Goal: Complete application form

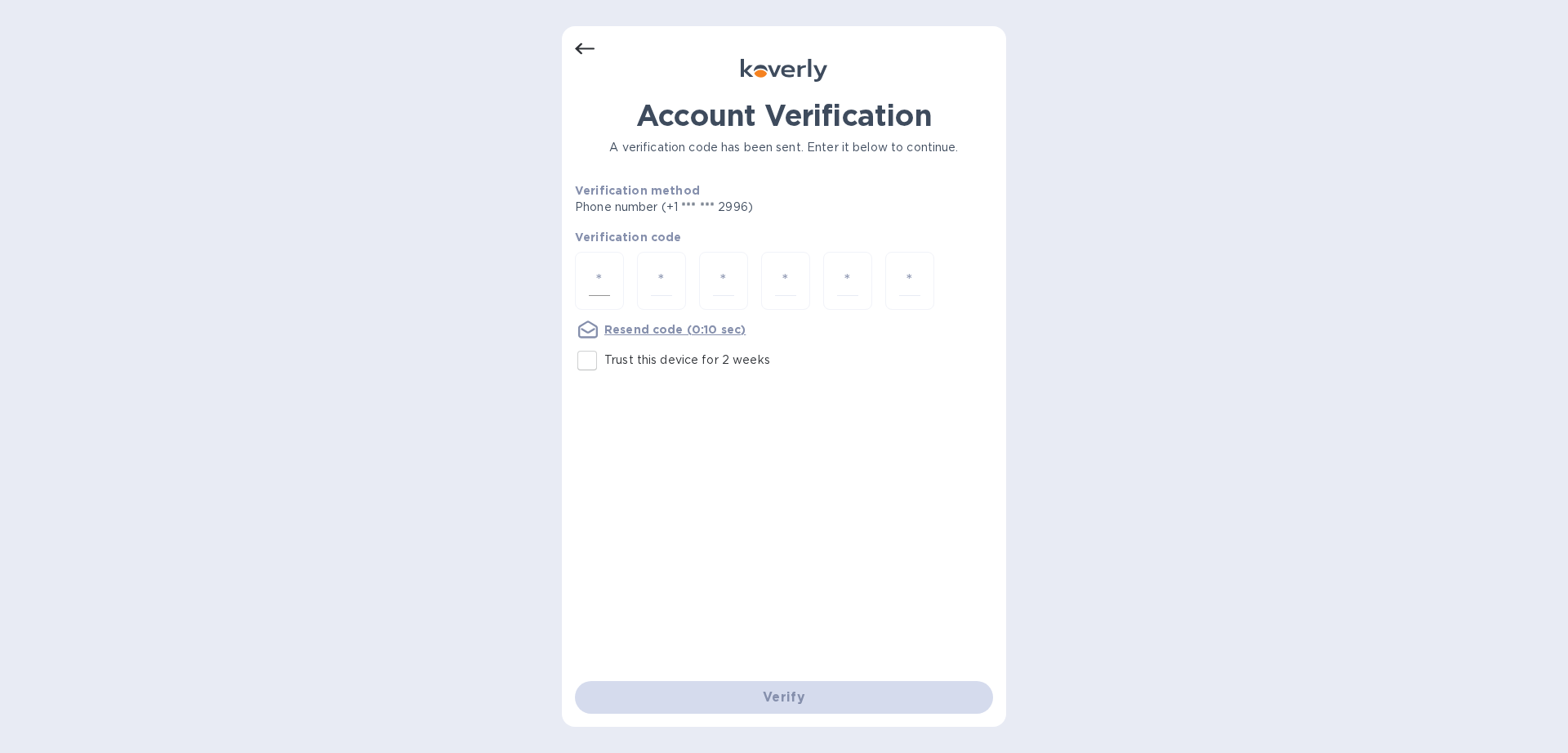
click at [606, 277] on input "number" at bounding box center [599, 281] width 22 height 30
type input "4"
type input "7"
type input "0"
type input "6"
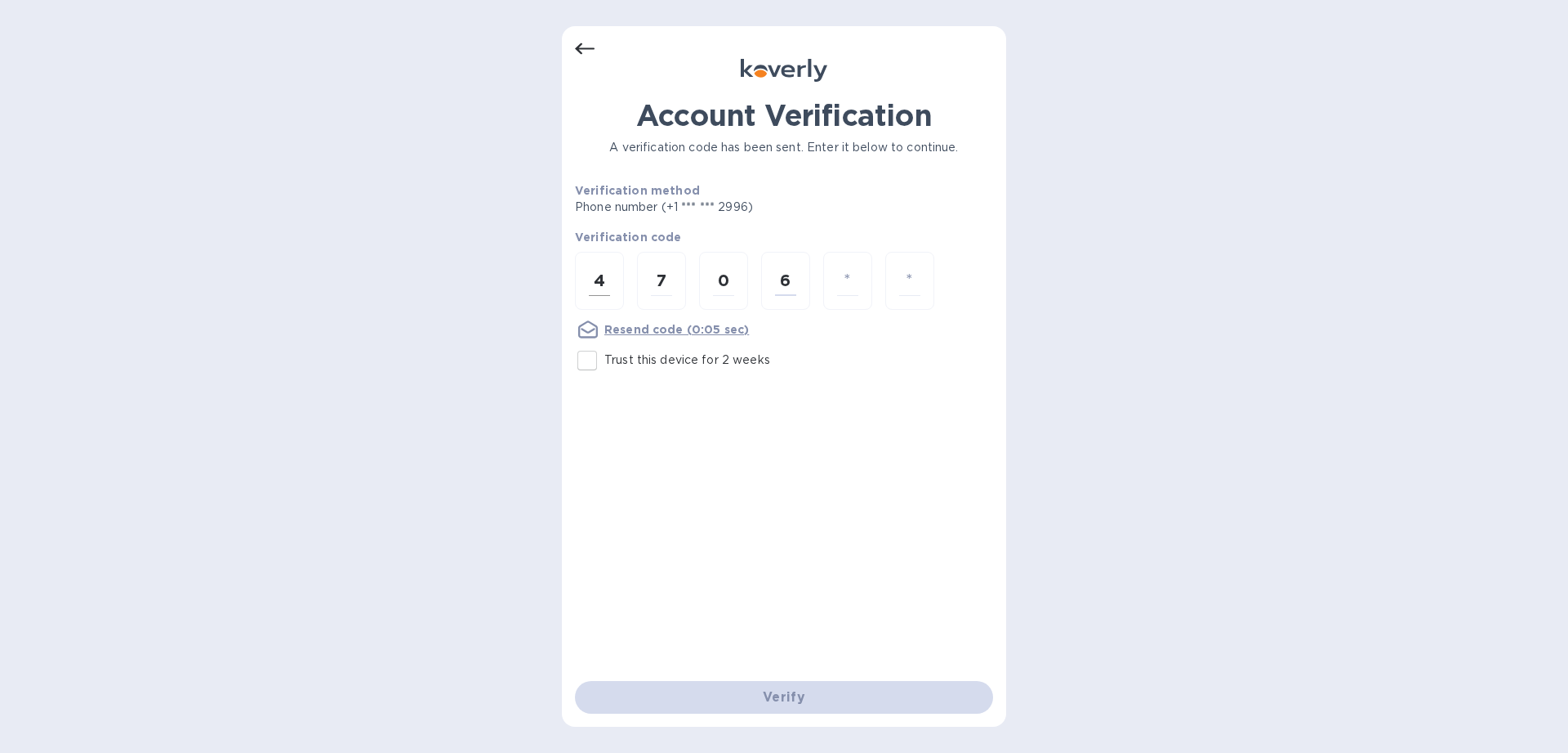
type input "3"
type input "1"
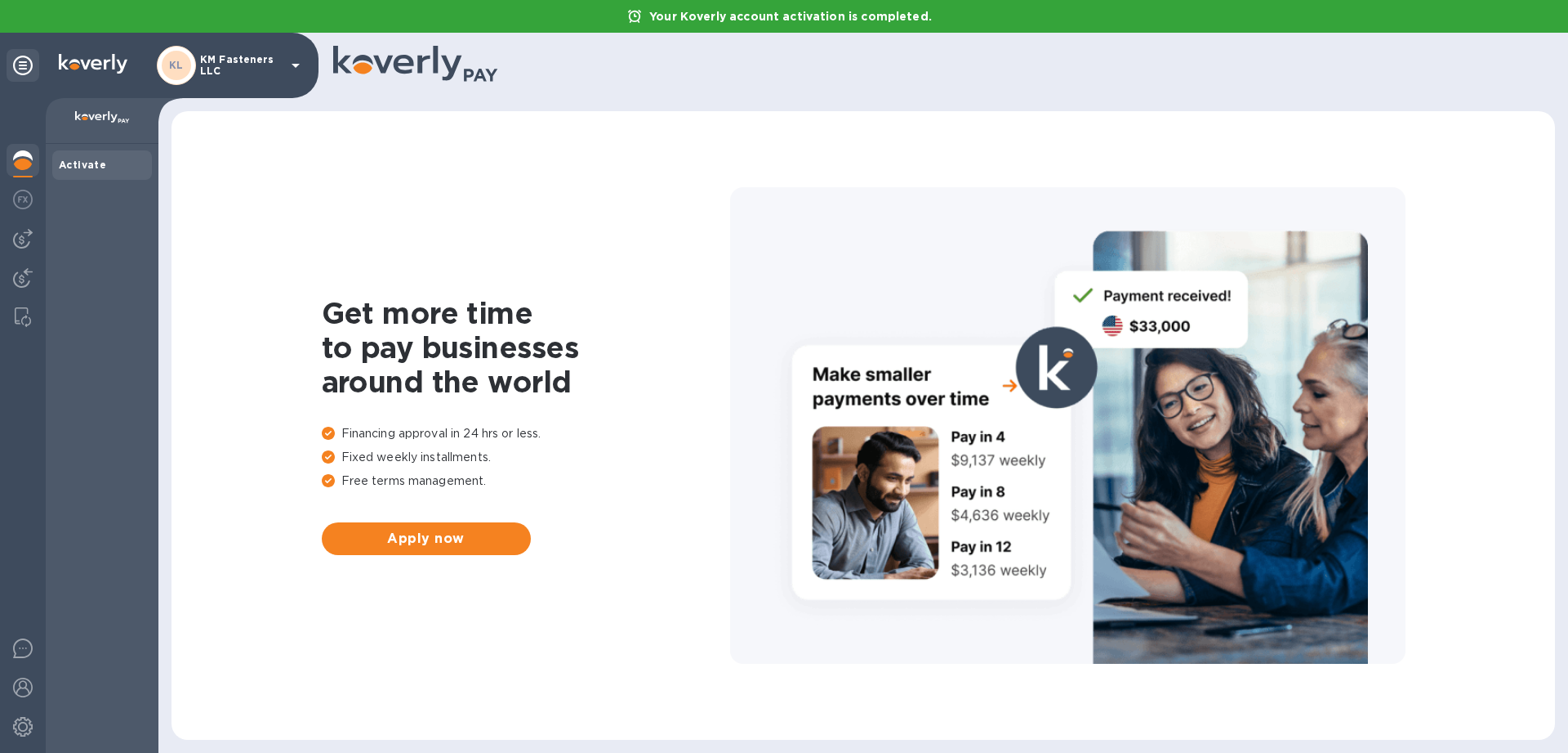
click at [24, 155] on img at bounding box center [22, 160] width 20 height 20
click at [277, 68] on p "KM Fasteners LLC" at bounding box center [241, 65] width 82 height 23
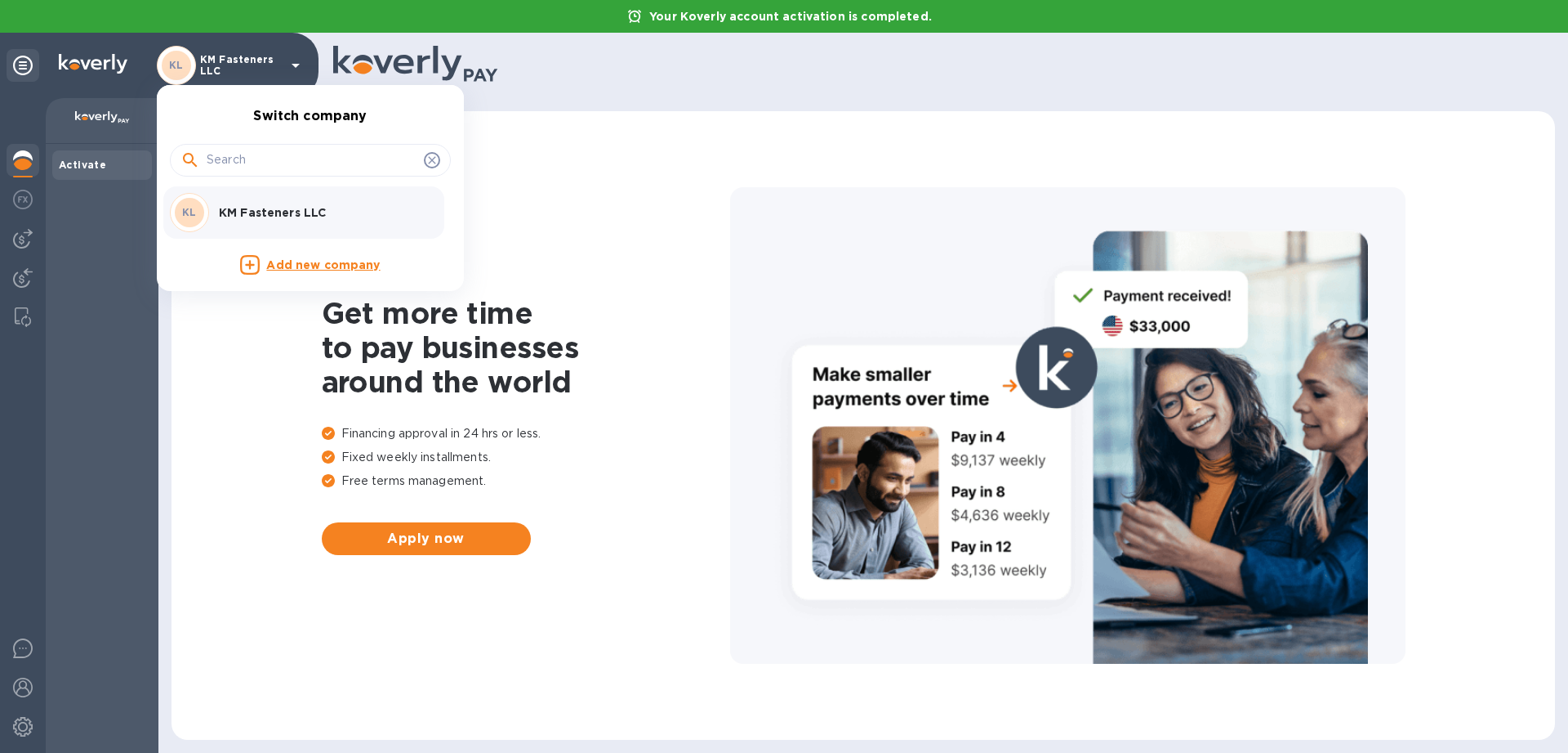
click at [100, 158] on div at bounding box center [784, 376] width 1568 height 753
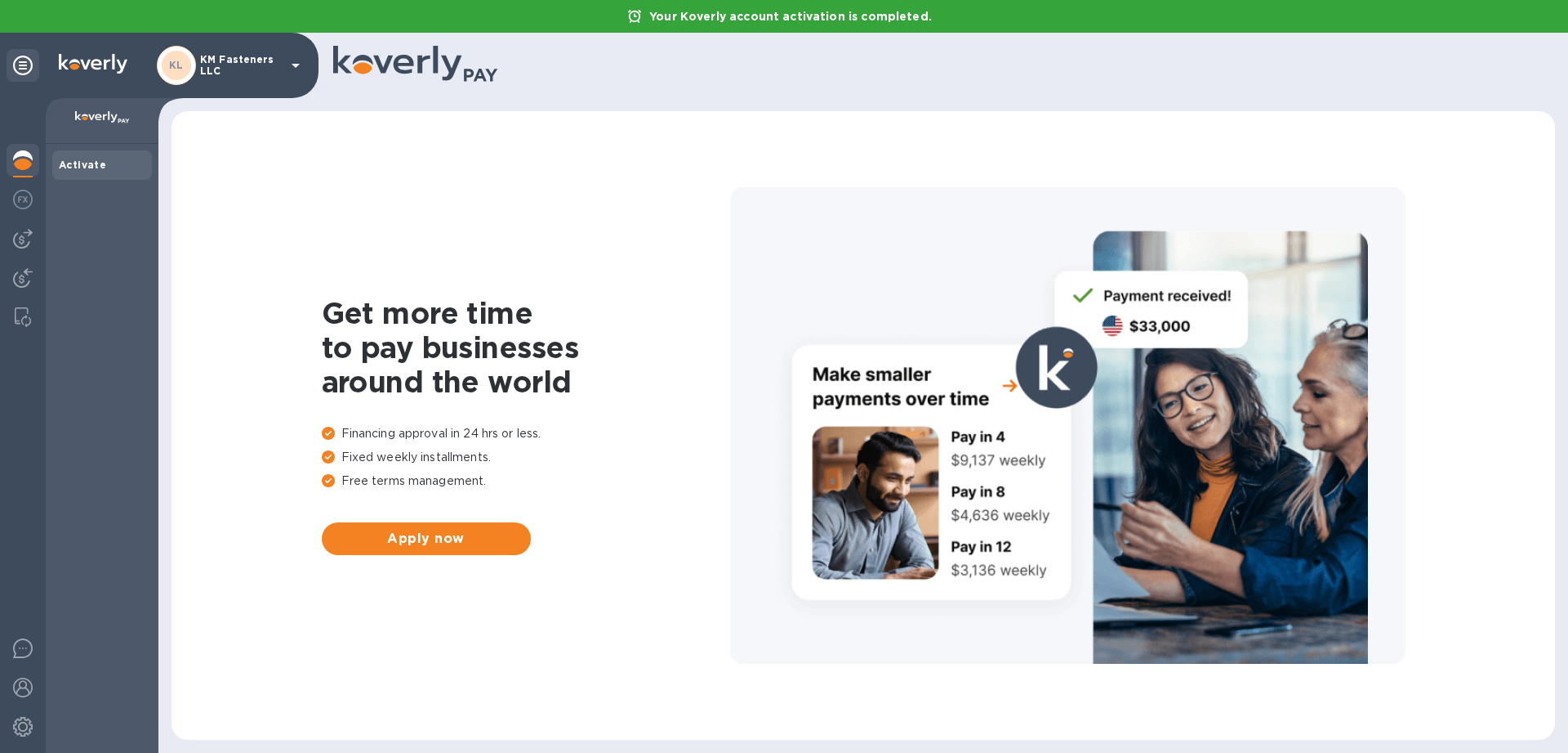
click at [77, 167] on b "Activate" at bounding box center [82, 165] width 47 height 12
click at [375, 529] on span "Apply now" at bounding box center [426, 538] width 183 height 20
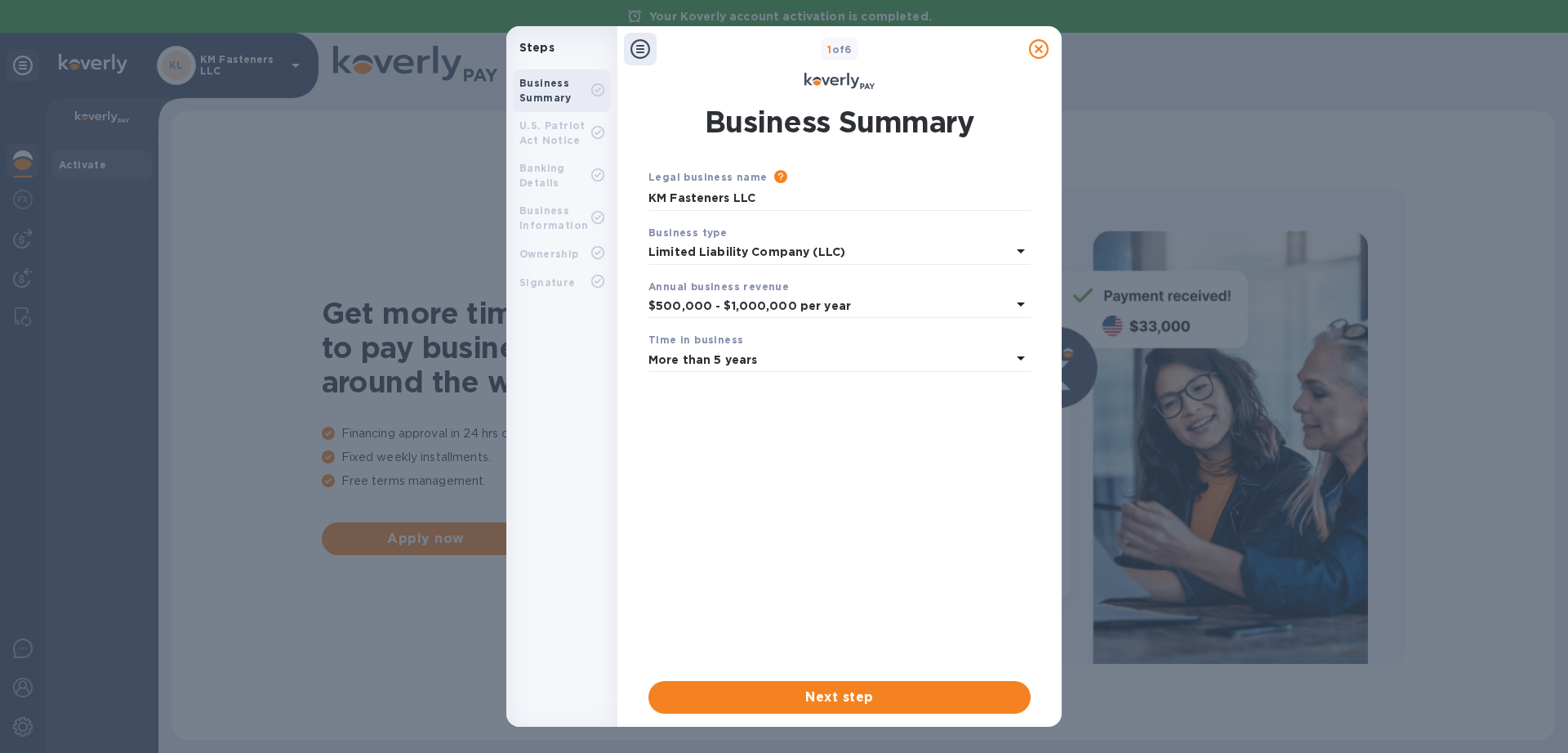
click at [268, 254] on div "Steps Business Summary U.S. Patriot Act Notice Banking Details Business Informa…" at bounding box center [784, 376] width 1568 height 753
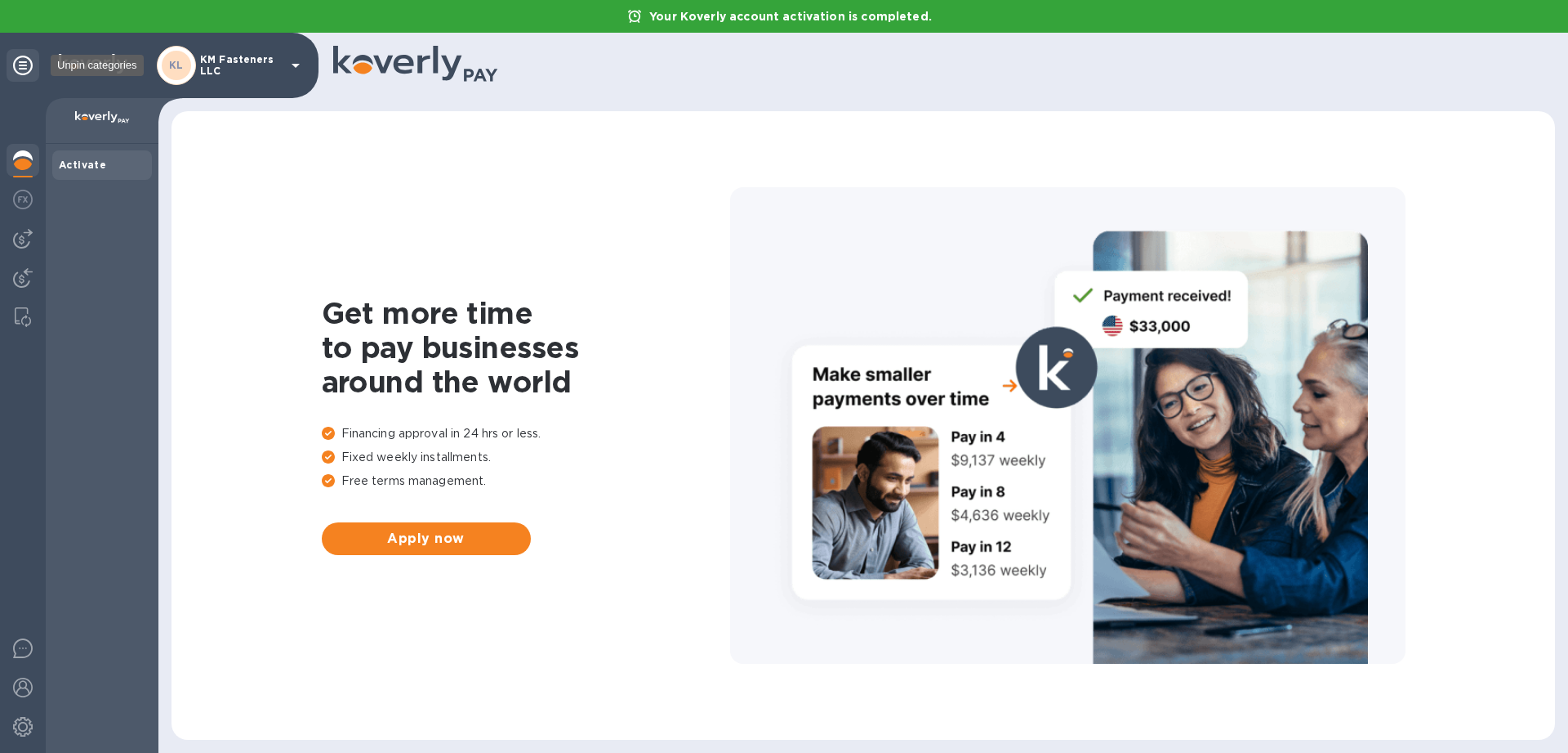
click at [18, 70] on icon at bounding box center [22, 65] width 20 height 20
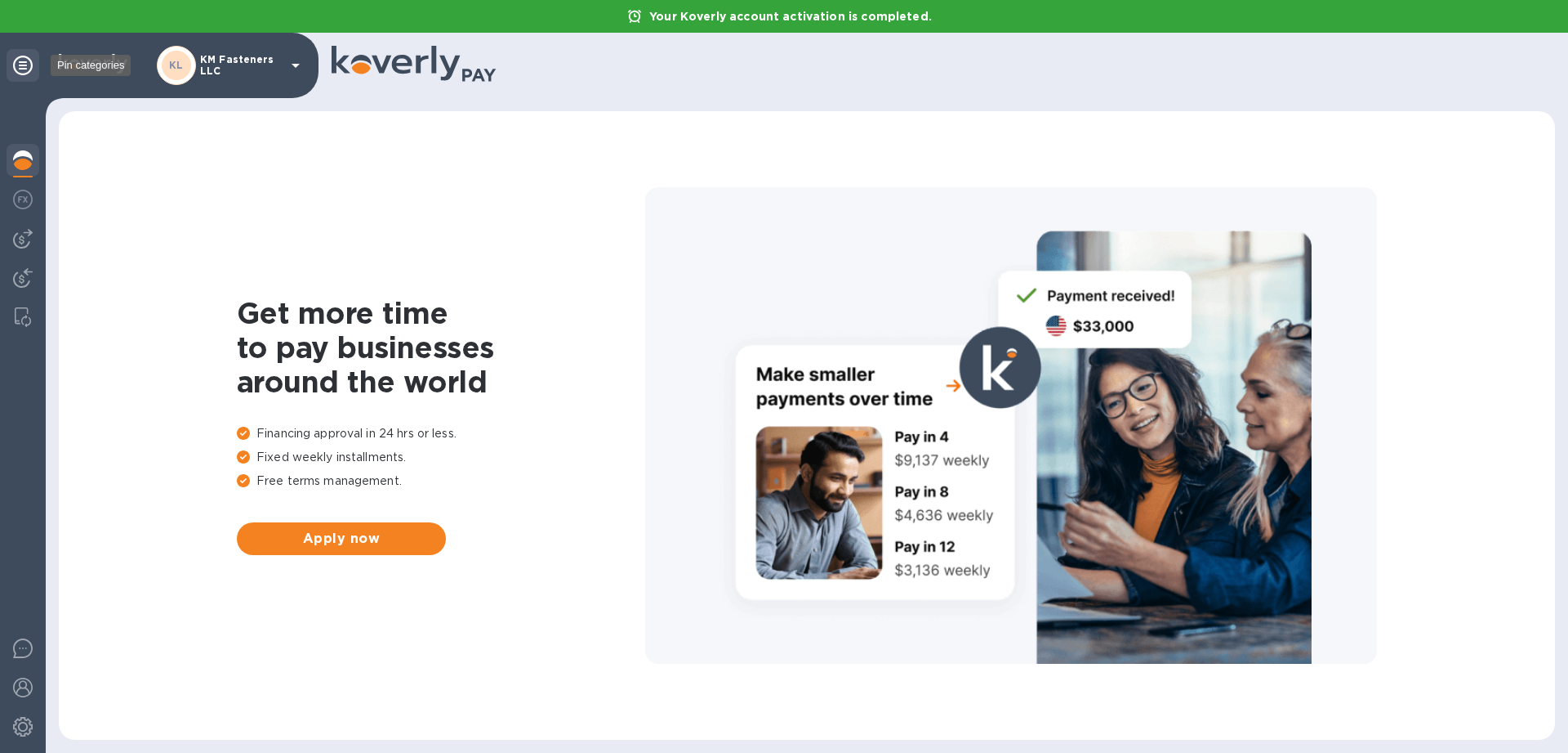
click at [26, 70] on icon at bounding box center [22, 65] width 20 height 20
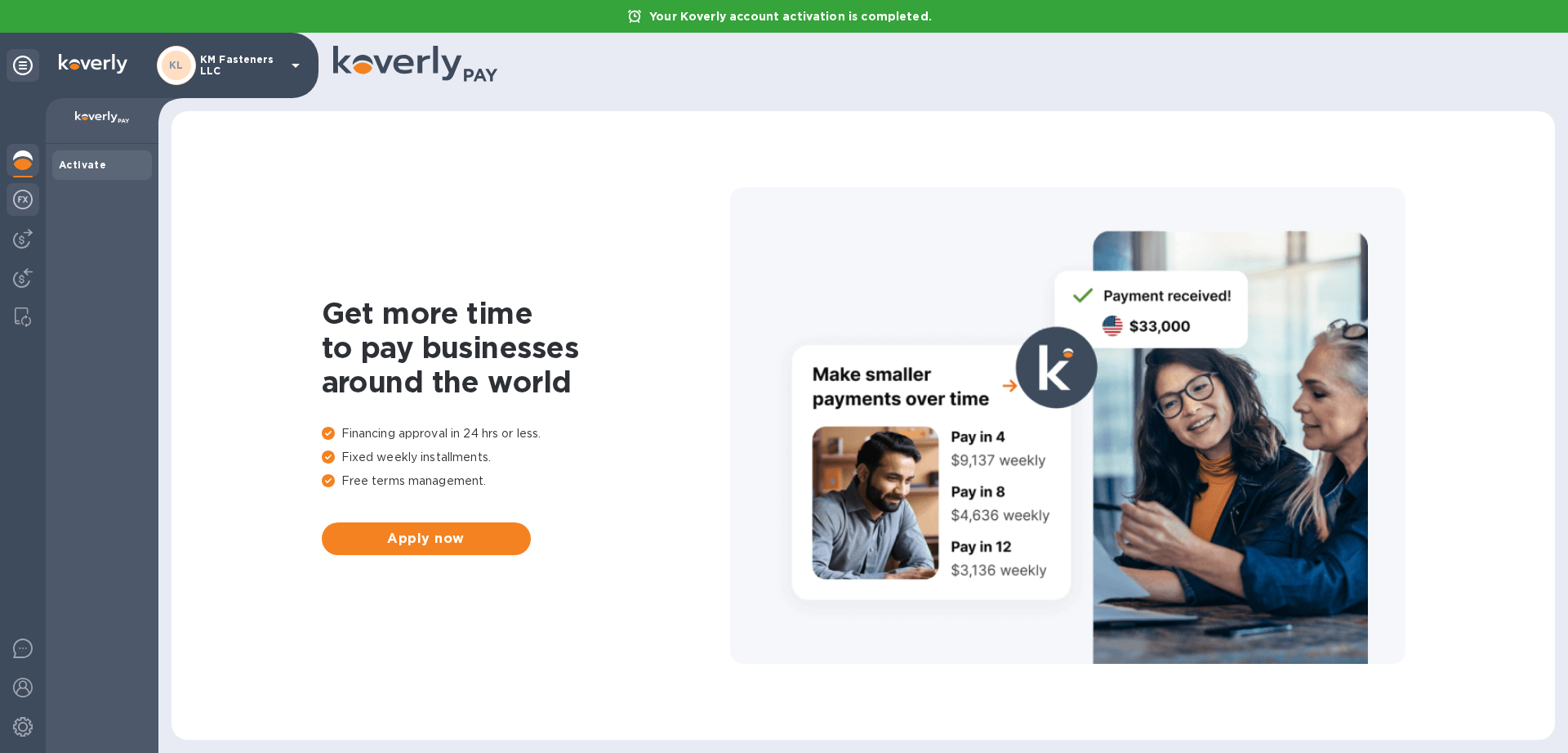
click at [22, 206] on img at bounding box center [22, 199] width 20 height 20
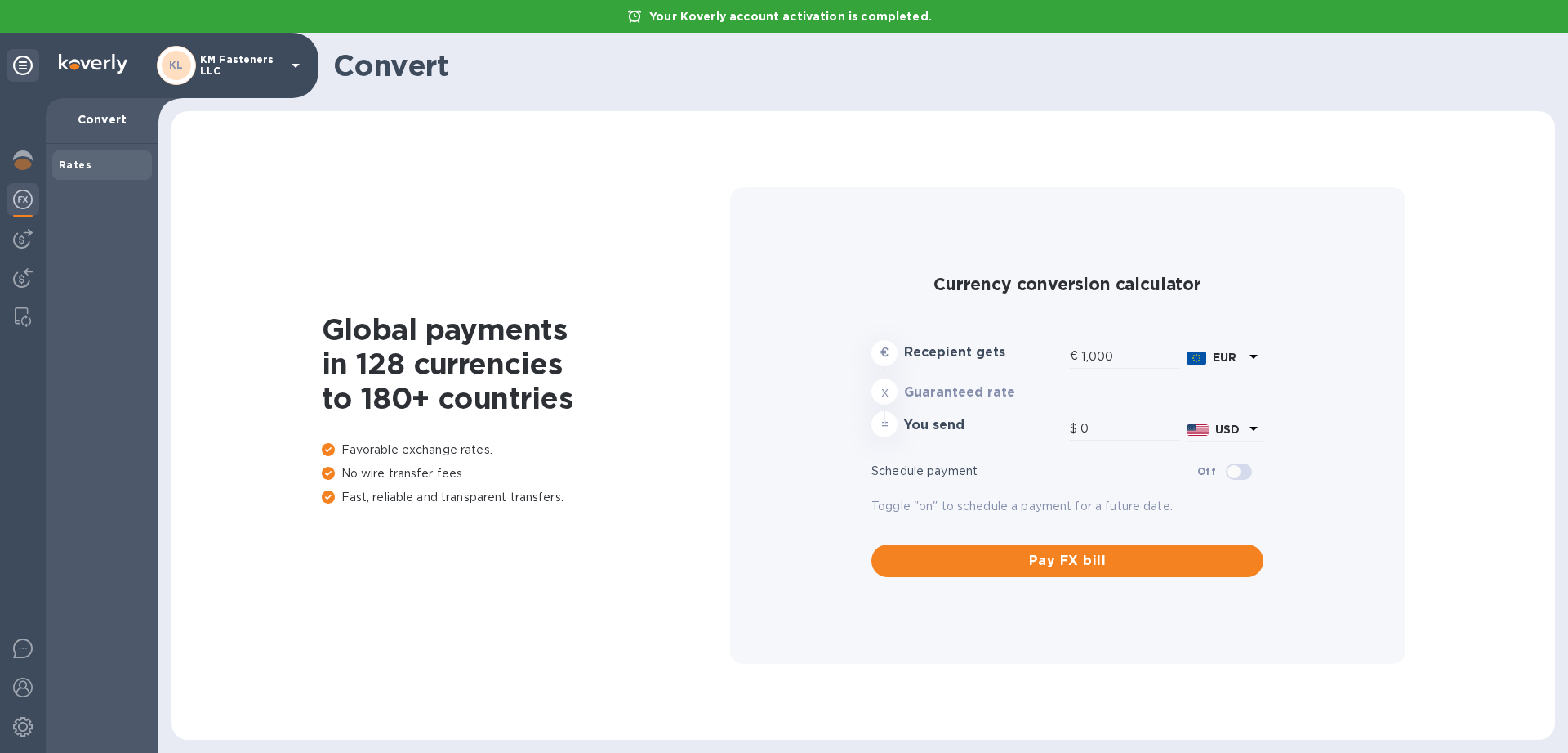
type input "1,180.79"
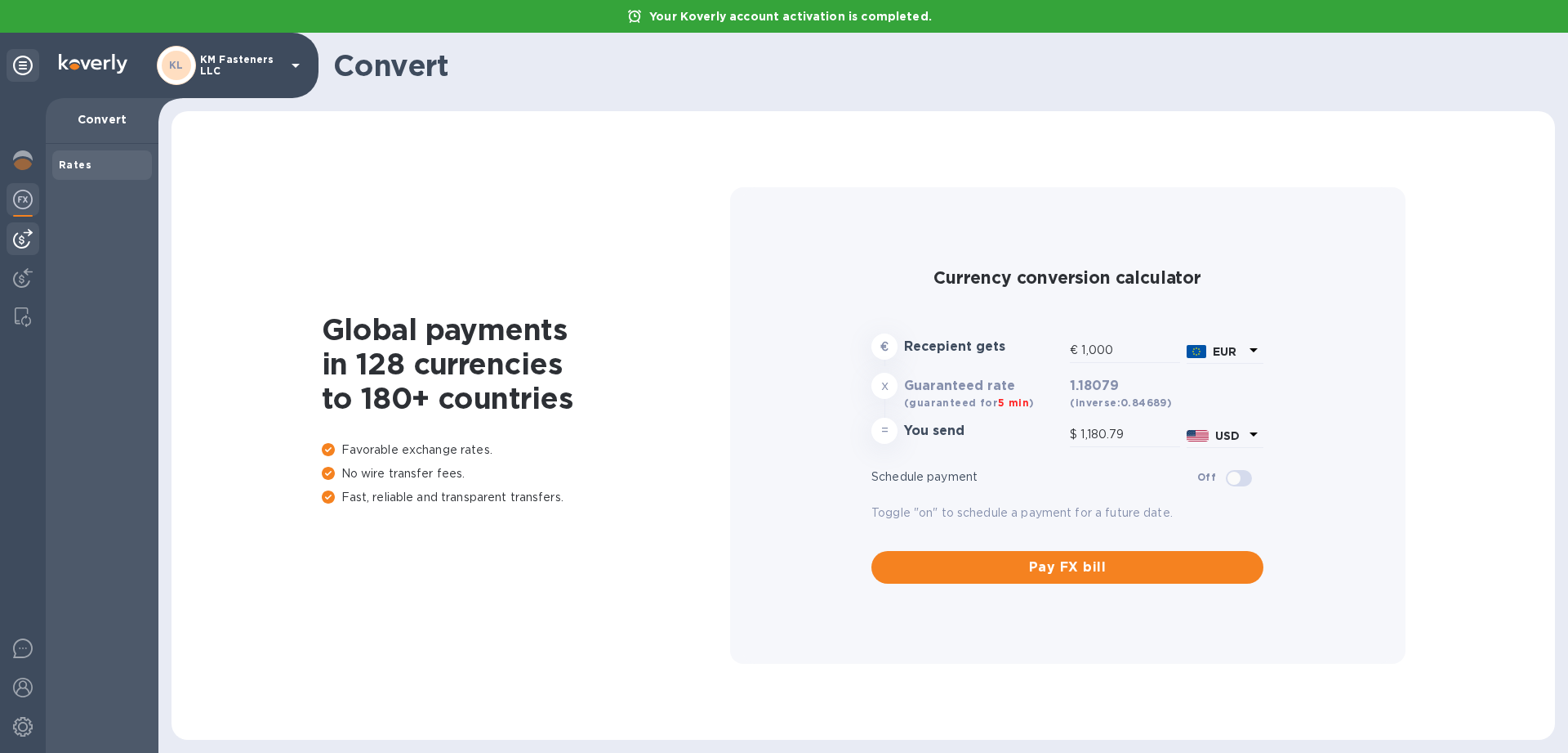
click at [23, 241] on img at bounding box center [22, 238] width 20 height 20
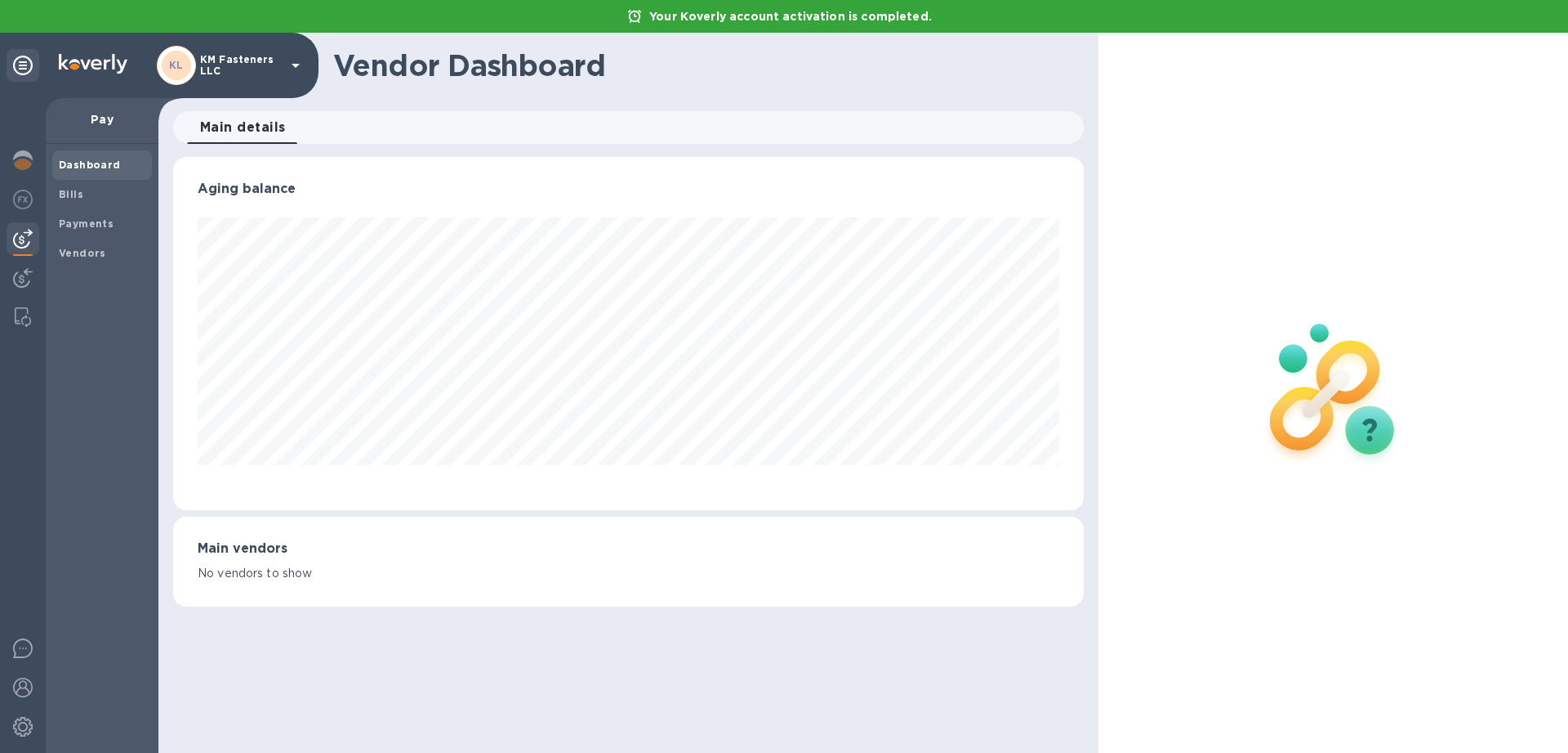
scroll to position [353, 910]
click at [19, 272] on img at bounding box center [22, 277] width 20 height 20
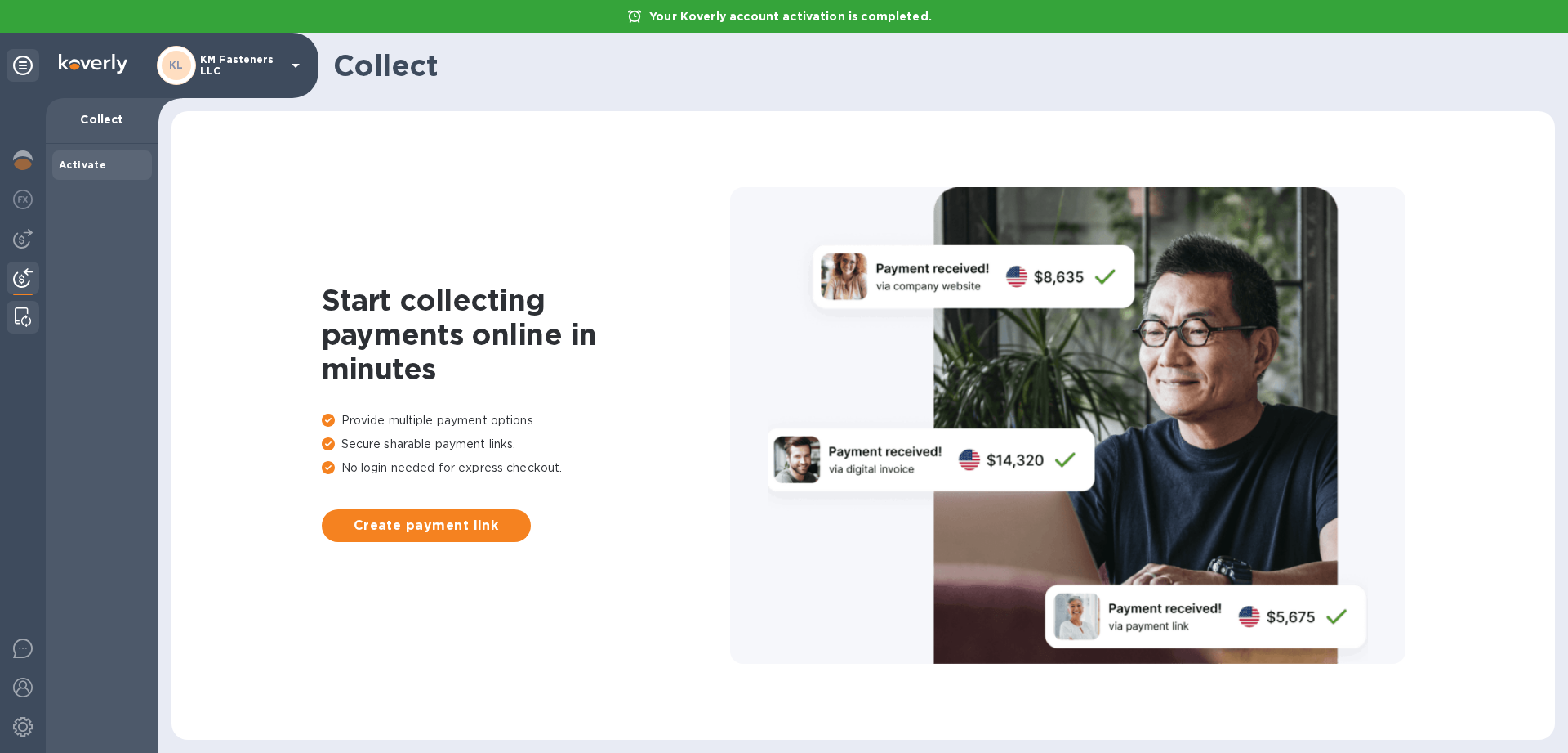
click at [17, 325] on img at bounding box center [22, 317] width 16 height 20
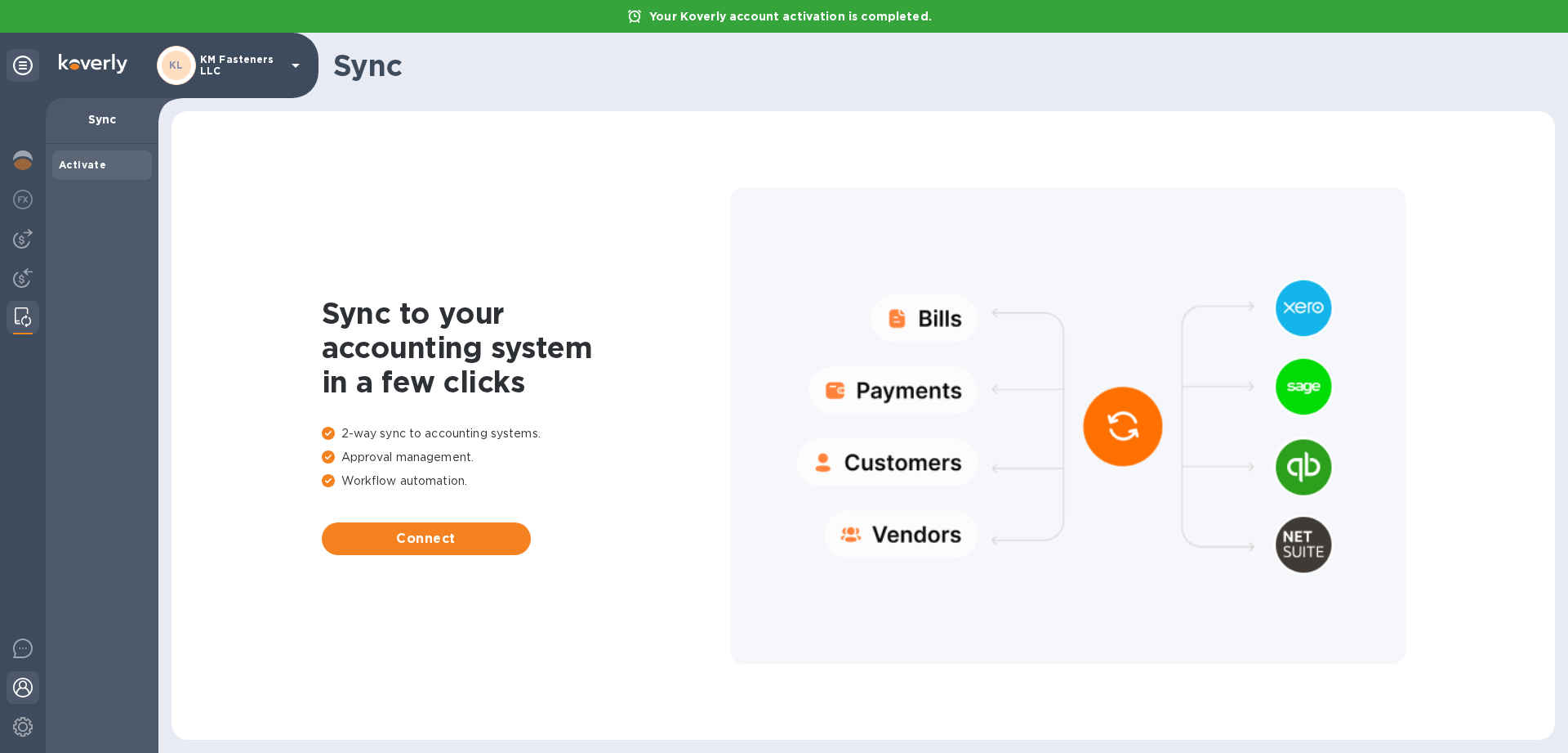
click at [23, 689] on img at bounding box center [22, 687] width 20 height 20
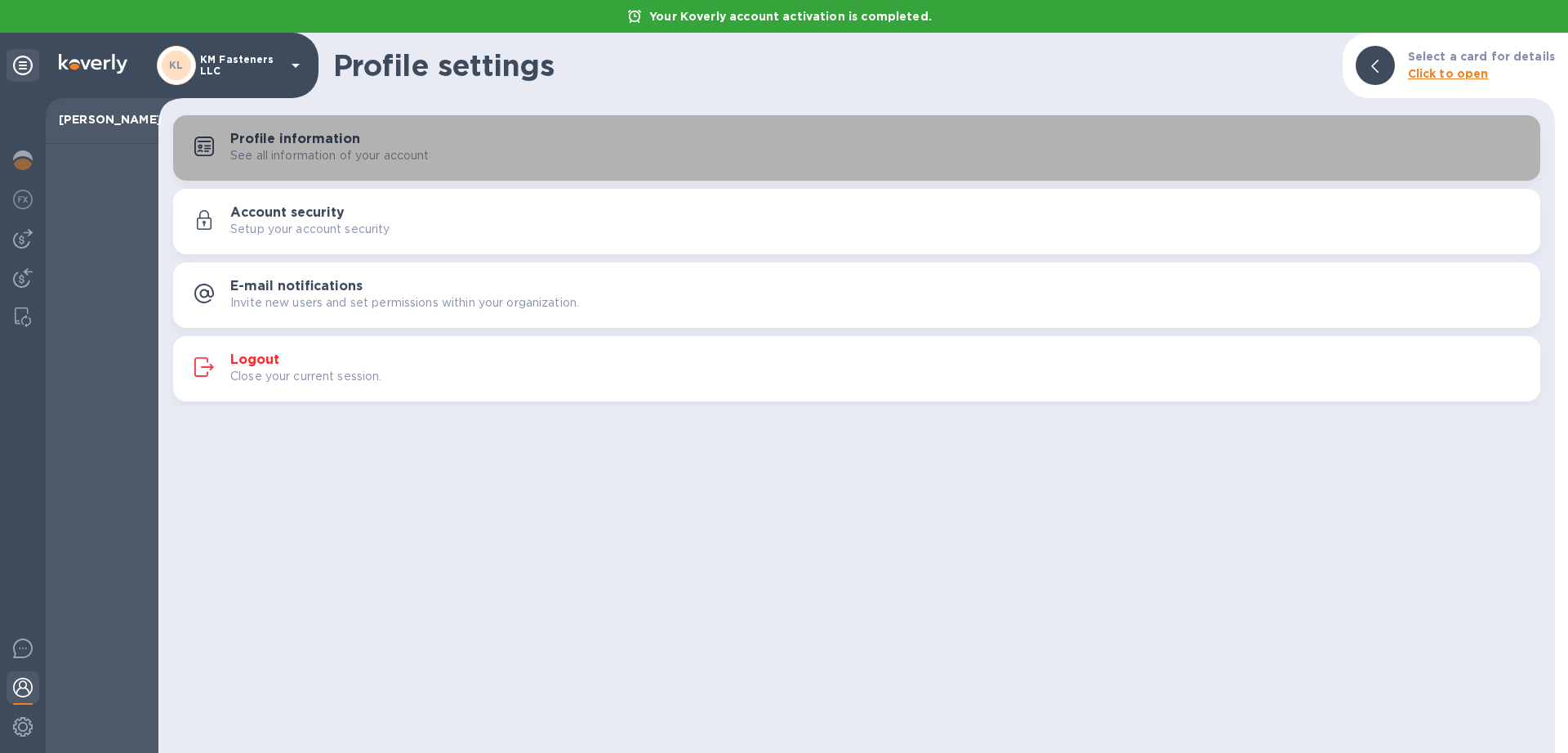
click at [331, 150] on p "See all information of your account" at bounding box center [330, 155] width 199 height 17
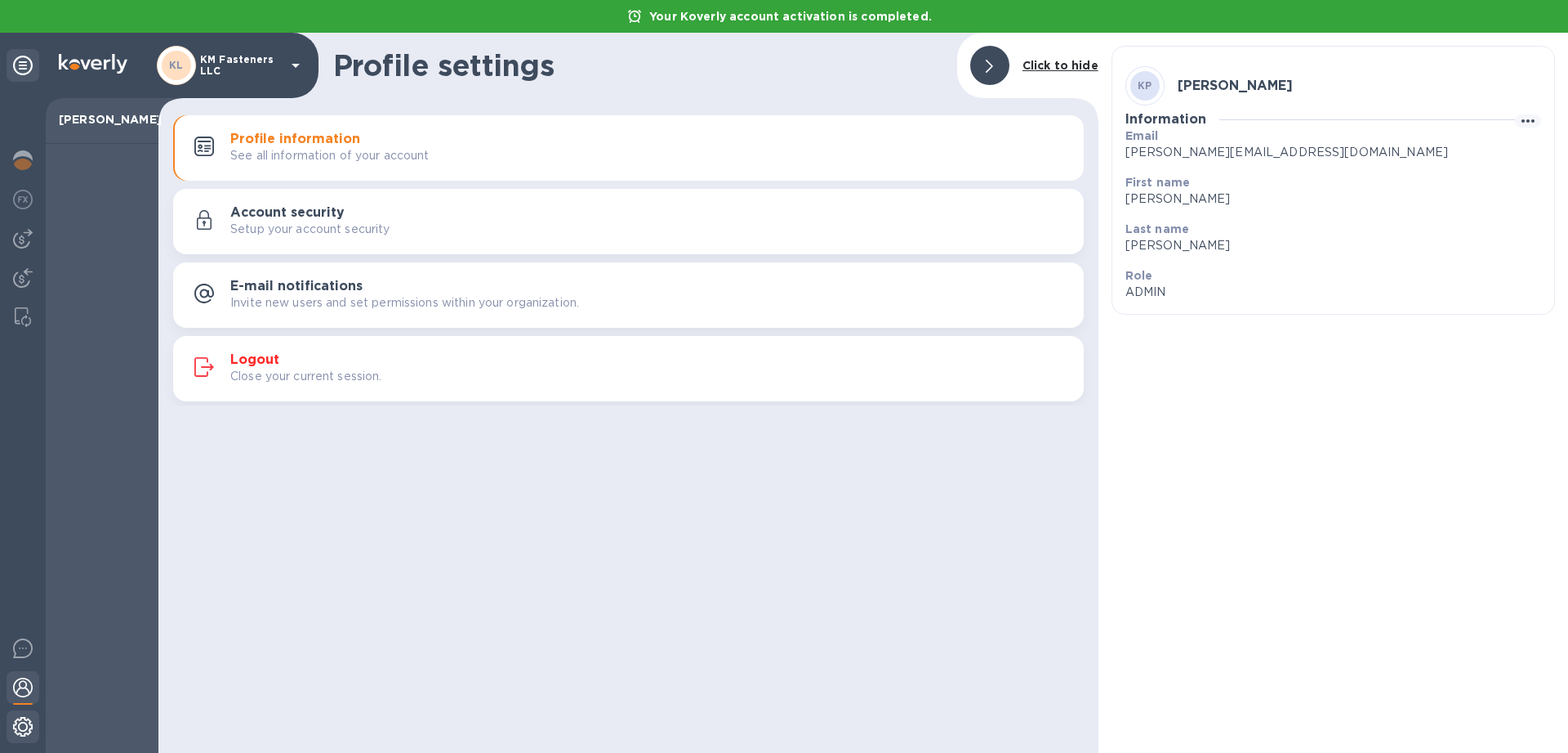
click at [16, 734] on img at bounding box center [22, 726] width 20 height 20
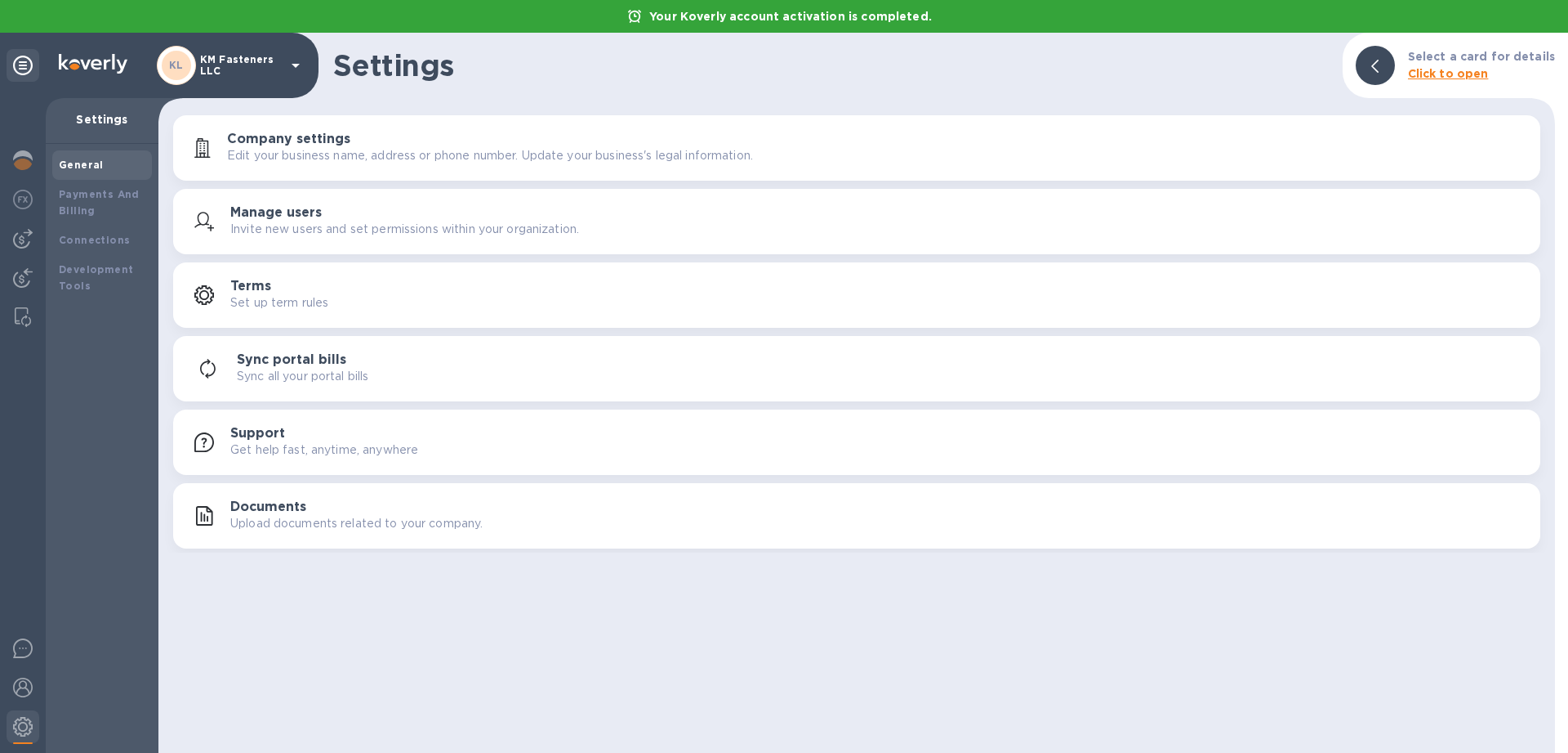
click at [350, 522] on p "Upload documents related to your company." at bounding box center [356, 523] width 252 height 17
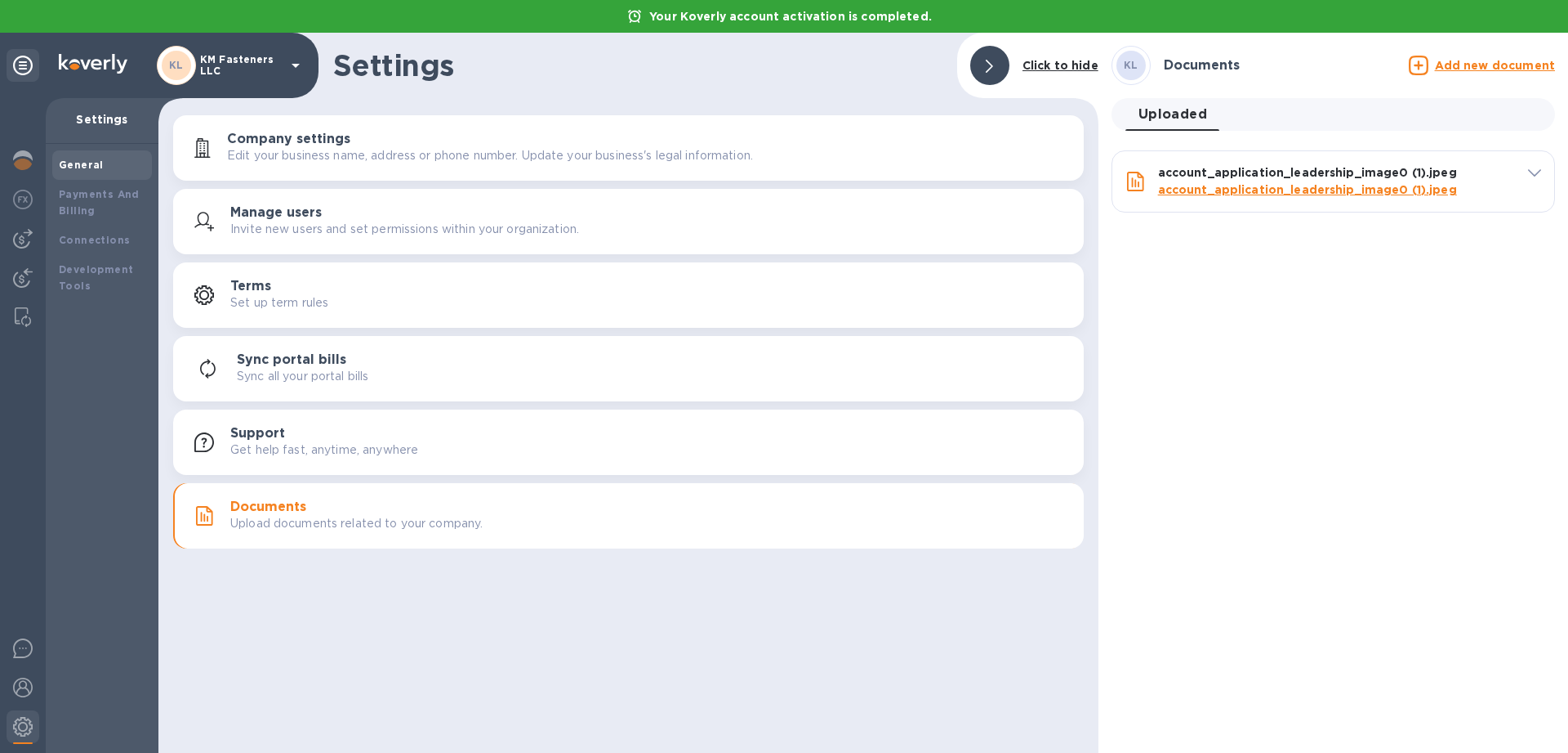
click at [1529, 168] on span at bounding box center [1534, 172] width 13 height 16
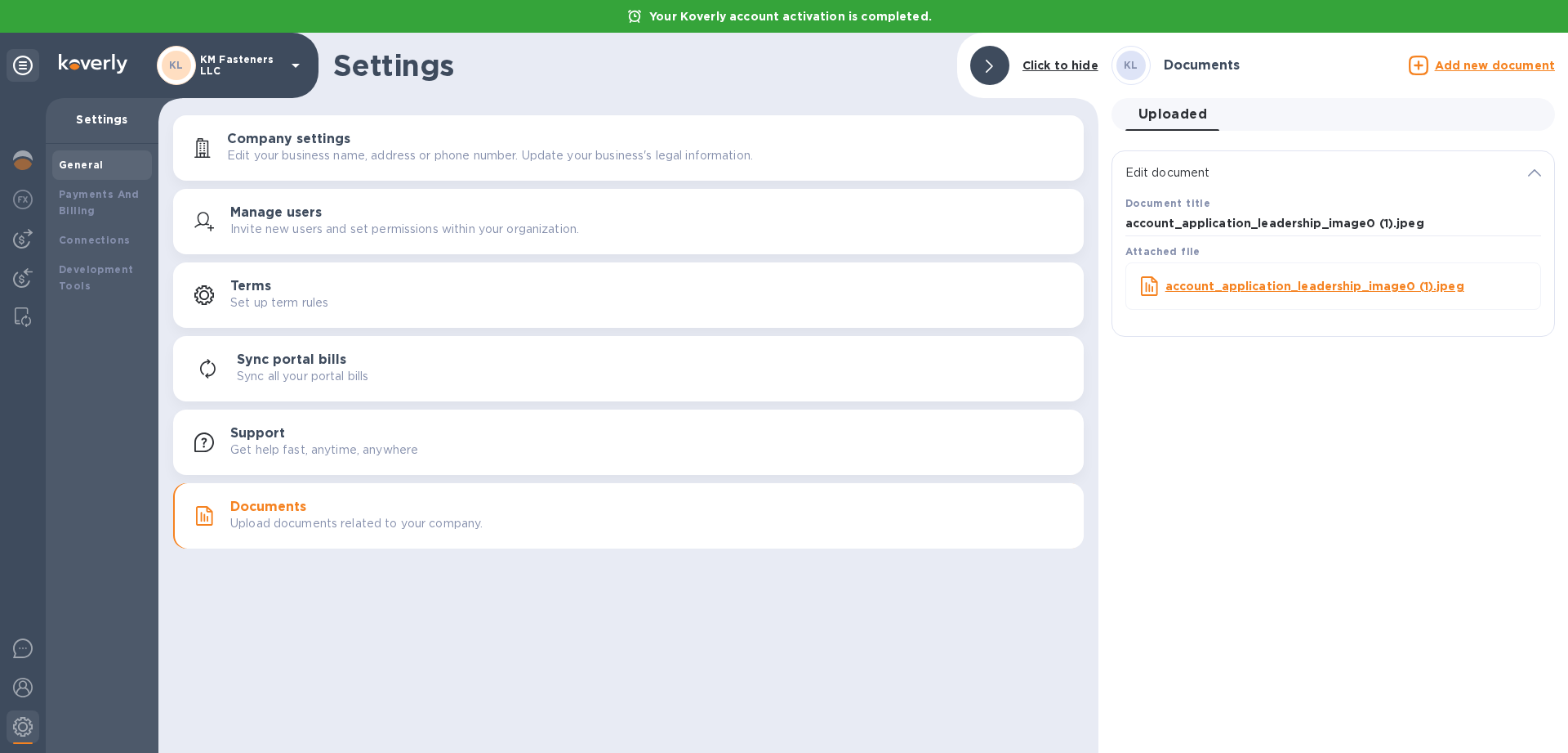
click at [311, 299] on p "Set up term rules" at bounding box center [280, 303] width 98 height 17
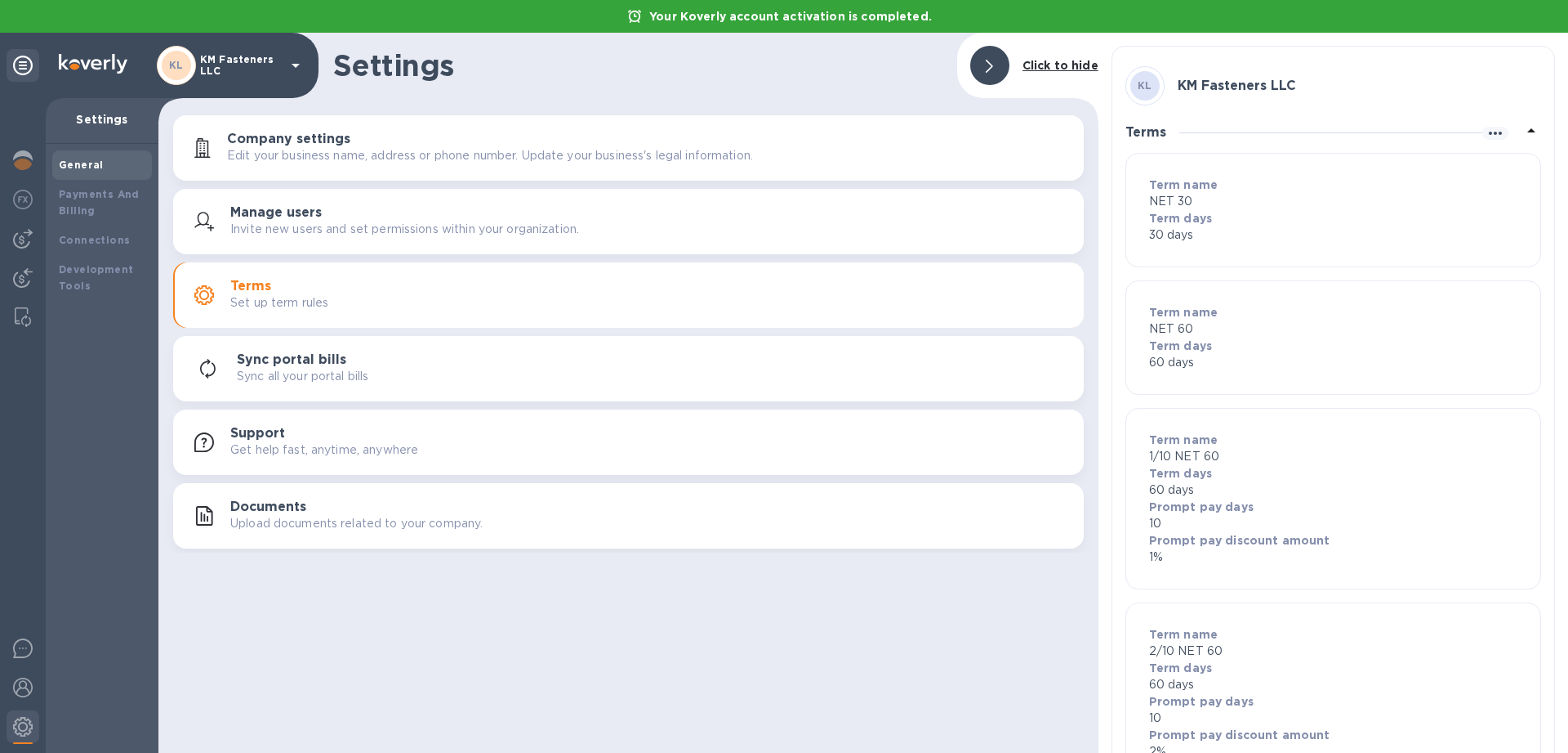
click at [1194, 199] on p "NET 30" at bounding box center [1333, 201] width 368 height 17
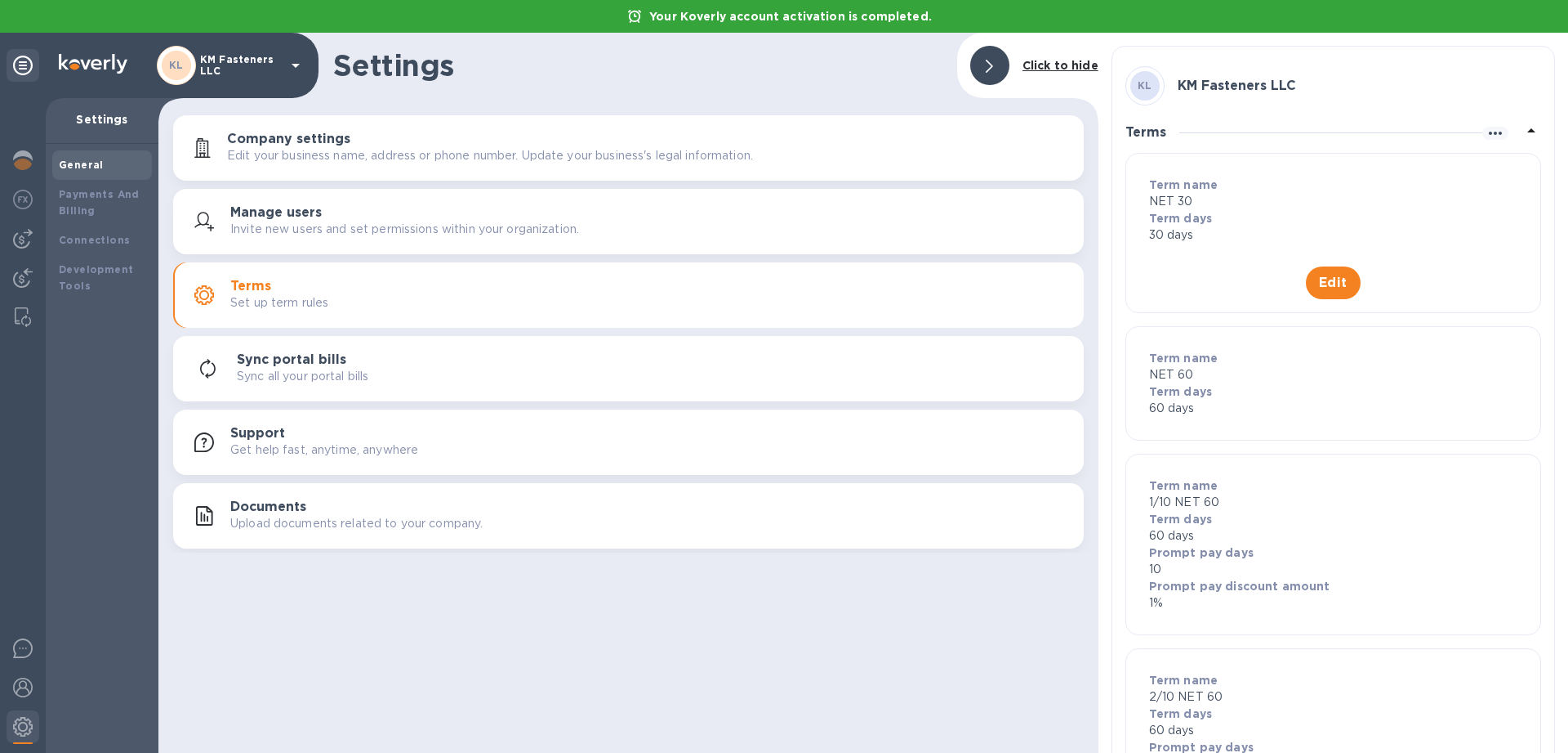
click at [1177, 391] on b "Term days" at bounding box center [1181, 391] width 63 height 13
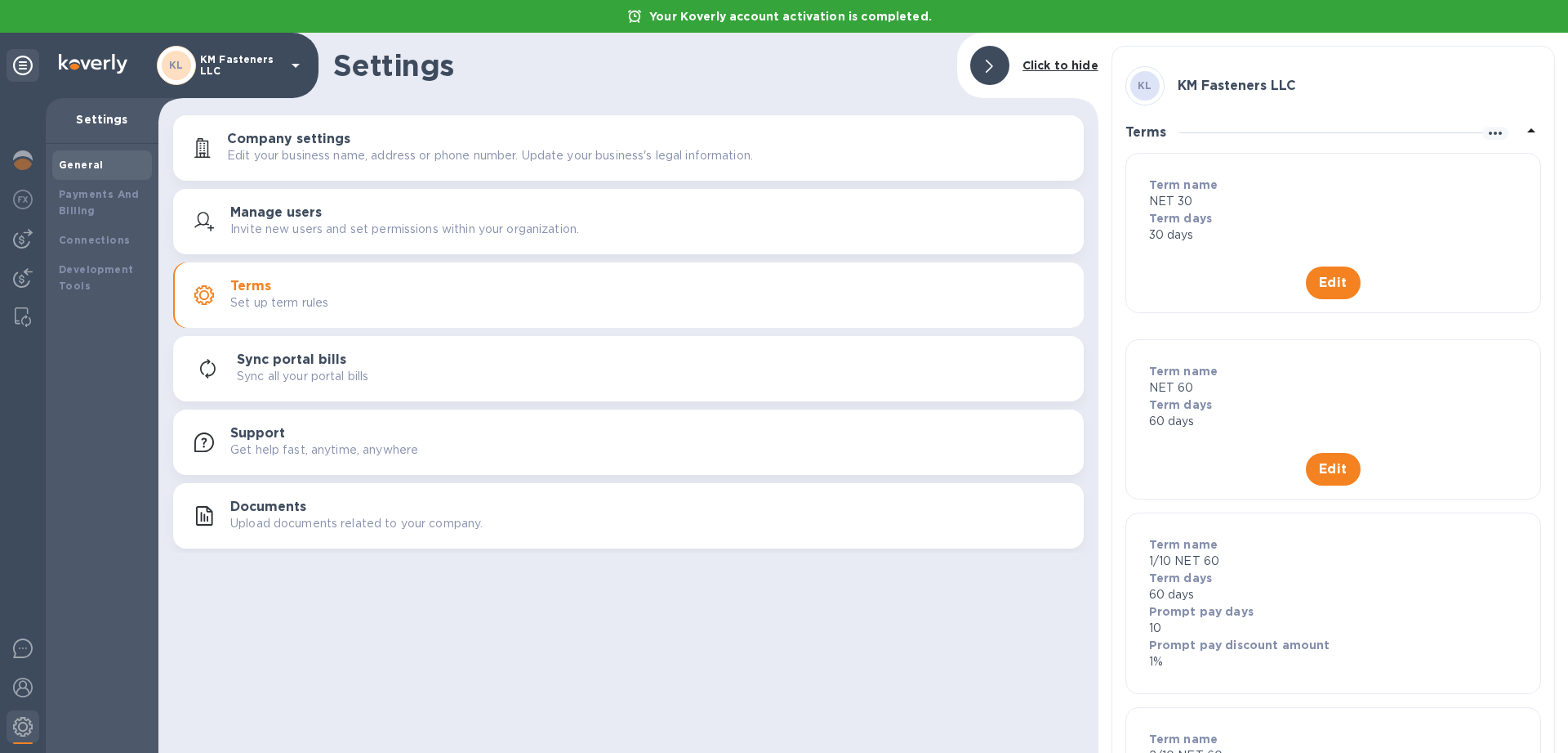
click at [330, 373] on p "Sync all your portal bills" at bounding box center [302, 376] width 131 height 17
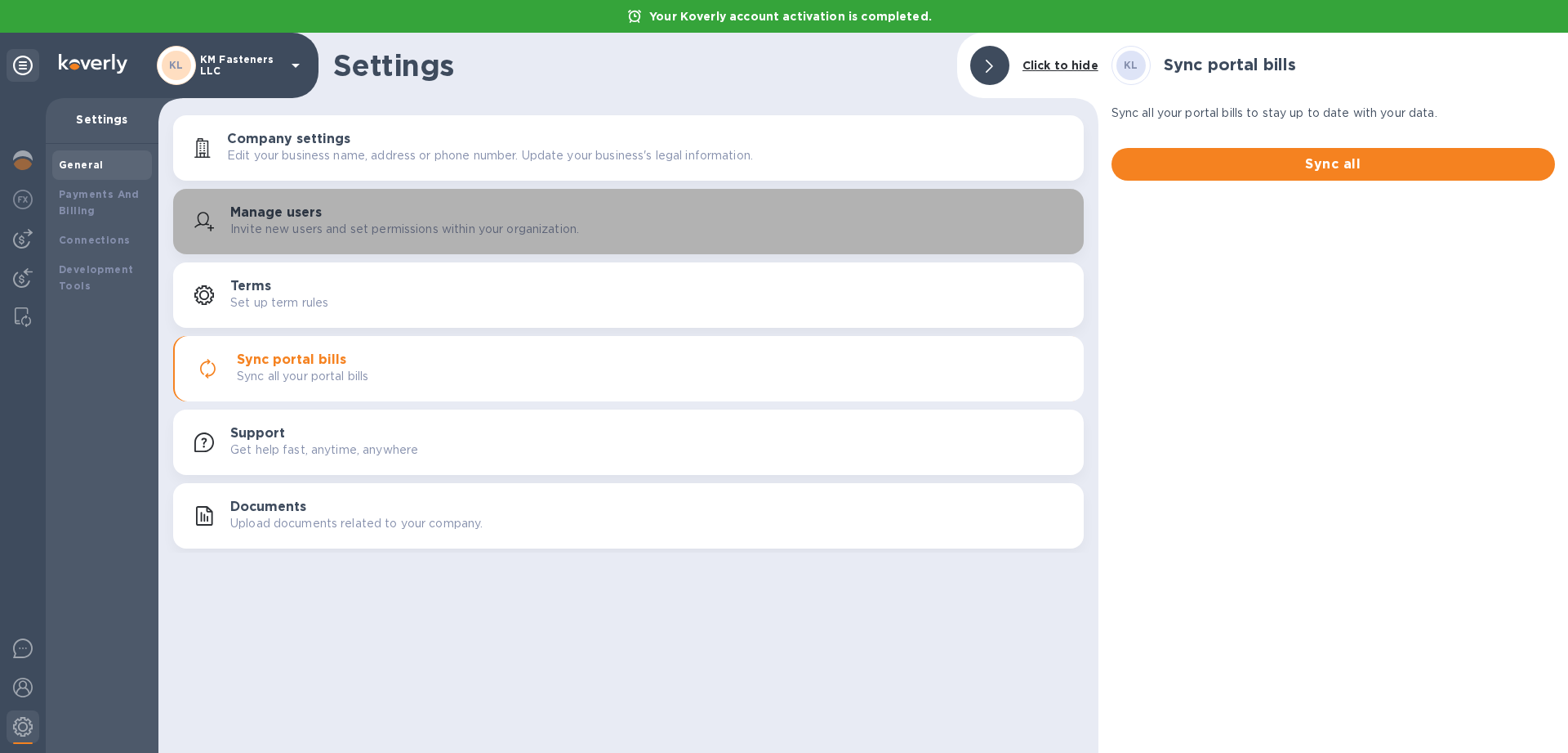
click at [341, 216] on div "Manage users Invite new users and set permissions within your organization." at bounding box center [651, 222] width 841 height 33
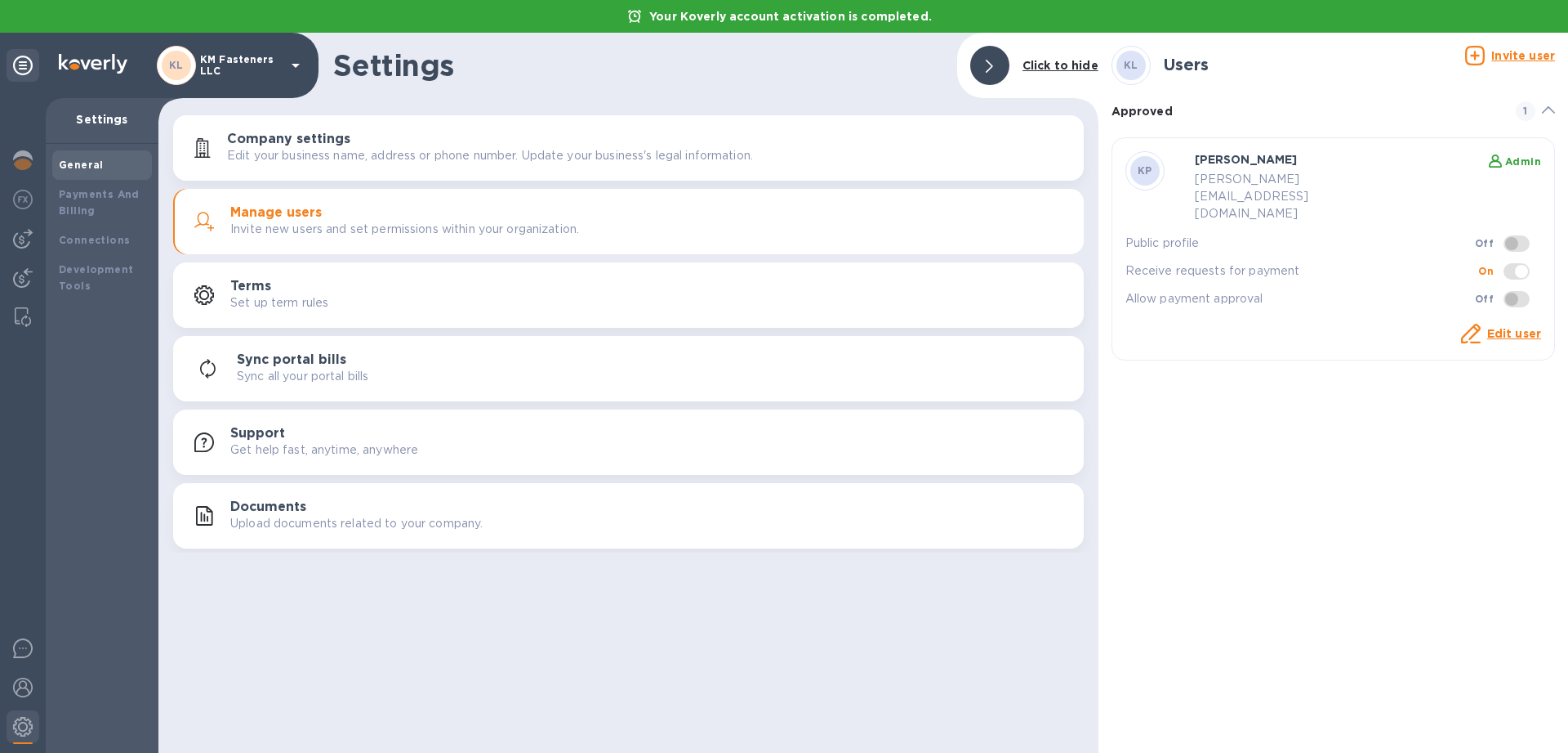
click at [347, 137] on div "Company settings Edit your business name, address or phone number. Update your …" at bounding box center [649, 148] width 844 height 33
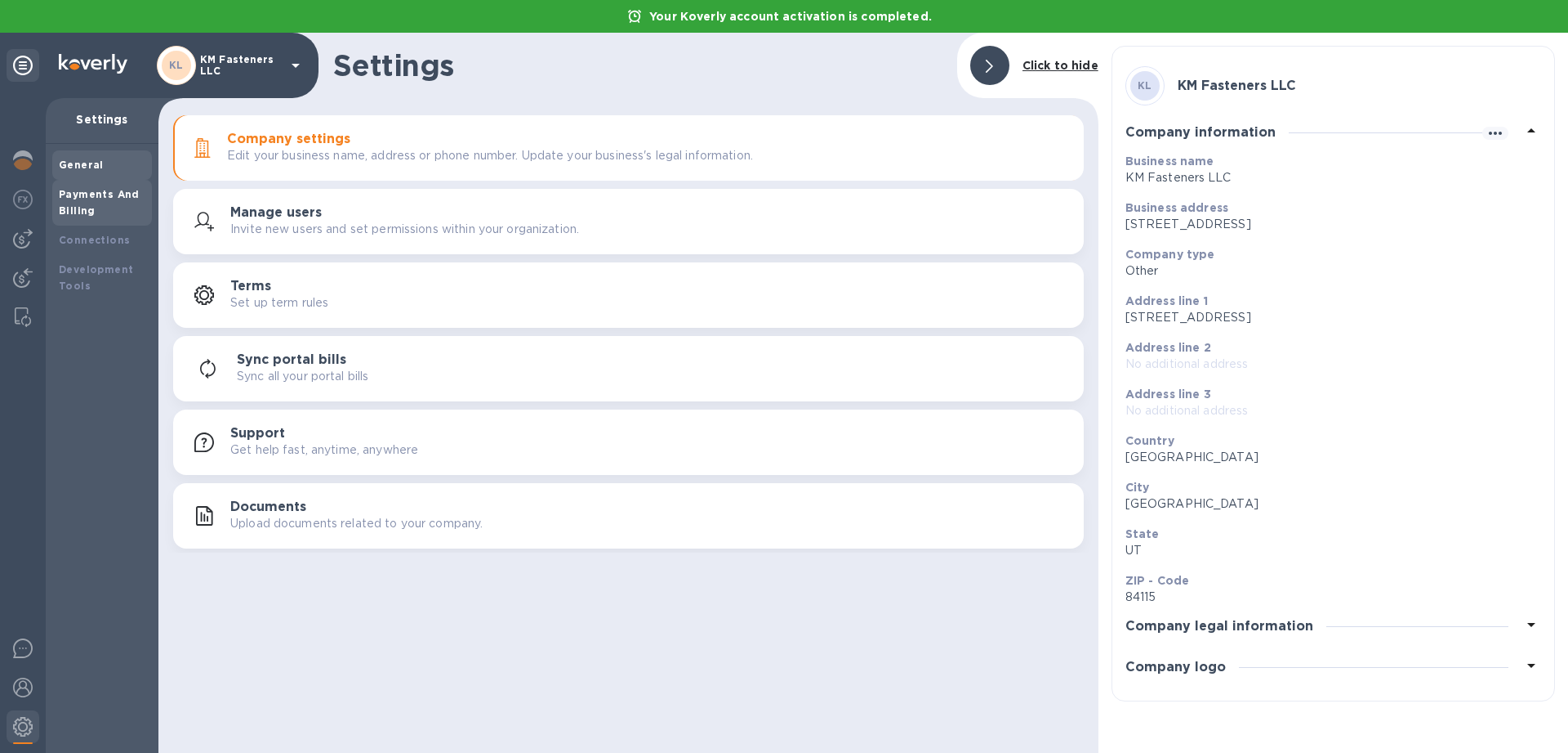
click at [111, 206] on div "Payments And Billing" at bounding box center [102, 203] width 86 height 33
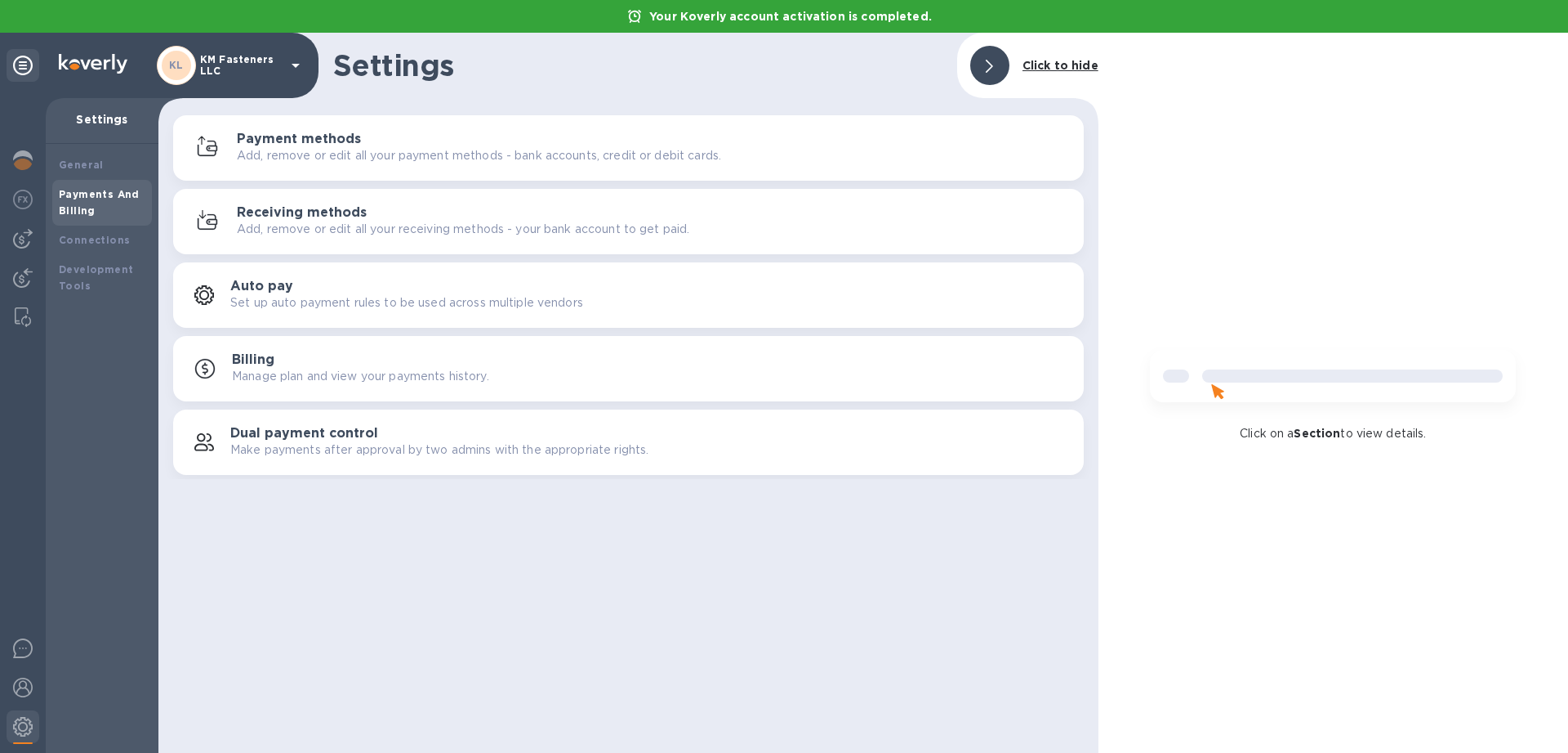
click at [346, 147] on p "Add, remove or edit all your payment methods - bank accounts, credit or debit c…" at bounding box center [478, 155] width 484 height 17
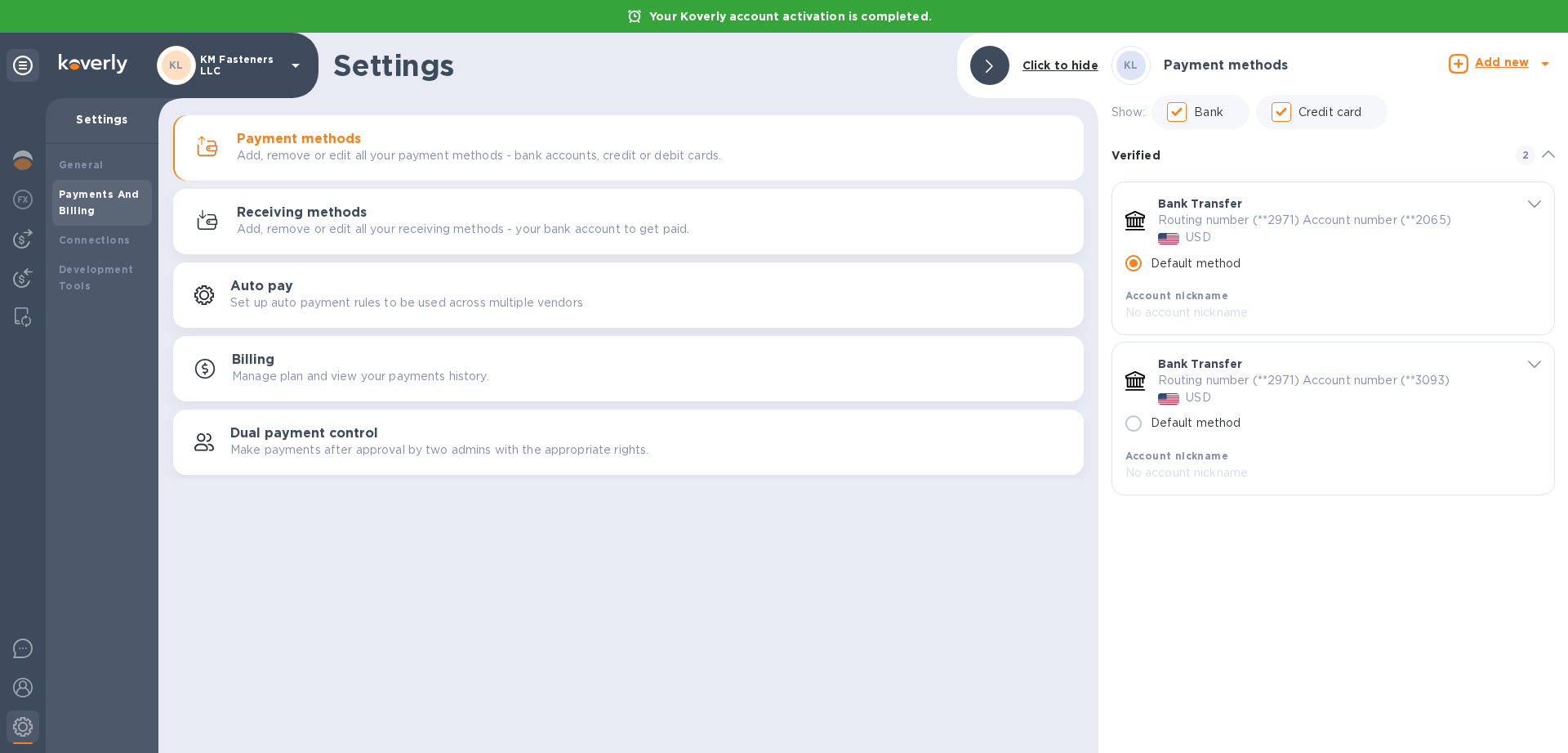
click at [389, 233] on p "Add, remove or edit all your receiving methods - your bank account to get paid." at bounding box center [463, 230] width 452 height 17
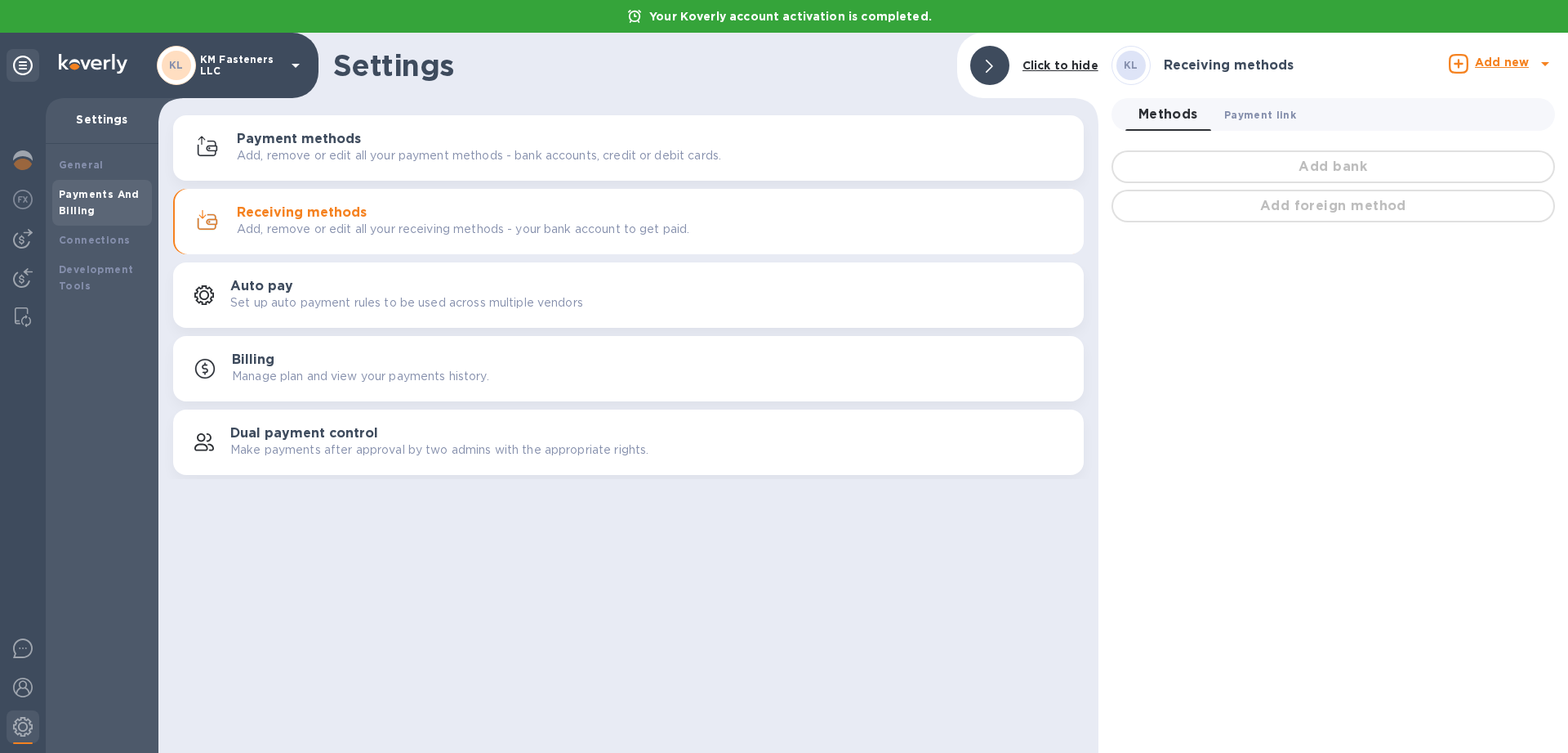
click at [1267, 117] on span "Payment link 0" at bounding box center [1260, 115] width 72 height 17
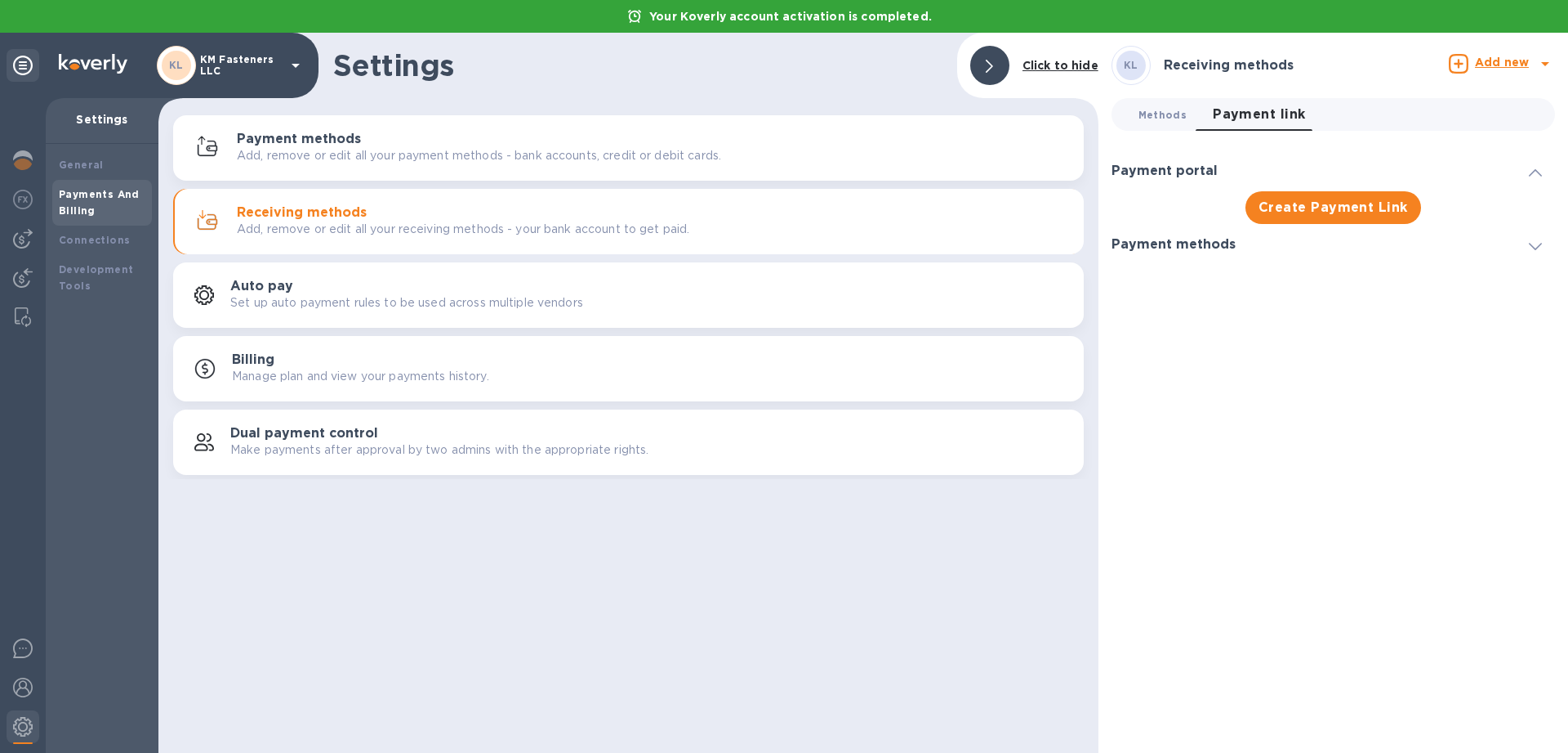
click at [1153, 115] on span "Methods 0" at bounding box center [1162, 115] width 48 height 17
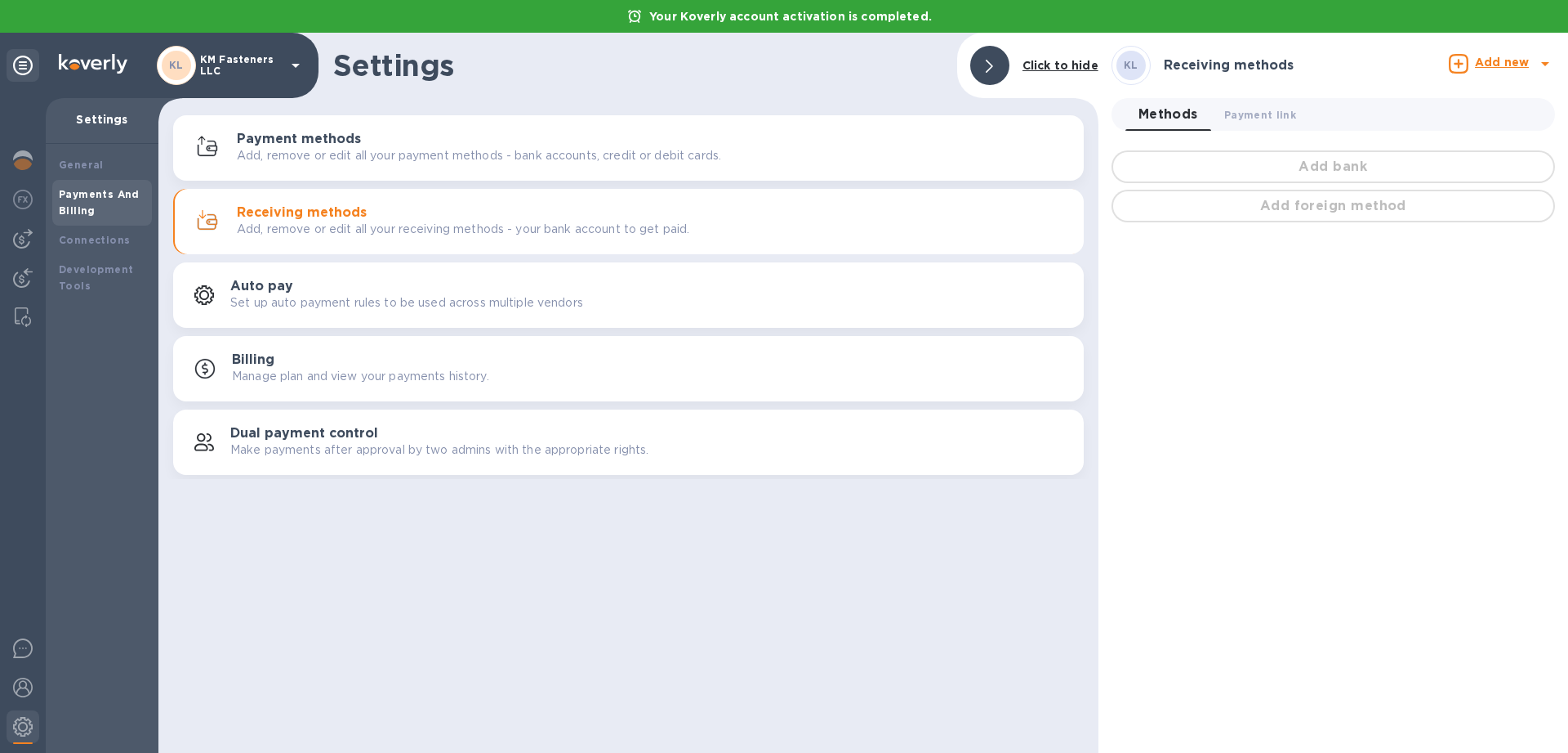
click at [353, 377] on p "Manage plan and view your payments history." at bounding box center [361, 376] width 257 height 17
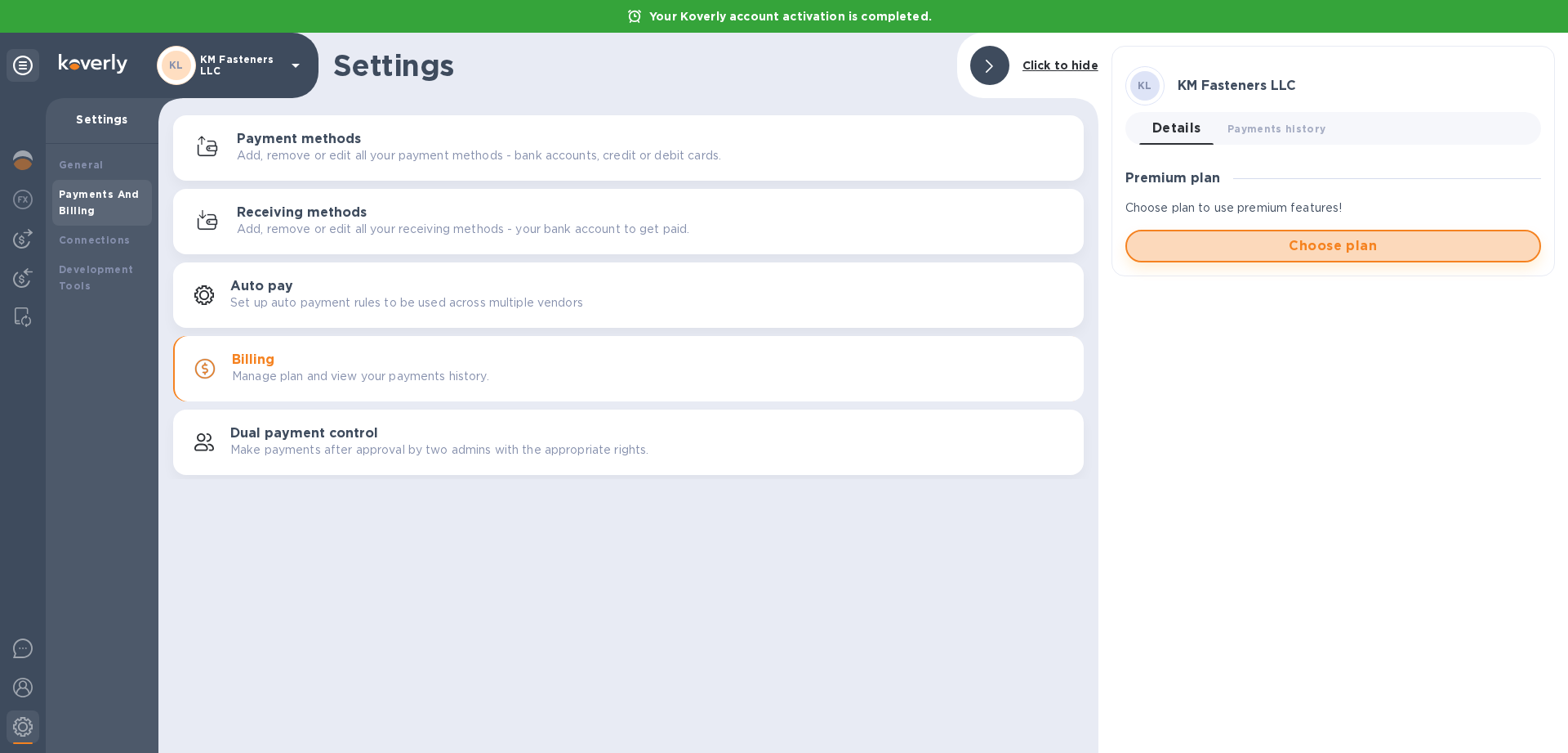
click at [1257, 249] on span "Choose plan" at bounding box center [1333, 246] width 387 height 20
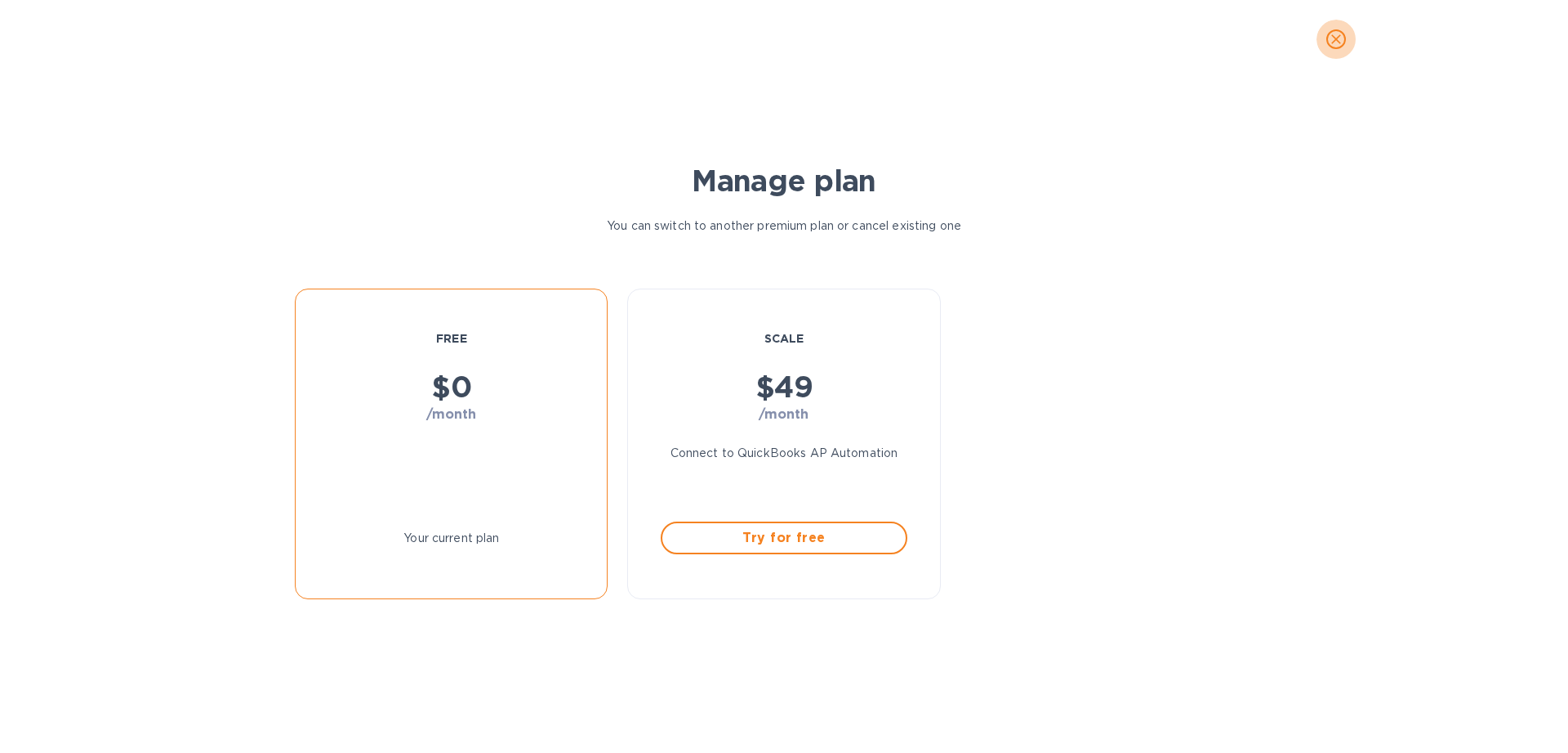
click at [1337, 37] on icon "close" at bounding box center [1336, 39] width 16 height 16
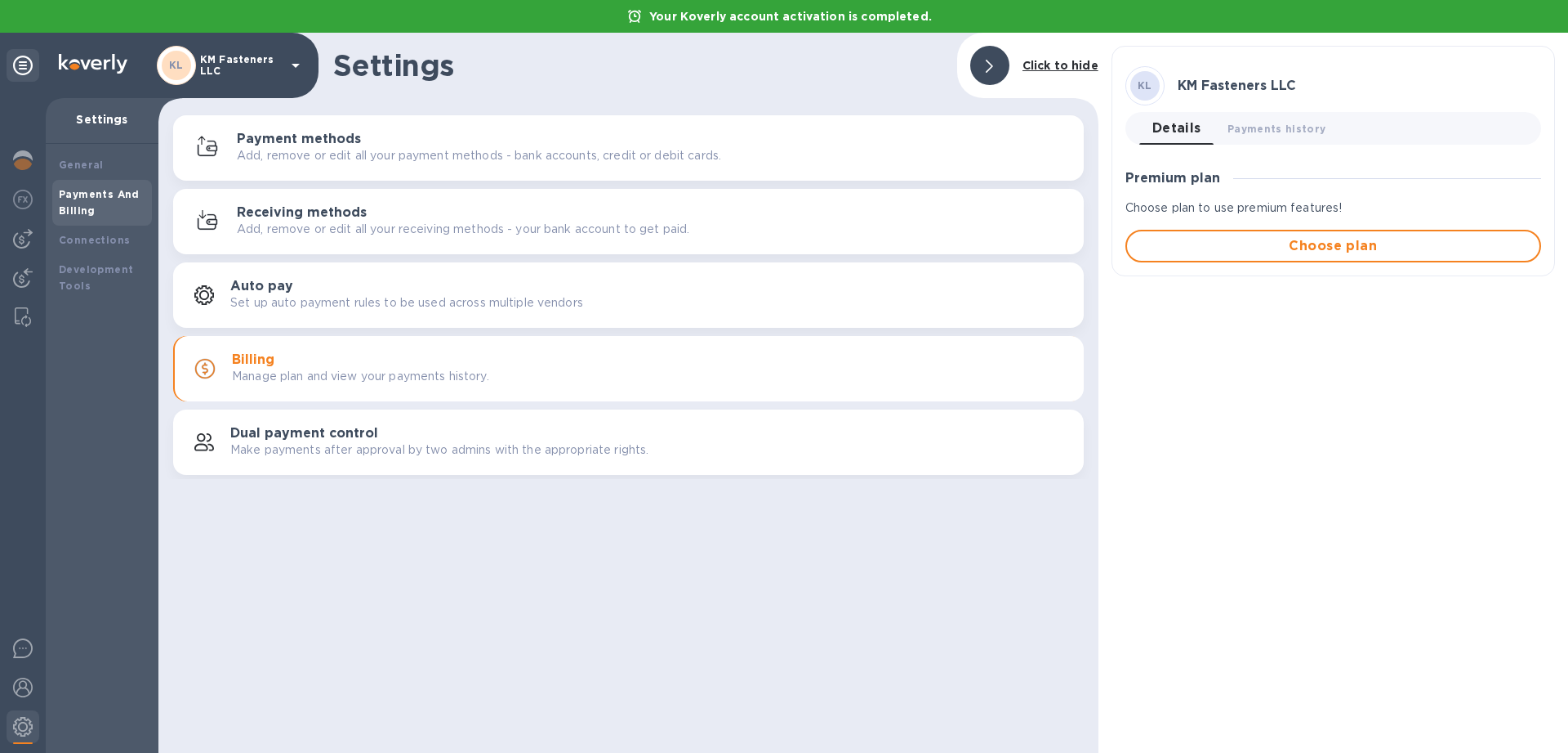
click at [336, 442] on p "Make payments after approval by two admins with the appropriate rights." at bounding box center [439, 450] width 419 height 17
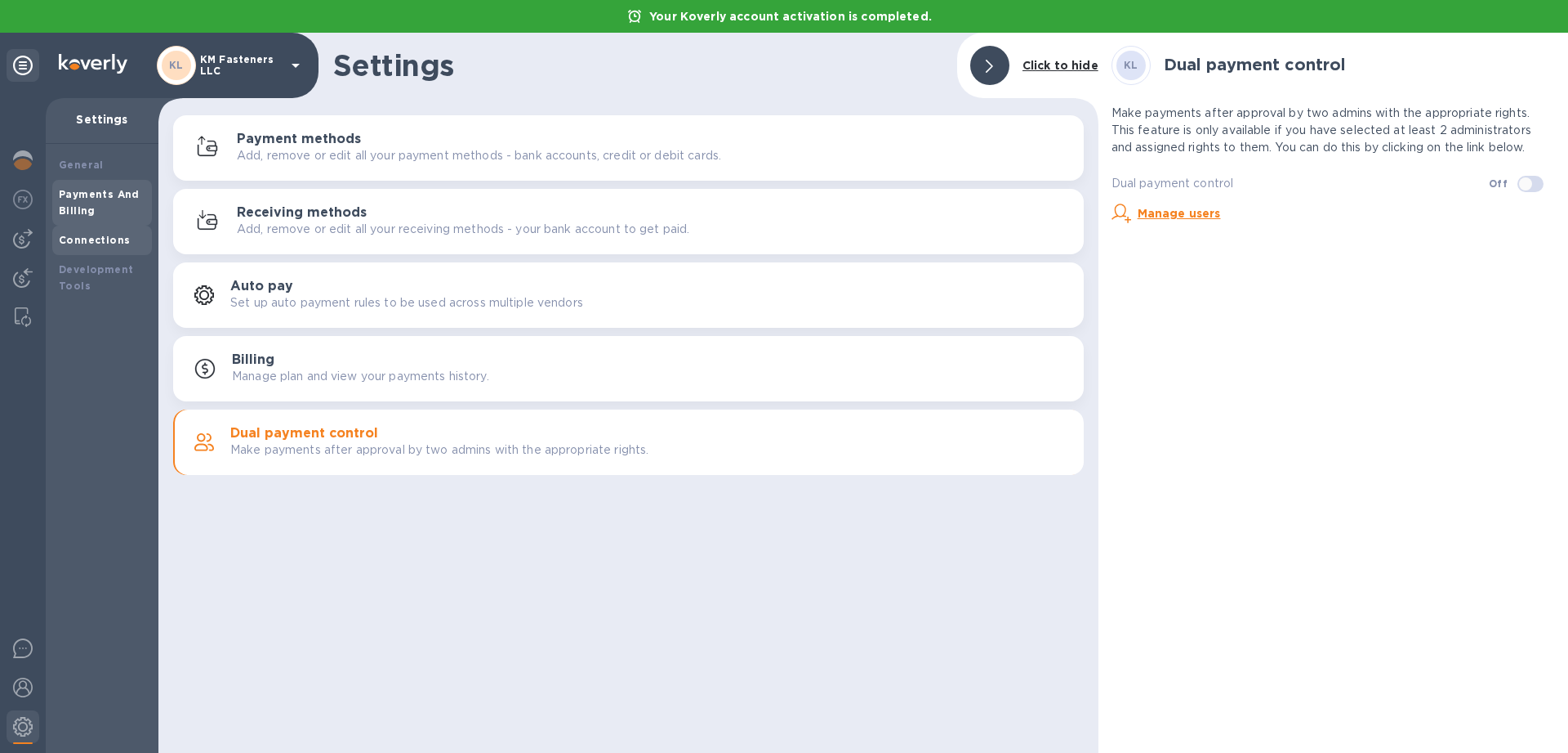
click at [104, 246] on div "Connections" at bounding box center [102, 240] width 86 height 16
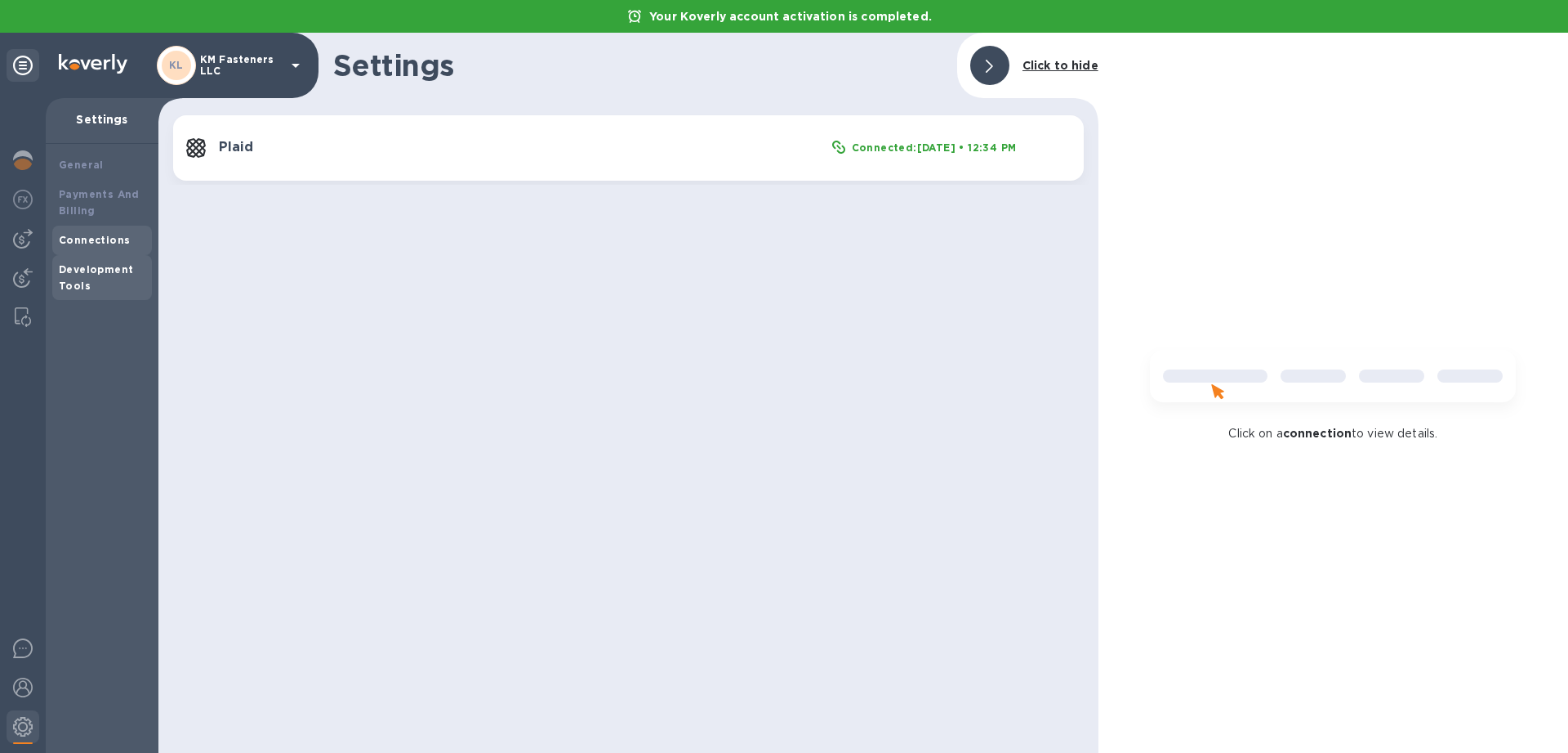
click at [106, 279] on div "Development Tools" at bounding box center [102, 278] width 86 height 33
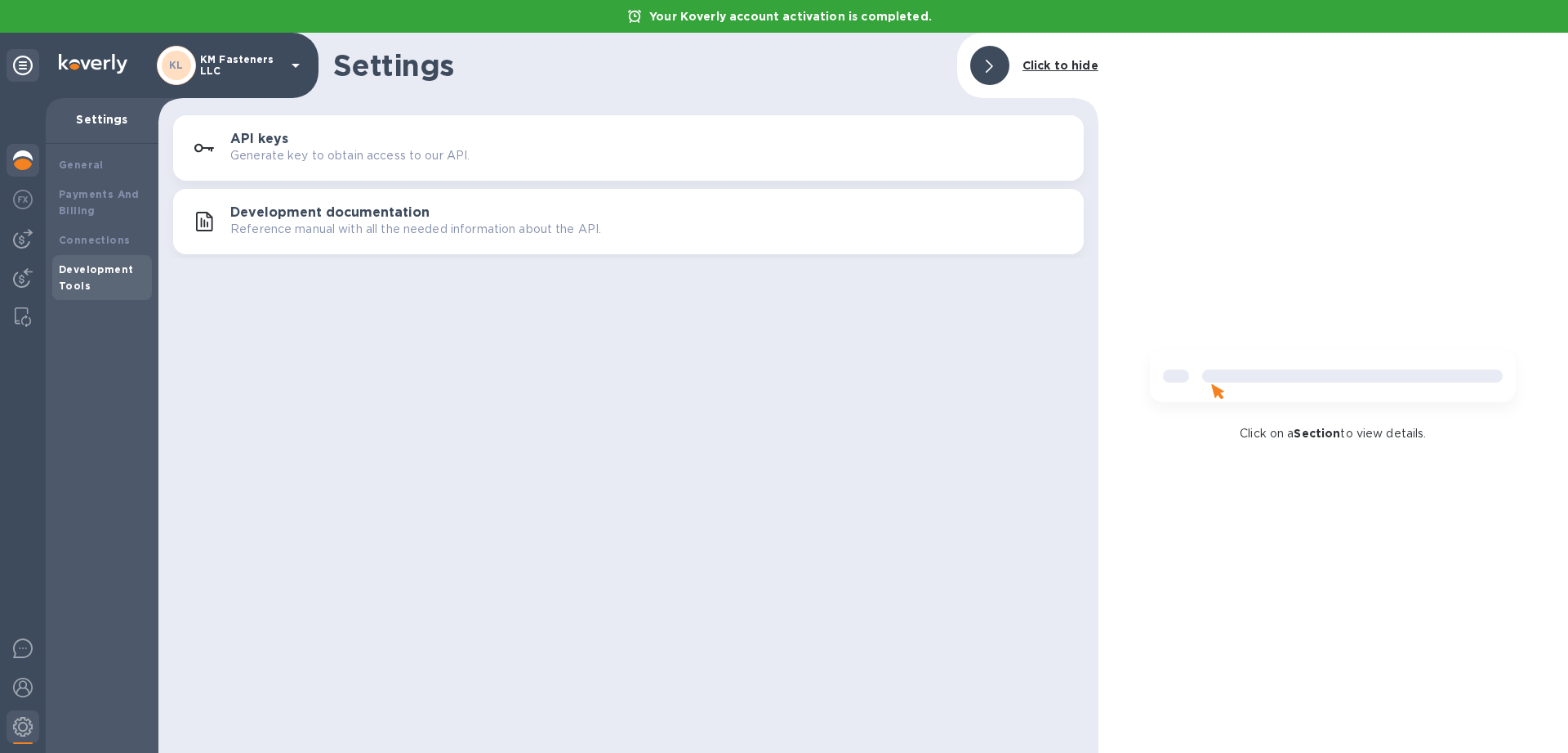
click at [23, 151] on img at bounding box center [22, 160] width 20 height 20
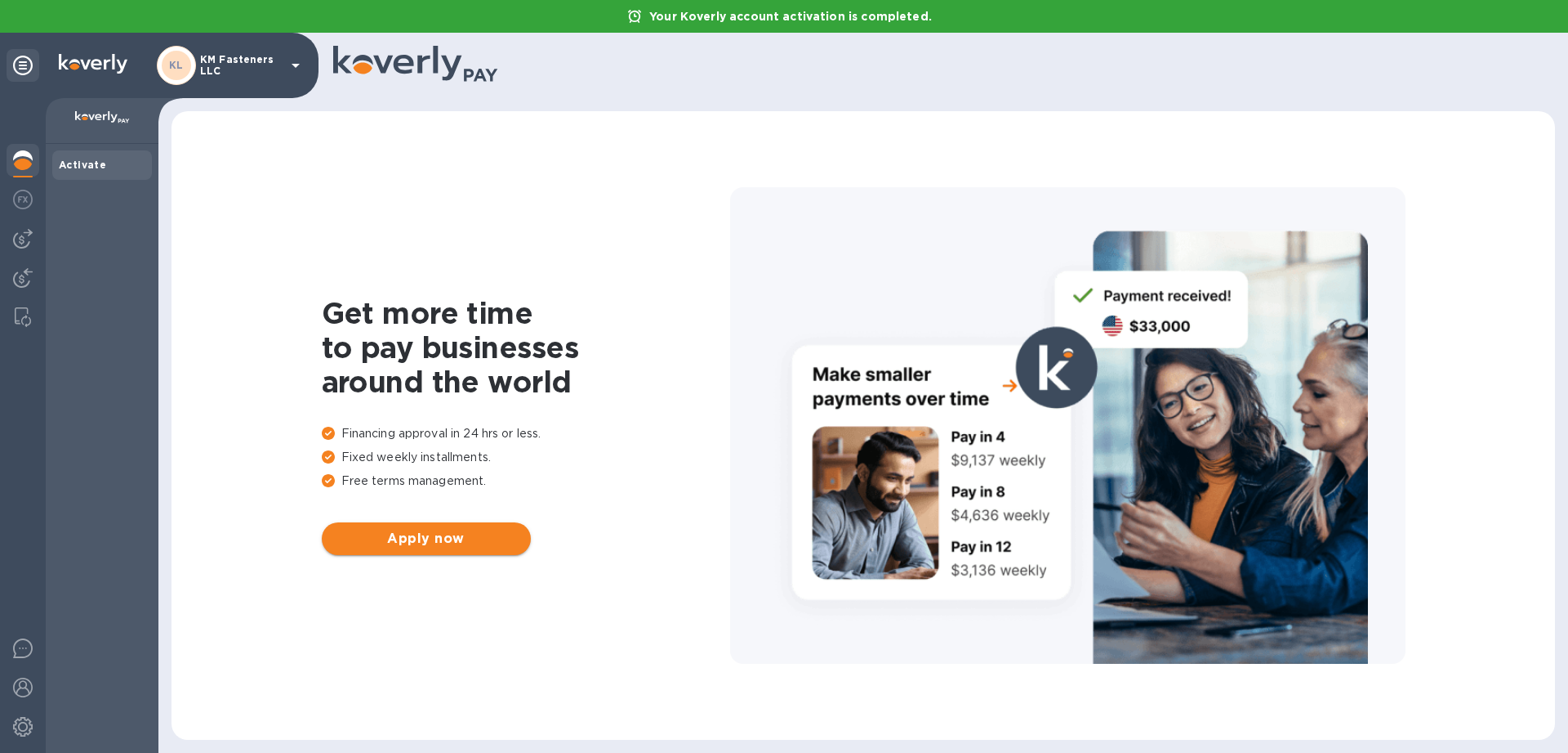
click at [394, 540] on span "Apply now" at bounding box center [426, 538] width 183 height 20
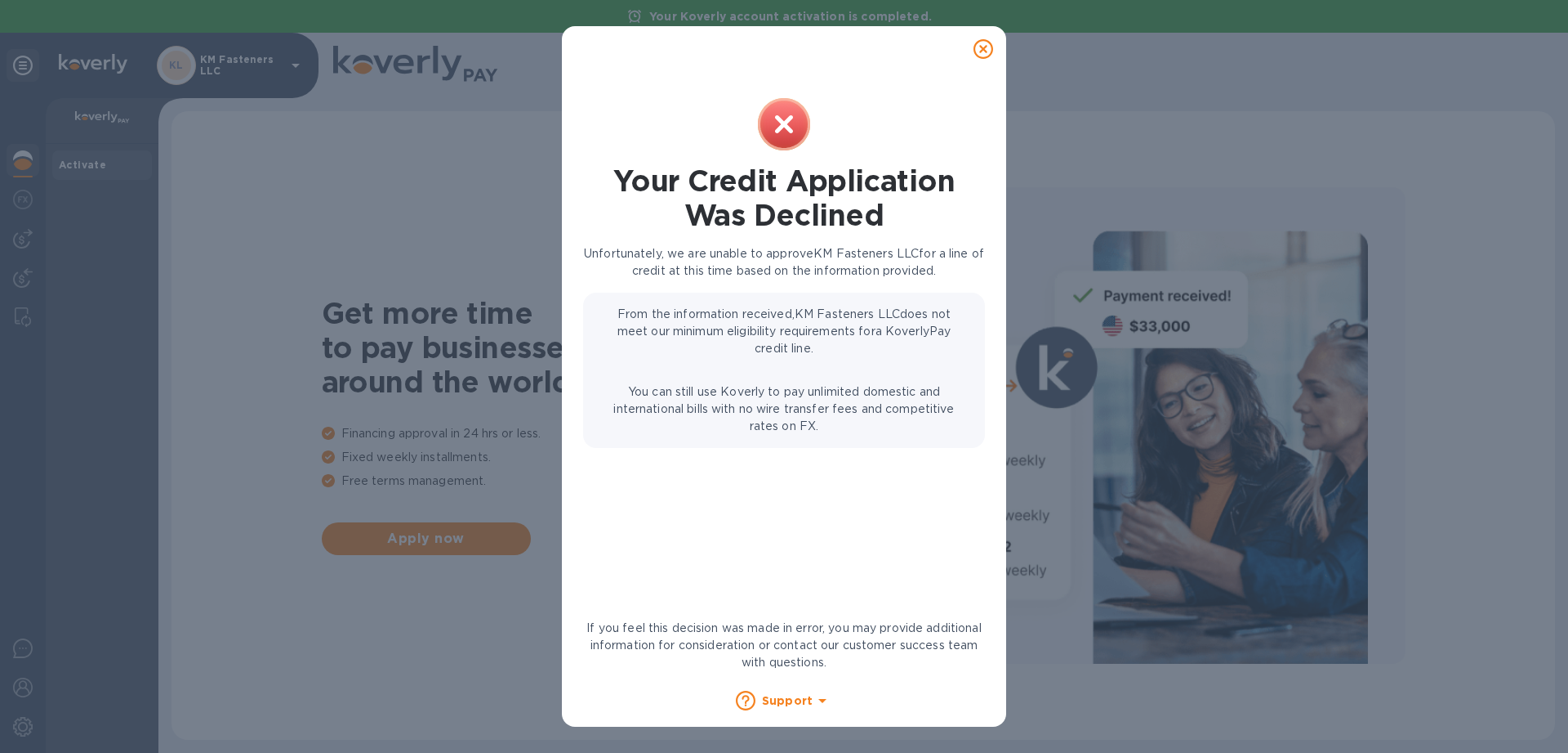
click at [981, 41] on icon at bounding box center [983, 48] width 20 height 20
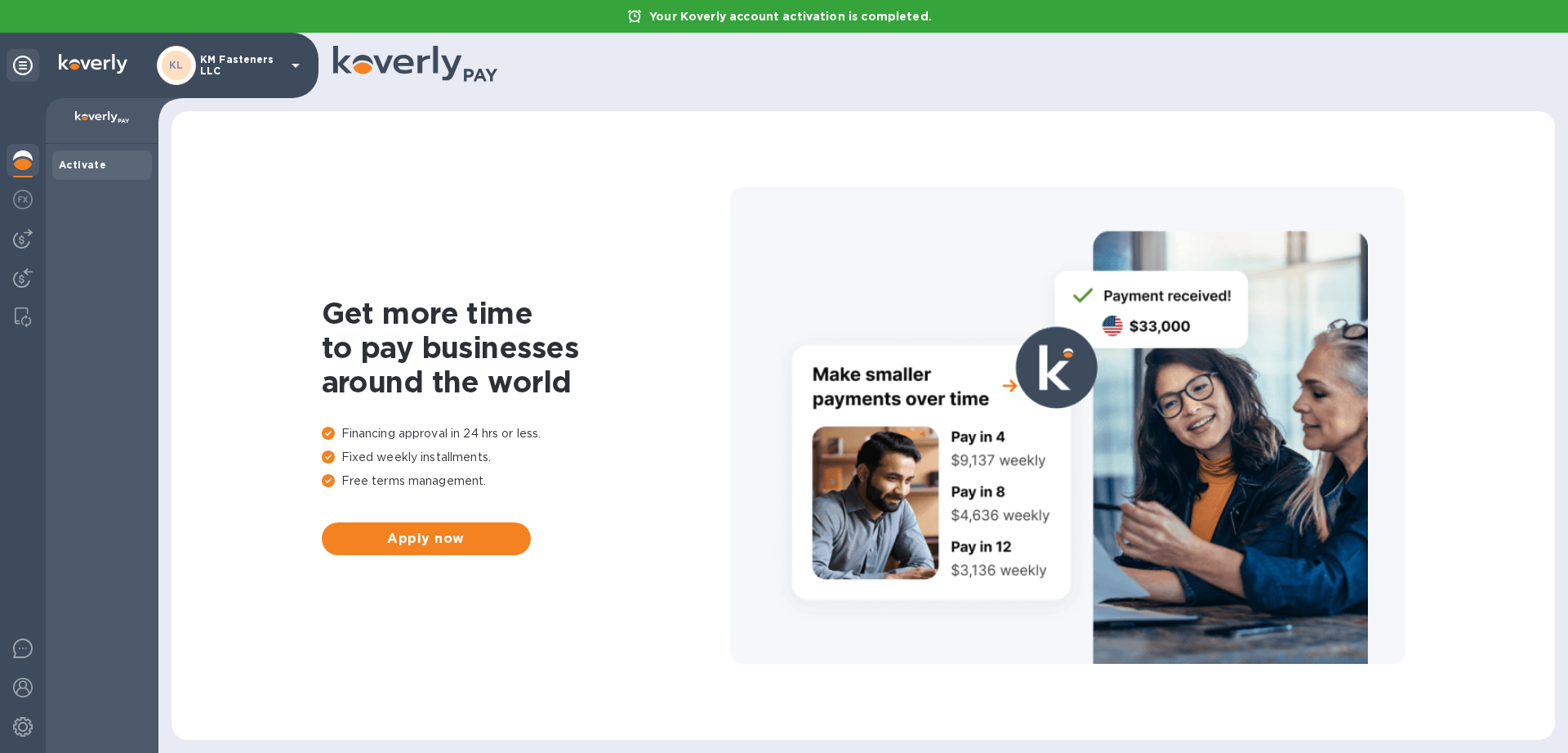
click at [117, 172] on div "Activate" at bounding box center [102, 165] width 86 height 16
click at [400, 528] on button "Apply now" at bounding box center [426, 539] width 209 height 33
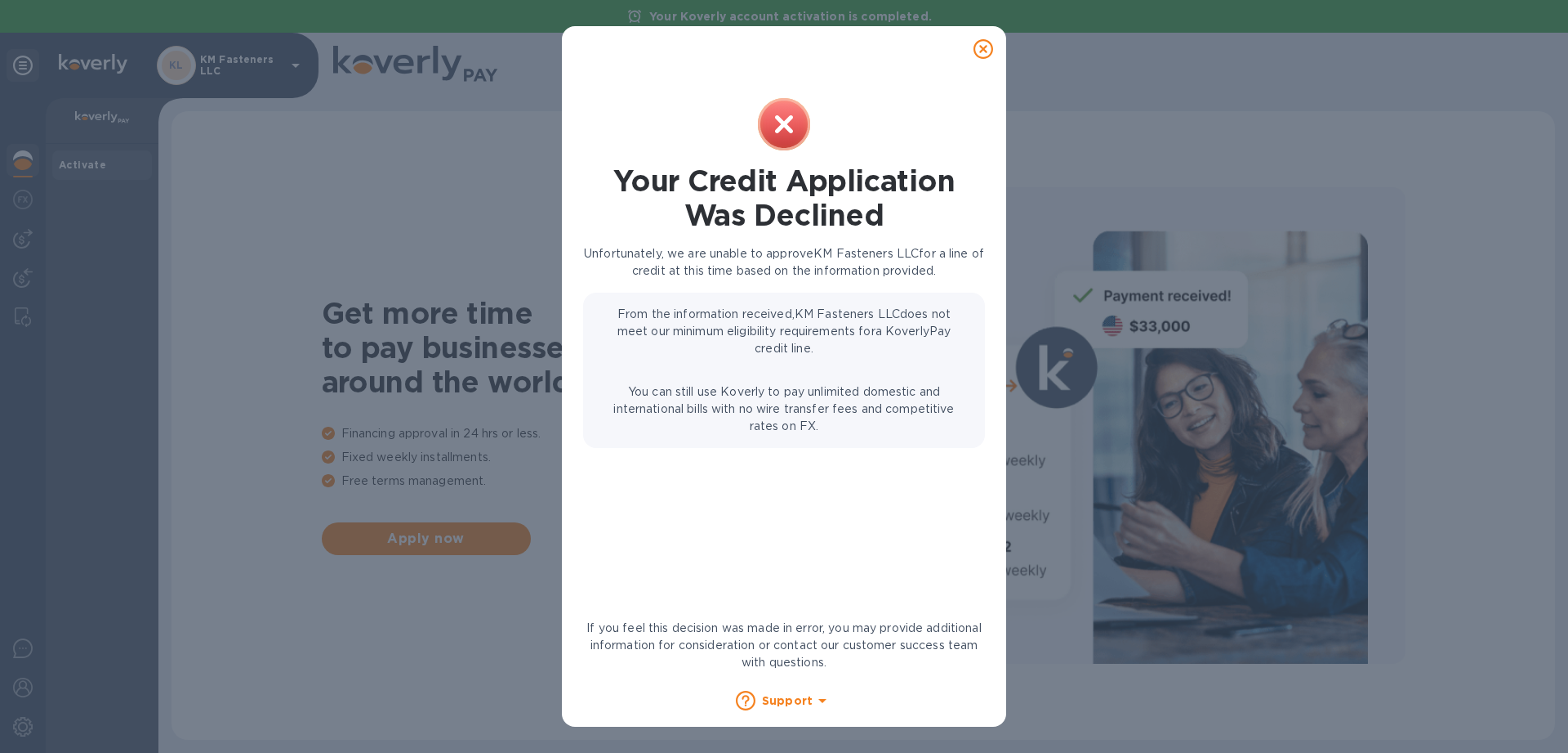
click at [983, 44] on icon at bounding box center [983, 48] width 20 height 20
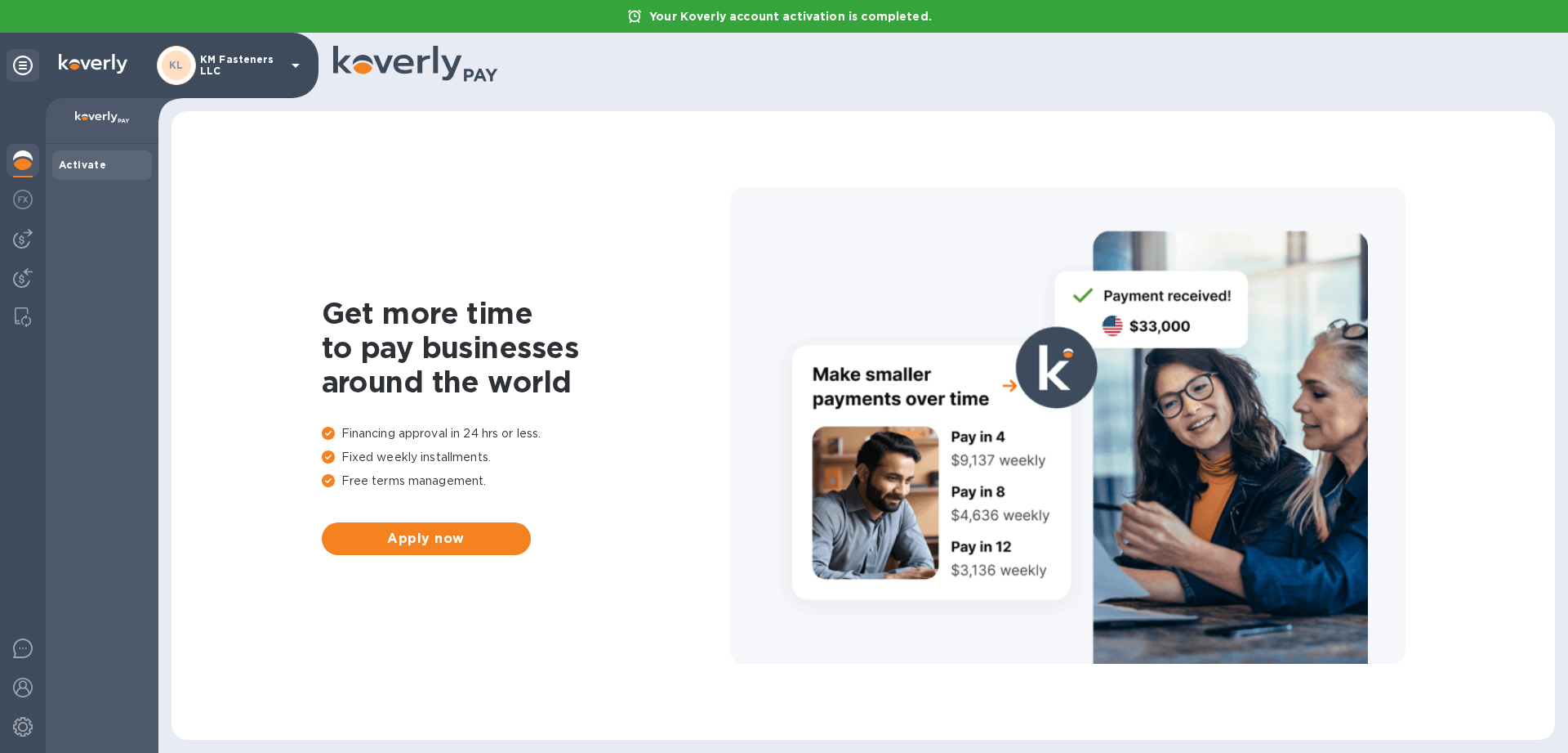
click at [25, 151] on img at bounding box center [22, 160] width 20 height 20
click at [80, 165] on b "Activate" at bounding box center [82, 165] width 47 height 12
click at [405, 533] on span "Apply now" at bounding box center [426, 538] width 183 height 20
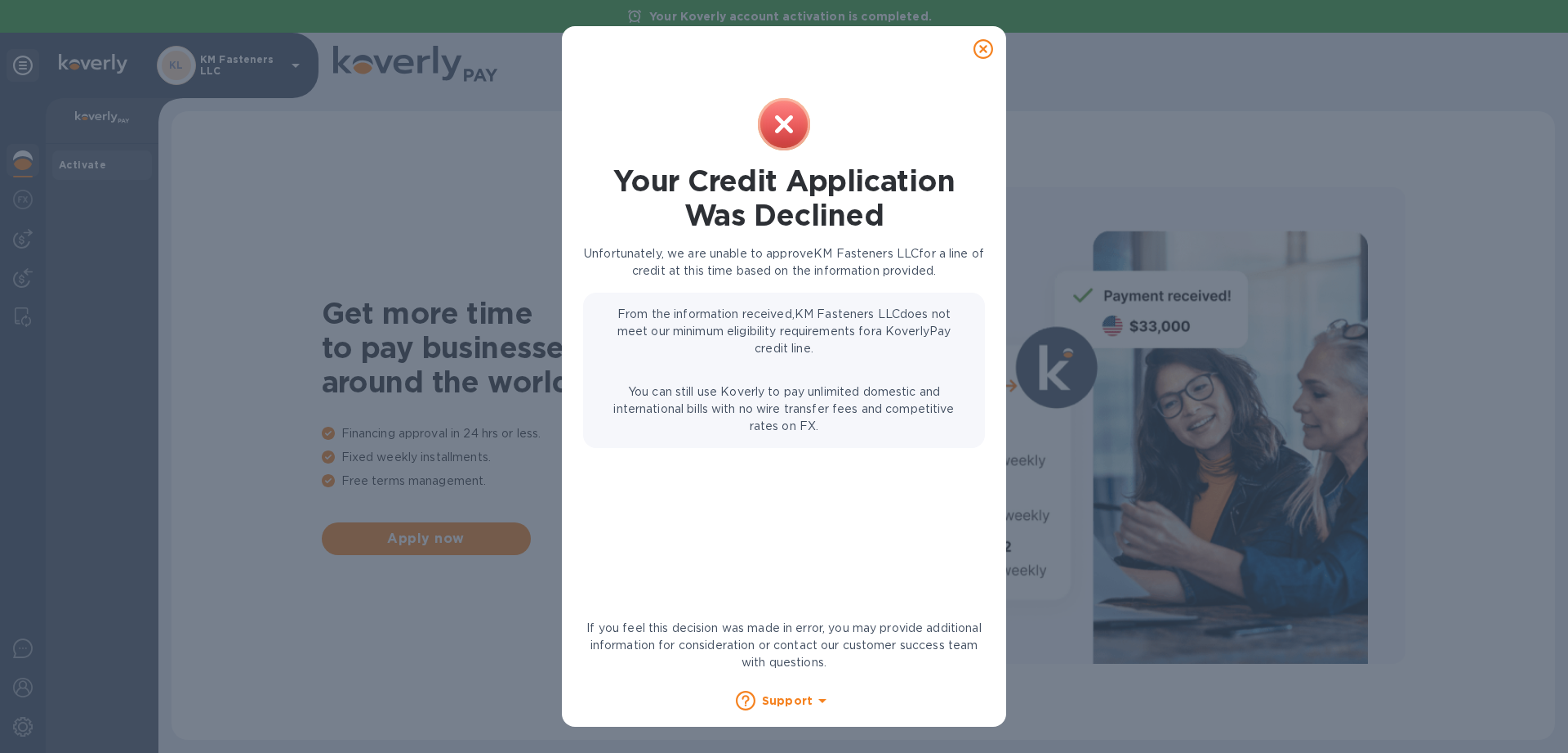
click at [971, 54] on div at bounding box center [984, 49] width 33 height 33
click at [974, 53] on icon at bounding box center [983, 48] width 20 height 20
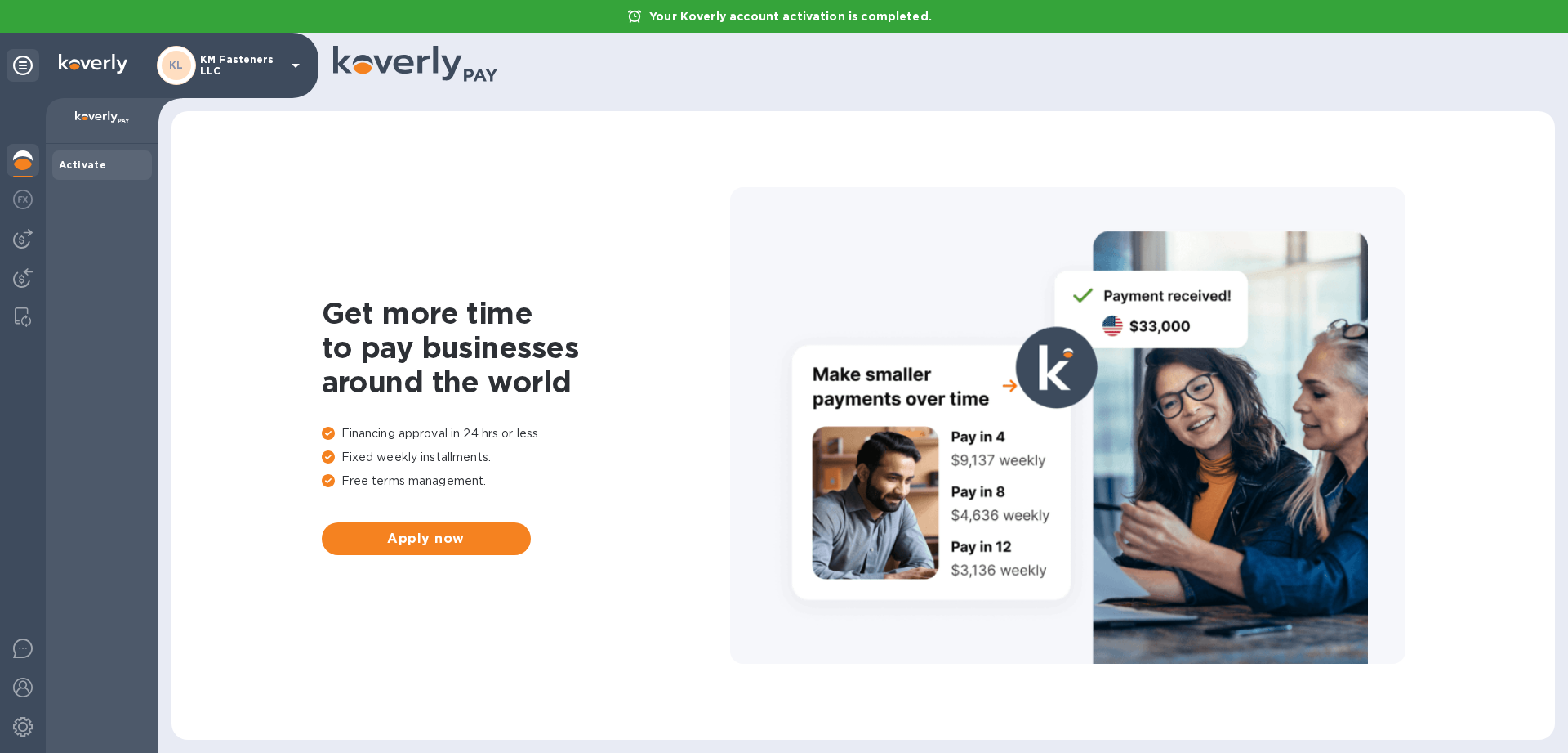
click at [267, 74] on p "KM Fasteners LLC" at bounding box center [241, 65] width 82 height 23
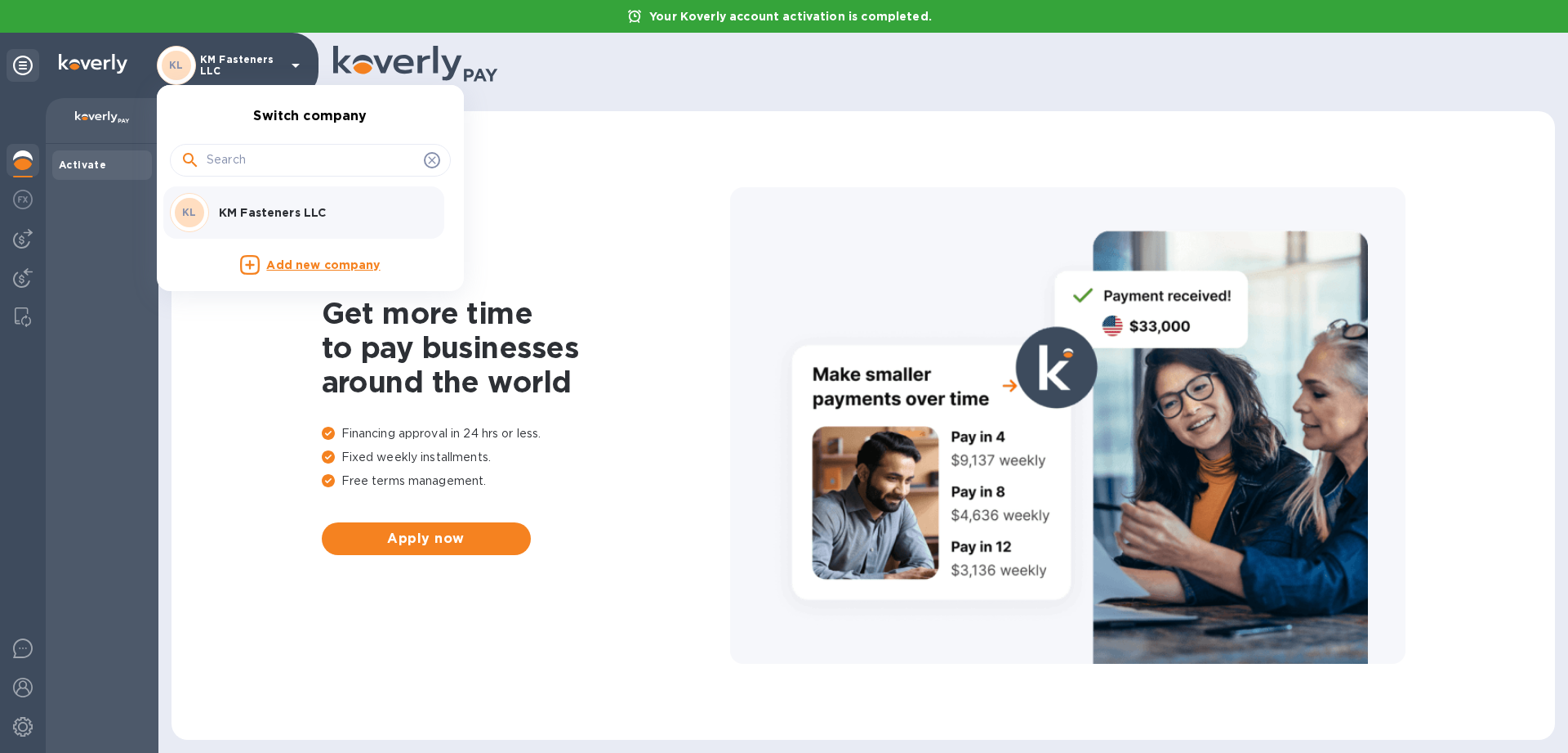
click at [244, 55] on div at bounding box center [784, 376] width 1568 height 753
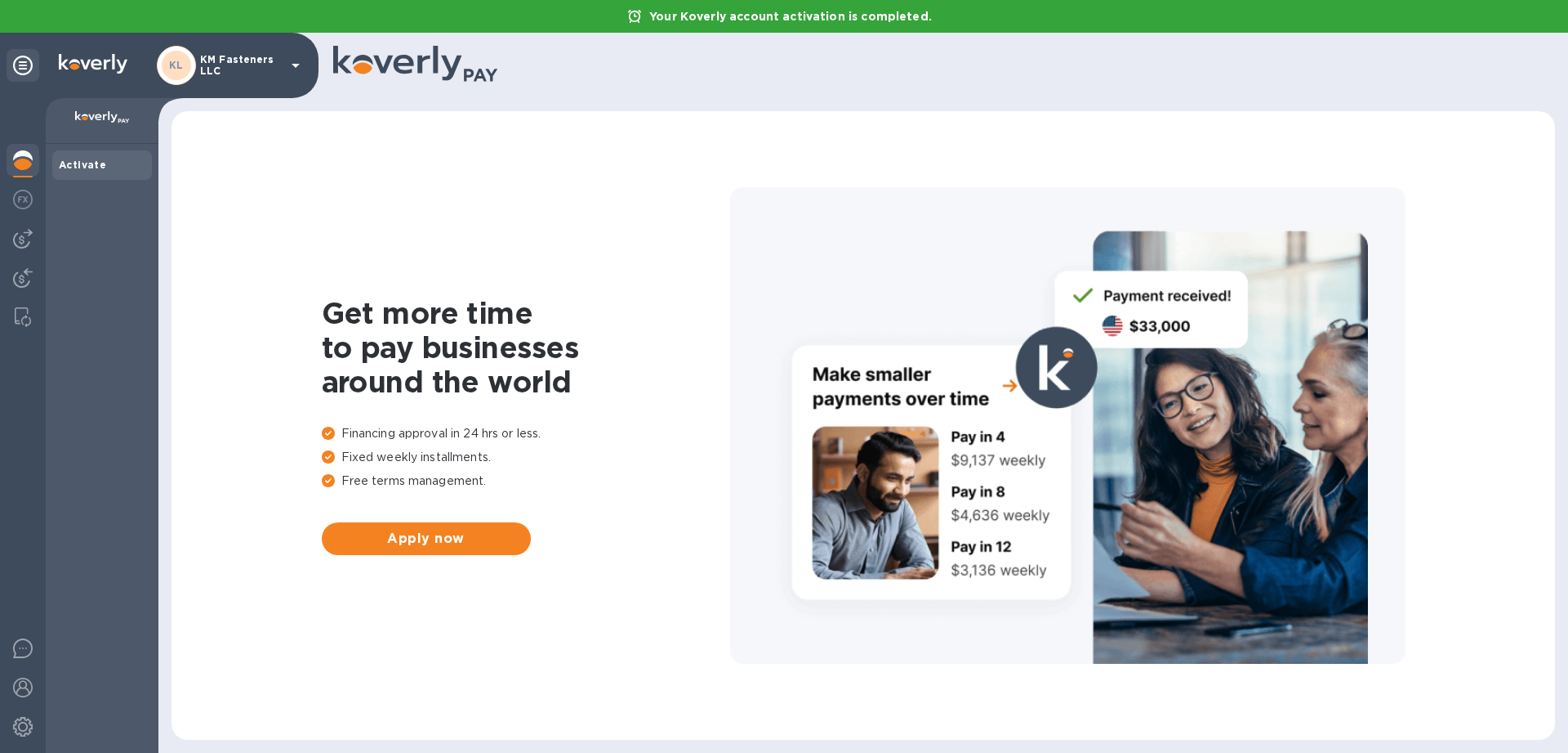
click at [244, 56] on p "KM Fasteners LLC" at bounding box center [241, 65] width 82 height 23
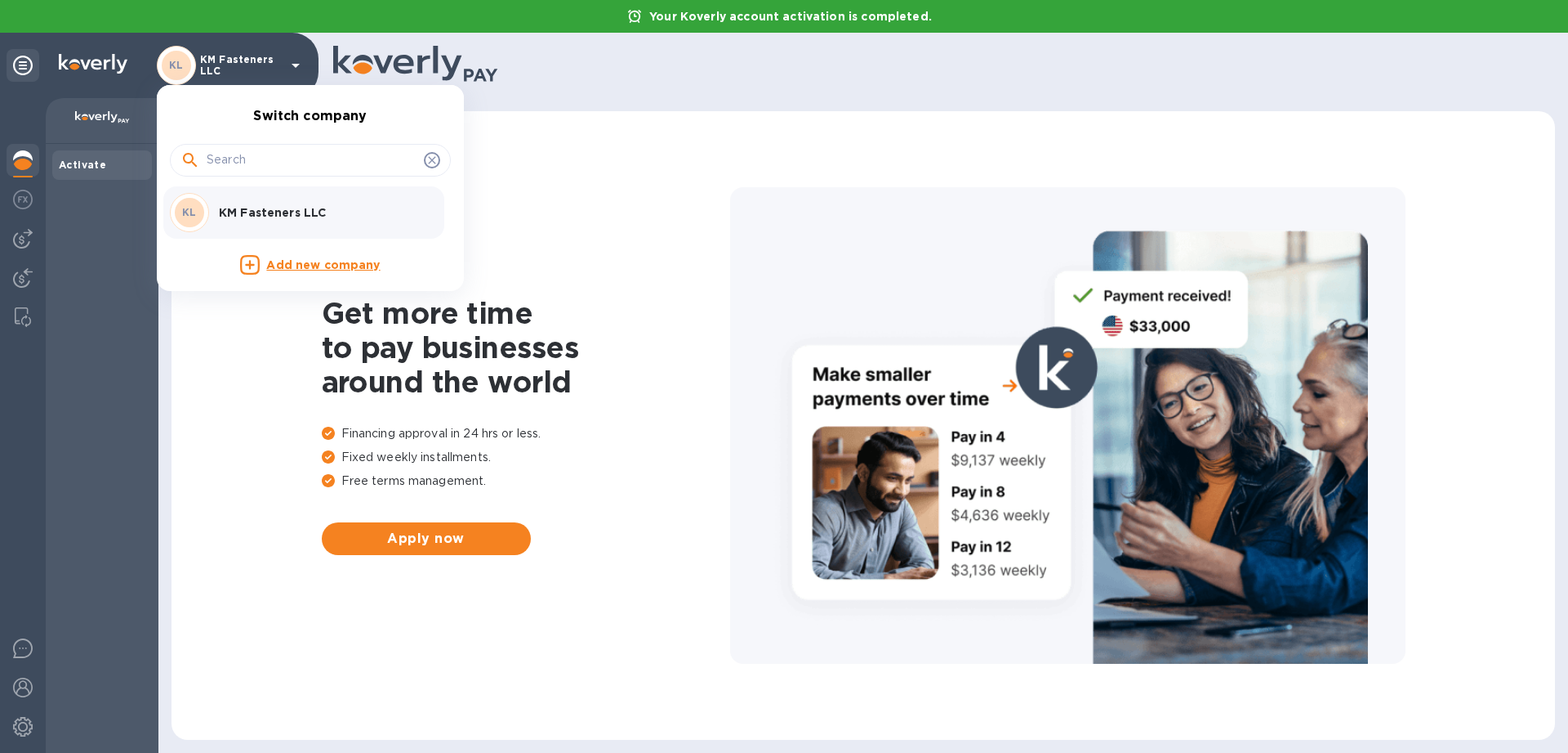
click at [309, 265] on p "Add new company" at bounding box center [324, 265] width 114 height 18
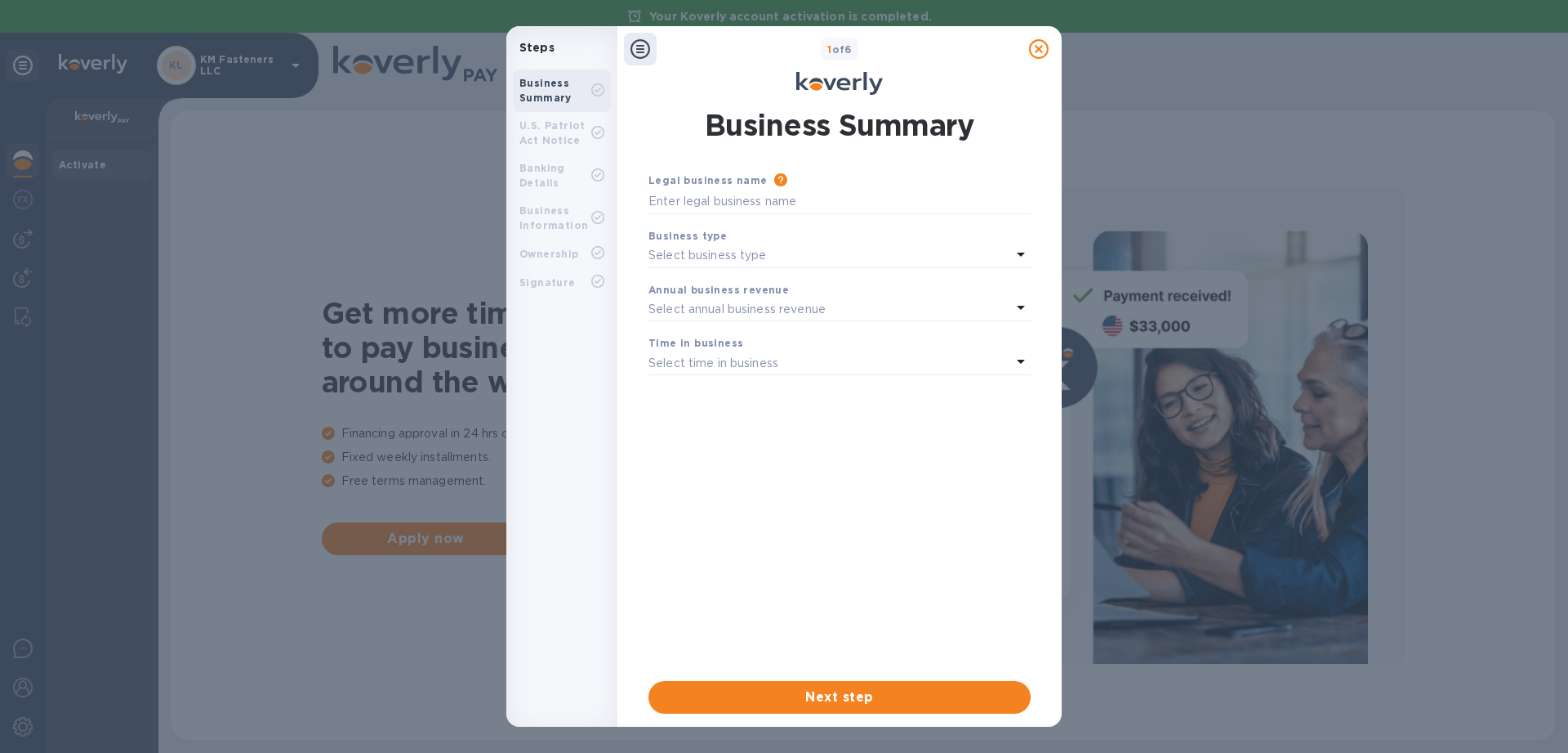
click at [545, 85] on b "Business Summary" at bounding box center [545, 90] width 53 height 27
click at [720, 206] on input "text" at bounding box center [839, 202] width 382 height 24
click at [715, 207] on input "text" at bounding box center [839, 202] width 382 height 24
type input "S"
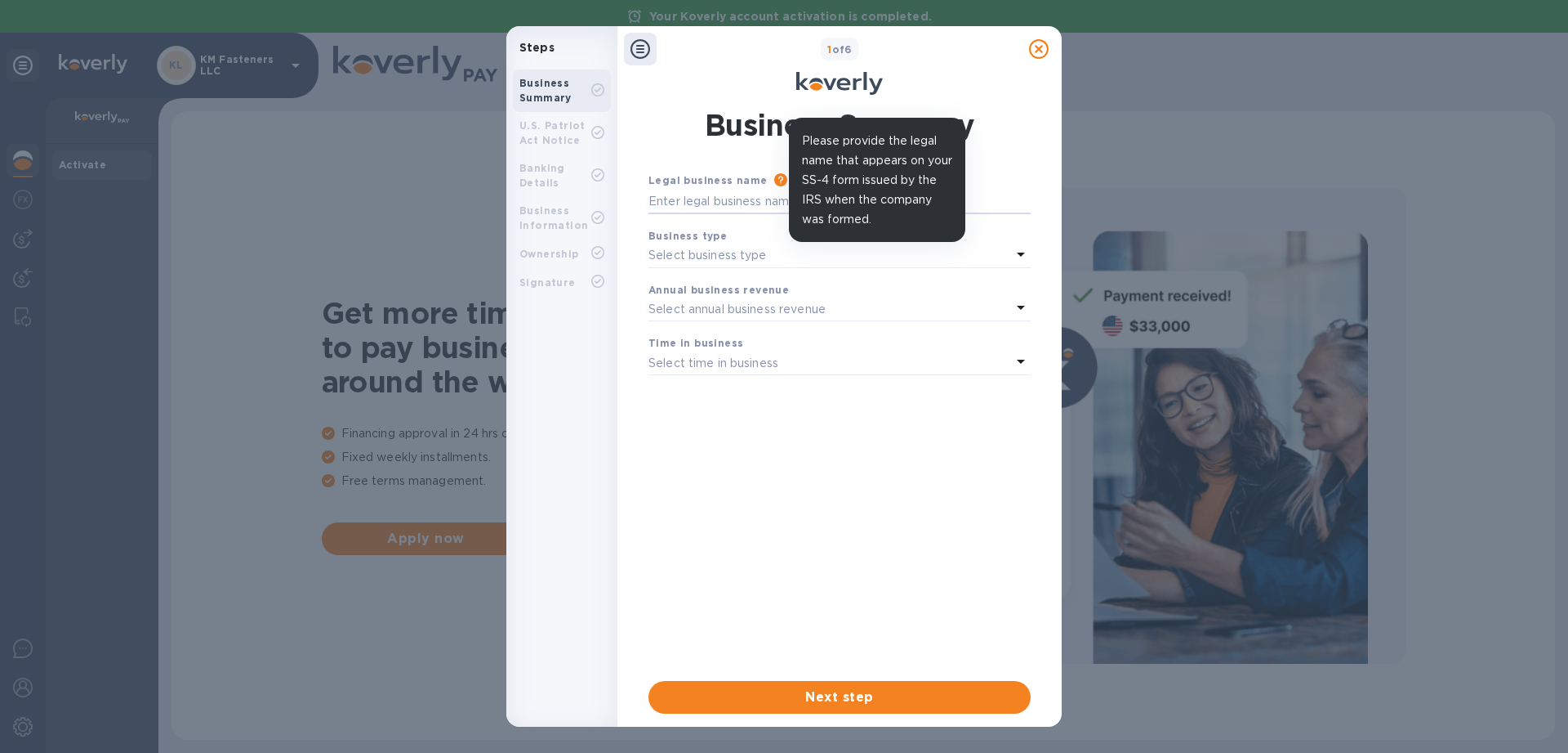
click at [774, 180] on icon at bounding box center [780, 180] width 13 height 13
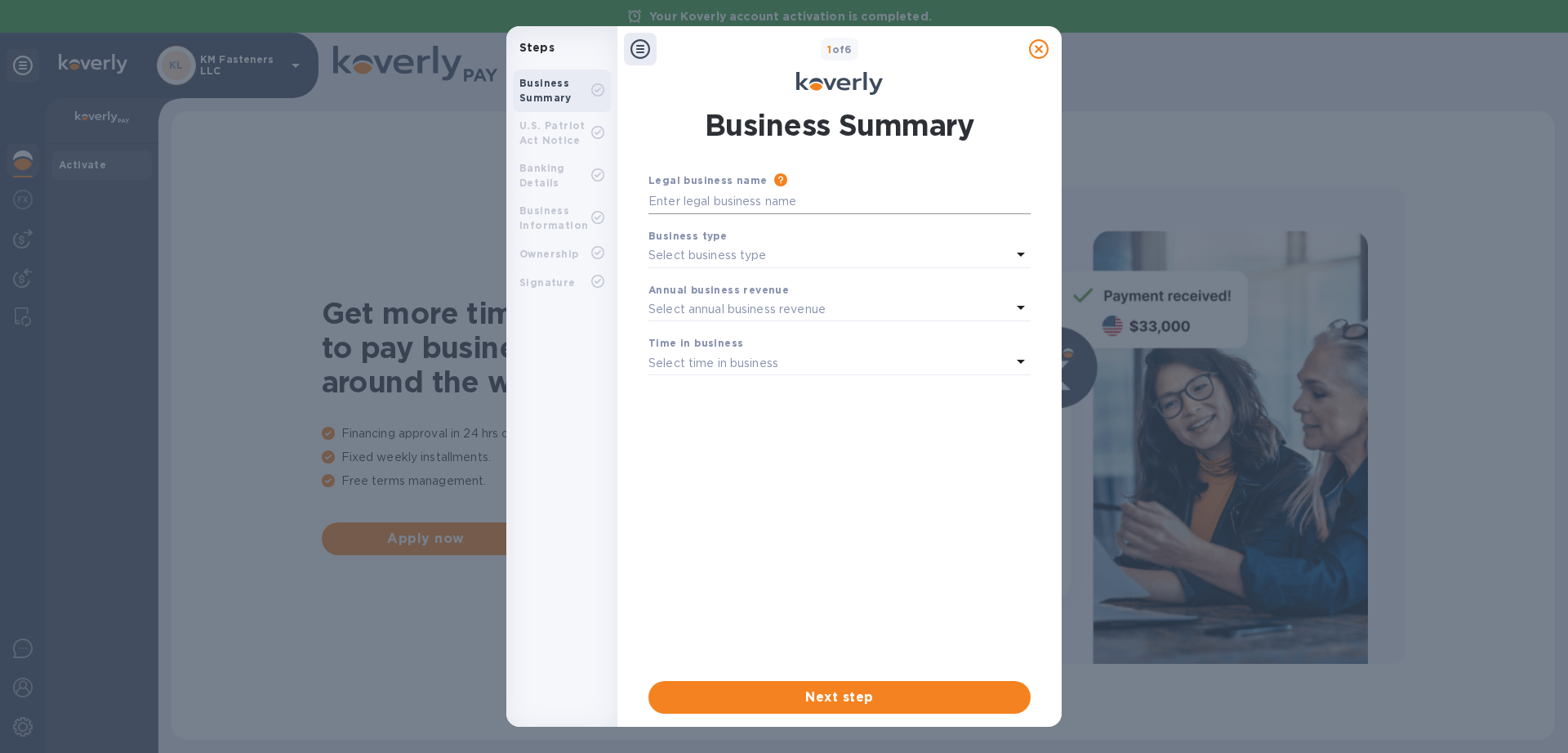
click at [734, 206] on input "text" at bounding box center [839, 202] width 382 height 24
type input "Kuver & Sons LLC"
click at [741, 262] on p "Select business type" at bounding box center [707, 256] width 118 height 17
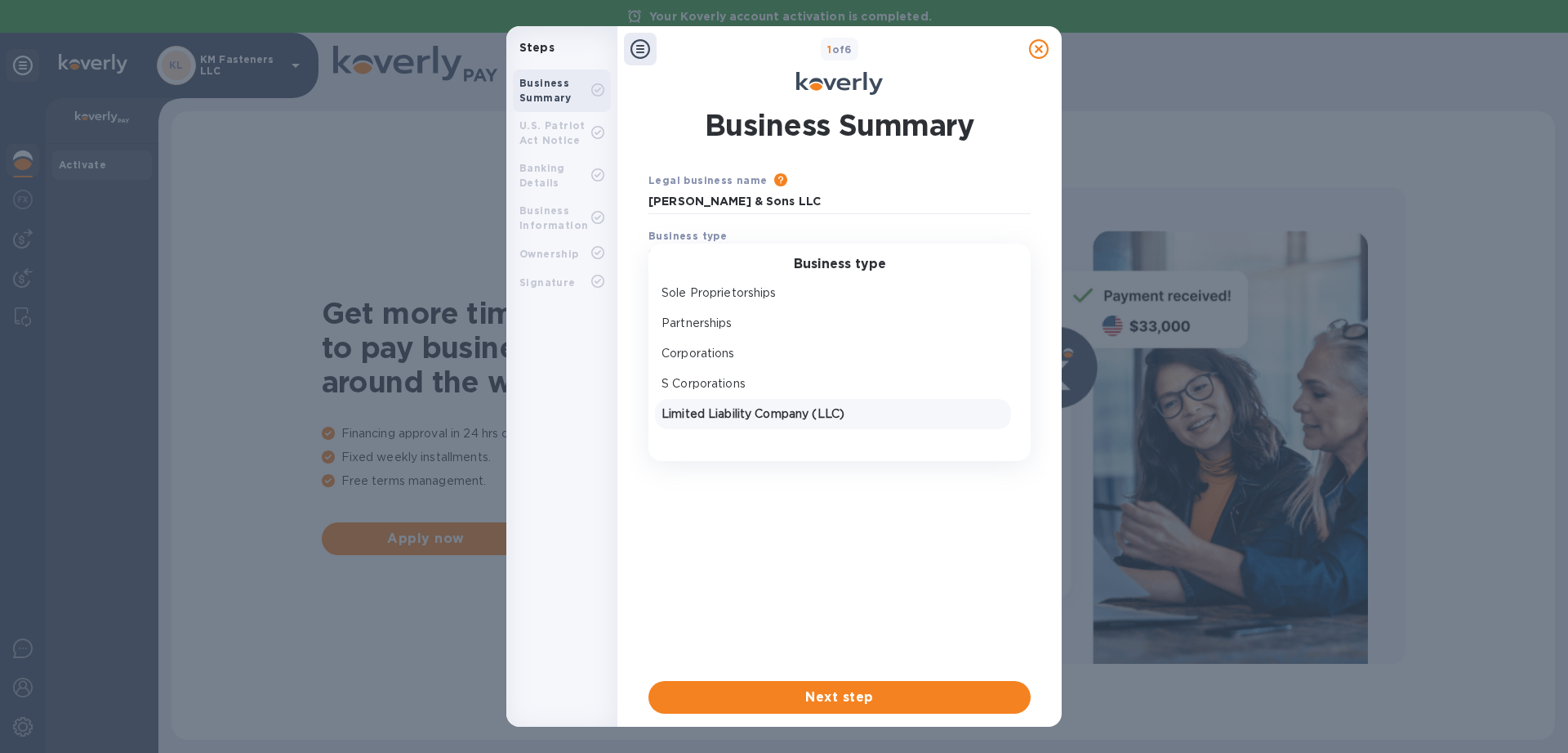
click at [739, 412] on p "Limited Liability Company (LLC)" at bounding box center [834, 414] width 343 height 17
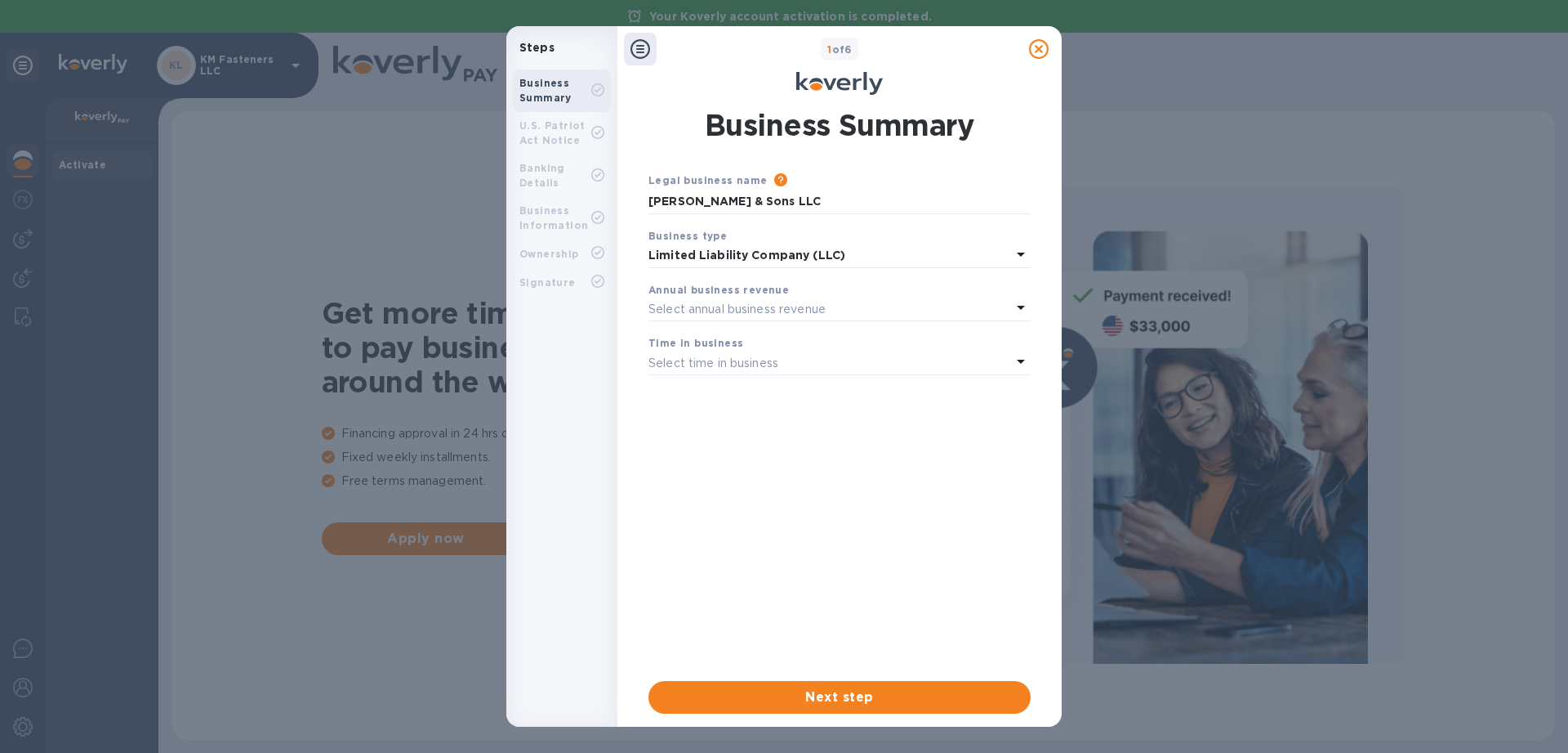
click at [734, 295] on b "Annual business revenue" at bounding box center [718, 289] width 141 height 12
click at [791, 298] on div "Select annual business revenue" at bounding box center [829, 309] width 362 height 23
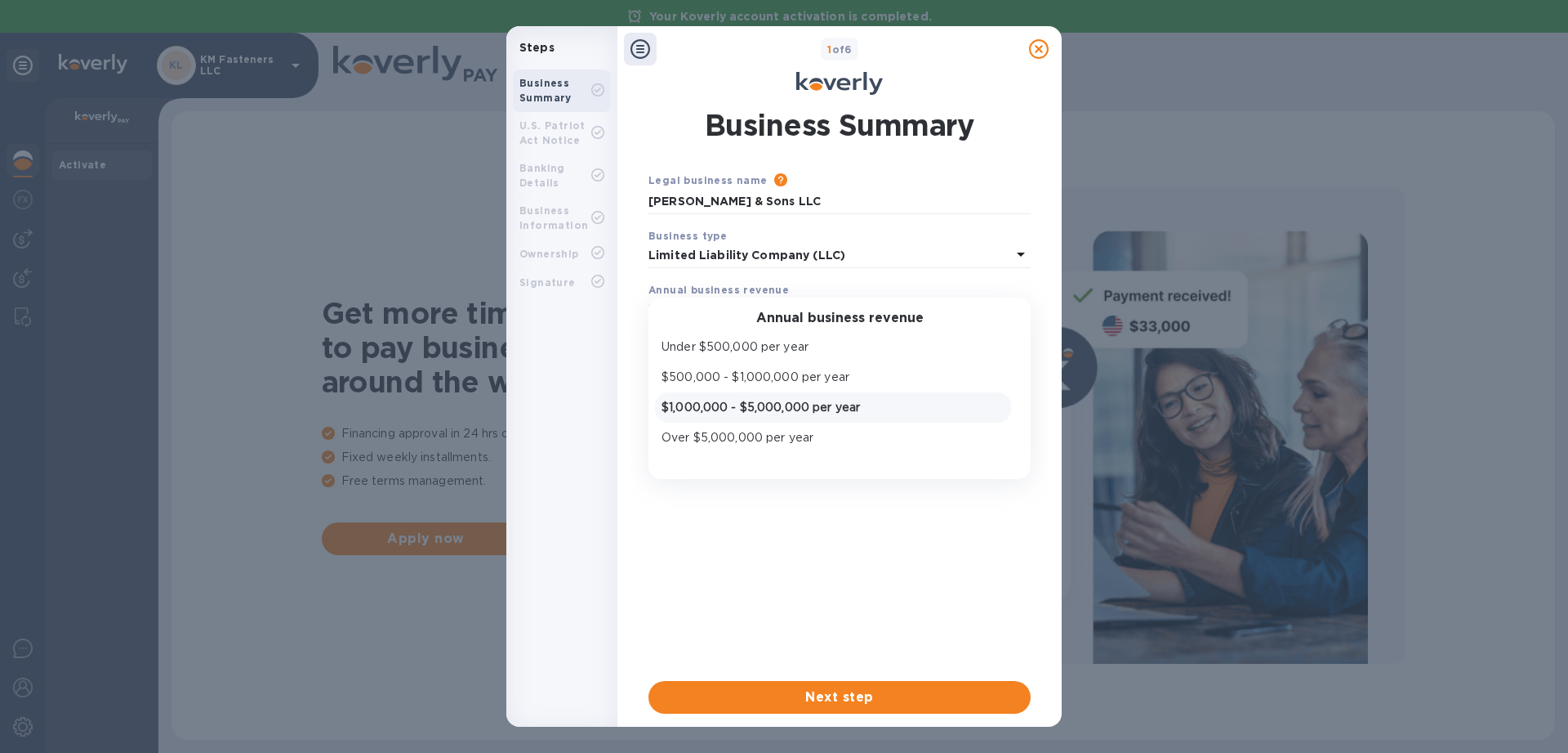
click at [726, 405] on p "$1,000,000 - $5,000,000 per year" at bounding box center [834, 408] width 343 height 17
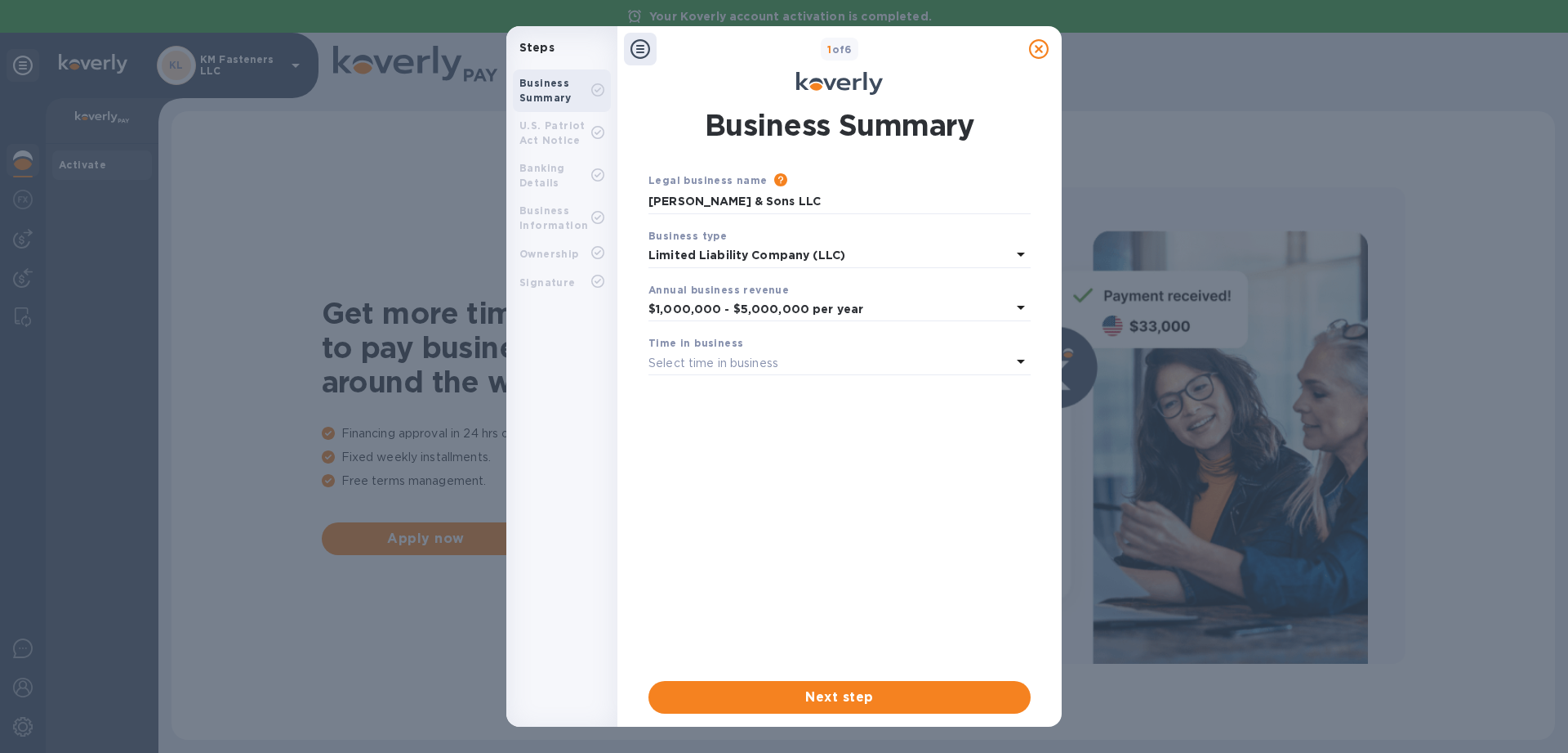
click at [762, 360] on p "Select time in business" at bounding box center [713, 364] width 129 height 17
click at [724, 437] on p "1 - 3 years" at bounding box center [834, 431] width 343 height 17
click at [725, 358] on p "1 - 3 years" at bounding box center [829, 364] width 362 height 17
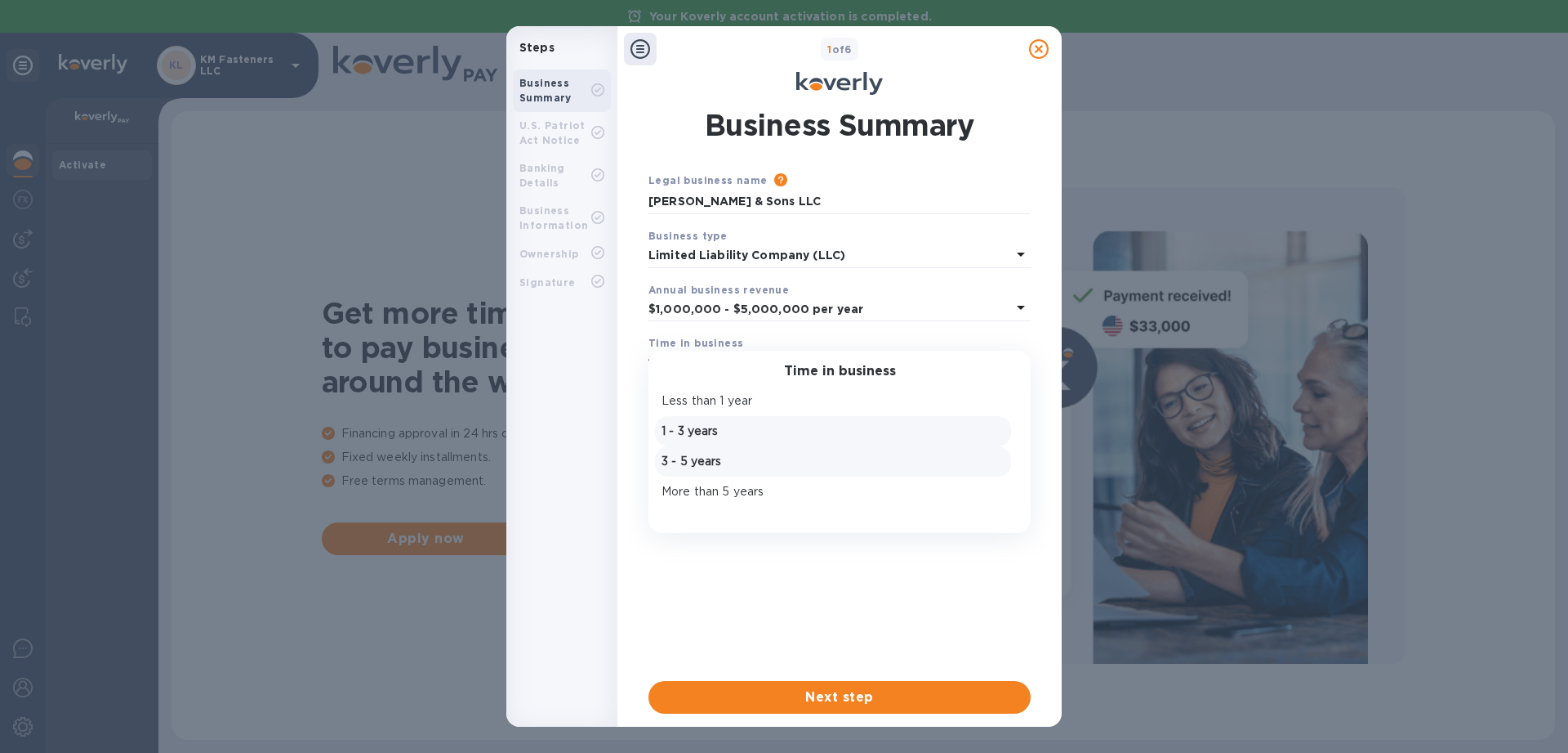
click at [705, 462] on p "3 - 5 years" at bounding box center [834, 461] width 343 height 17
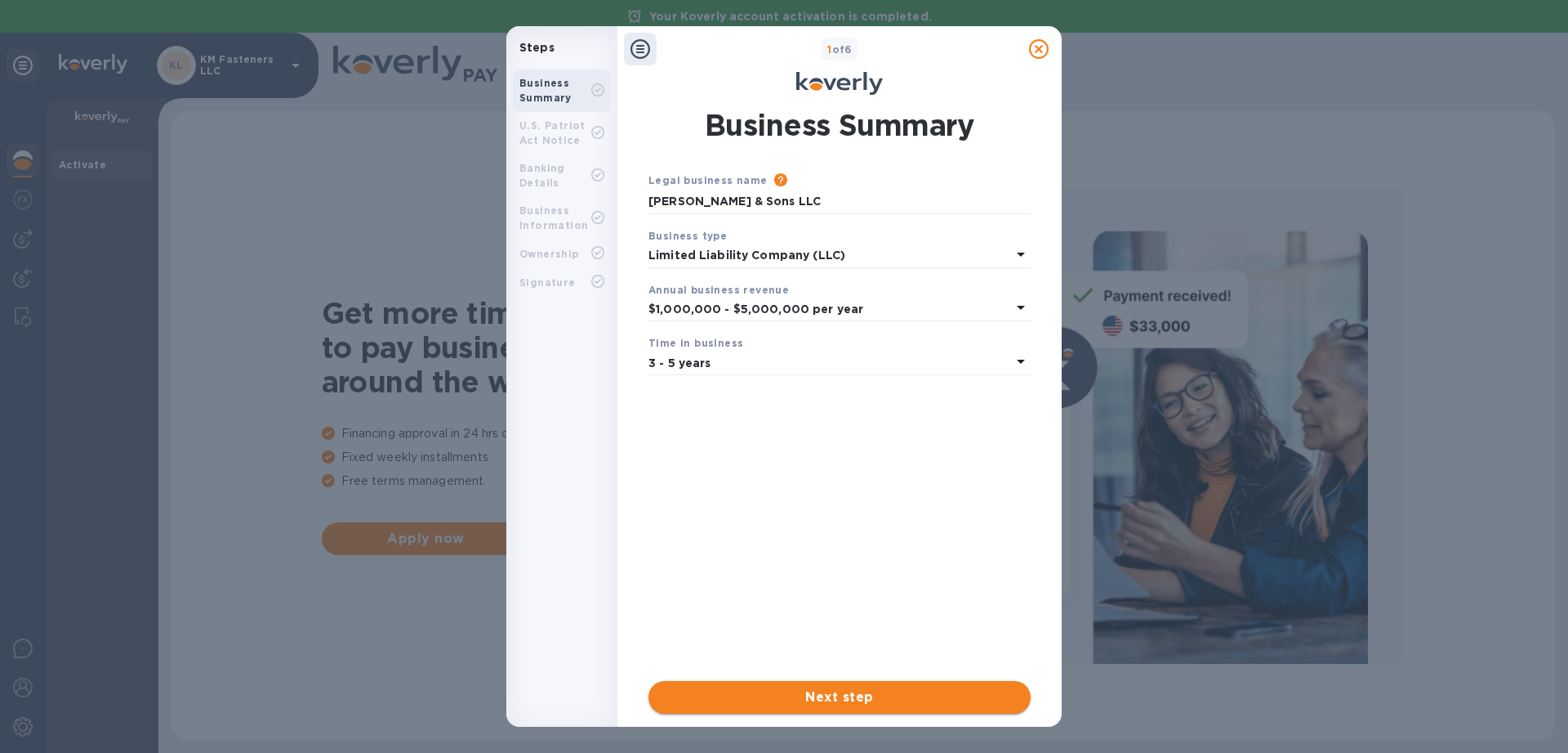
click at [805, 693] on span "Next step" at bounding box center [840, 697] width 356 height 20
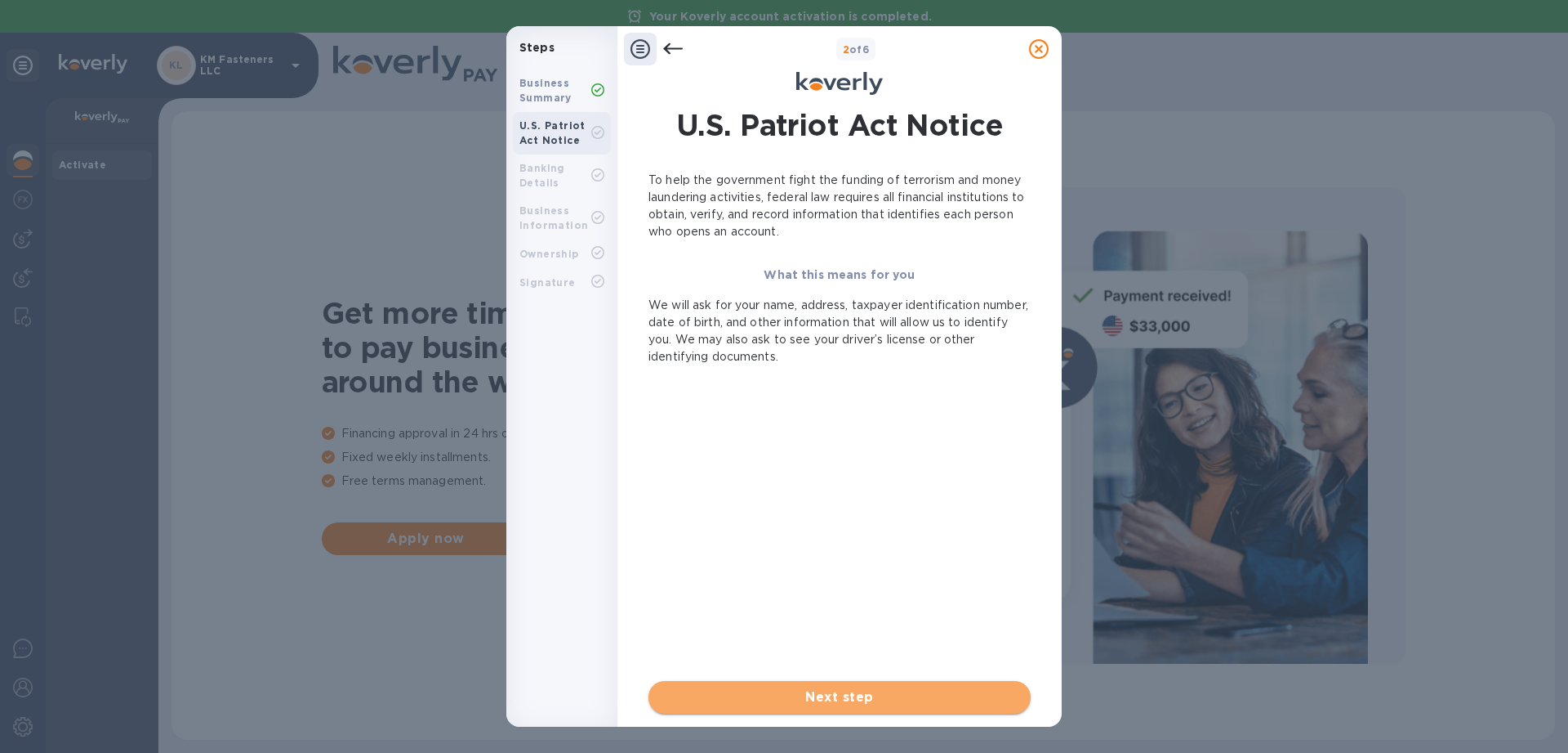
click at [838, 703] on span "Next step" at bounding box center [840, 697] width 356 height 20
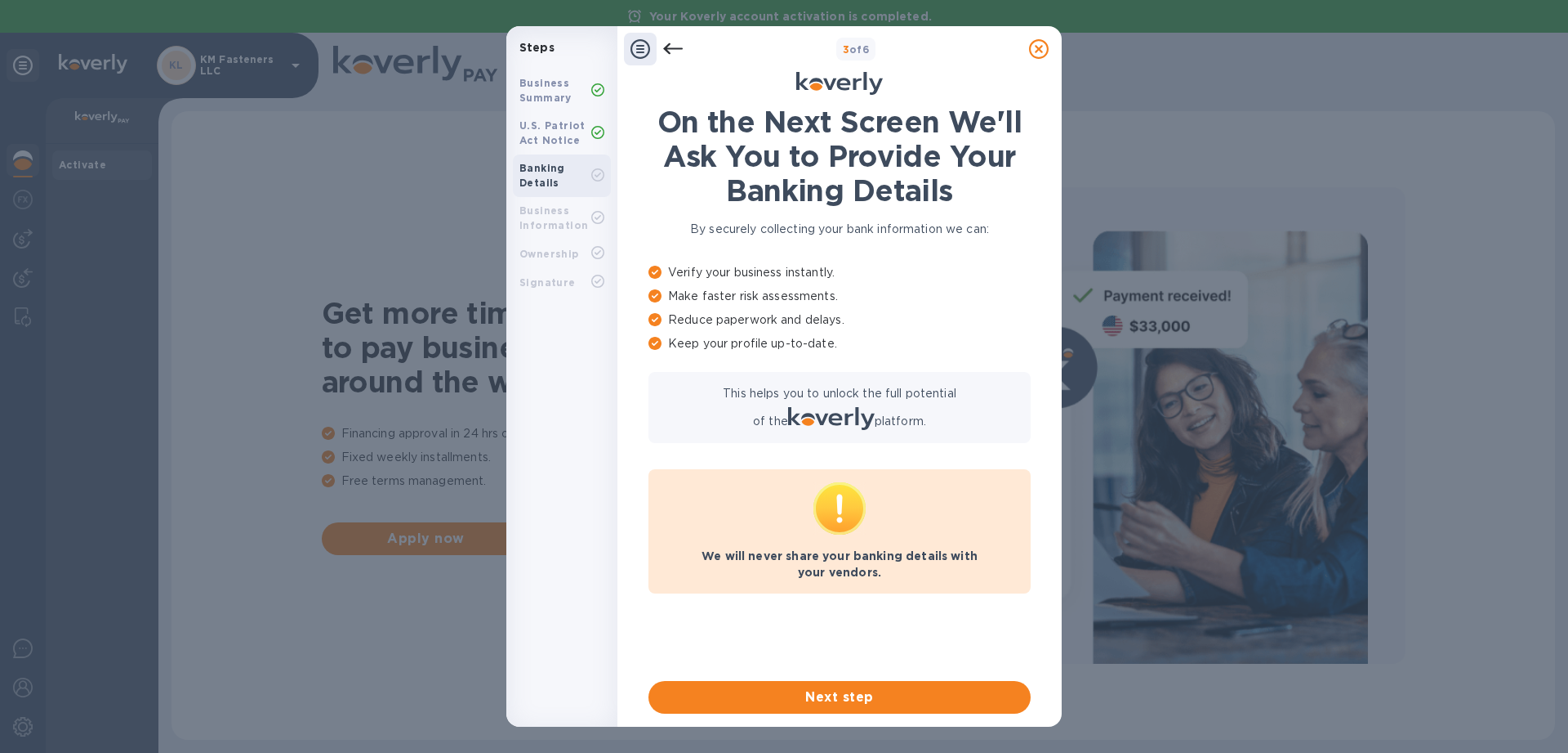
click at [829, 692] on span "Next step" at bounding box center [840, 697] width 356 height 20
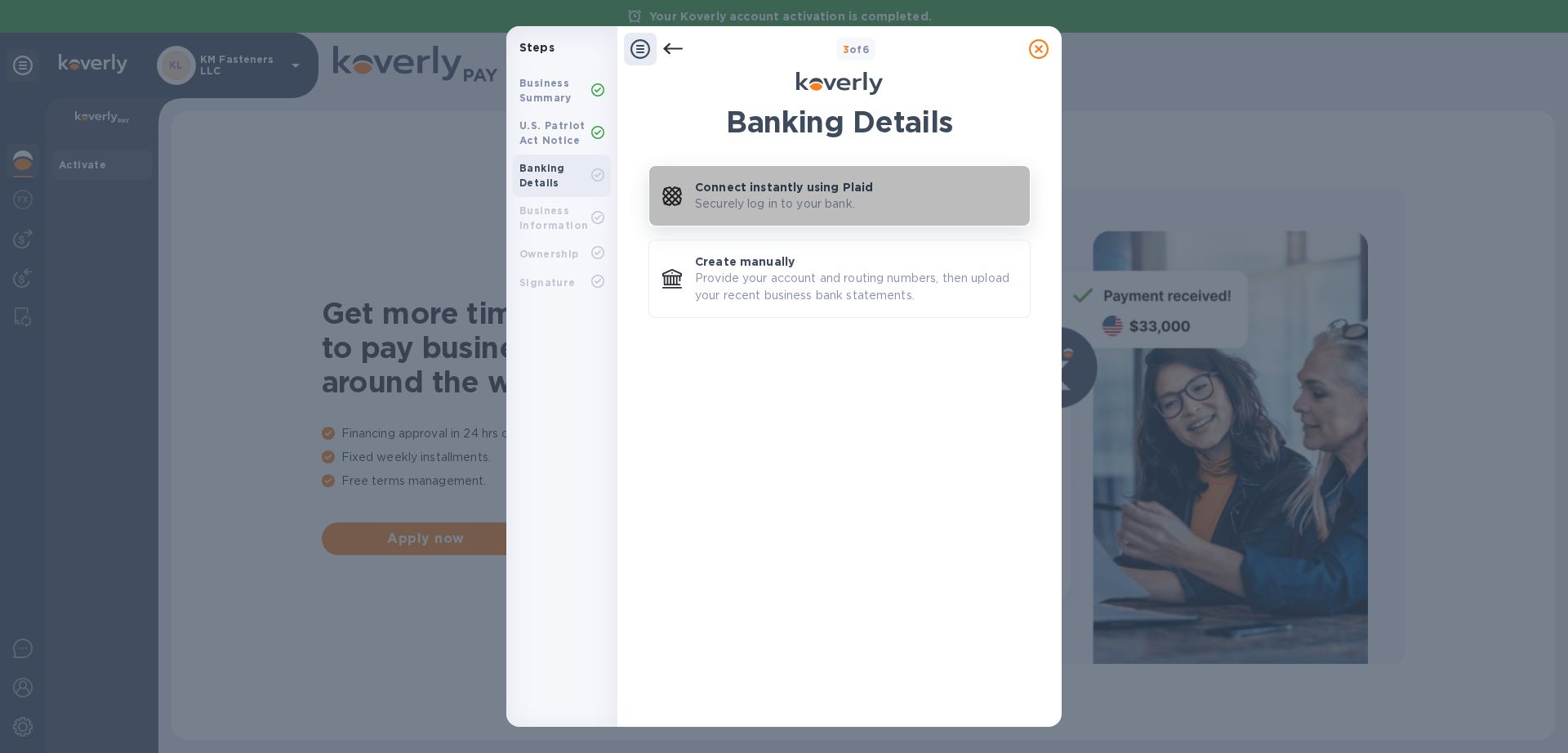
click at [843, 199] on p "Securely log in to your bank." at bounding box center [775, 204] width 161 height 17
click at [834, 193] on p "Connect instantly using Plaid" at bounding box center [784, 187] width 178 height 16
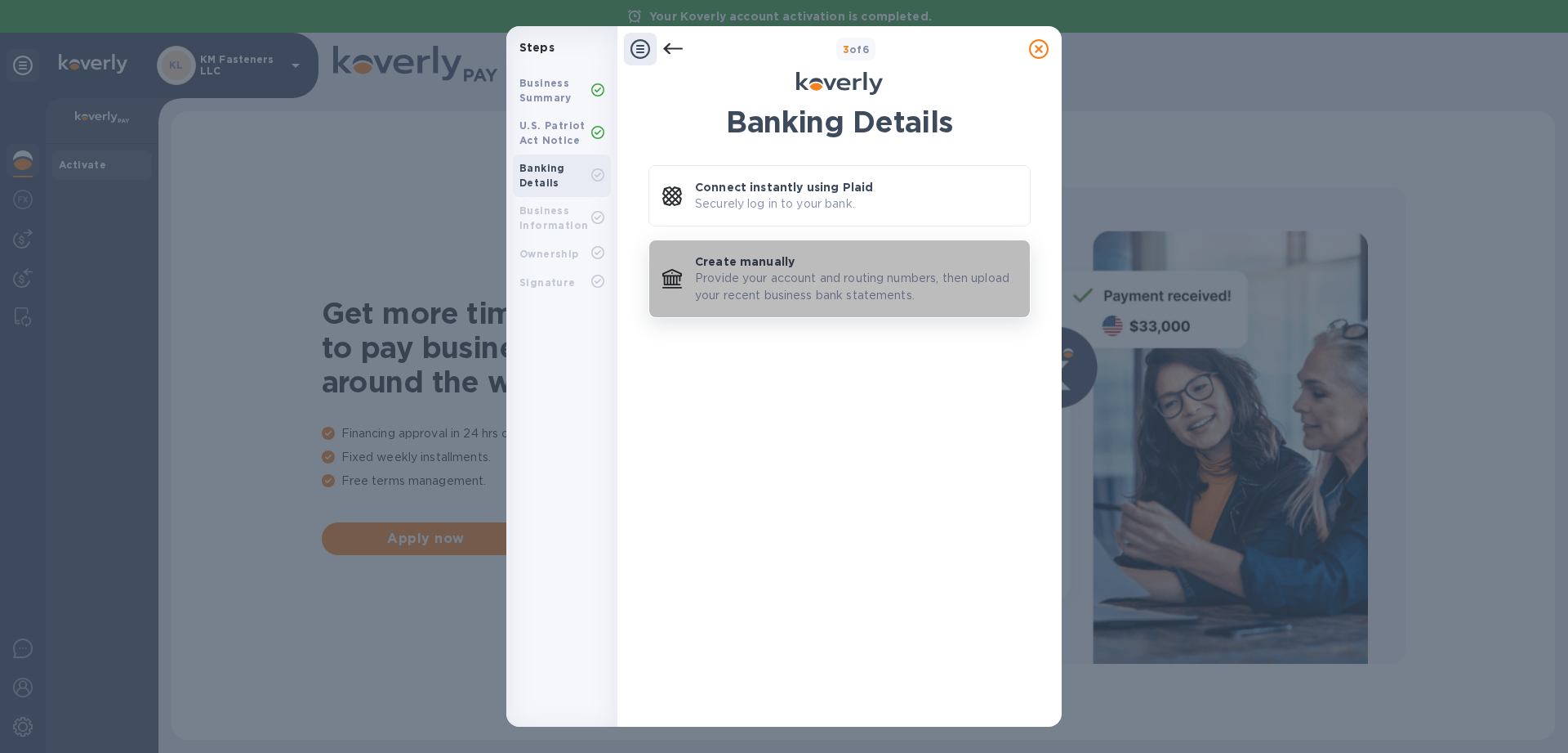
click at [799, 266] on div "Create manually Provide your account and routing numbers, then upload your rece…" at bounding box center [855, 278] width 322 height 51
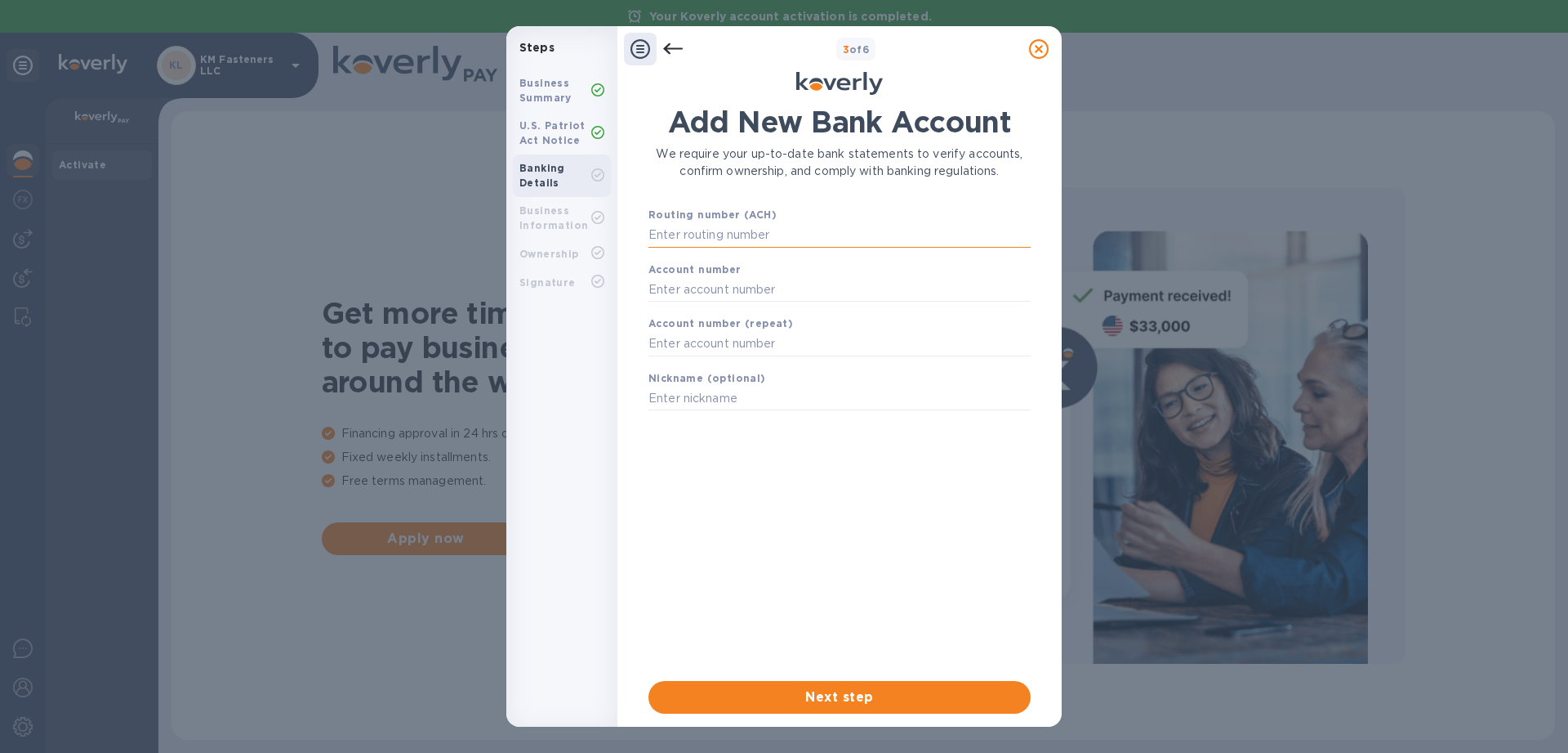
click at [809, 237] on input "text" at bounding box center [839, 235] width 382 height 24
type input "124002971"
click at [766, 304] on input "text" at bounding box center [839, 310] width 382 height 24
click at [758, 306] on input "text" at bounding box center [839, 310] width 382 height 24
type input "1771644950"
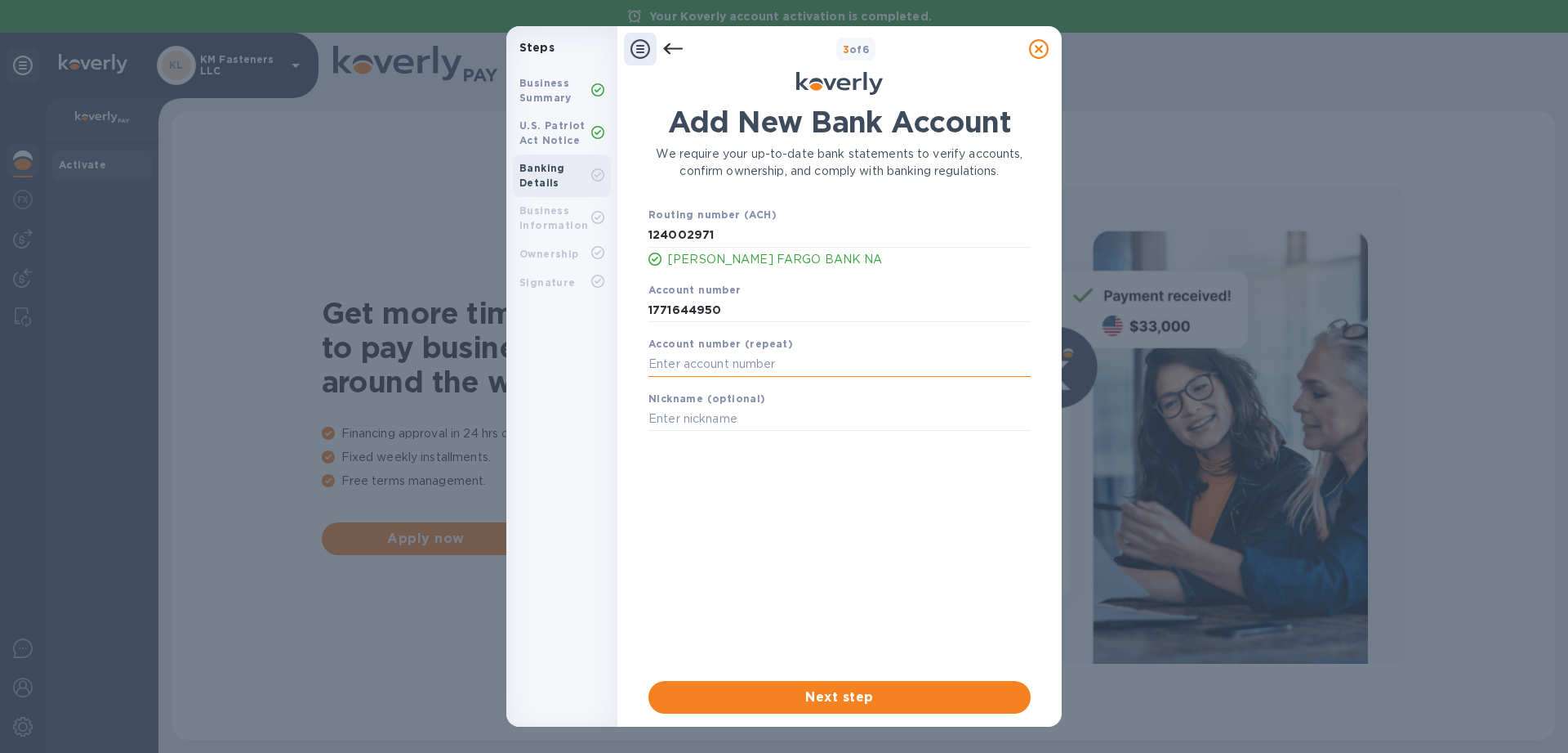
click at [790, 359] on input "text" at bounding box center [839, 364] width 382 height 24
type input "1771644950"
click at [788, 408] on input "text" at bounding box center [839, 419] width 382 height 24
type input "SLH WF"
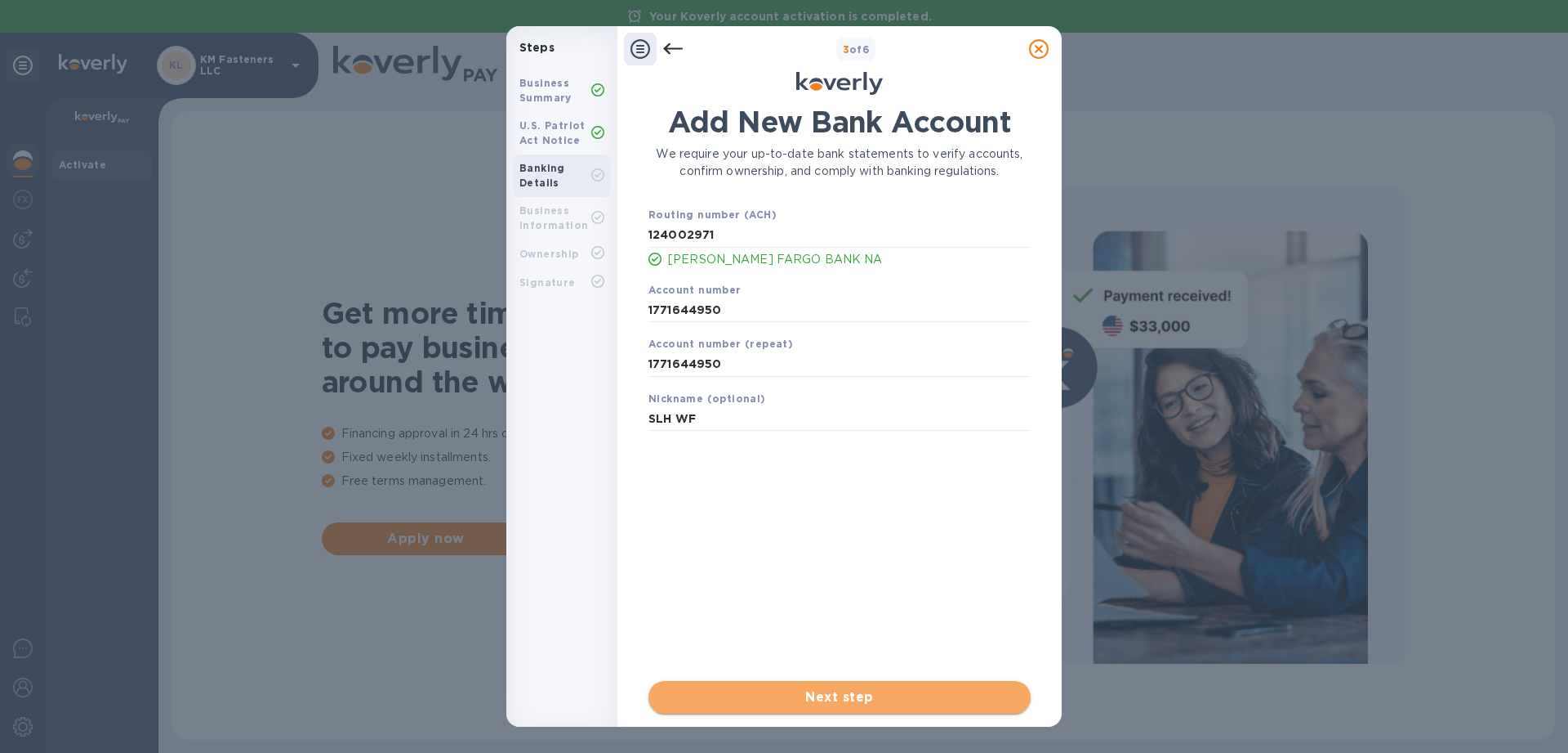
click at [778, 697] on span "Next step" at bounding box center [840, 697] width 356 height 20
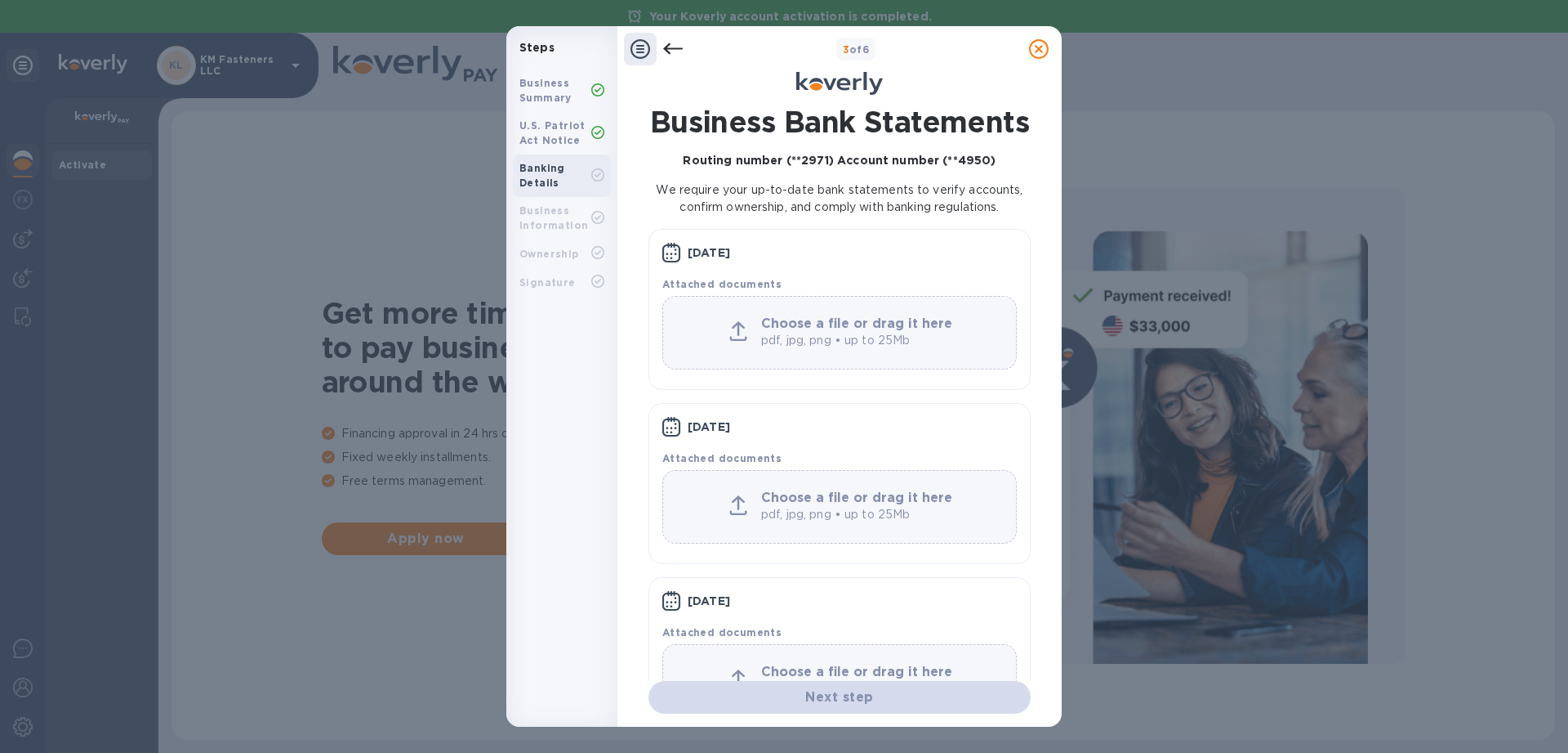
click at [785, 331] on b "Choose a file or drag it here" at bounding box center [856, 323] width 191 height 16
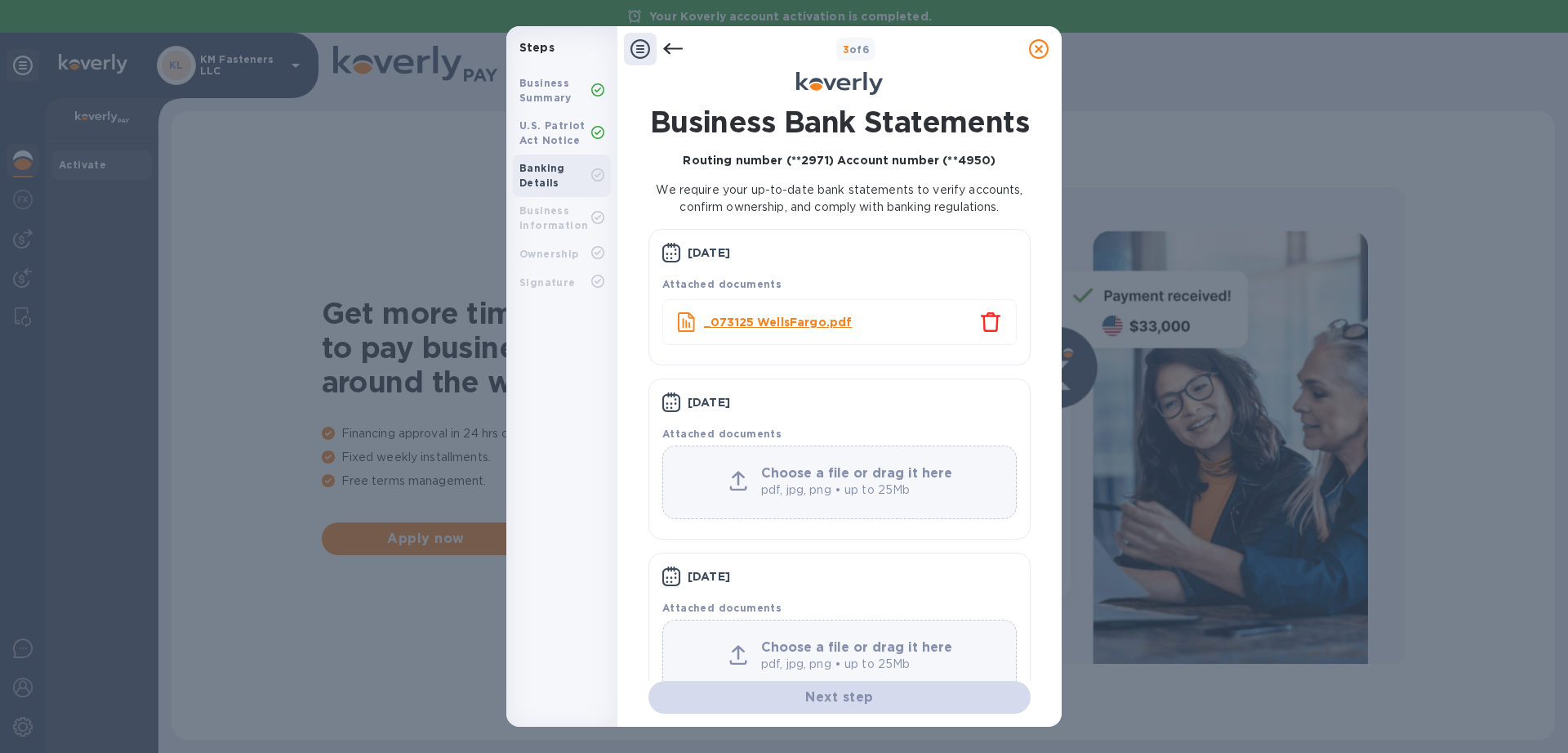
click at [827, 498] on p "pdf, jpg, png • up to 25Mb" at bounding box center [859, 490] width 196 height 17
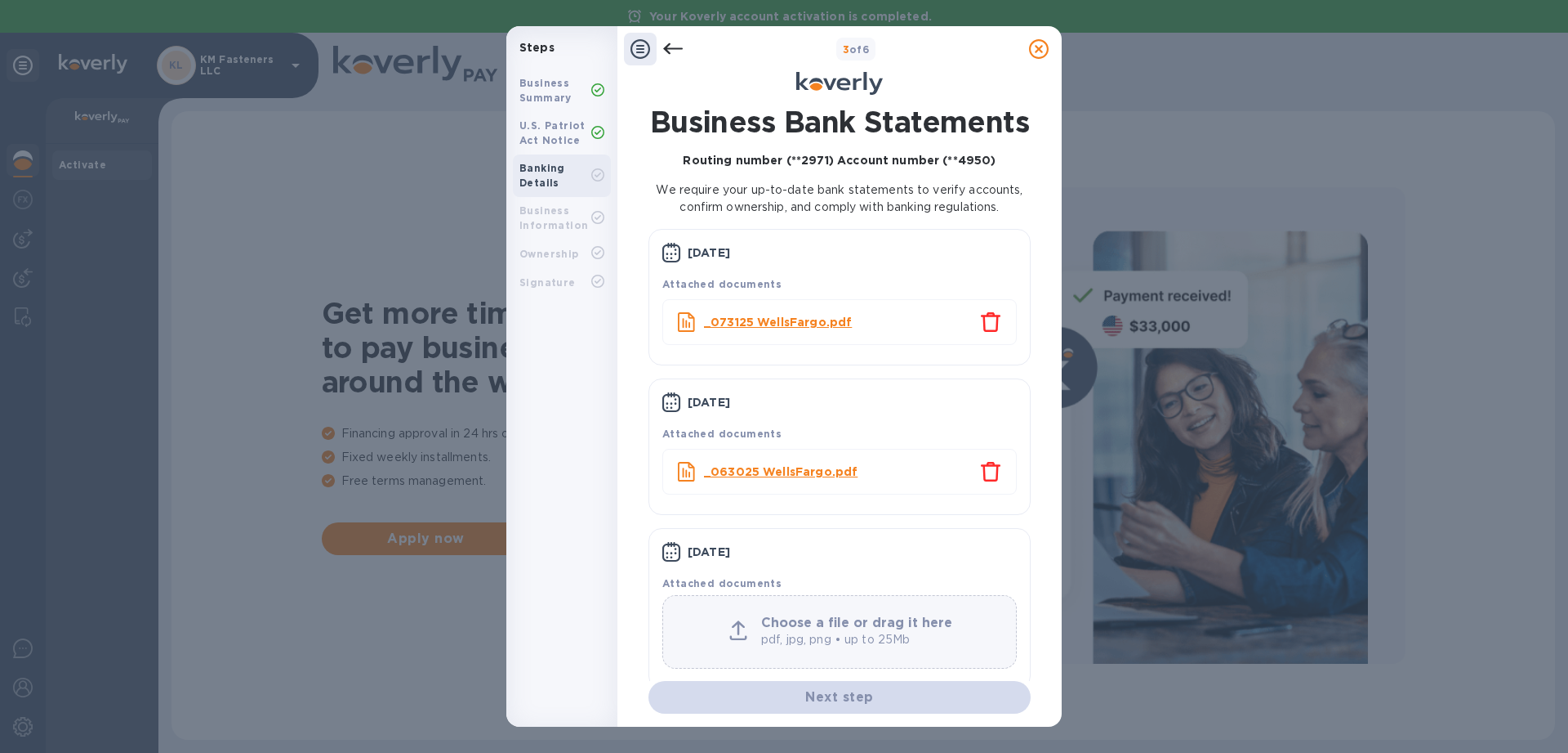
click at [790, 649] on p "pdf, jpg, png • up to 25Mb" at bounding box center [859, 640] width 196 height 17
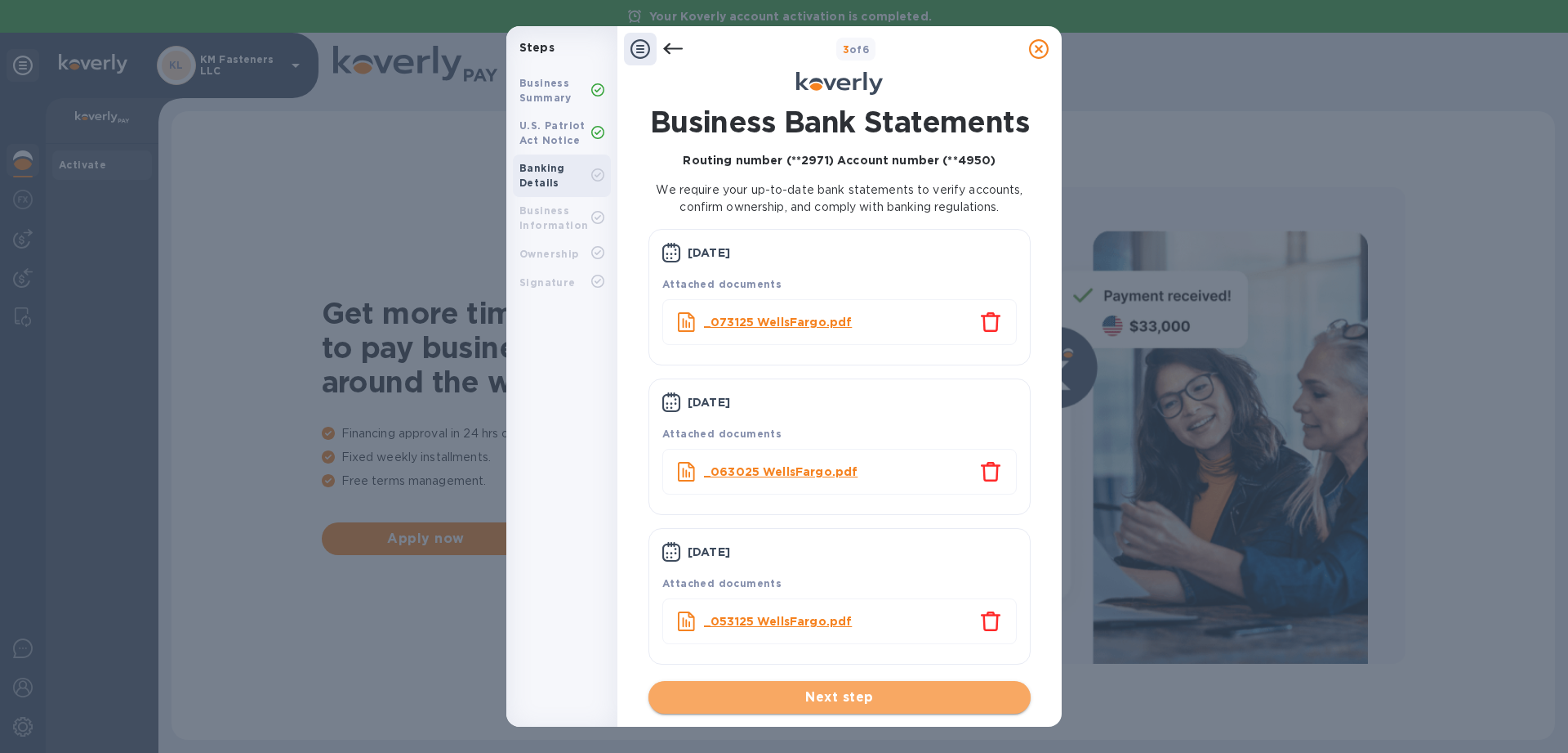
click at [819, 696] on span "Next step" at bounding box center [840, 697] width 356 height 20
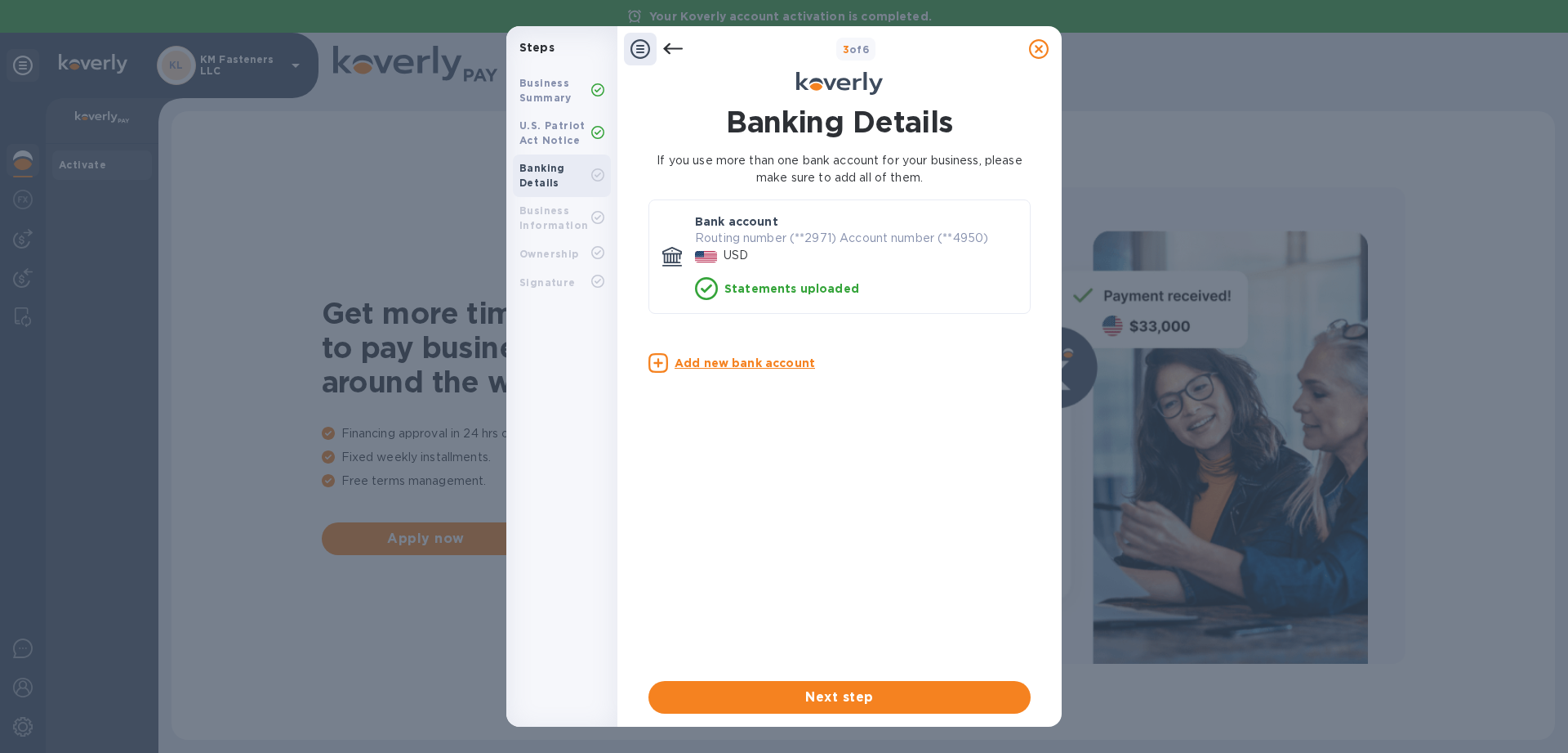
click at [730, 363] on u "Add new bank account" at bounding box center [745, 363] width 141 height 13
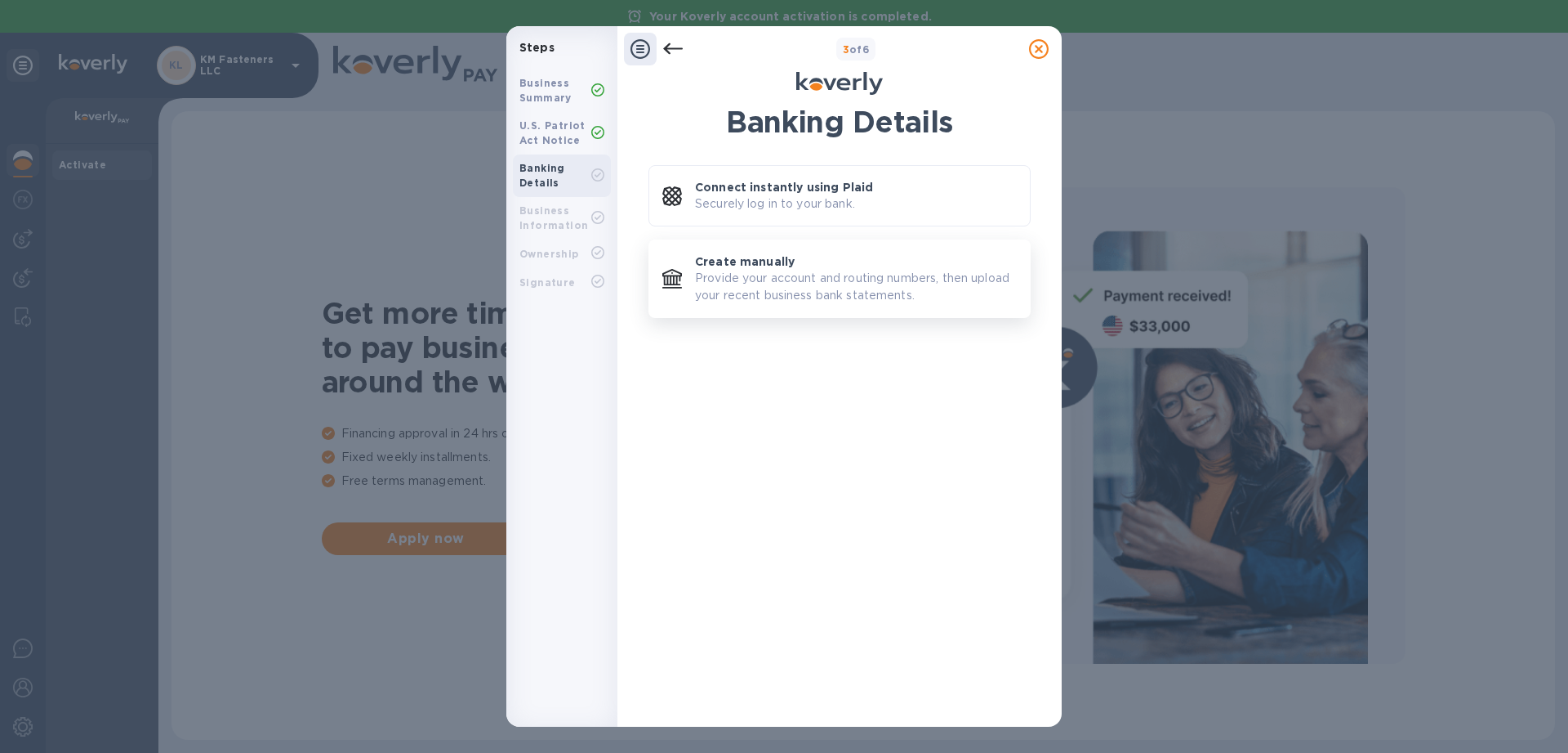
click at [807, 267] on div "Create manually Provide your account and routing numbers, then upload your rece…" at bounding box center [855, 278] width 322 height 51
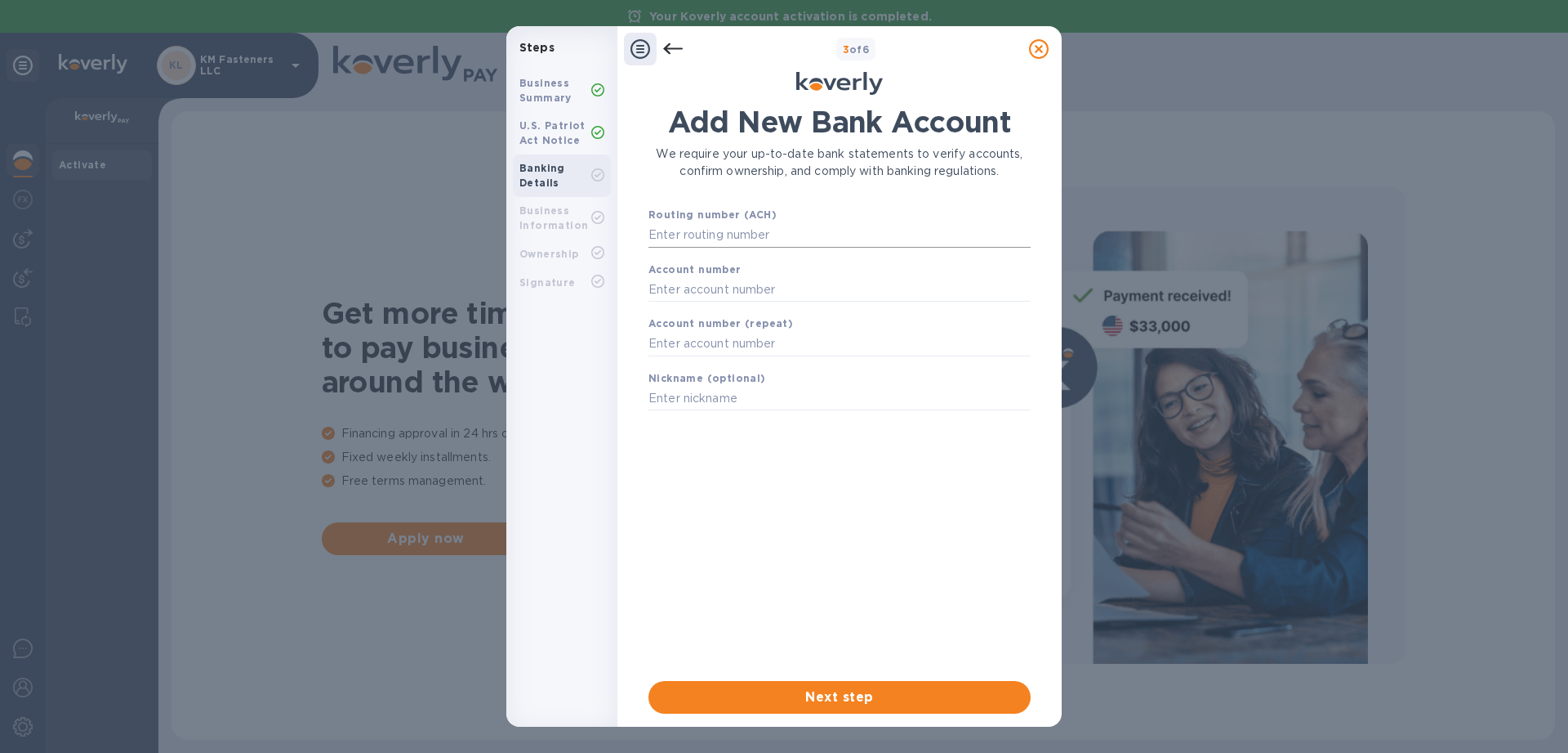
click at [737, 235] on input "text" at bounding box center [839, 235] width 382 height 24
type input "324079555"
click at [895, 318] on input "text" at bounding box center [839, 310] width 382 height 24
type input "501013962012"
click at [872, 361] on input "text" at bounding box center [839, 364] width 382 height 24
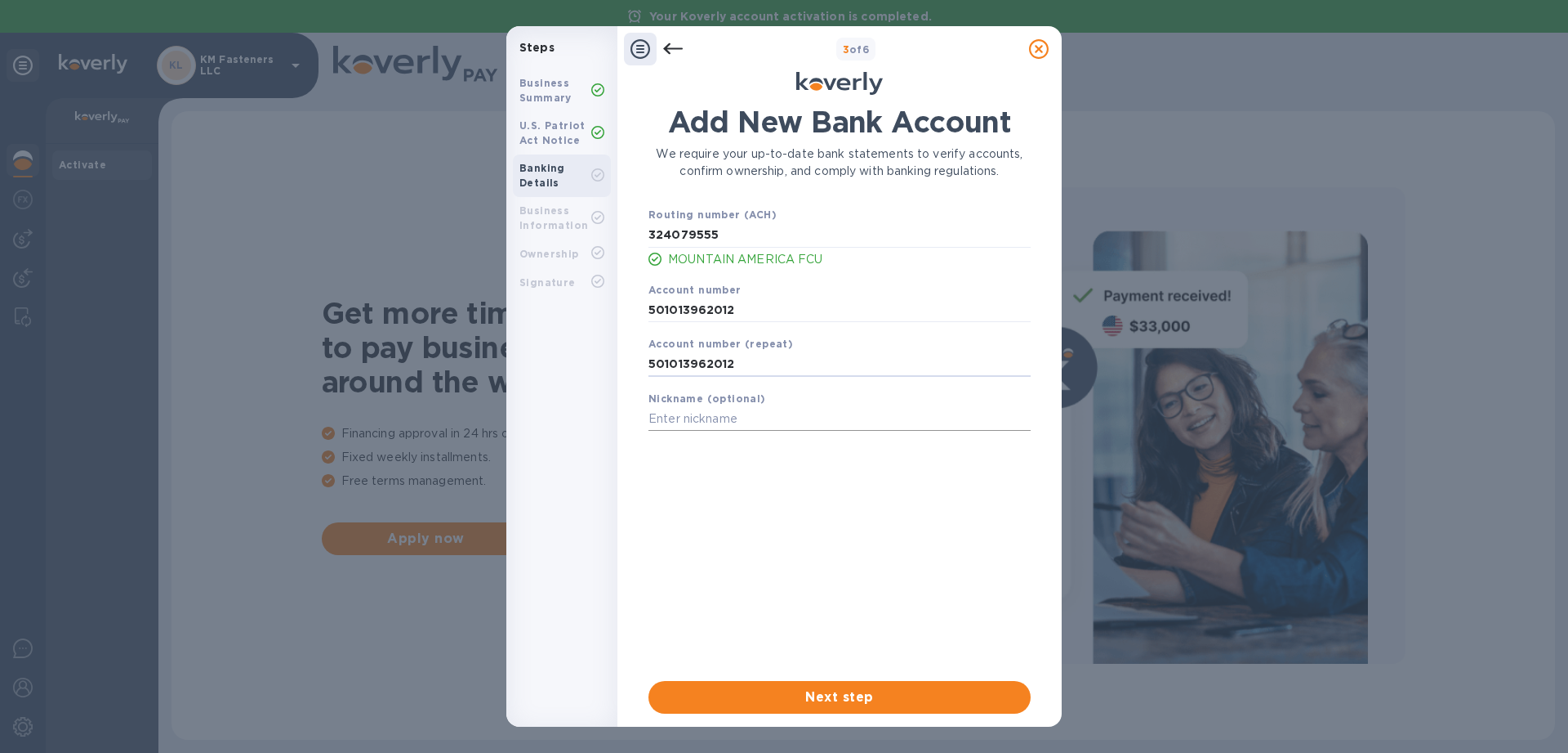
type input "501013962012"
click at [755, 420] on input "text" at bounding box center [839, 419] width 382 height 24
type input "SLH MACU"
click at [791, 702] on span "Next step" at bounding box center [840, 697] width 356 height 20
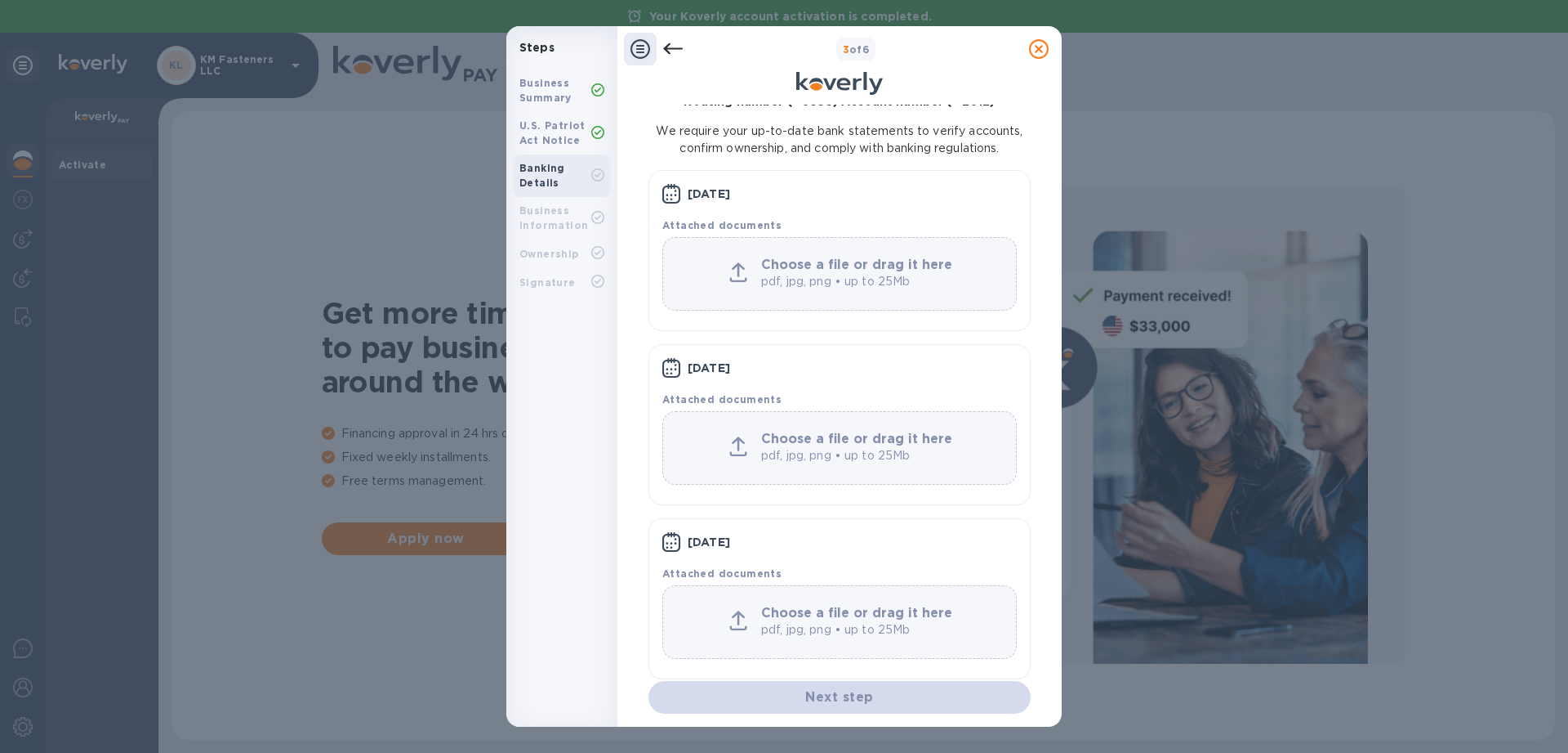
scroll to position [104, 0]
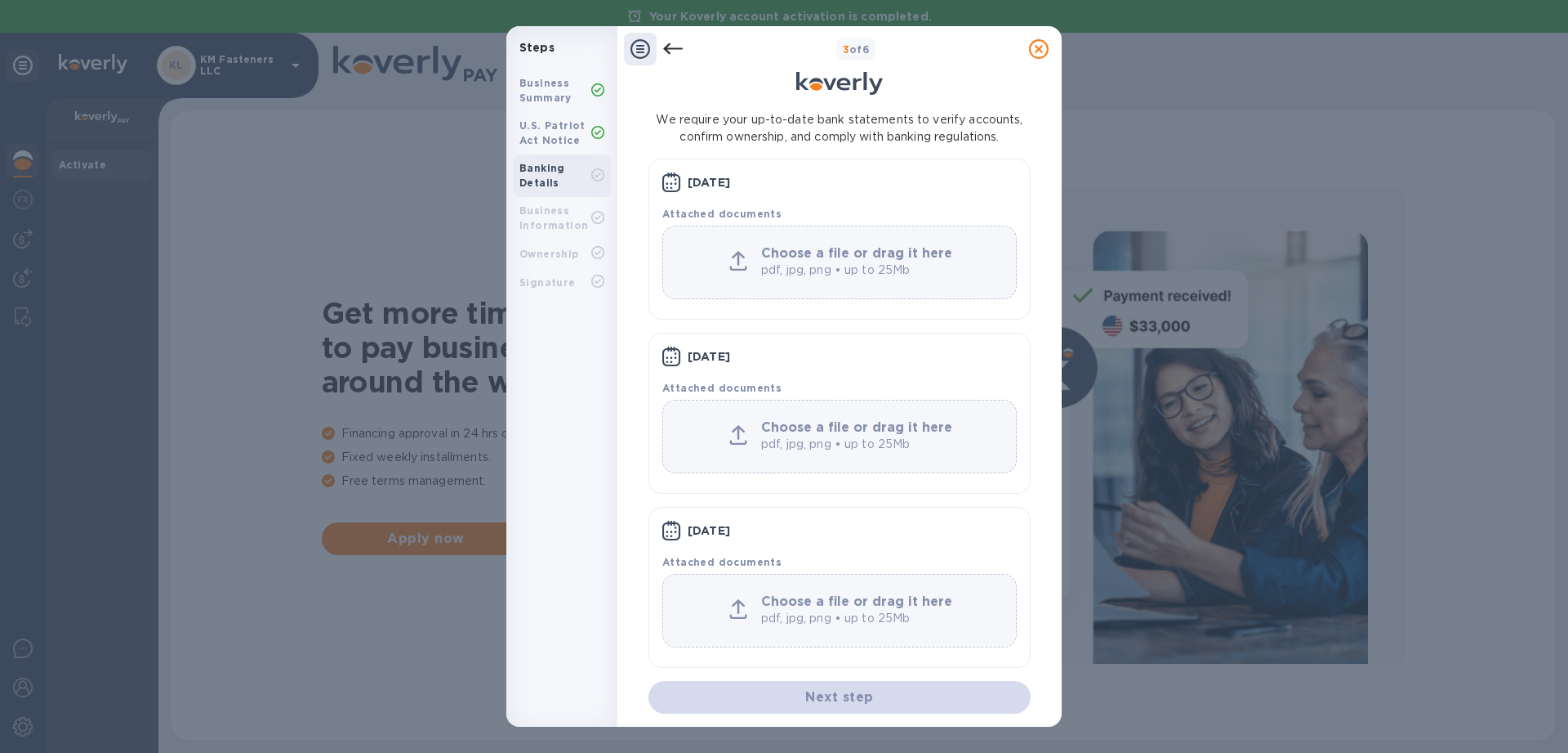
click at [781, 603] on b "Choose a file or drag it here" at bounding box center [856, 601] width 191 height 16
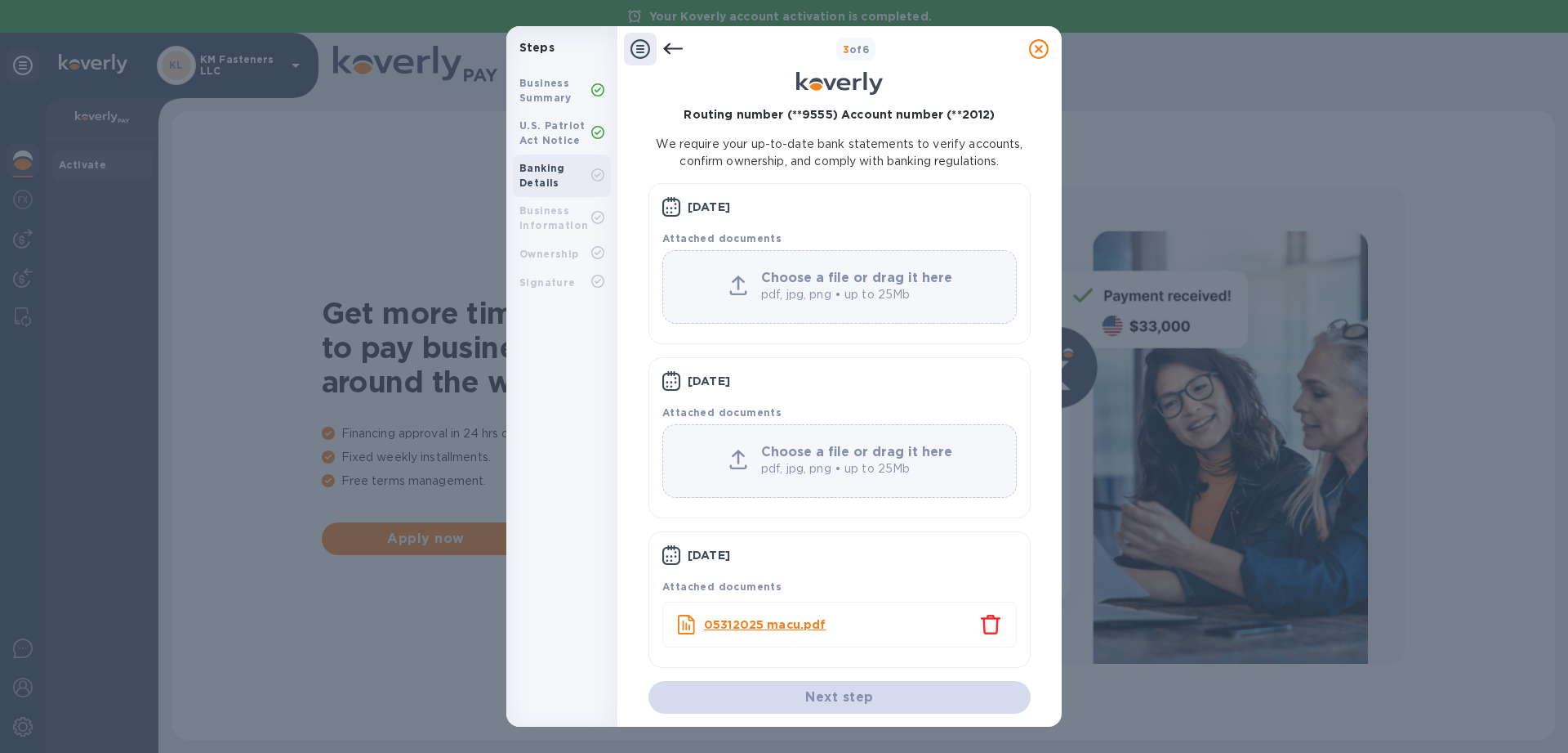
scroll to position [80, 0]
click at [855, 452] on b "Choose a file or drag it here" at bounding box center [856, 452] width 191 height 16
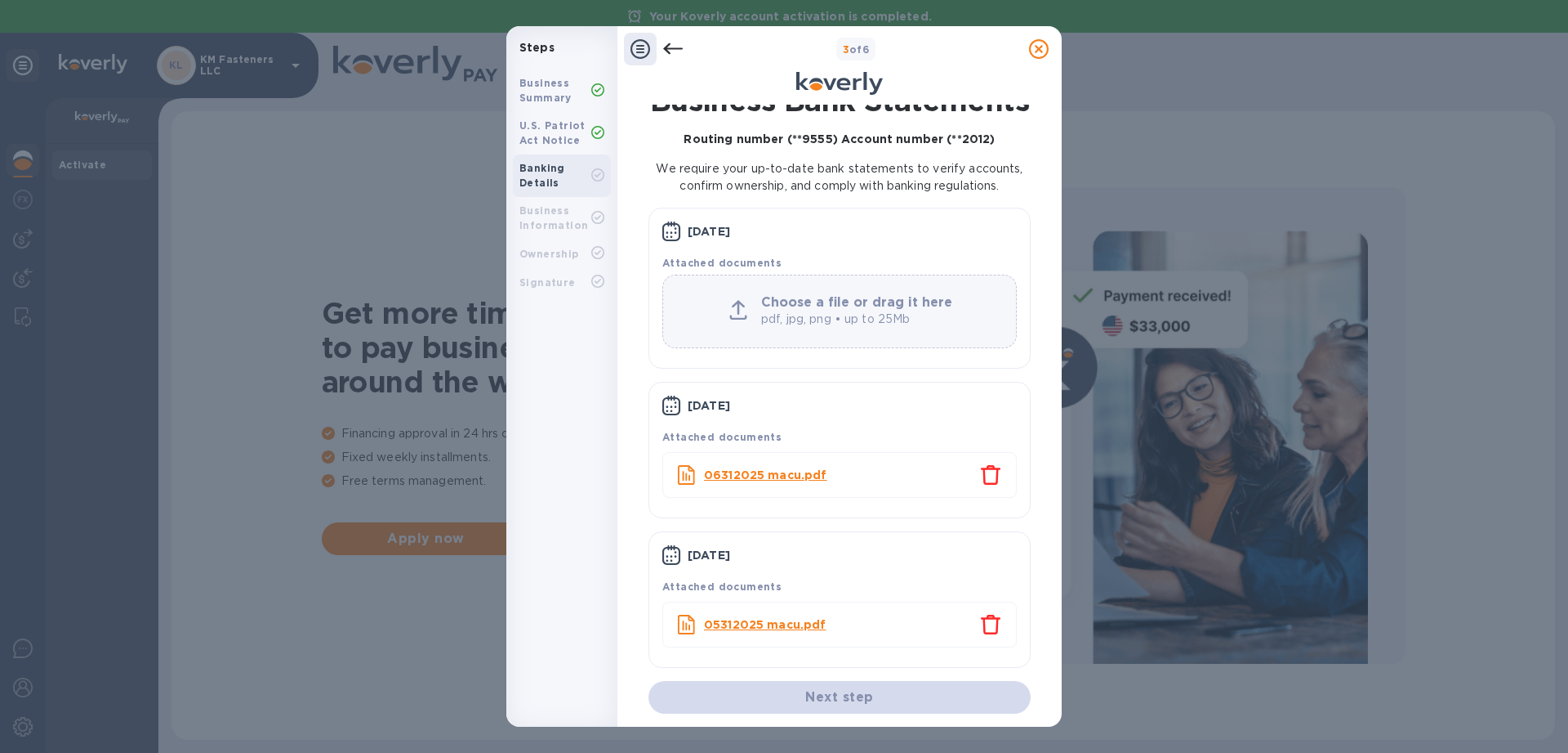
click at [847, 307] on b "Choose a file or drag it here" at bounding box center [856, 302] width 191 height 16
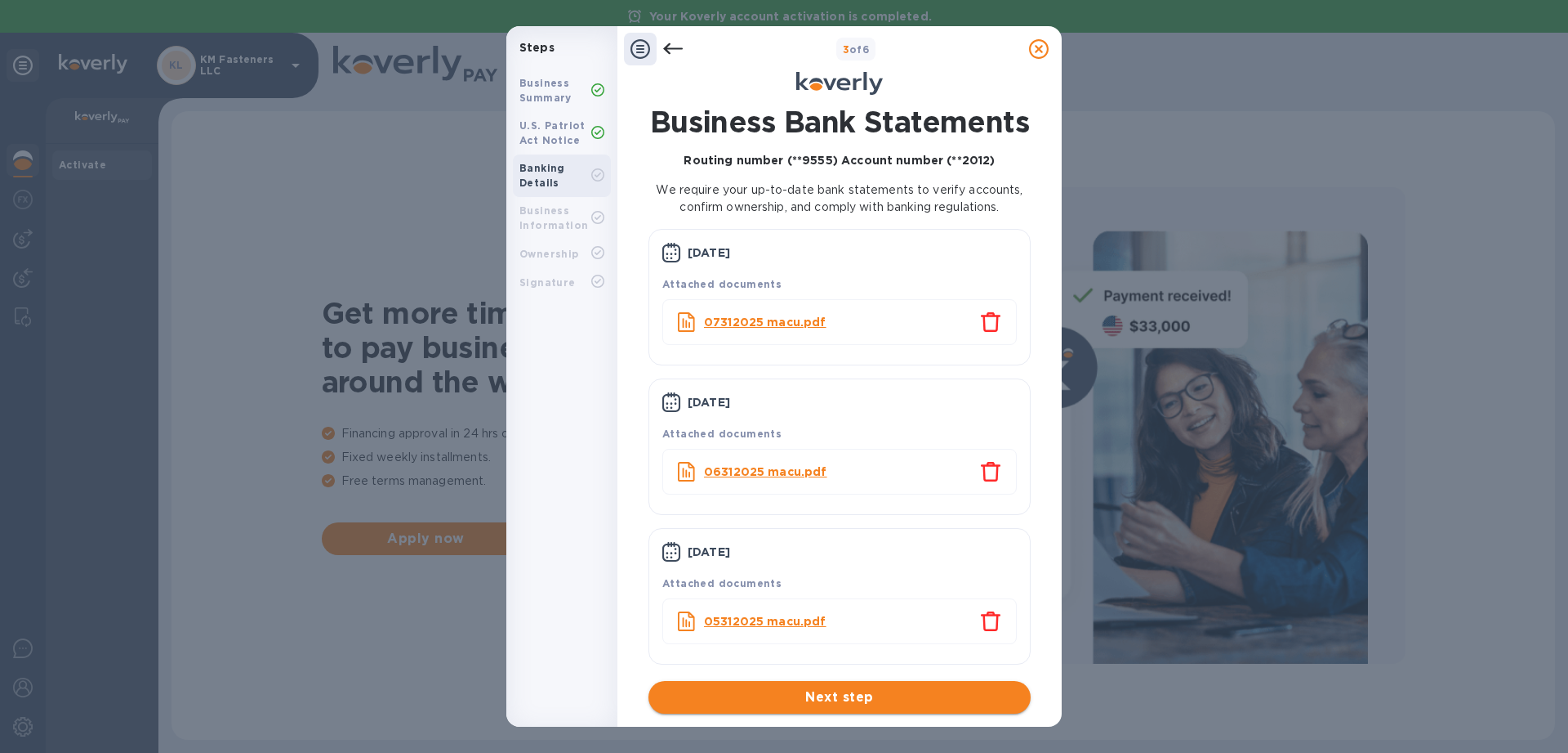
click at [835, 702] on span "Next step" at bounding box center [840, 697] width 356 height 20
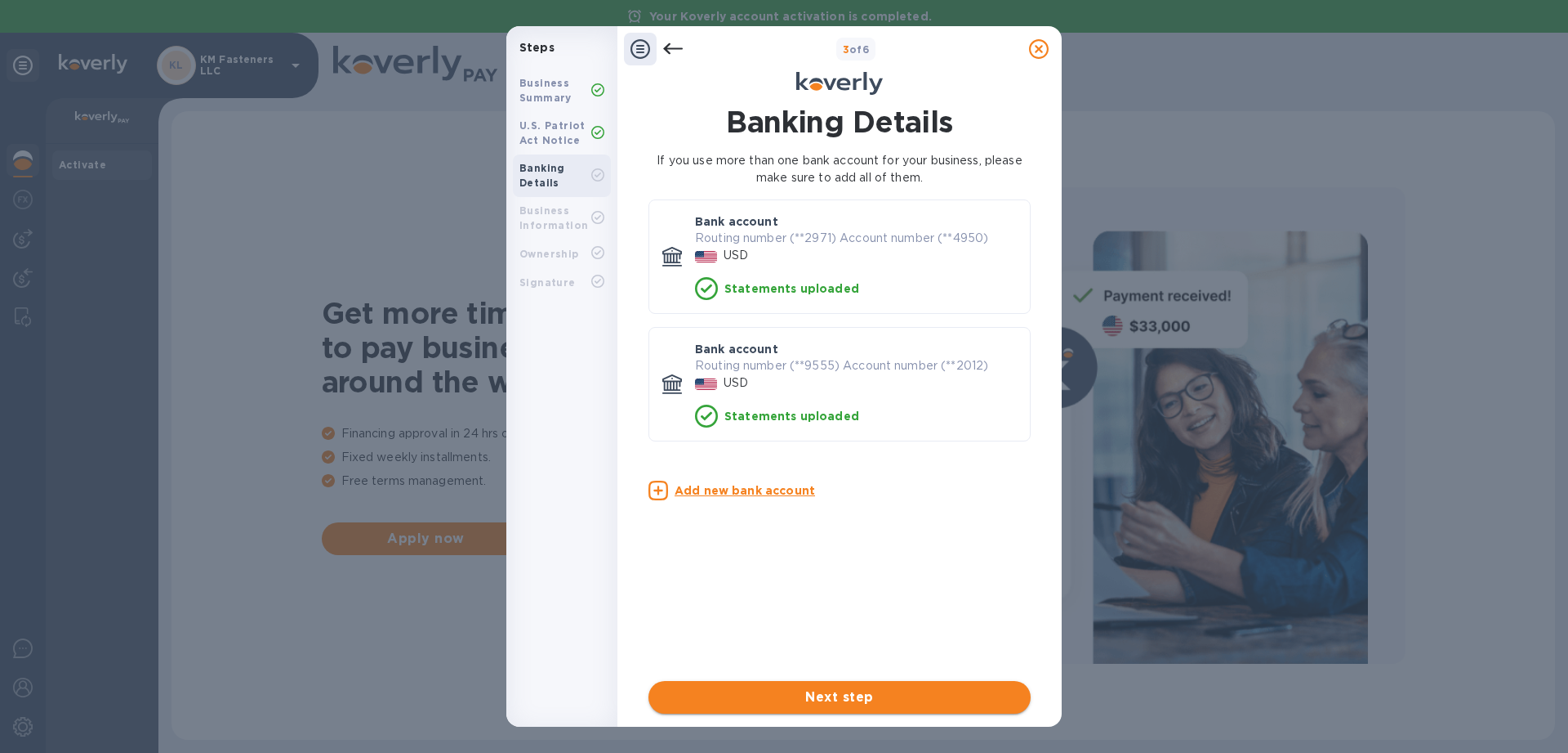
click at [814, 708] on button "Next step" at bounding box center [839, 697] width 382 height 33
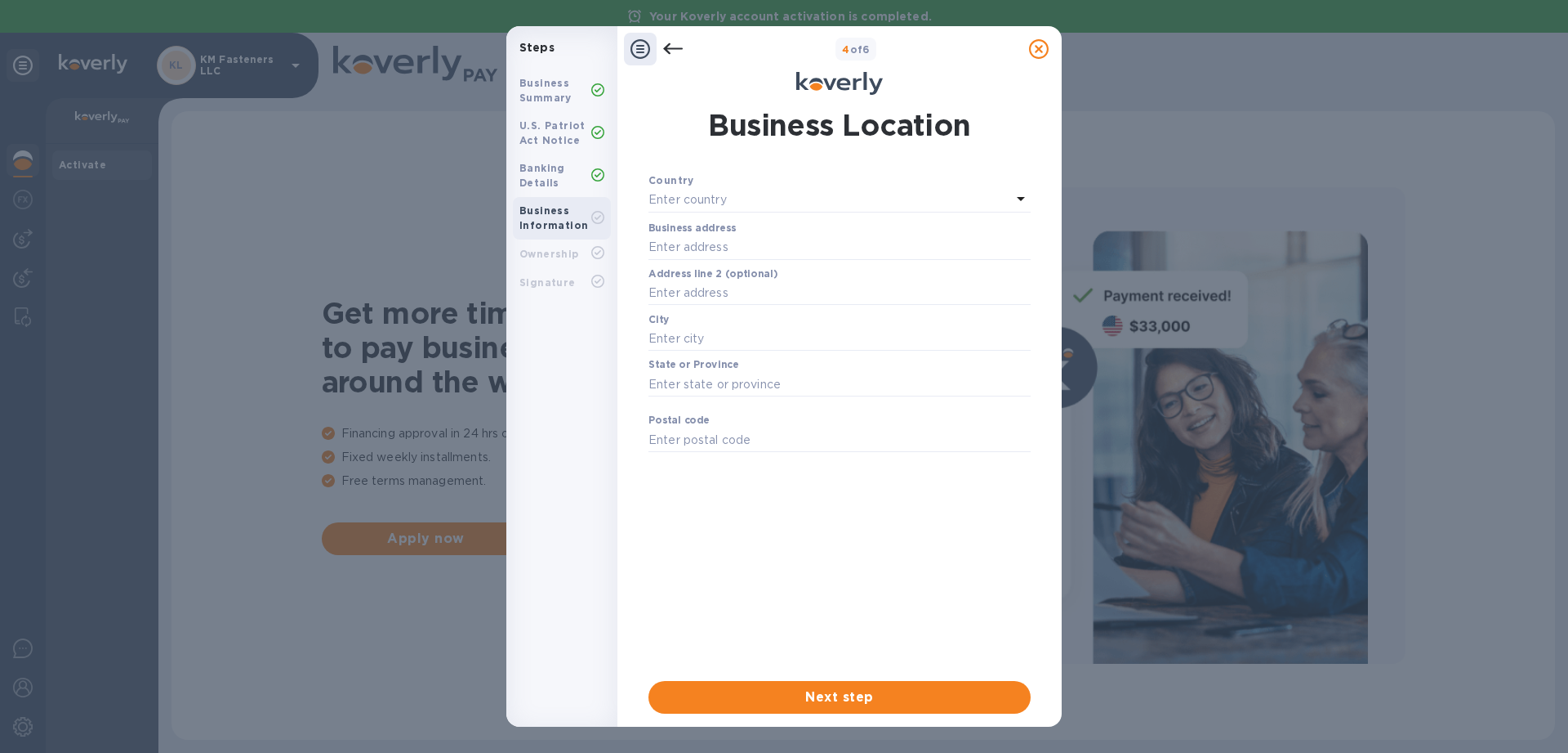
click at [758, 191] on div "Enter country" at bounding box center [829, 200] width 362 height 23
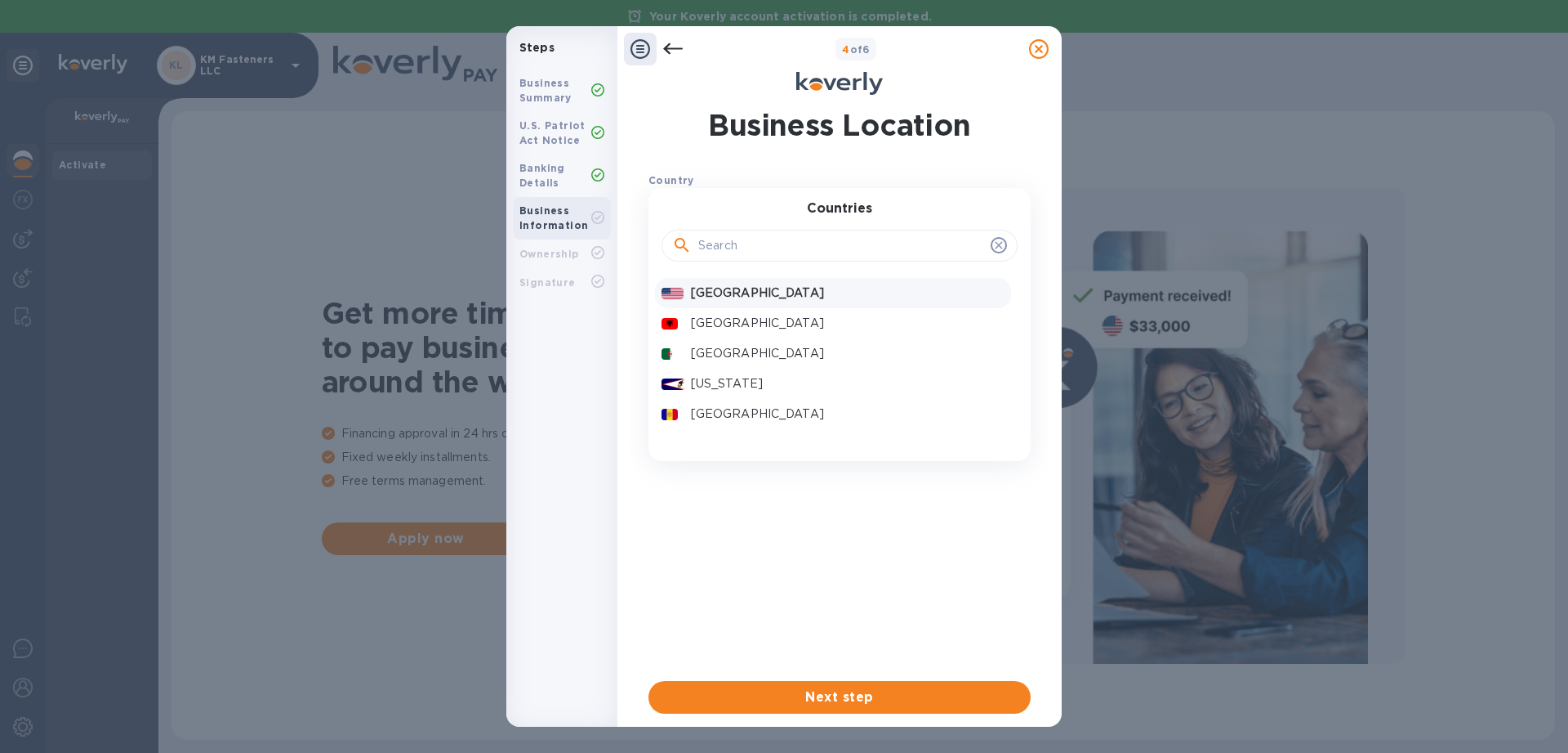
click at [750, 291] on p "United States" at bounding box center [847, 293] width 313 height 17
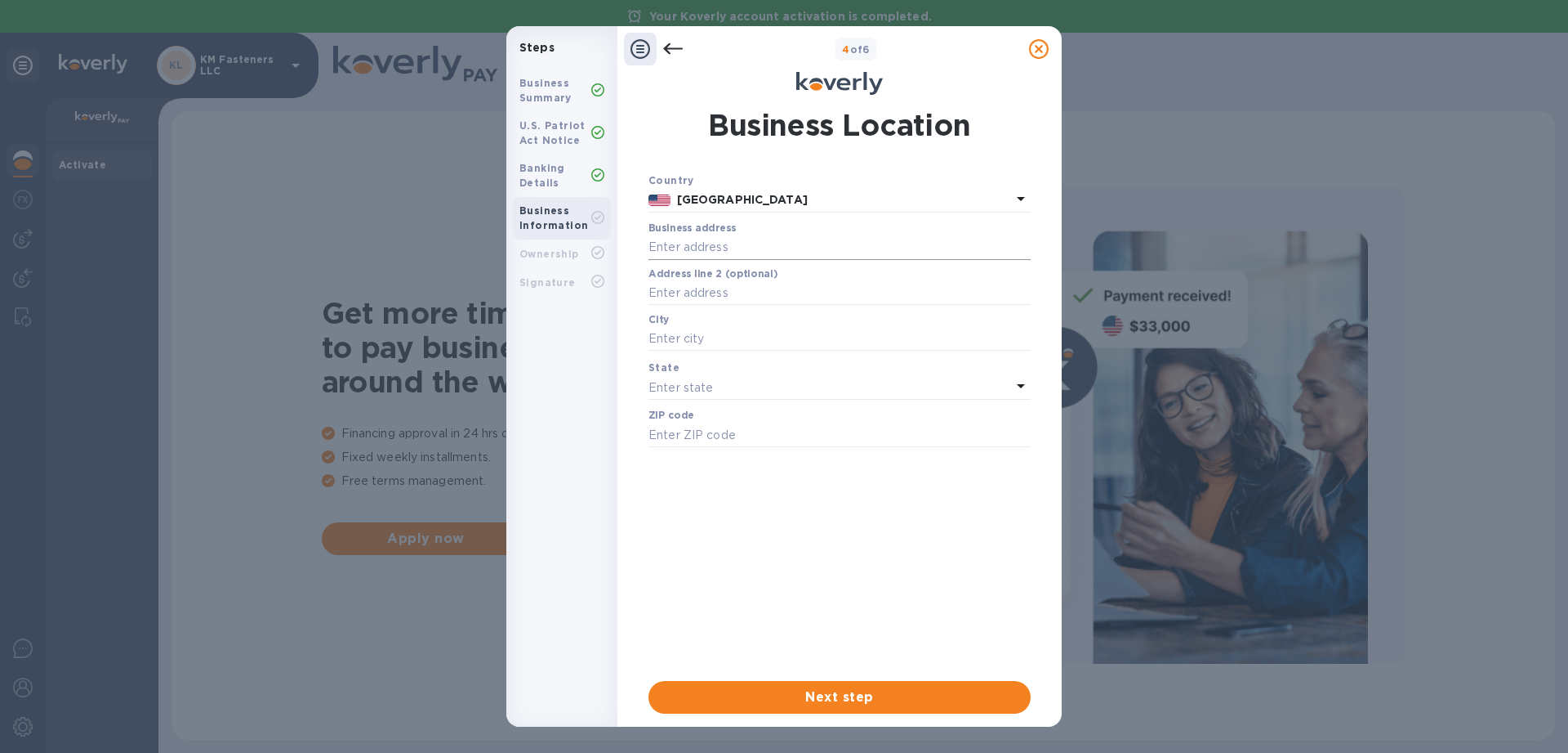
click at [761, 244] on input "text" at bounding box center [839, 248] width 382 height 24
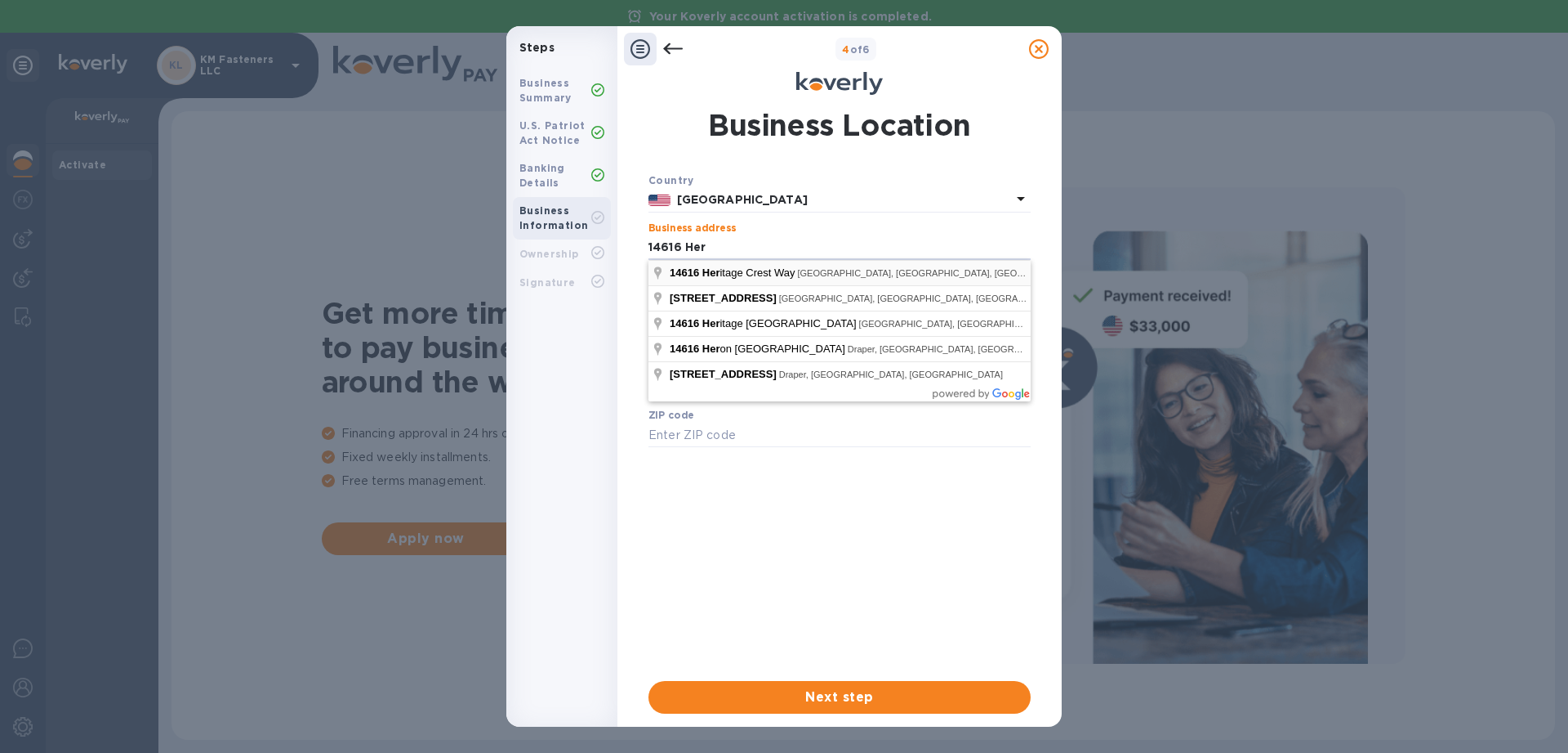
type input "14616 Heritage Crest Way"
type input "Bluffdale"
type input "84065"
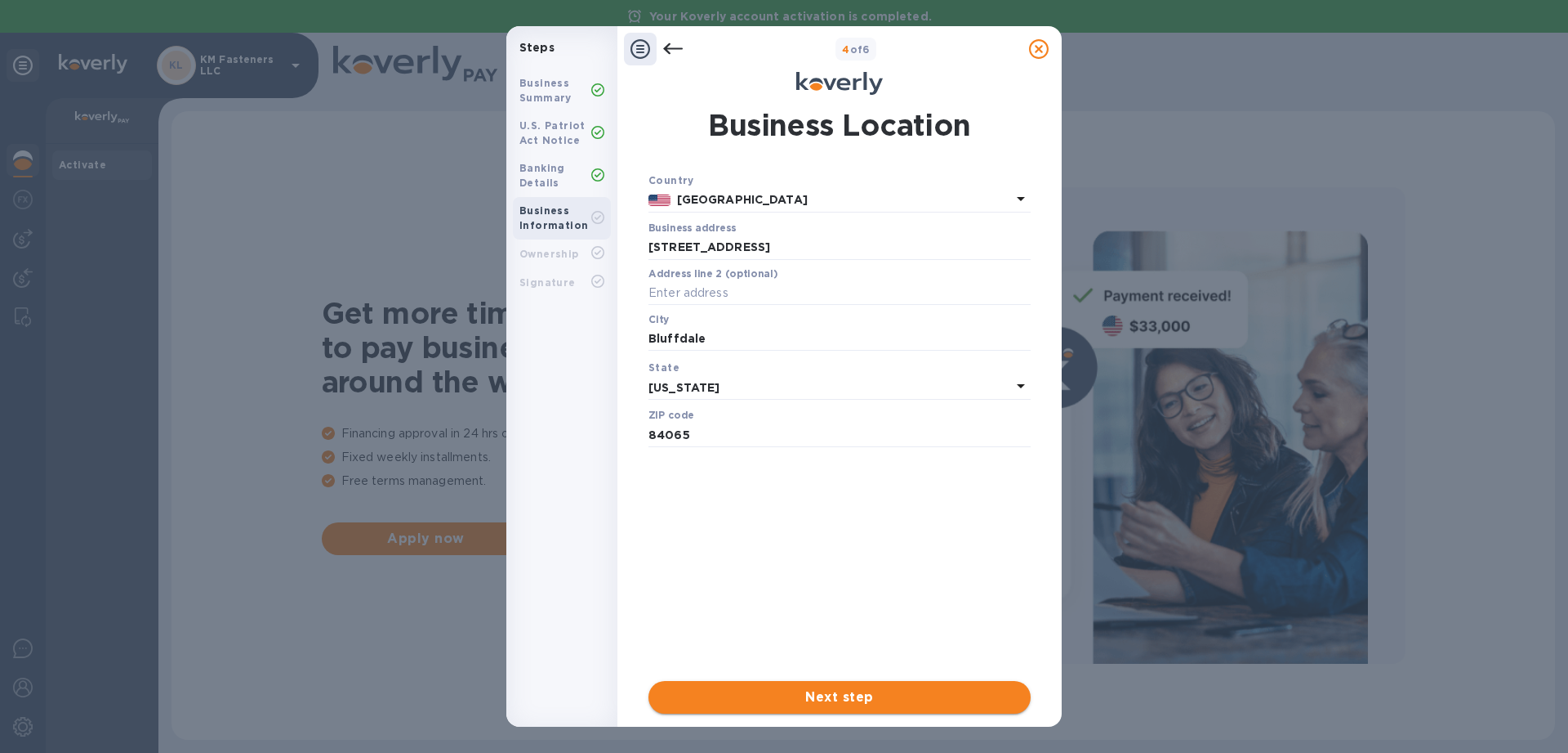
click at [857, 701] on span "Next step" at bounding box center [840, 697] width 356 height 20
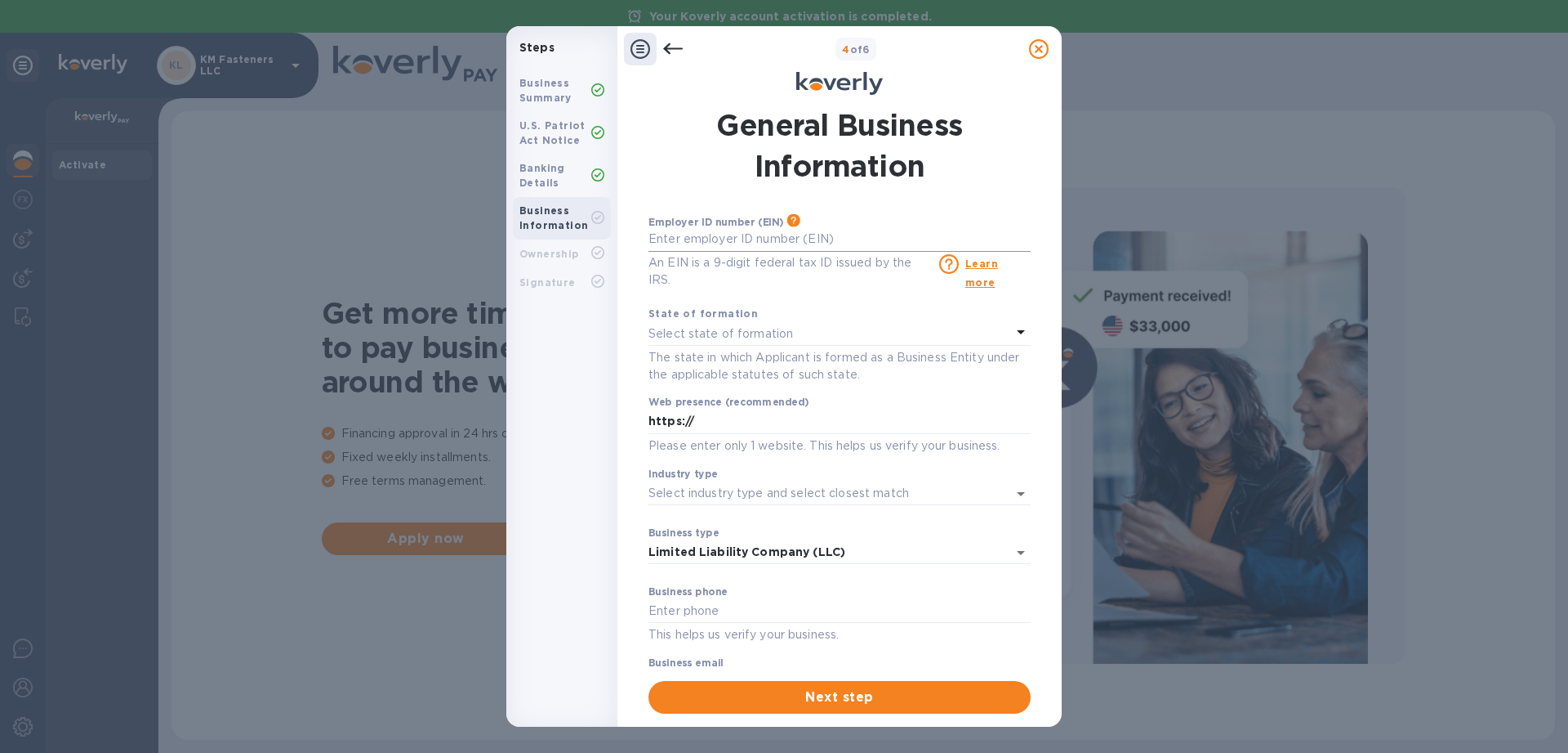
click at [731, 243] on input "text" at bounding box center [839, 239] width 382 height 24
type input "***45"
type input "9"
type input "***53"
drag, startPoint x: 717, startPoint y: 245, endPoint x: 622, endPoint y: 232, distance: 95.9
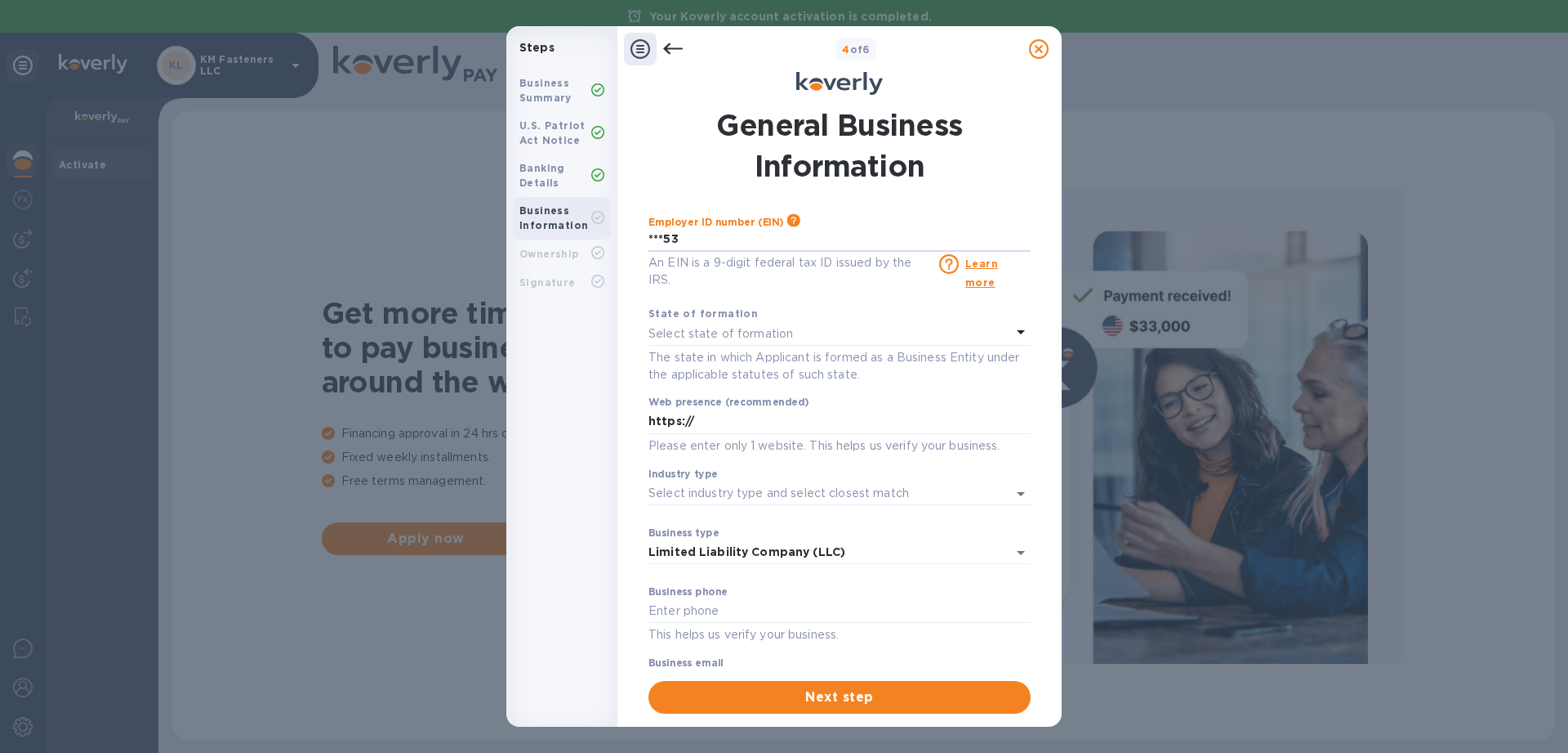
click at [622, 232] on div "General Business Information Employer ID number (EIN) Please make sure it match…" at bounding box center [840, 411] width 444 height 632
click at [738, 244] on input "***53" at bounding box center [839, 239] width 382 height 24
click at [715, 339] on p "Select state of formation" at bounding box center [721, 334] width 145 height 17
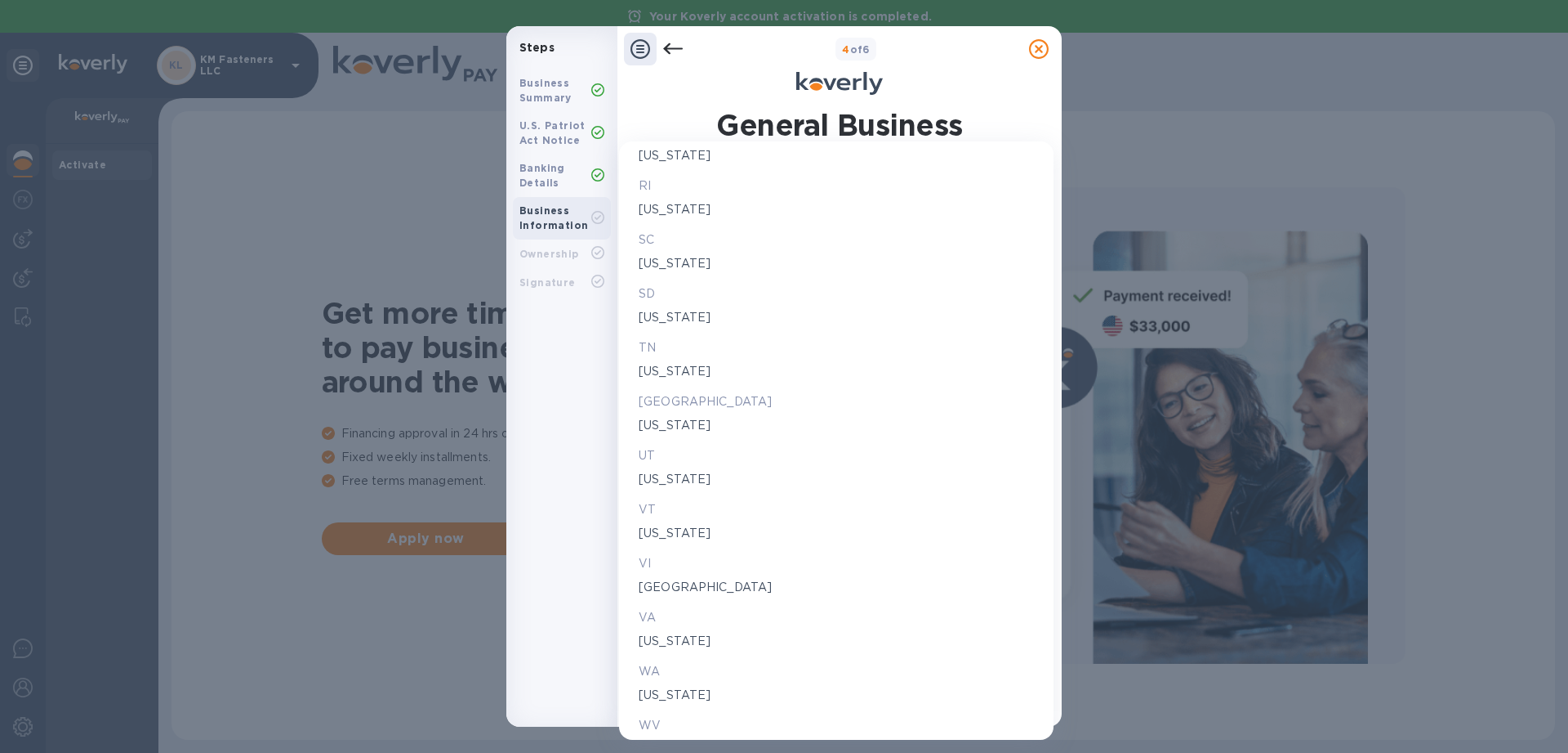
scroll to position [2680, 0]
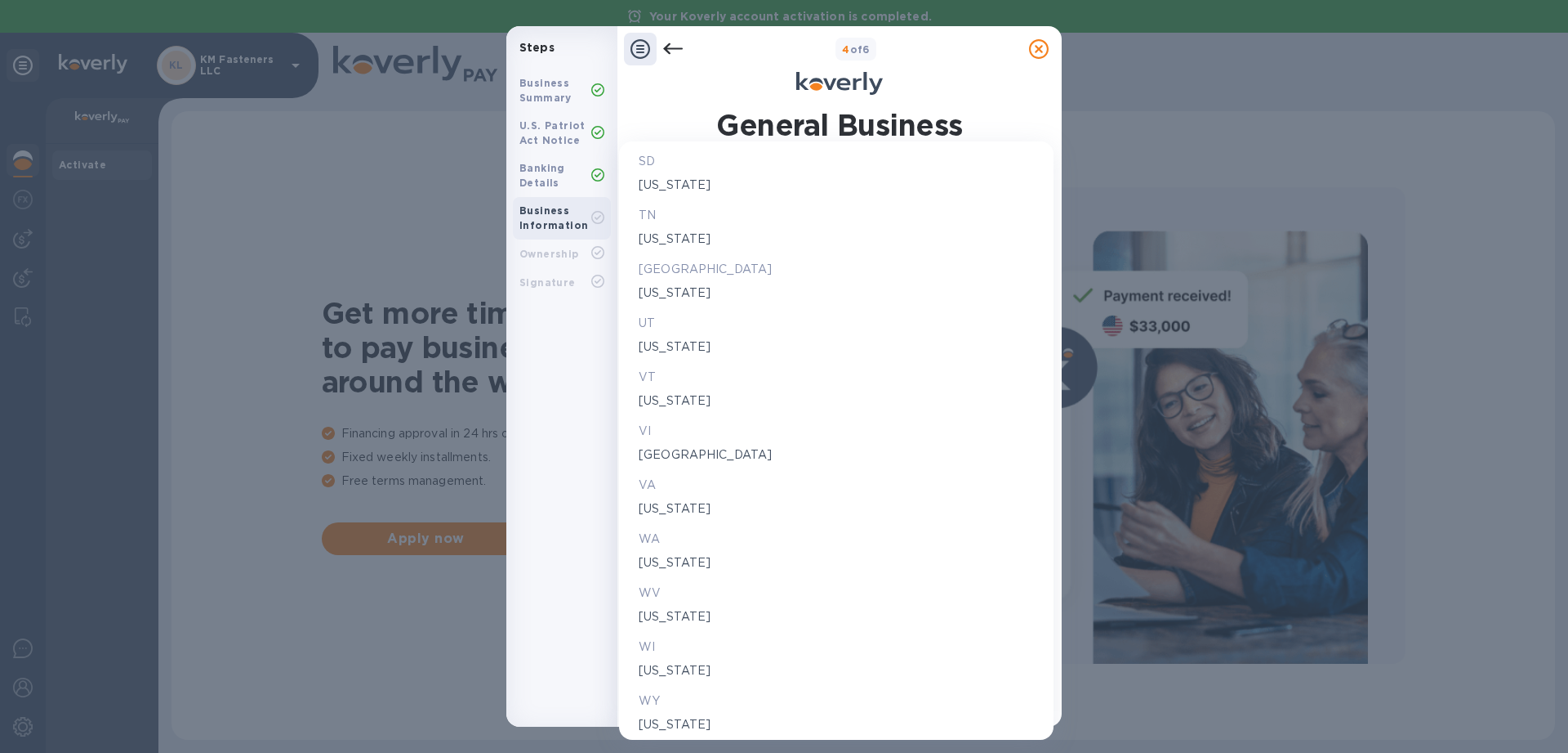
click at [661, 328] on p "UT" at bounding box center [836, 323] width 395 height 17
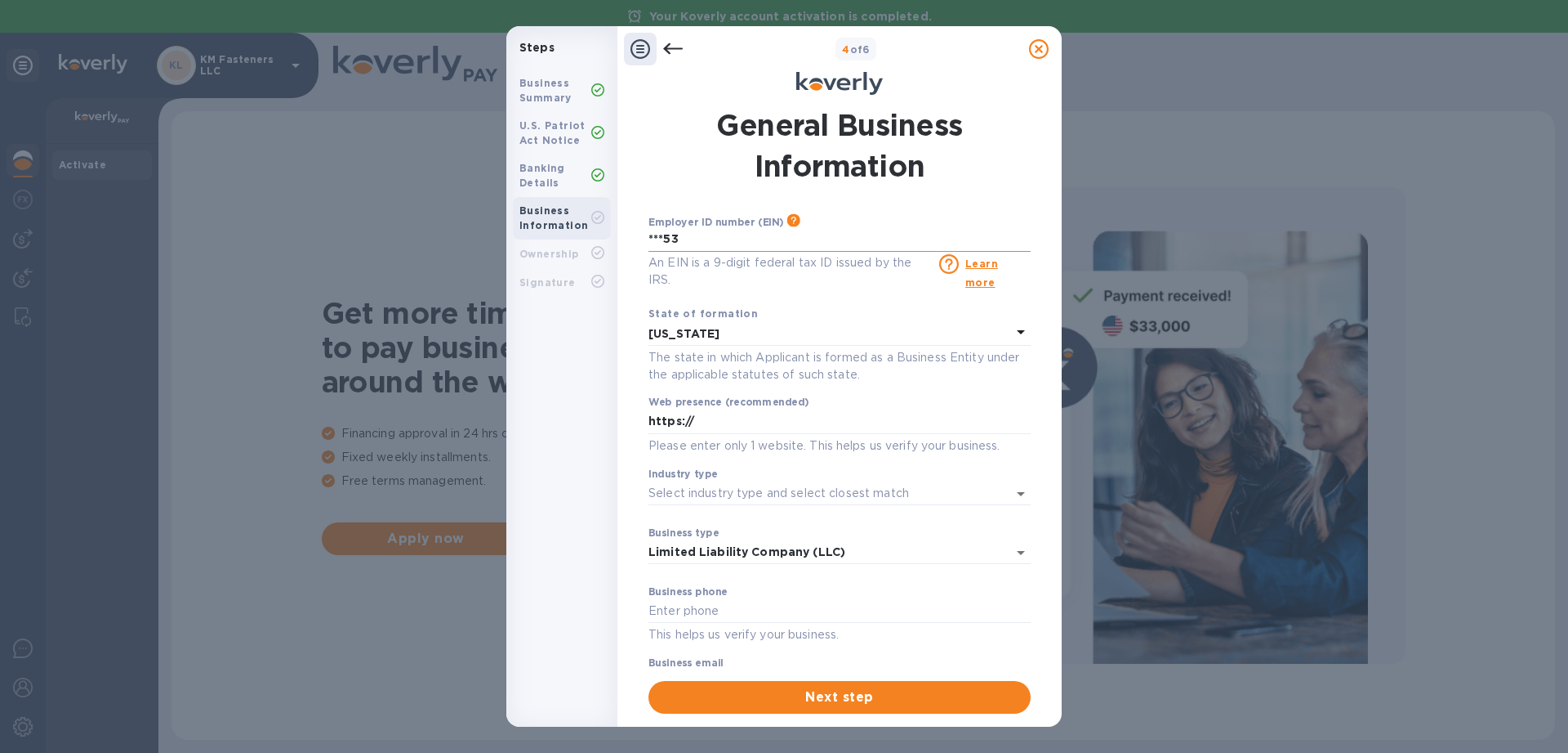
click at [726, 234] on input "***53" at bounding box center [839, 239] width 382 height 24
click at [764, 242] on input "text" at bounding box center [839, 239] width 382 height 24
click at [682, 231] on input "text" at bounding box center [839, 239] width 382 height 24
type input "***90"
click at [834, 418] on input "https://" at bounding box center [839, 421] width 382 height 24
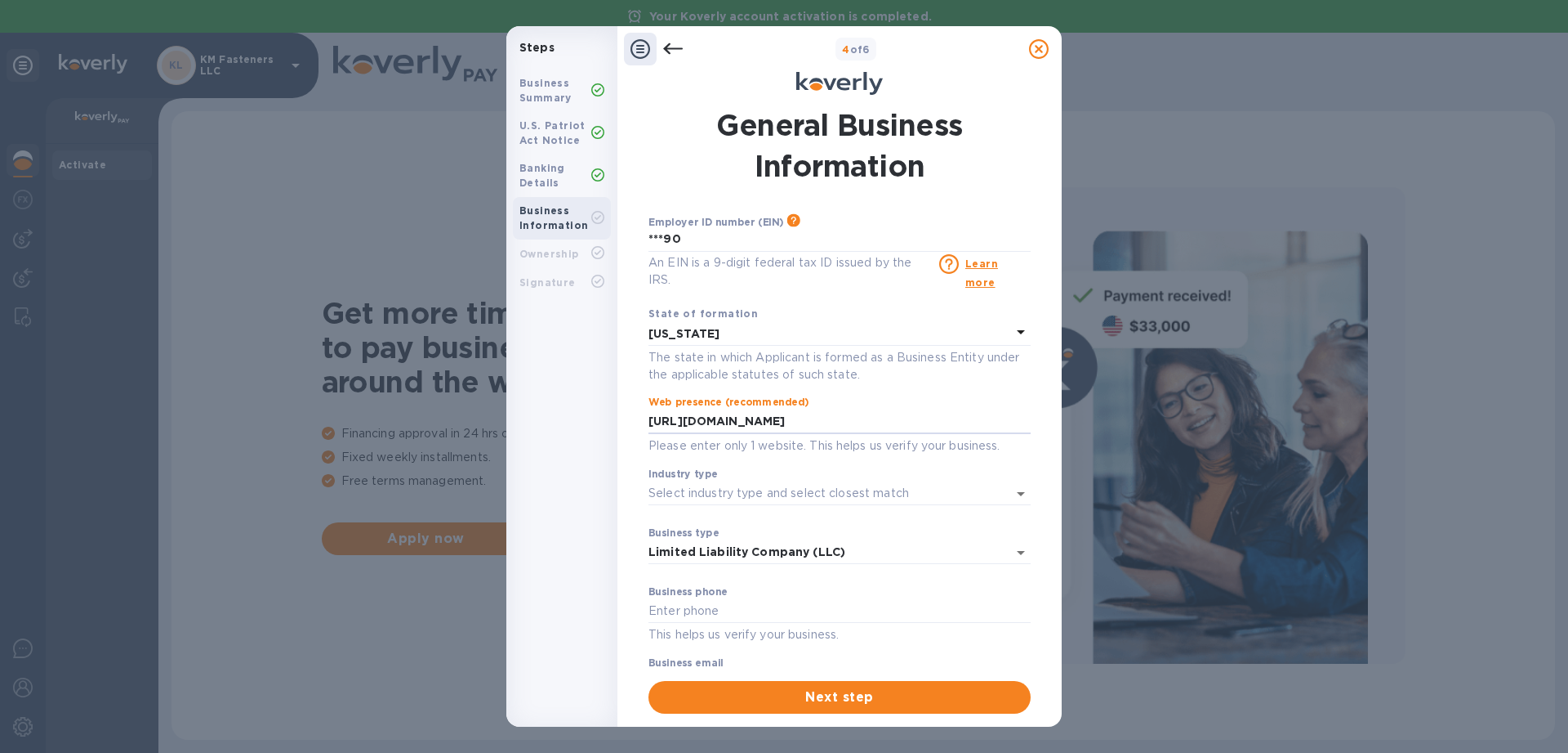
type input "https://saltlakehardware.com"
click at [894, 460] on div "Employer ID number (EIN) Please make sure it matches the information on your SS…" at bounding box center [839, 440] width 382 height 455
click at [829, 495] on input "Industry type" at bounding box center [816, 492] width 337 height 23
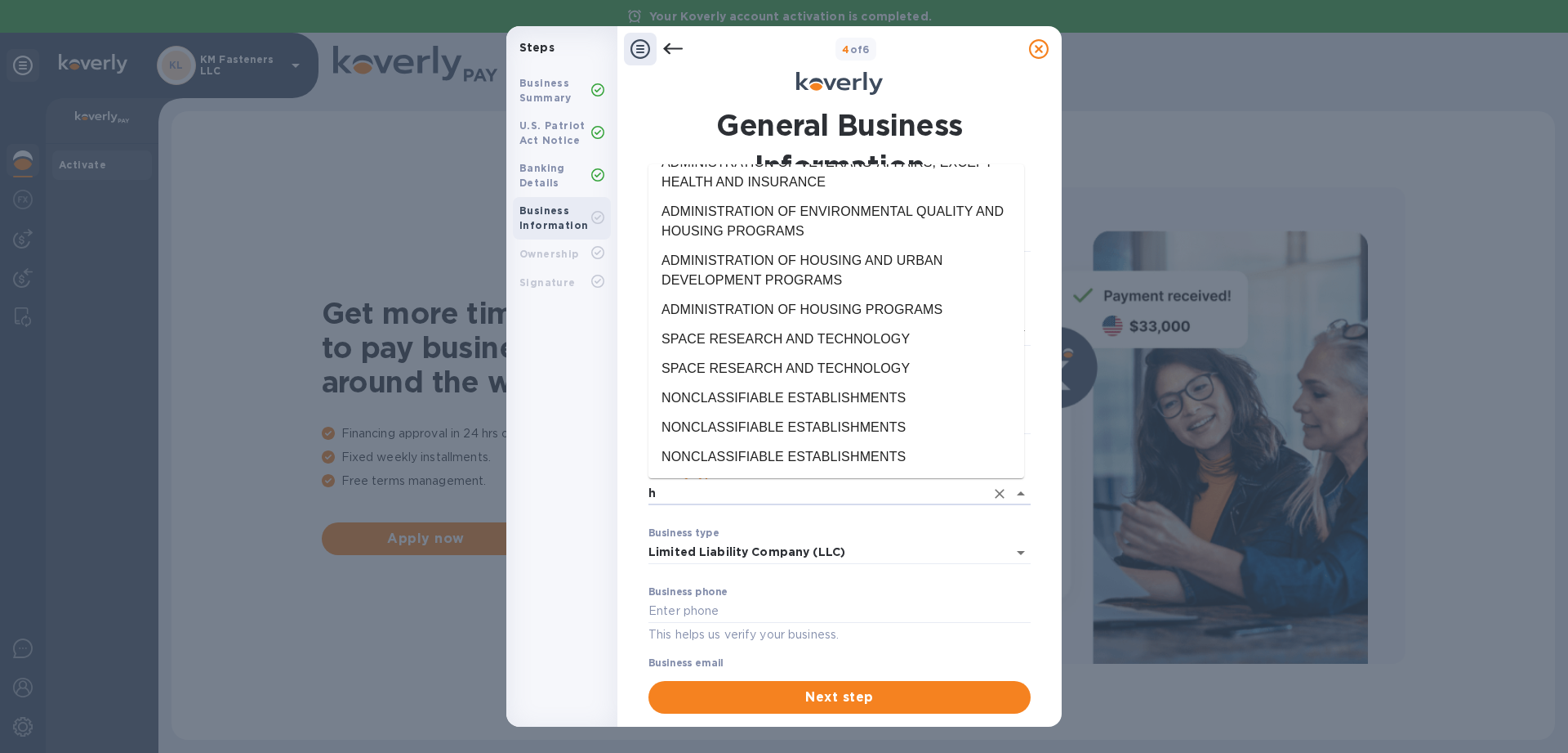
scroll to position [0, 0]
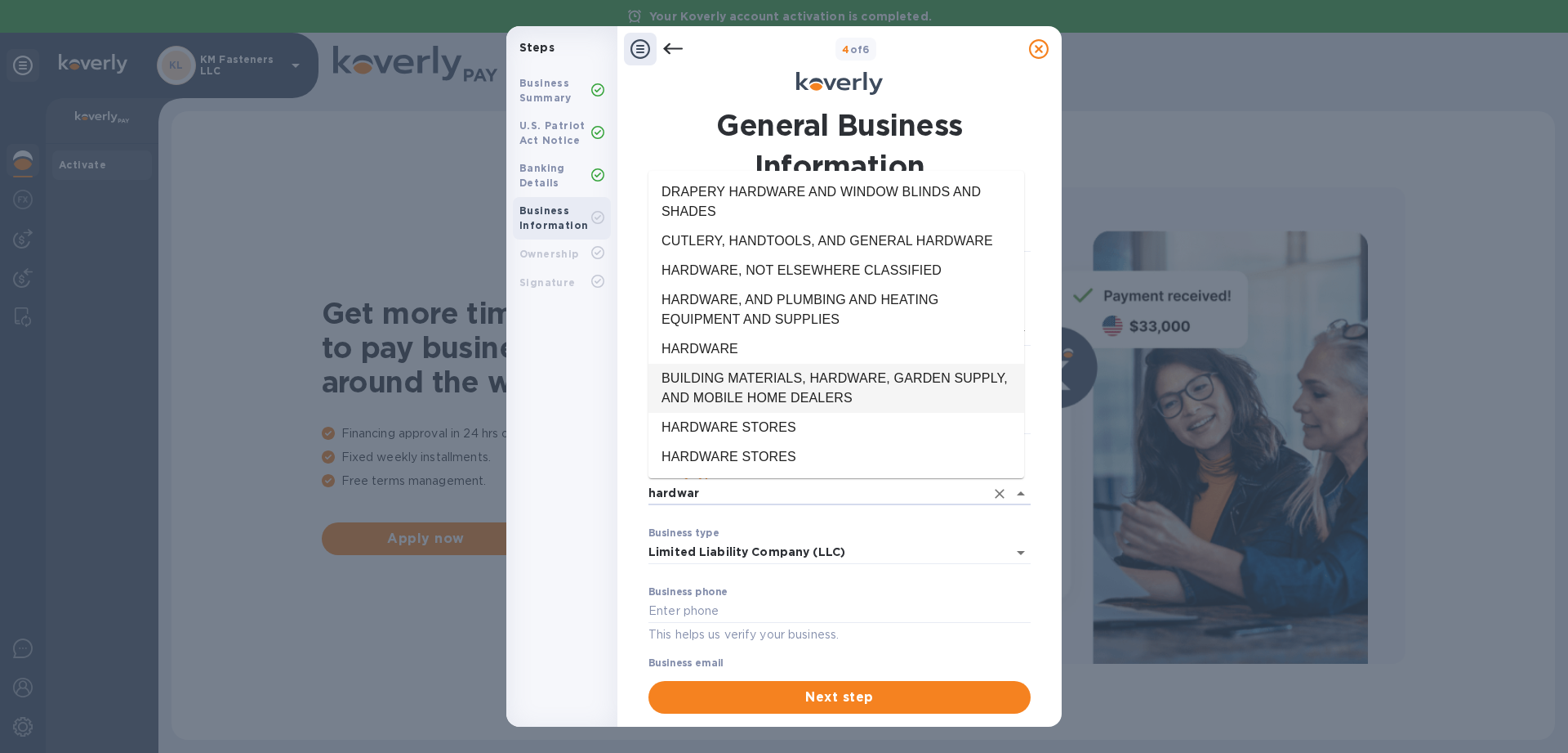
click at [807, 376] on li "BUILDING MATERIALS, HARDWARE, GARDEN SUPPLY, AND MOBILE HOME DEALERS" at bounding box center [835, 388] width 375 height 49
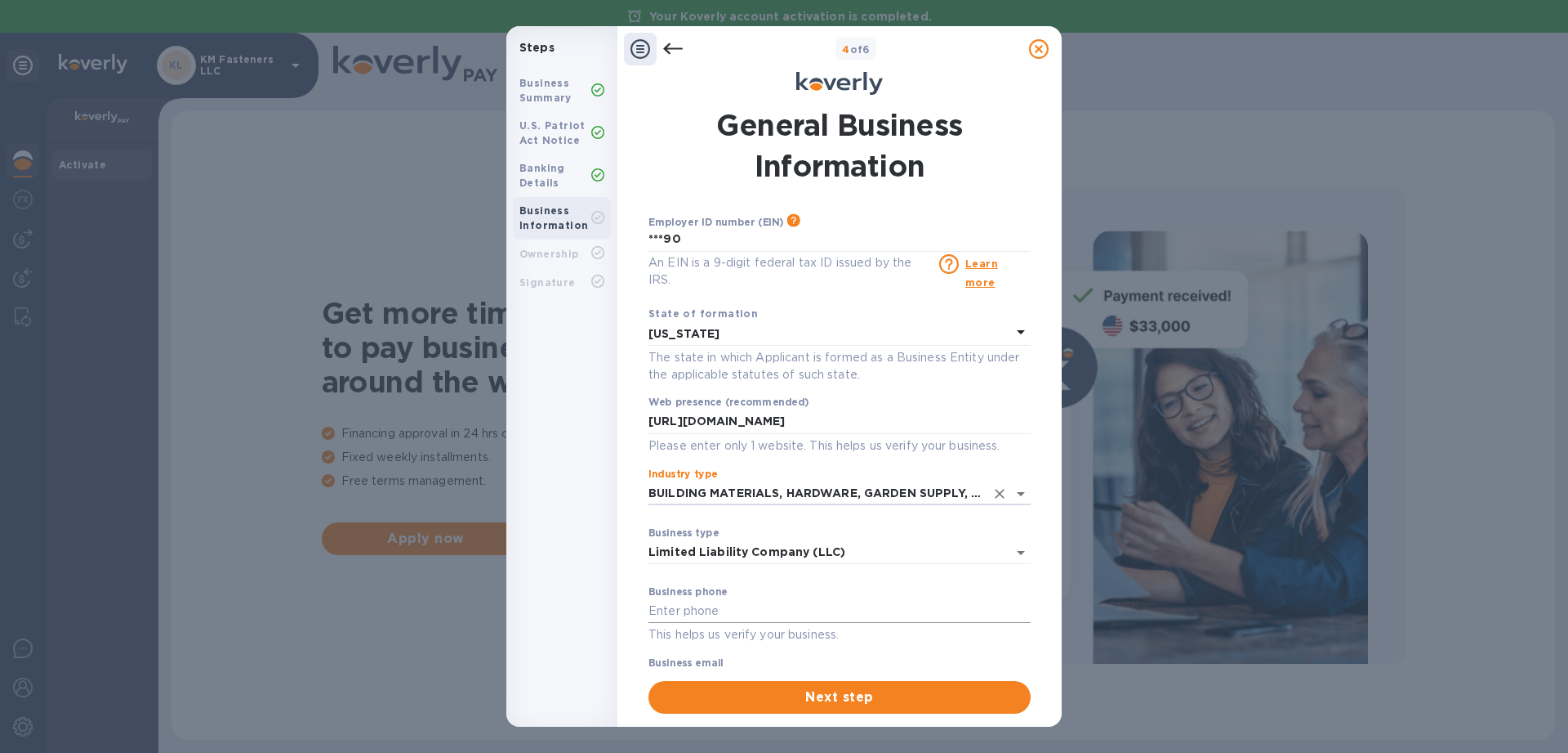
type input "BUILDING MATERIALS, HARDWARE, GARDEN SUPPLY, AND MOBILE HOME DEALERS"
click at [824, 608] on input "text" at bounding box center [839, 611] width 382 height 24
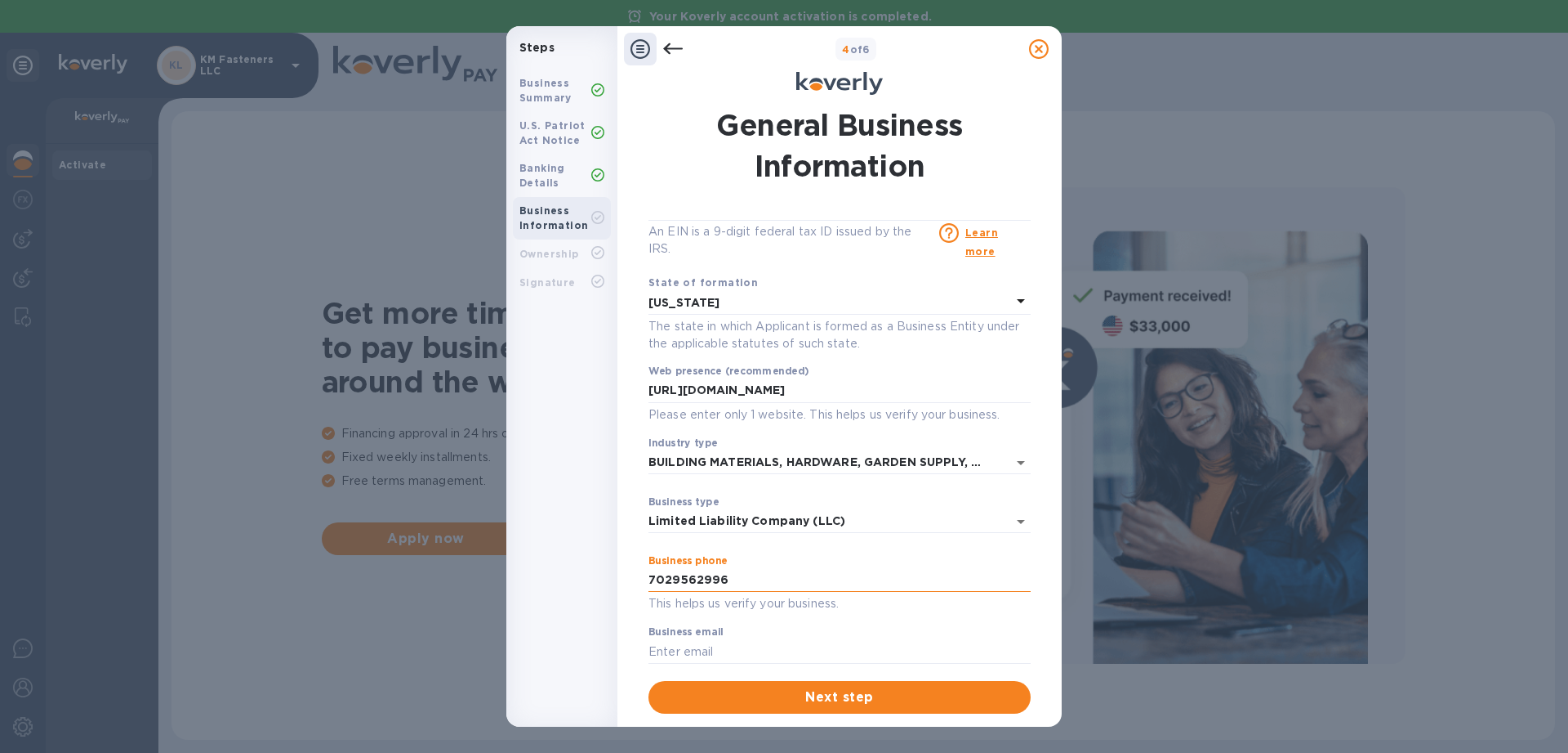
scroll to position [48, 0]
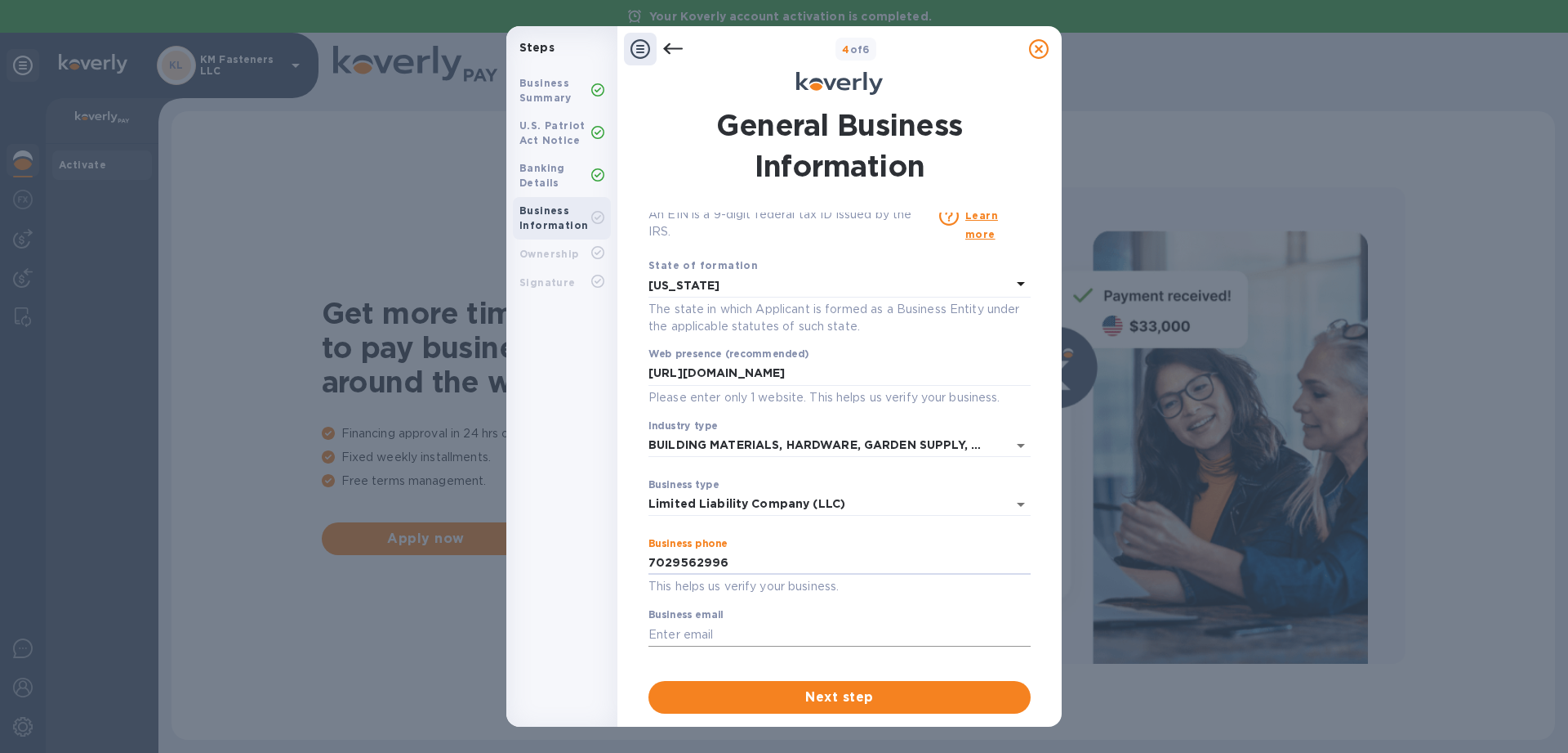
type input "7029562996"
click at [778, 628] on input "text" at bounding box center [839, 634] width 382 height 24
type input "krunal@saltlakehardware.com"
click at [878, 693] on span "Next step" at bounding box center [840, 697] width 356 height 20
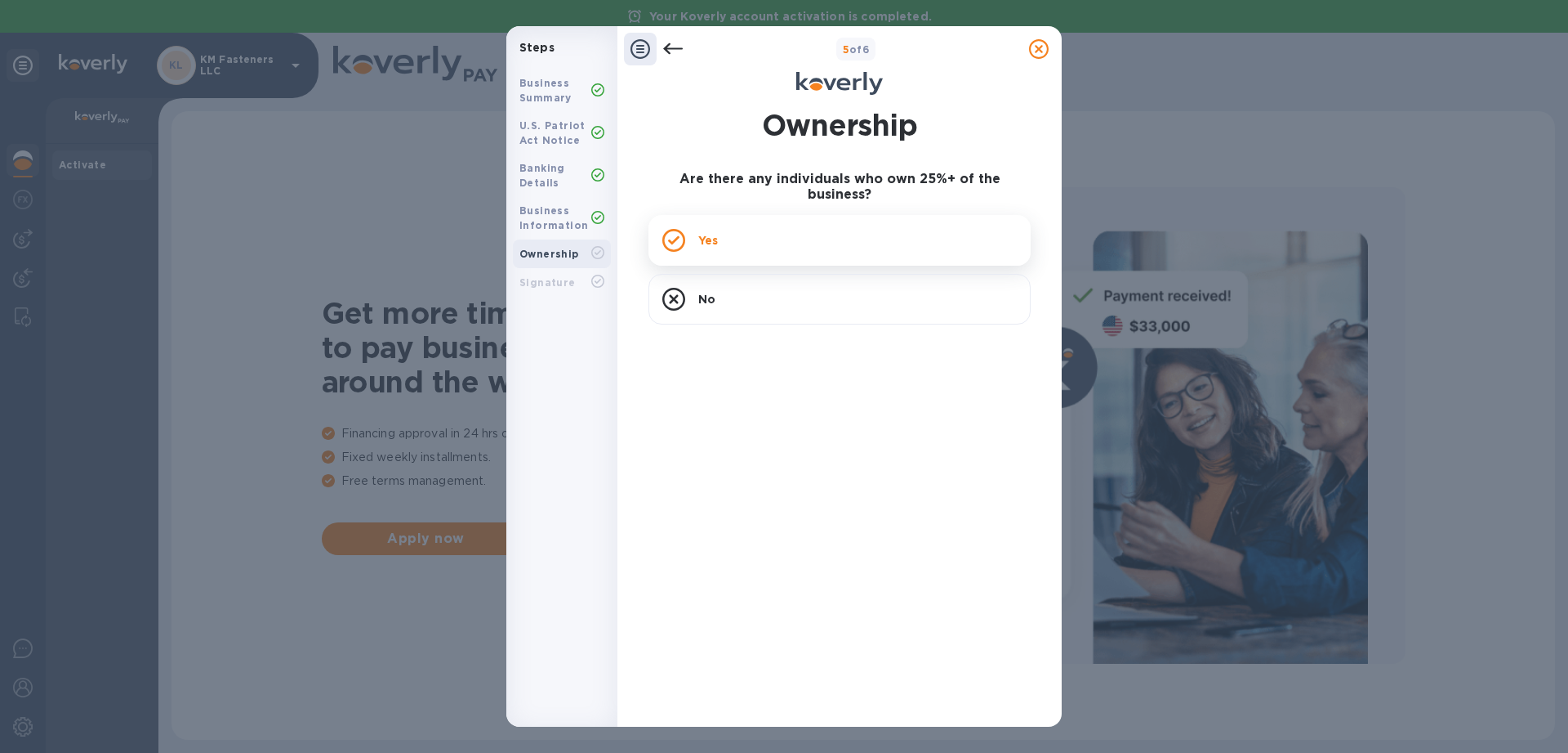
click at [815, 218] on div "Yes" at bounding box center [839, 240] width 382 height 51
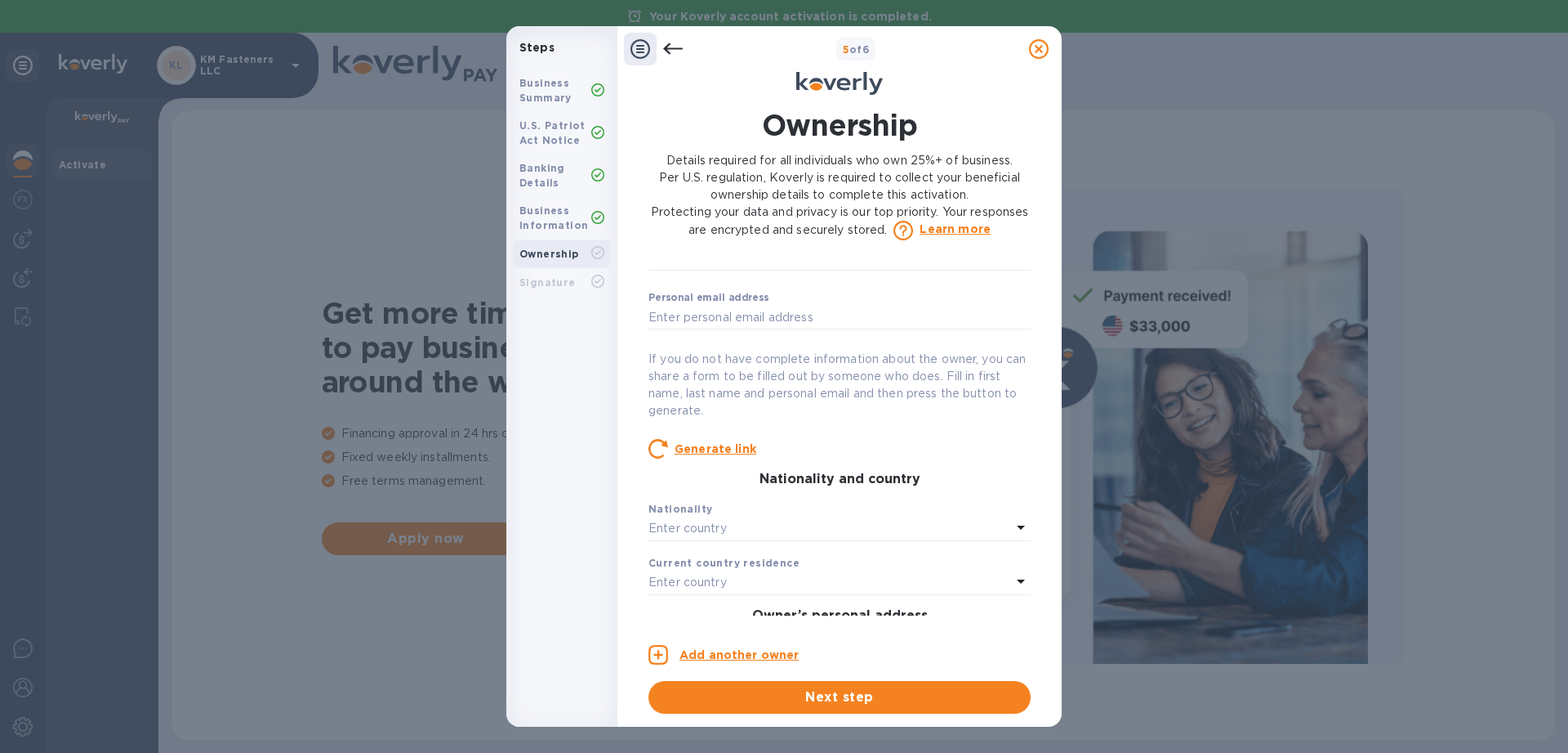
scroll to position [0, 0]
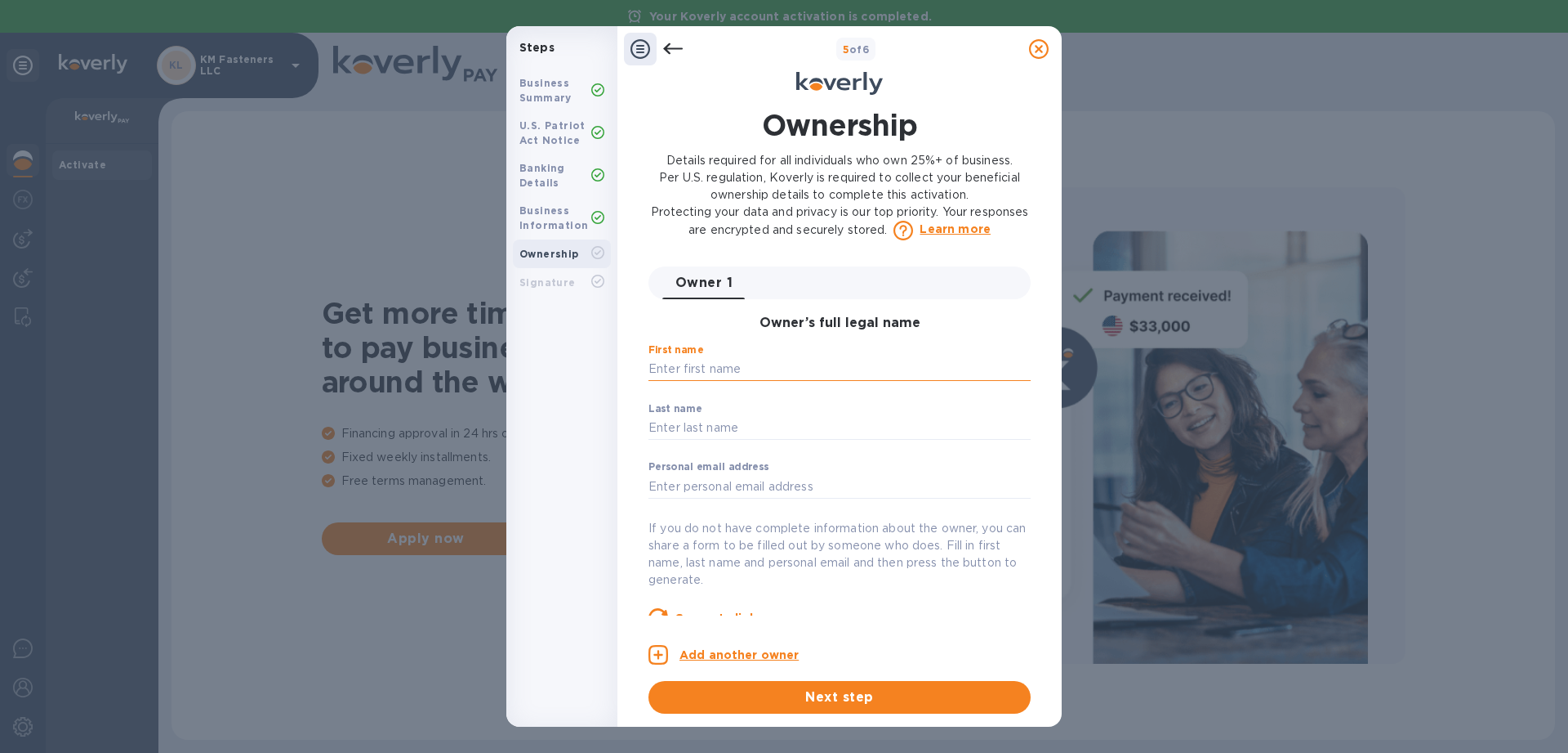
click at [819, 367] on input "text" at bounding box center [839, 370] width 382 height 24
type input "Niyatiben"
type input "Patel"
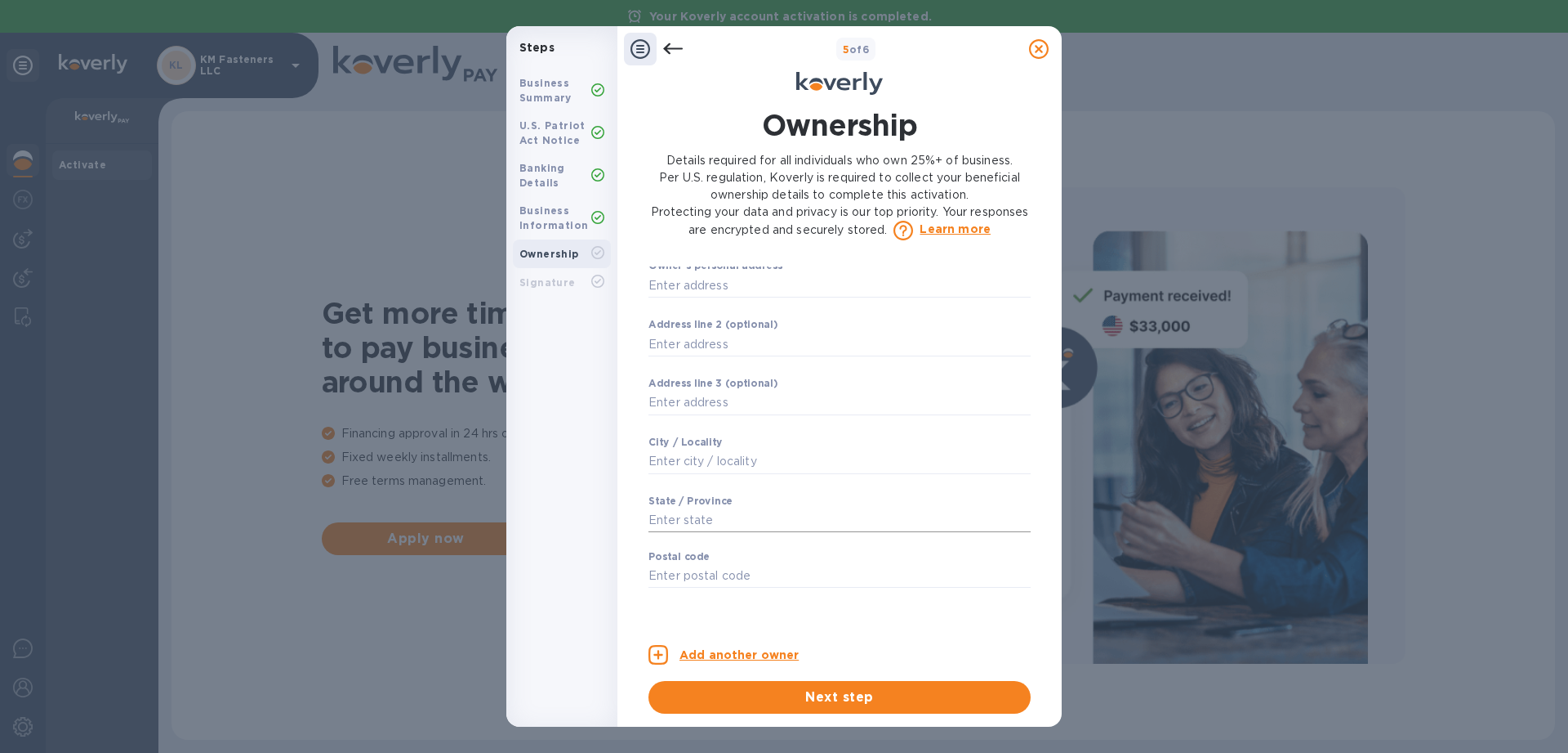
scroll to position [272, 0]
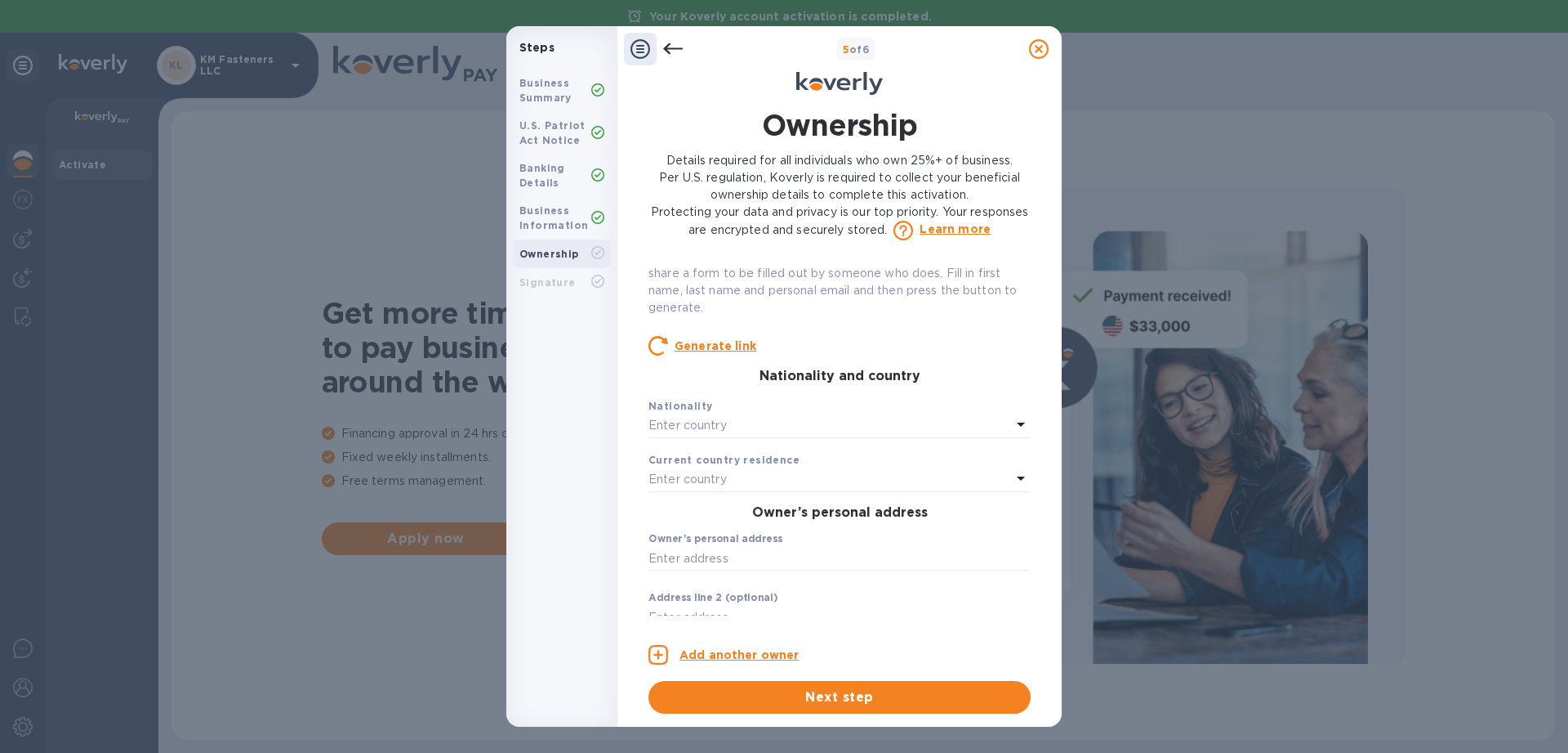
type input "krunal@saltlakehardware.com"
click at [1030, 387] on div "Ownership Details required for all individuals who own 25%+ of business. Per U.…" at bounding box center [840, 409] width 402 height 629
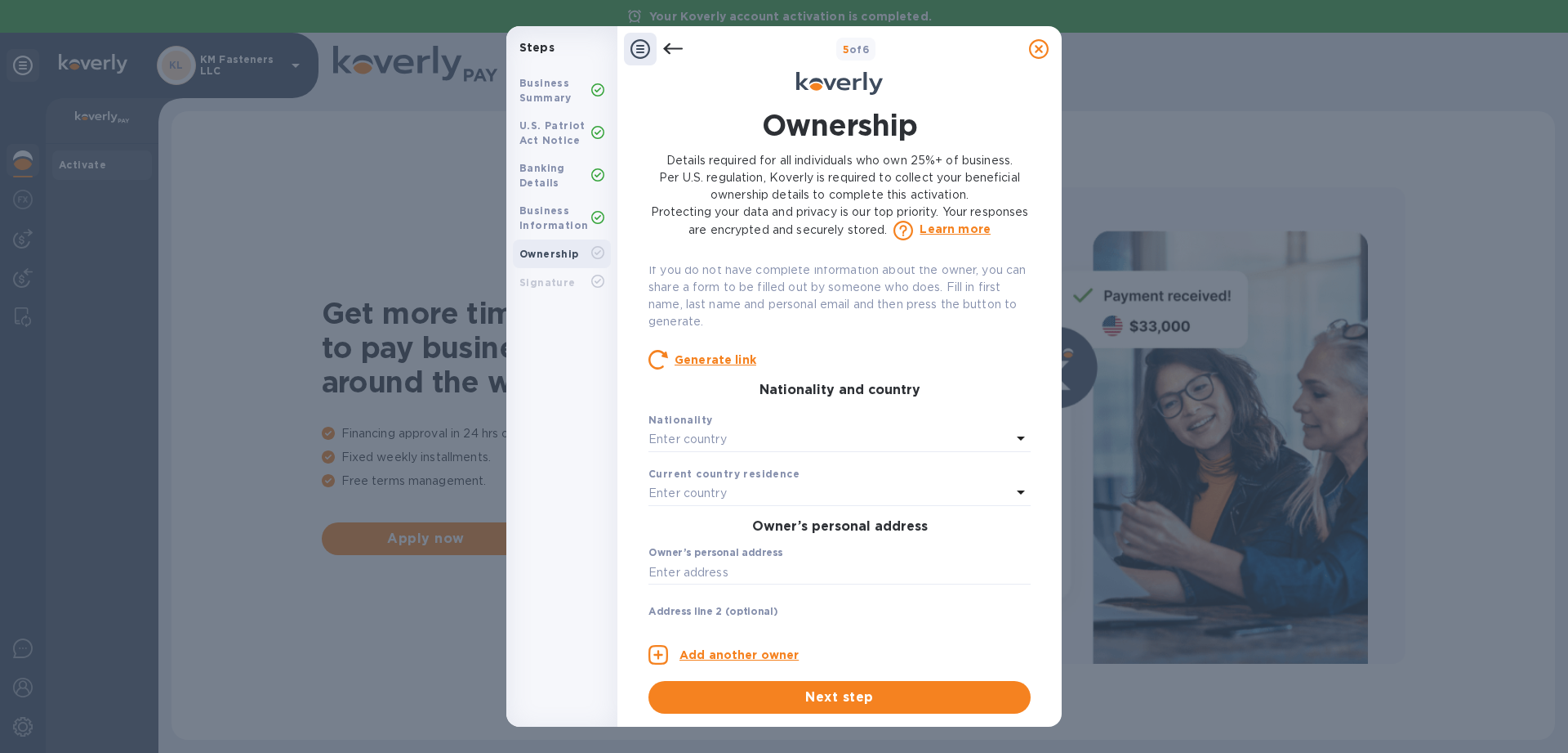
scroll to position [302, 0]
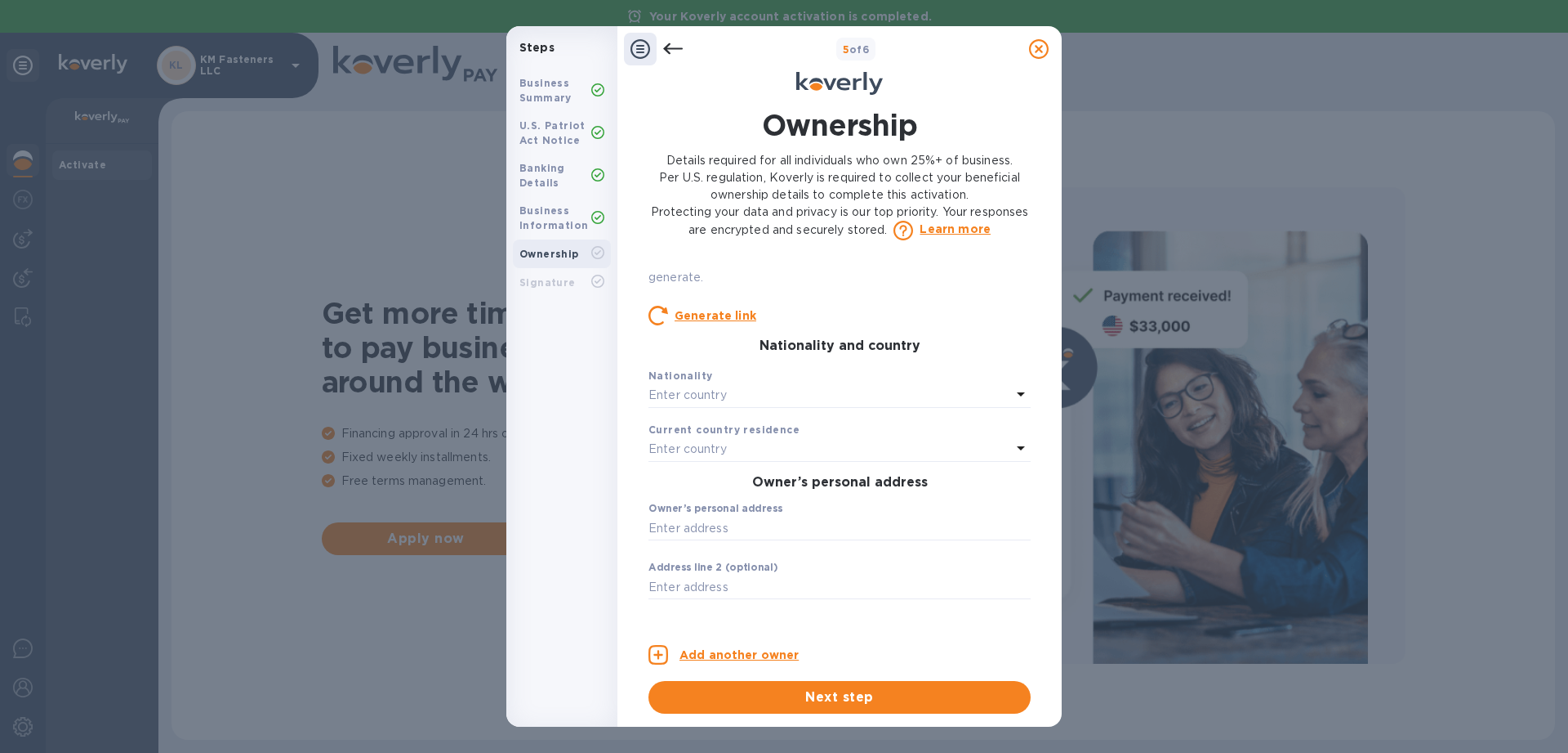
click at [749, 401] on div "Enter country" at bounding box center [829, 395] width 362 height 23
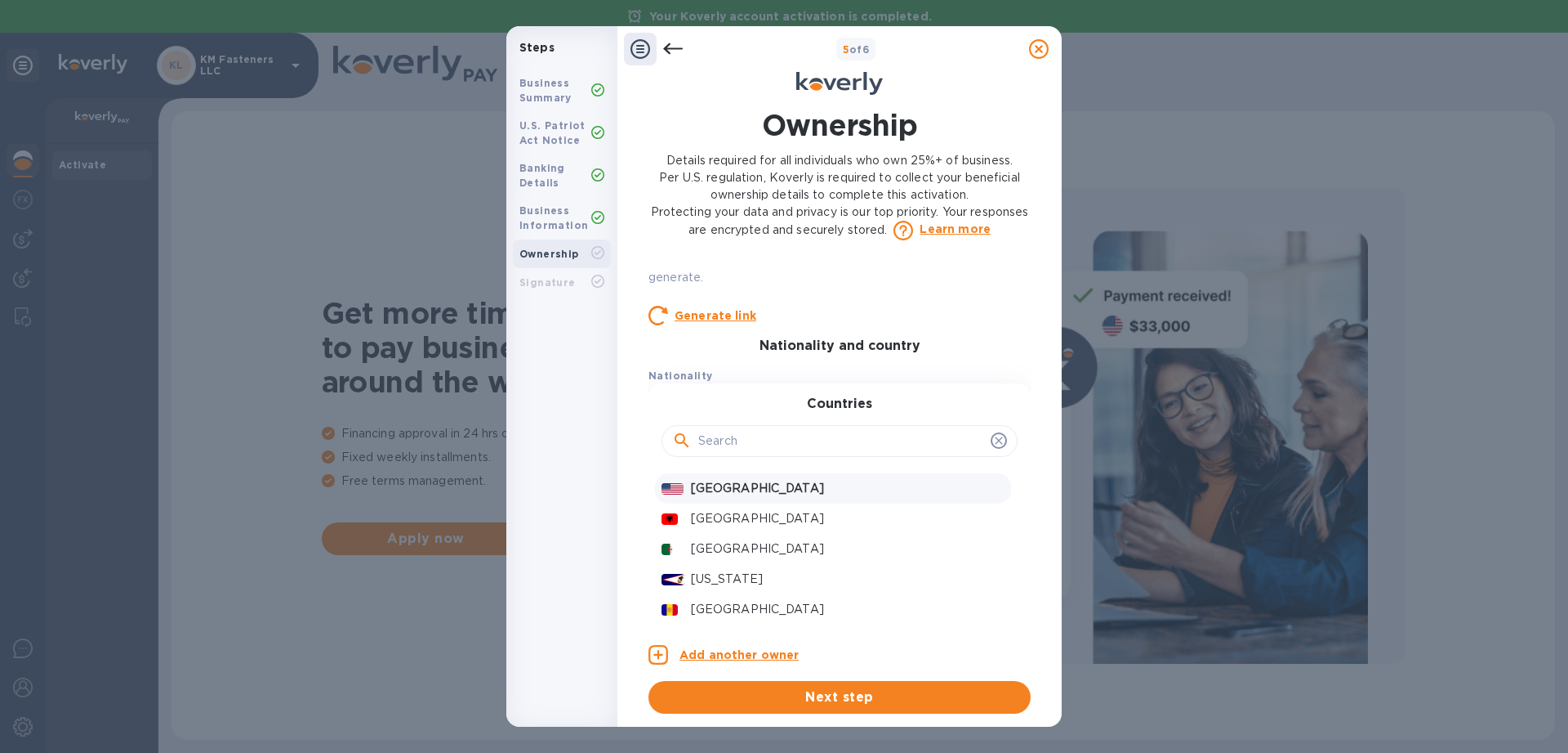
click at [746, 484] on p "United States" at bounding box center [847, 489] width 313 height 17
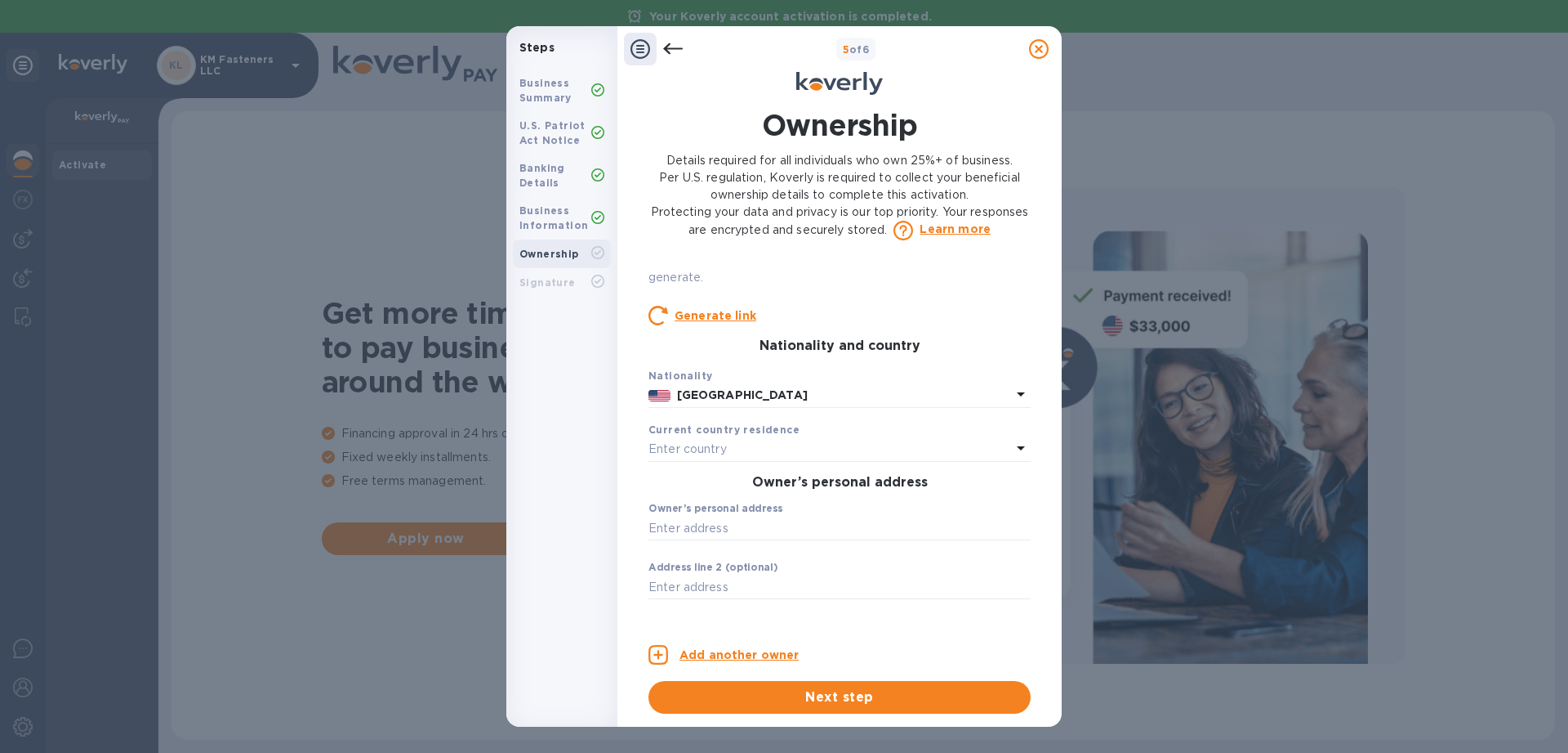
click at [740, 438] on div "Enter country" at bounding box center [829, 449] width 362 height 23
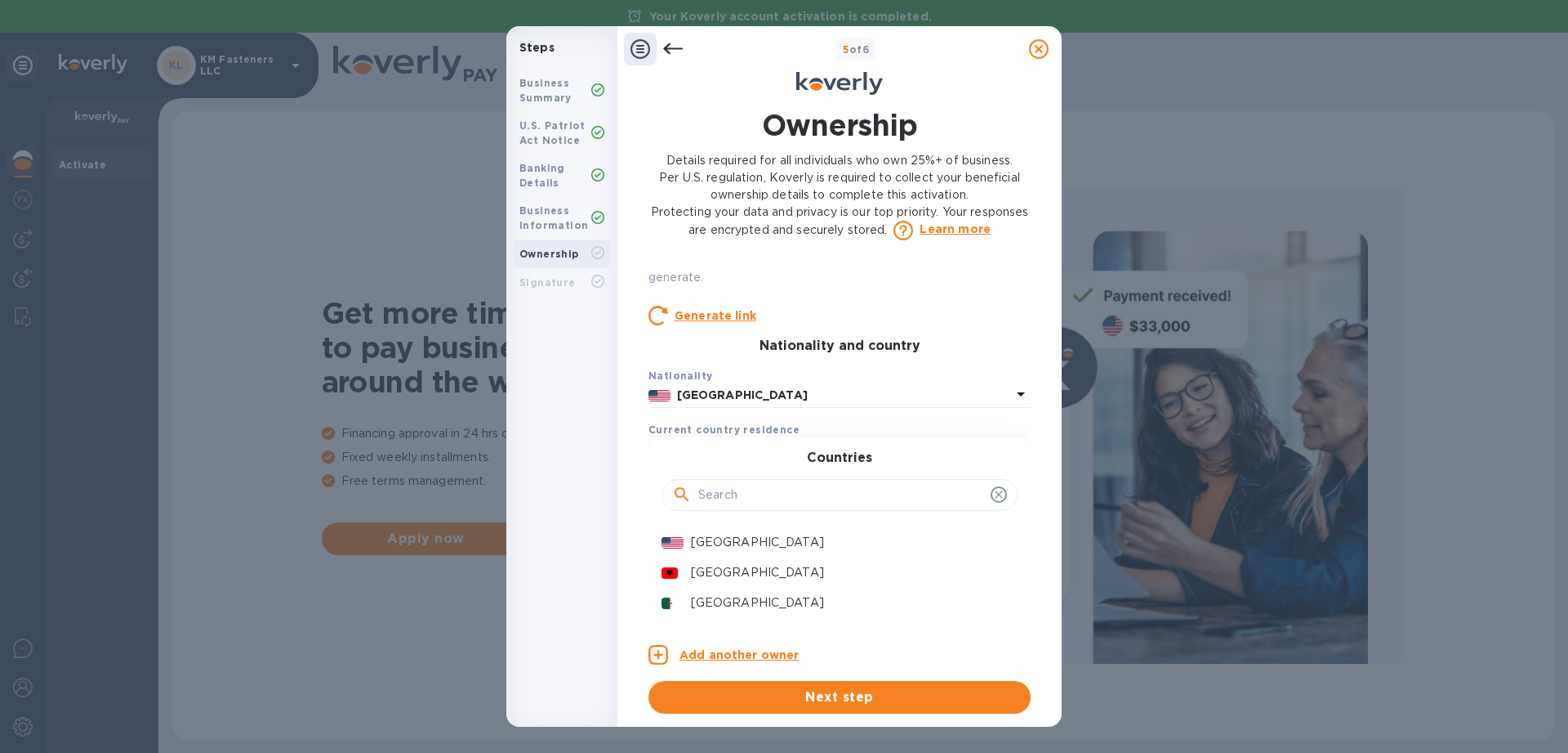
click at [820, 392] on p "United States" at bounding box center [844, 395] width 334 height 17
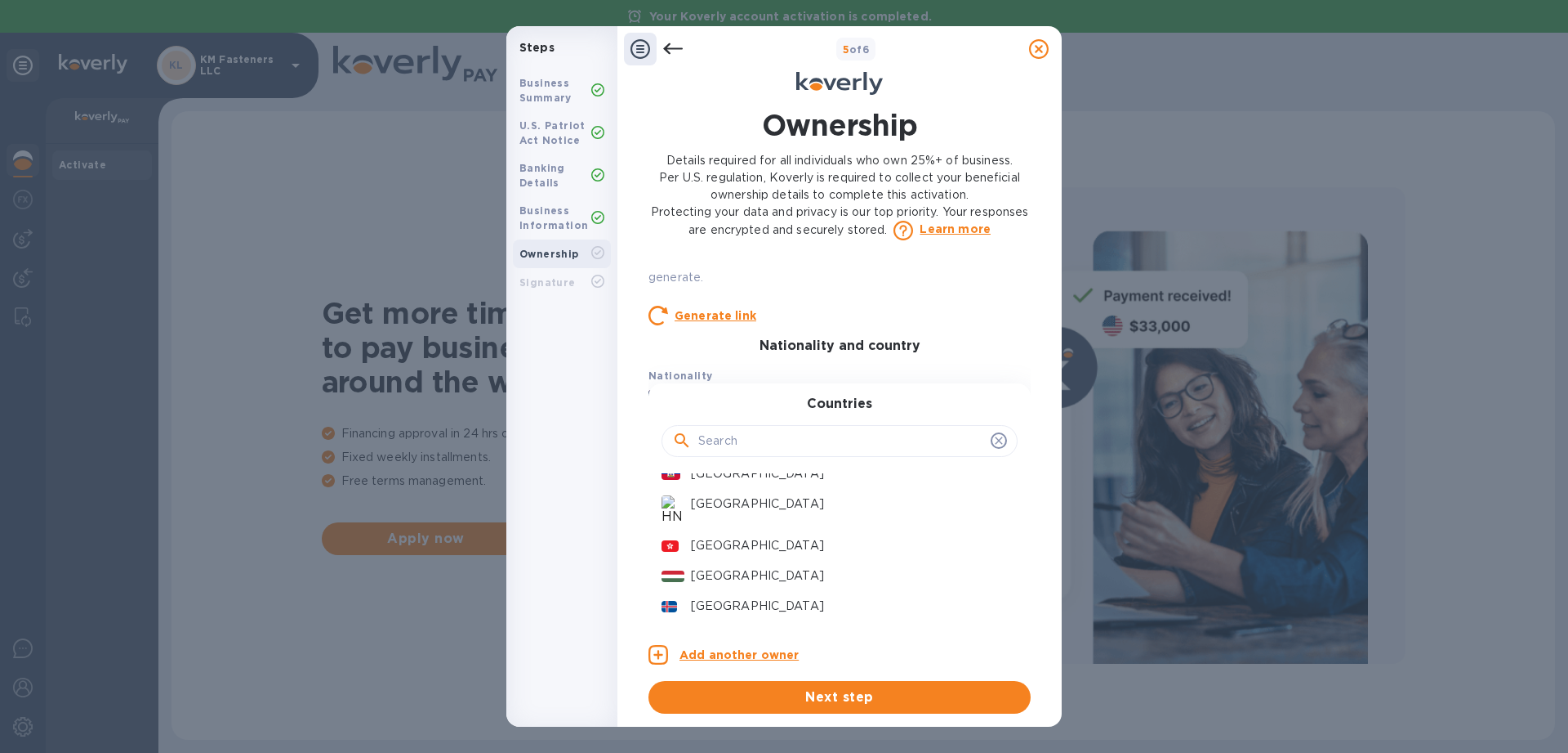
scroll to position [2545, 0]
click at [799, 562] on p "India" at bounding box center [847, 566] width 313 height 17
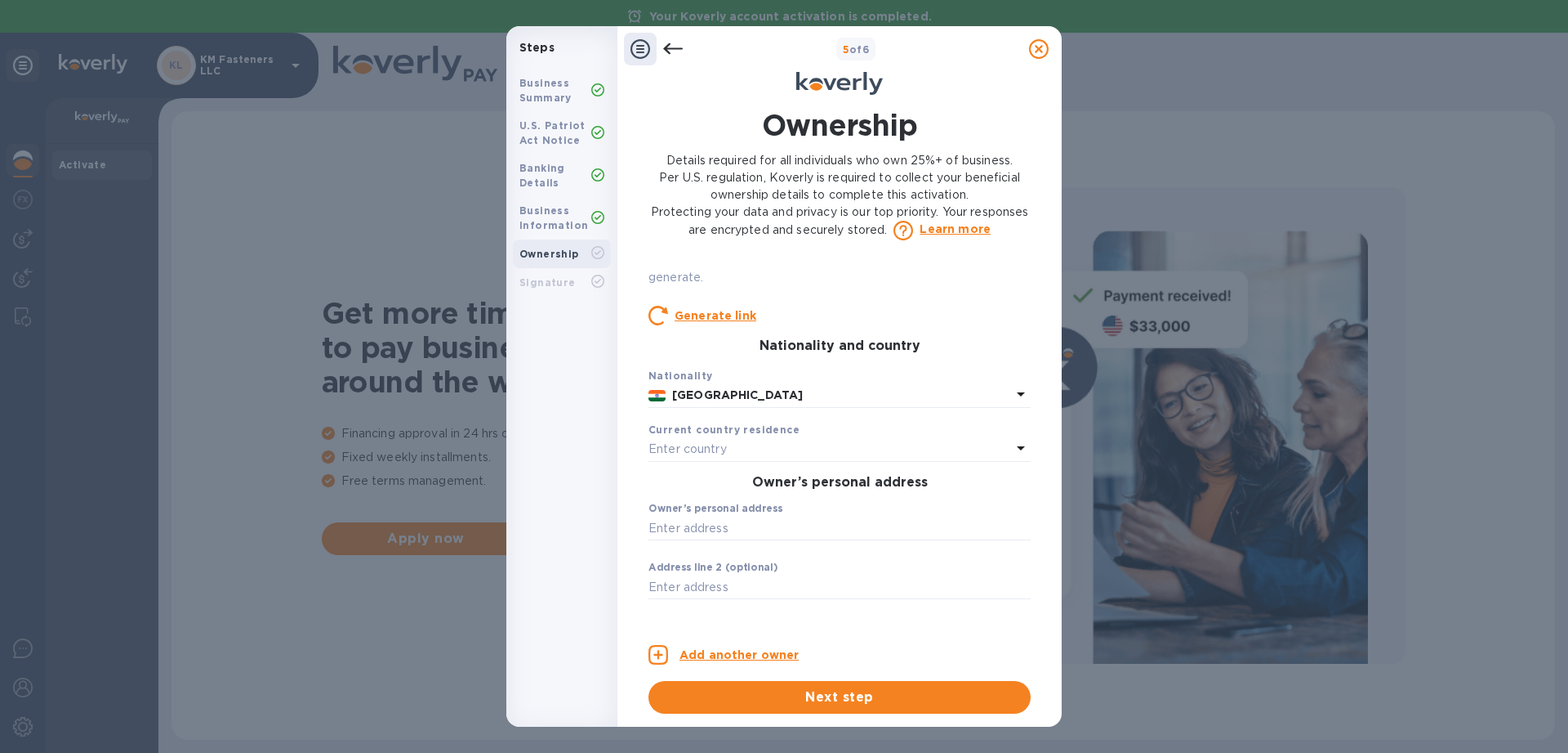
click at [806, 444] on div "Enter country" at bounding box center [829, 449] width 362 height 23
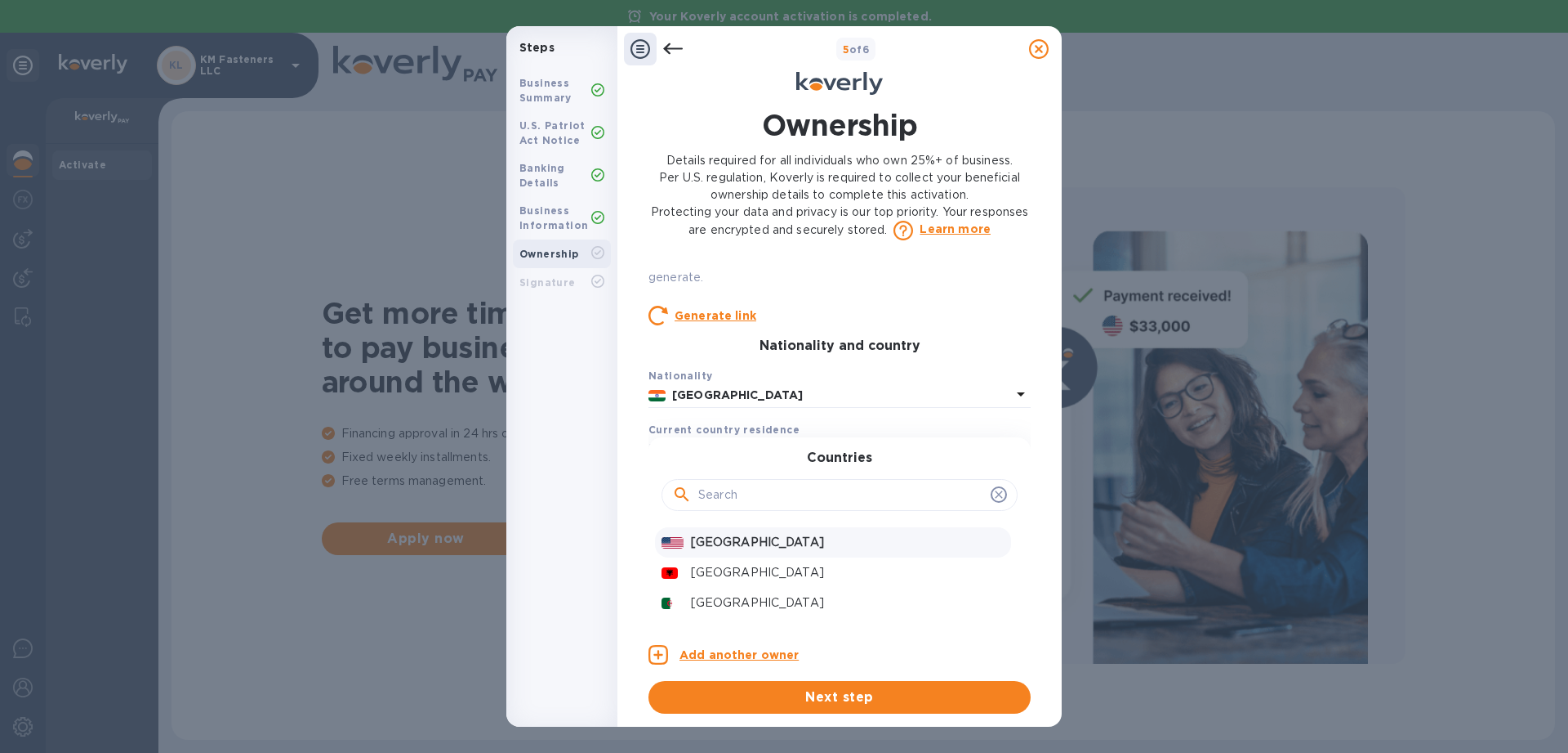
click at [774, 546] on p "United States" at bounding box center [847, 542] width 313 height 17
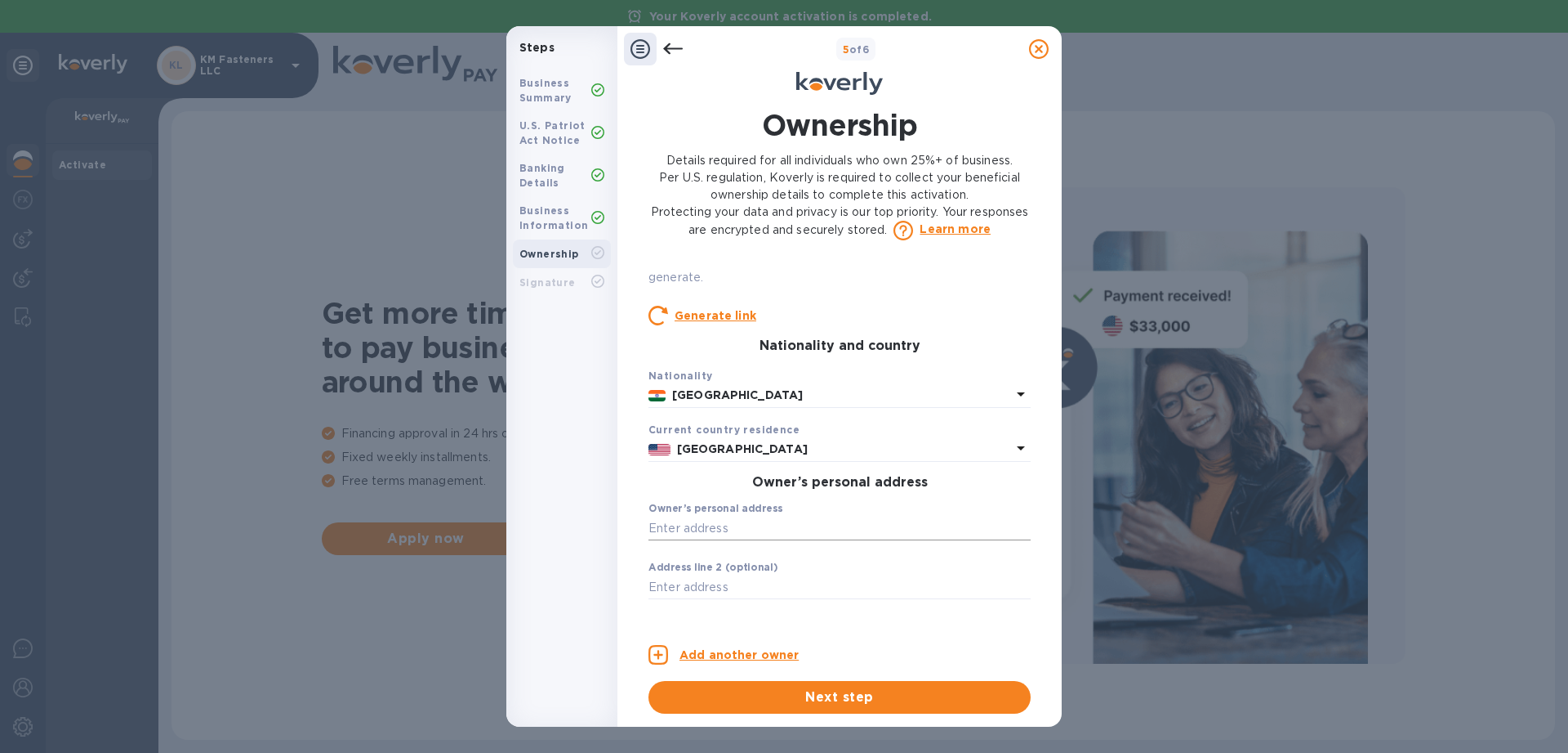
click at [840, 533] on input "text" at bounding box center [839, 528] width 382 height 24
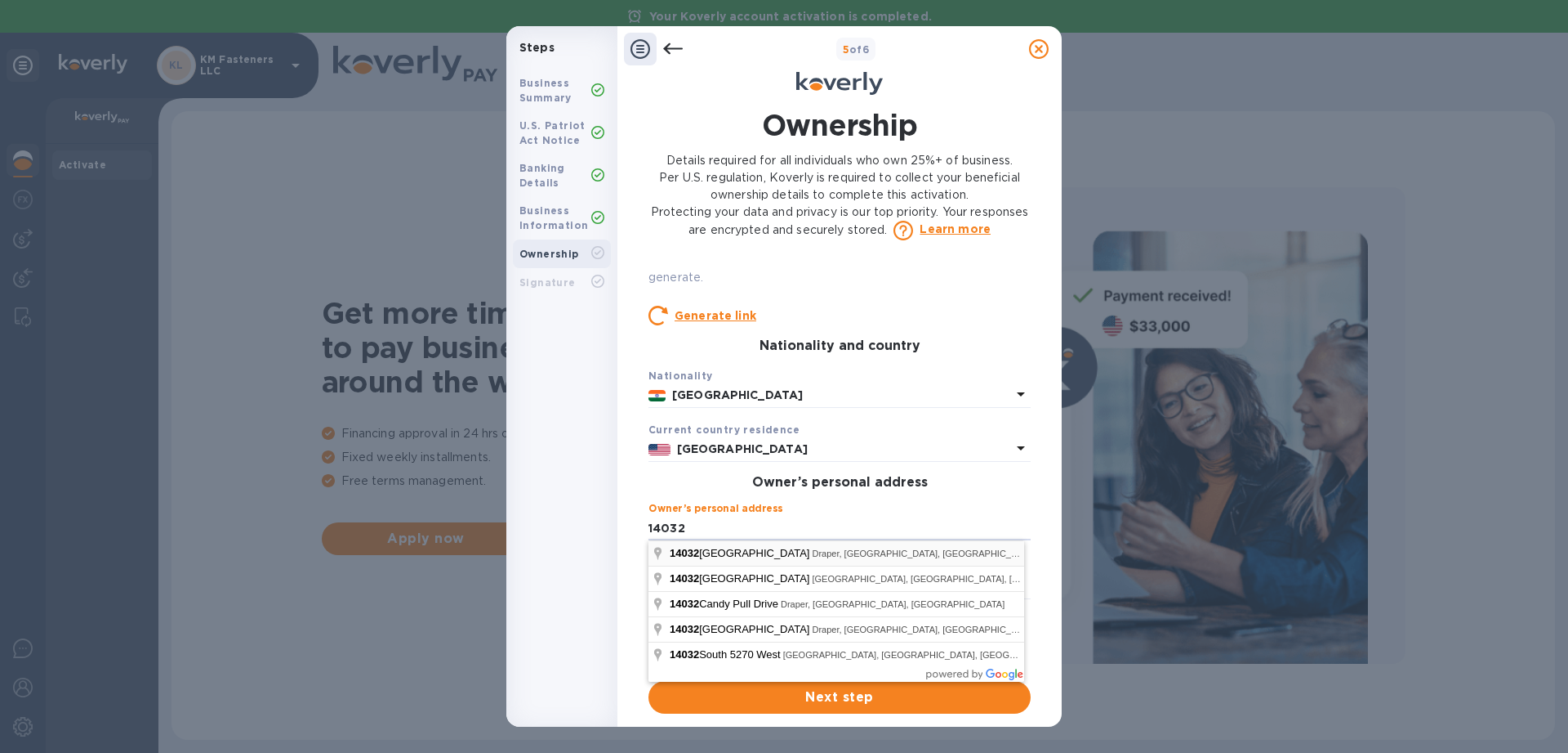
type input "14032 Canyon Vista Lane"
type input "Draper"
type input "84020"
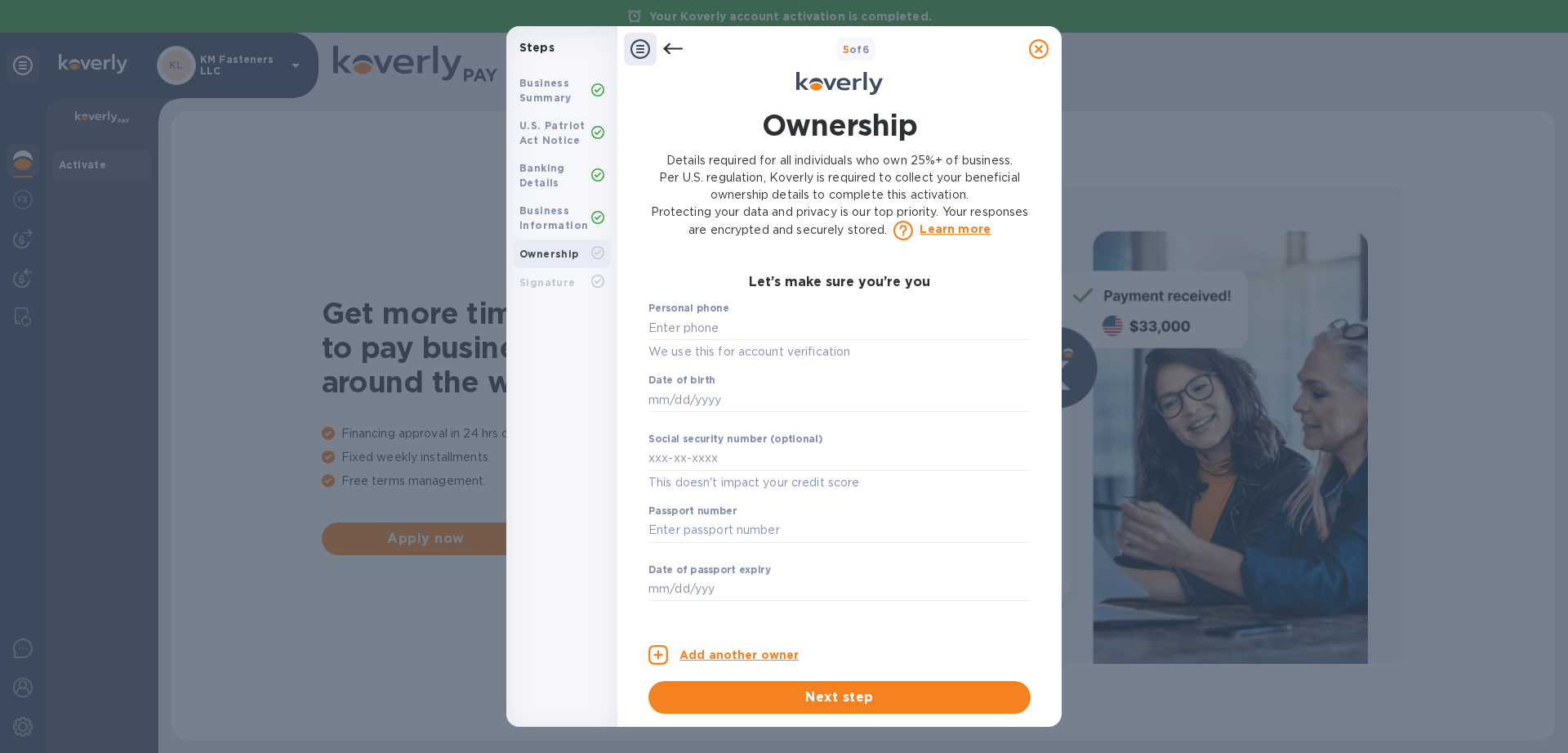
scroll to position [847, 0]
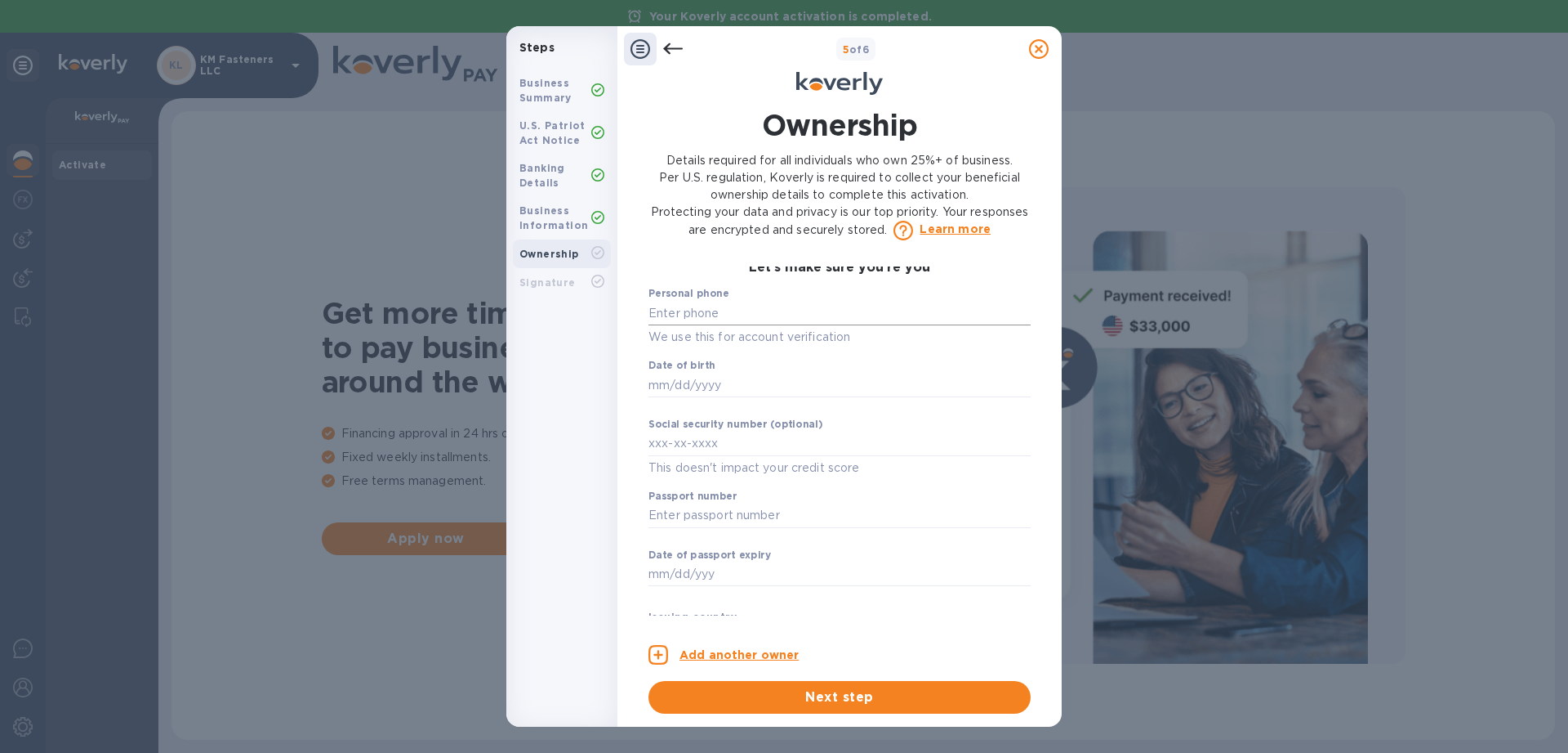
click at [728, 310] on input "text" at bounding box center [839, 313] width 382 height 24
type input "***96"
click at [721, 382] on input "text" at bounding box center [839, 385] width 382 height 24
type input "***92"
click at [754, 516] on input "text" at bounding box center [839, 516] width 382 height 24
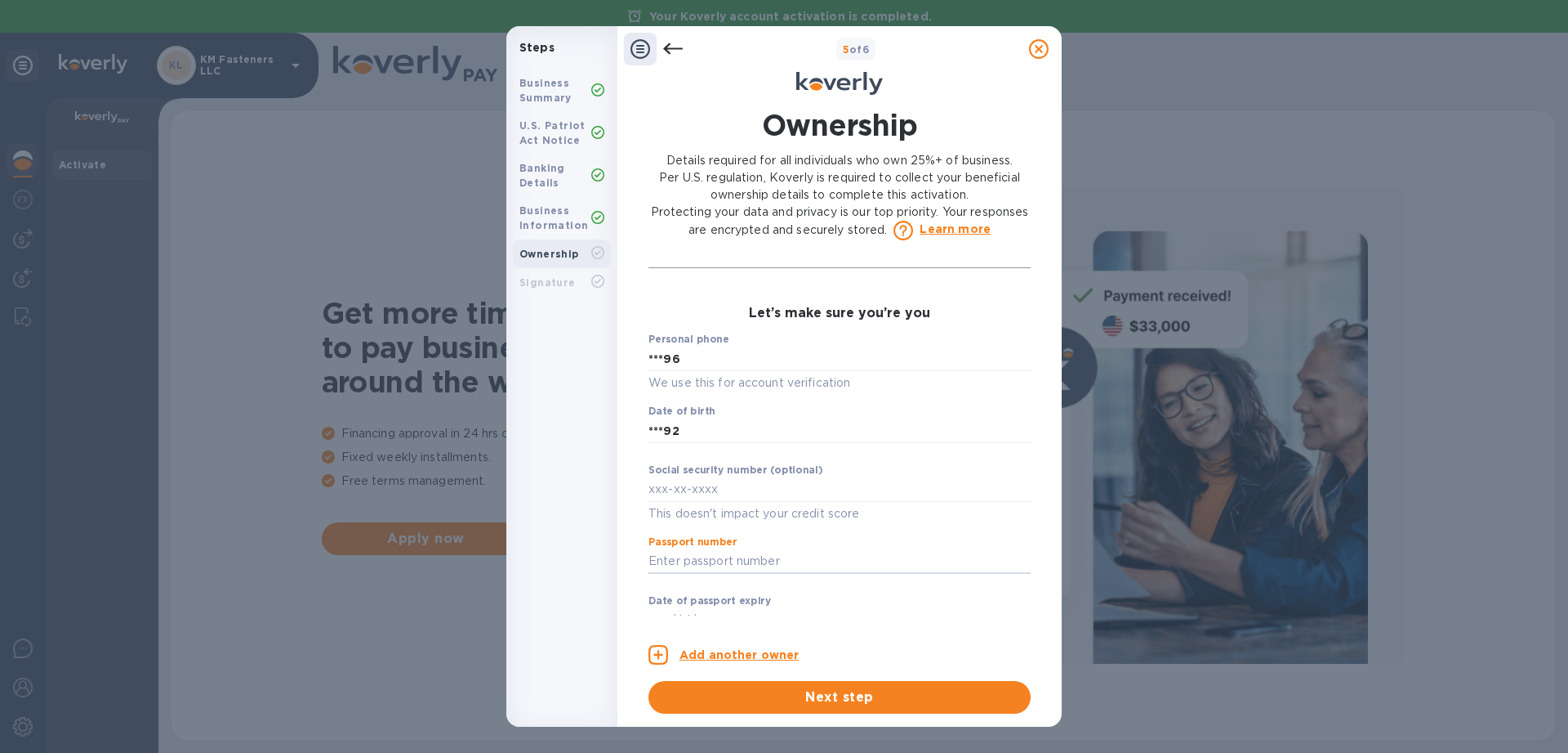
scroll to position [817, 0]
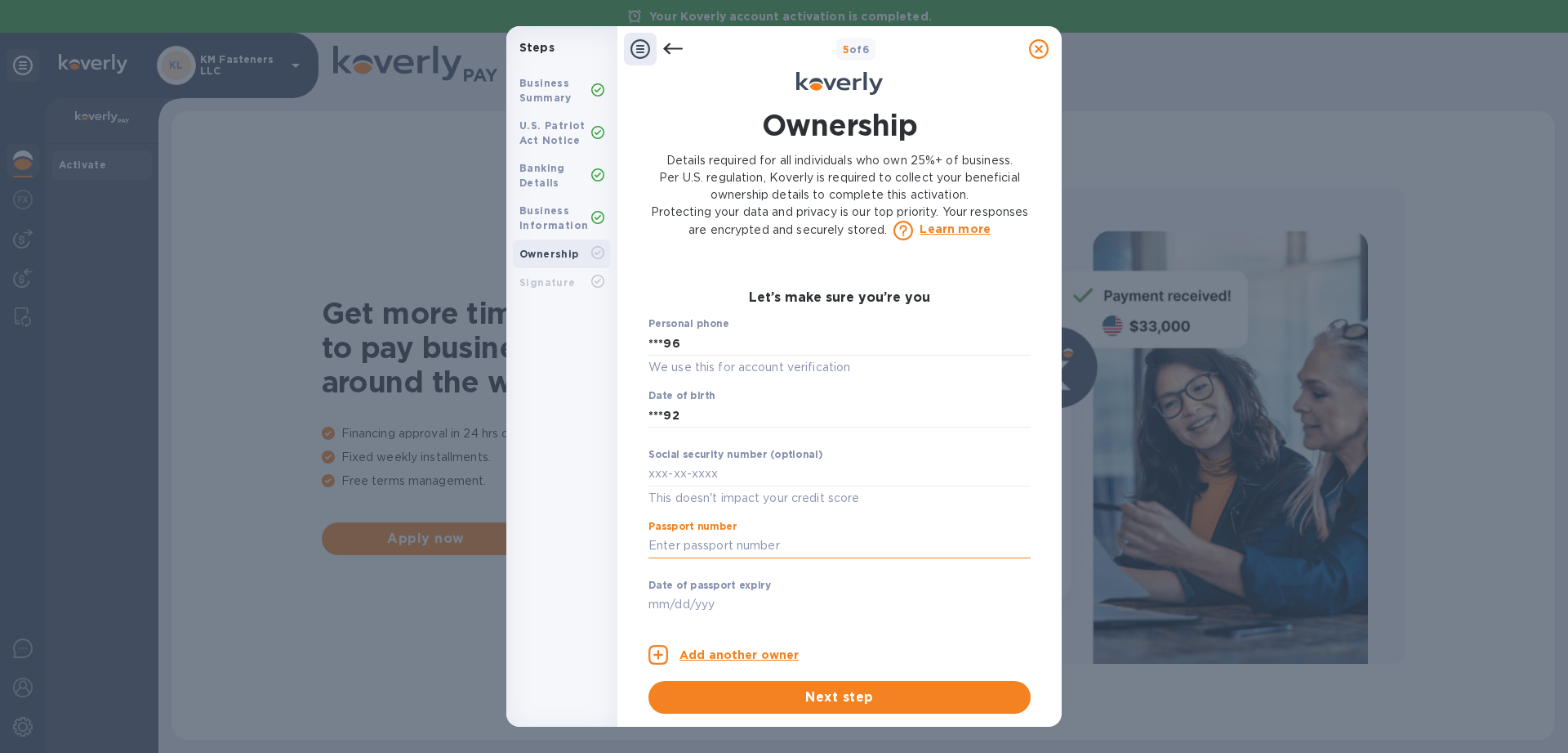
click at [740, 537] on input "text" at bounding box center [839, 546] width 382 height 24
type input "***50"
click at [770, 610] on input "text" at bounding box center [839, 604] width 382 height 24
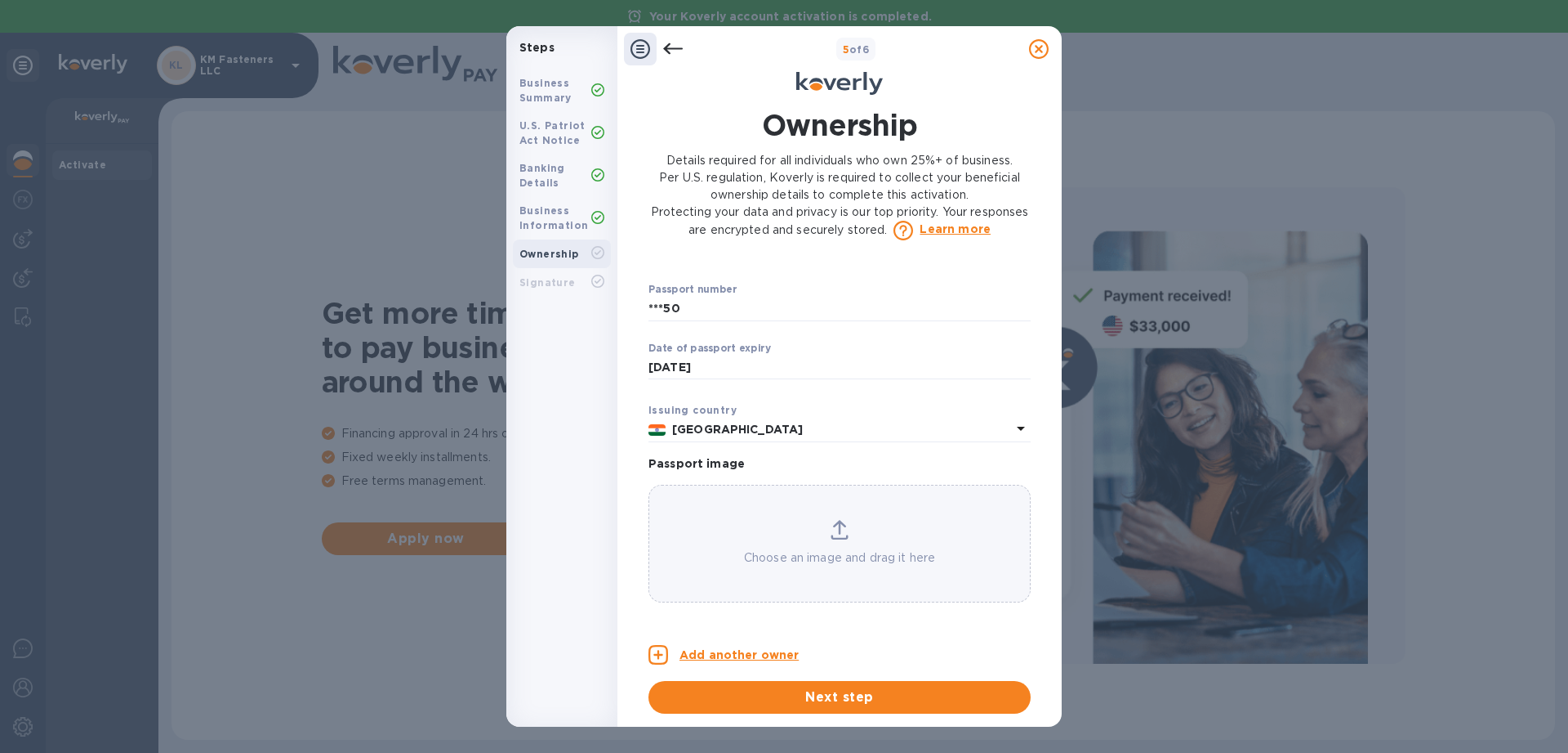
type input "***33"
click at [830, 560] on p "Choose an image and drag it here" at bounding box center [839, 558] width 381 height 17
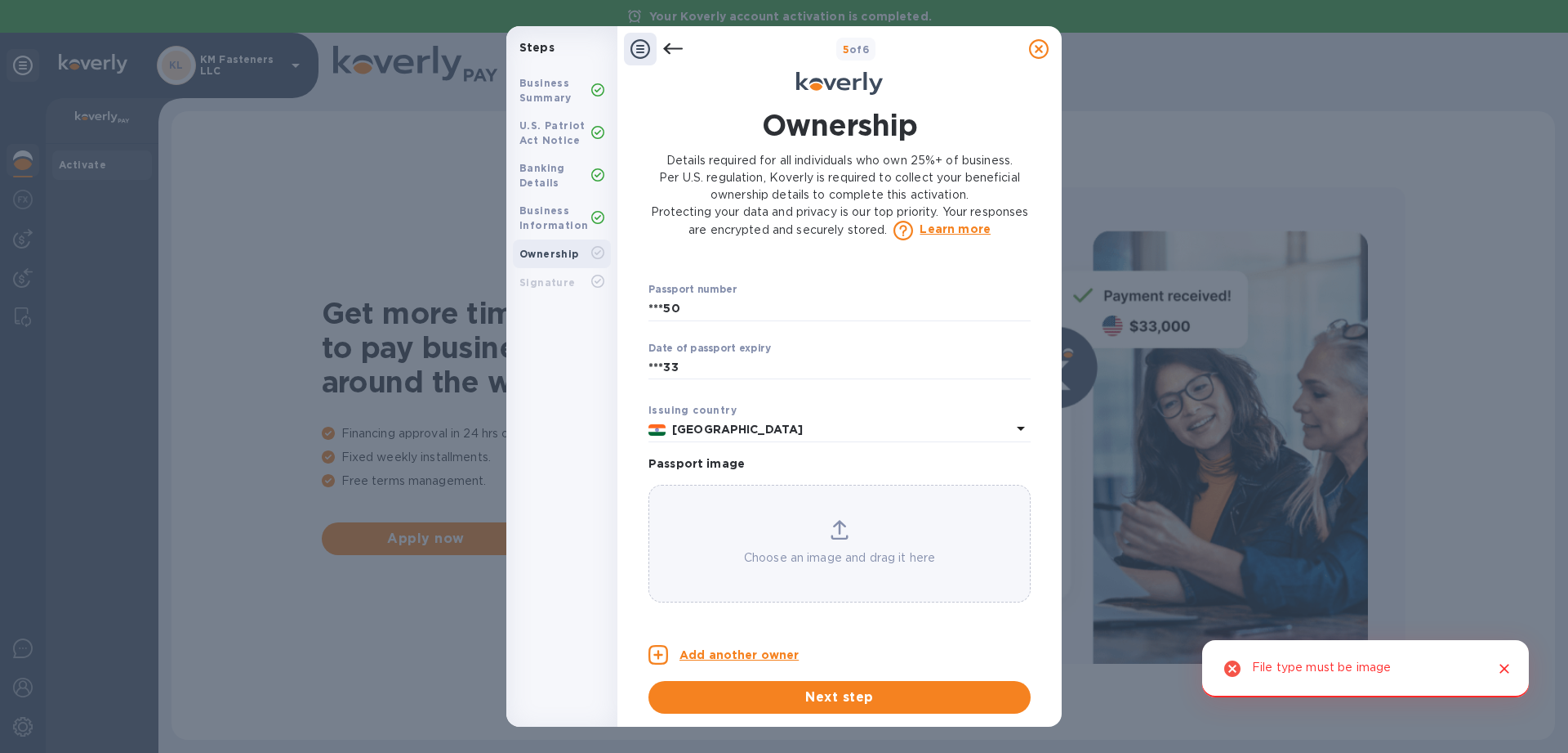
click at [1507, 669] on icon "Close" at bounding box center [1504, 668] width 16 height 16
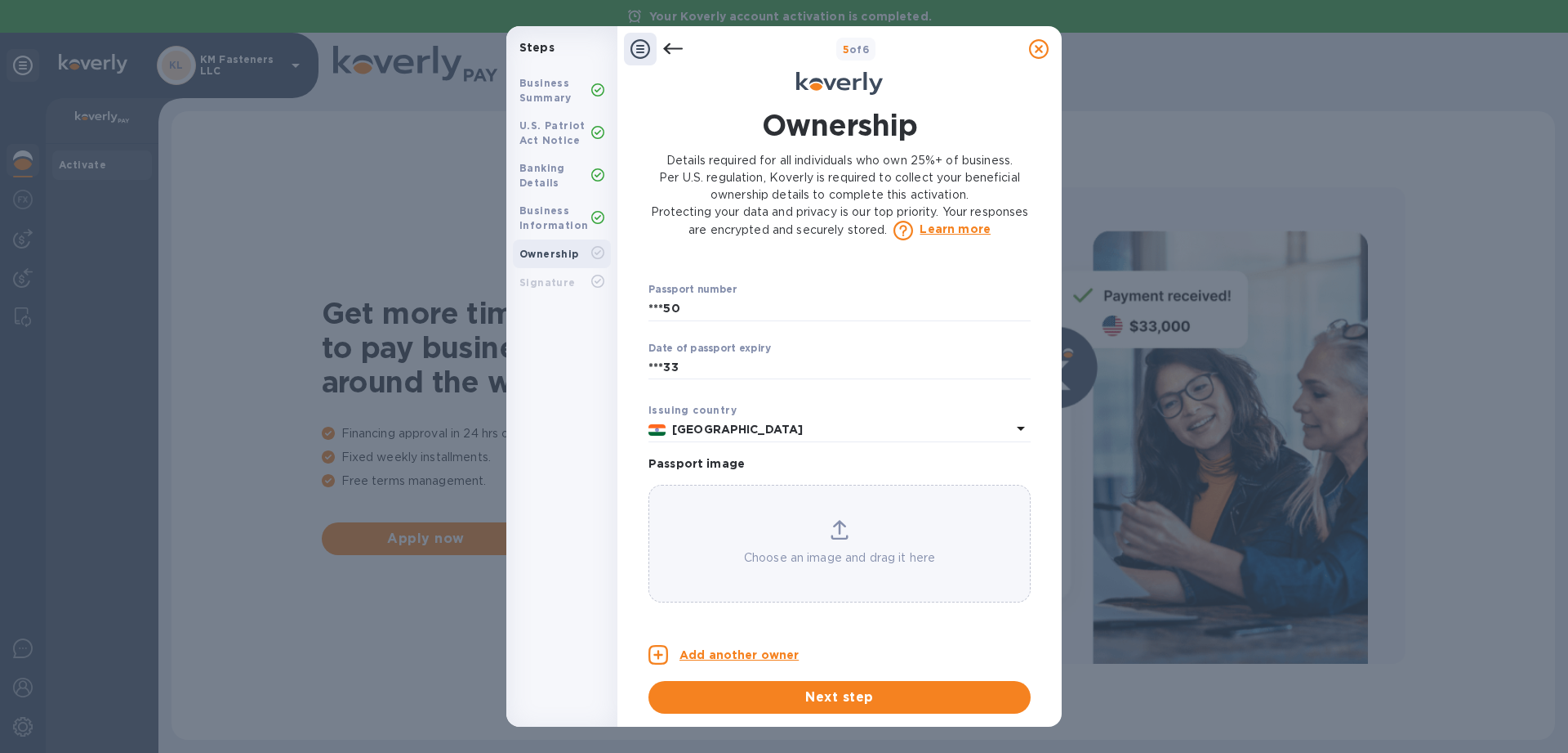
click at [975, 434] on p "India" at bounding box center [841, 429] width 339 height 17
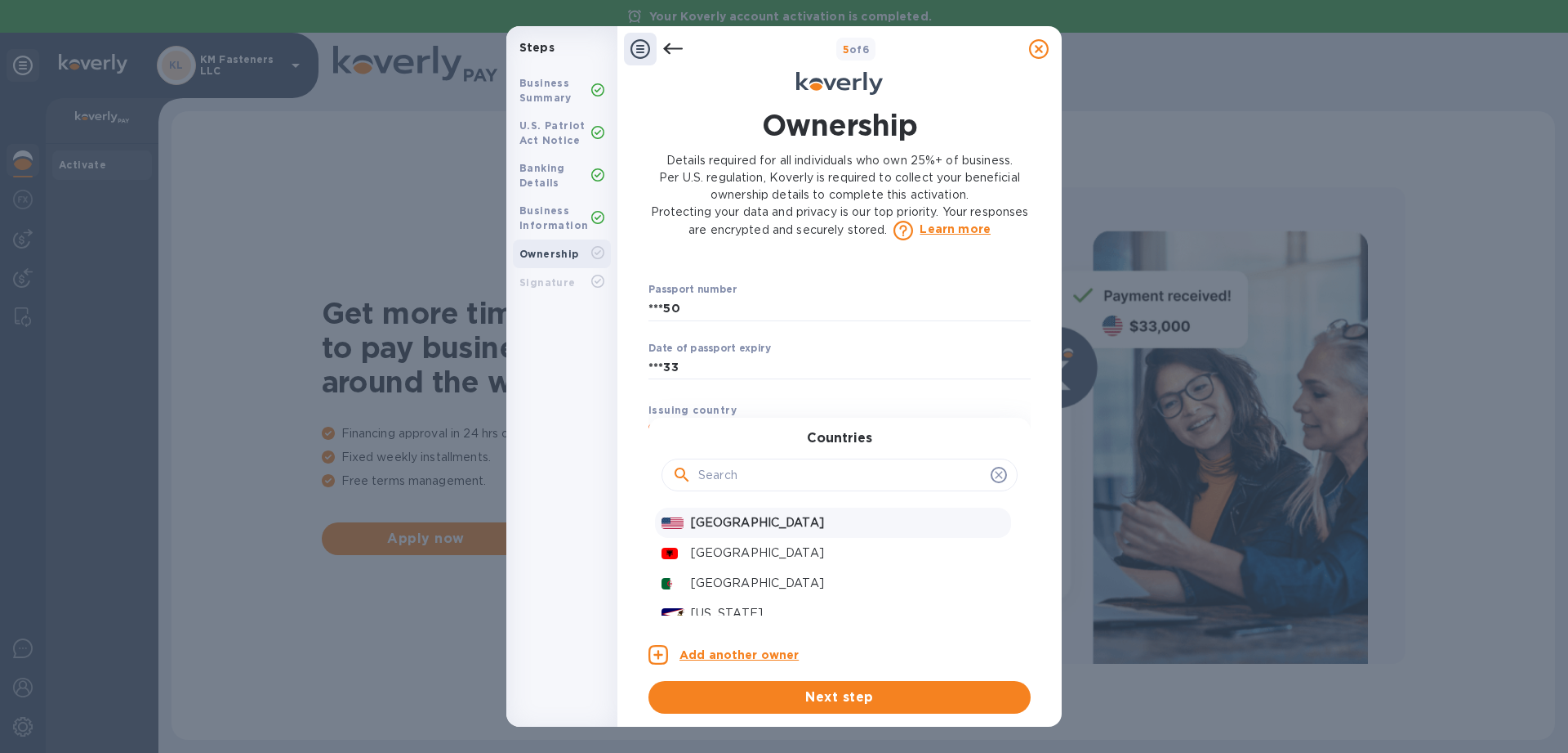
click at [716, 529] on p "United States" at bounding box center [847, 522] width 313 height 17
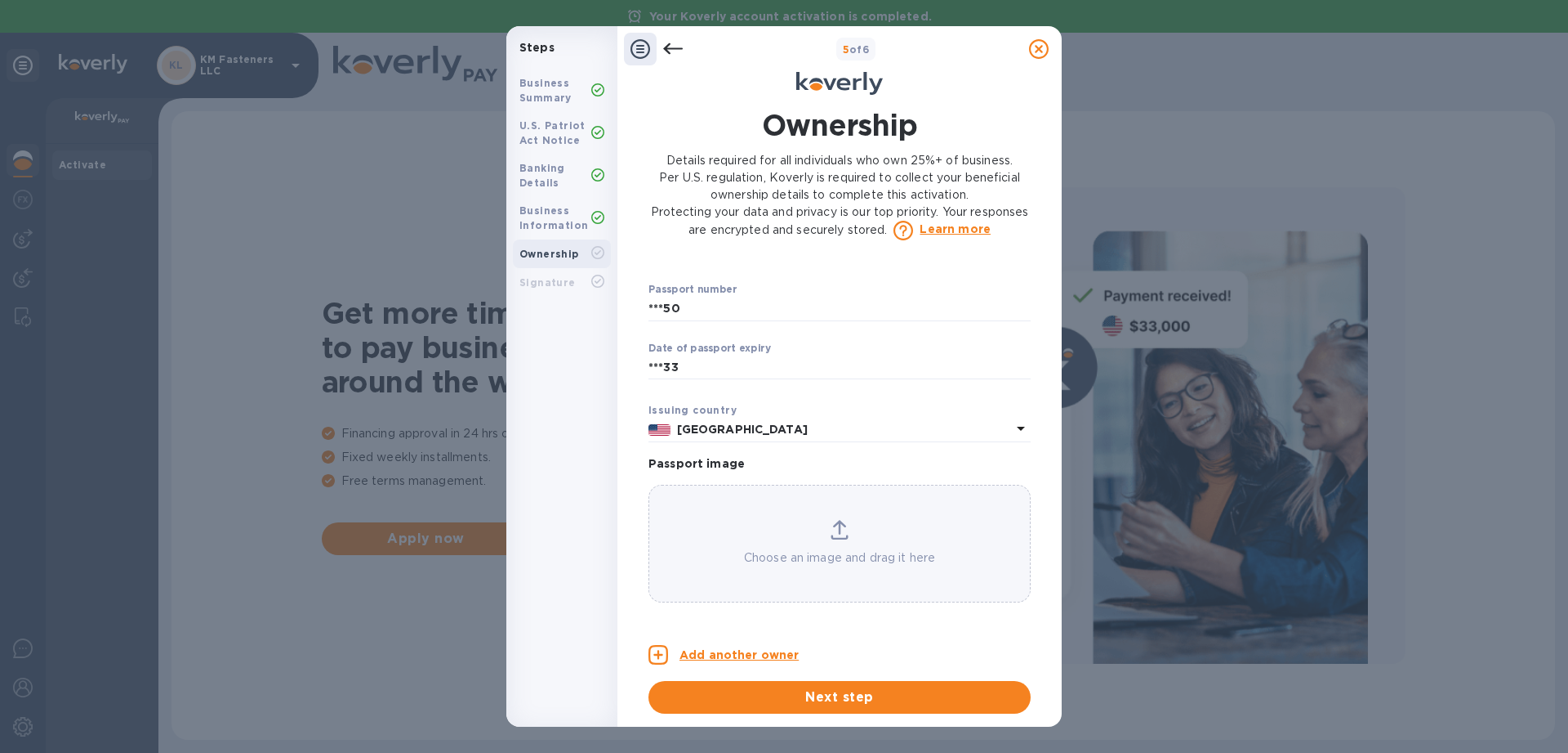
click at [841, 538] on icon at bounding box center [841, 537] width 17 height 4
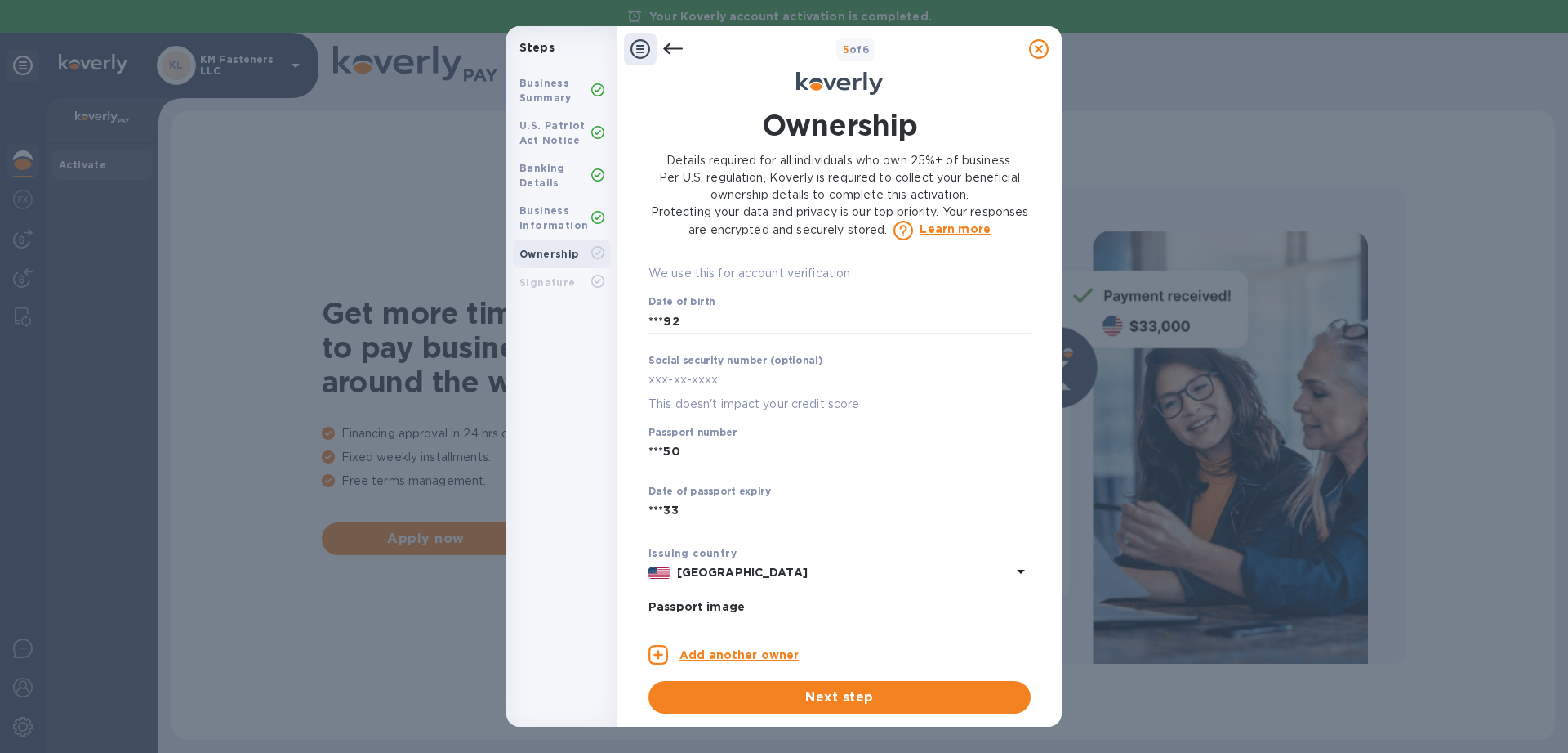
scroll to position [895, 0]
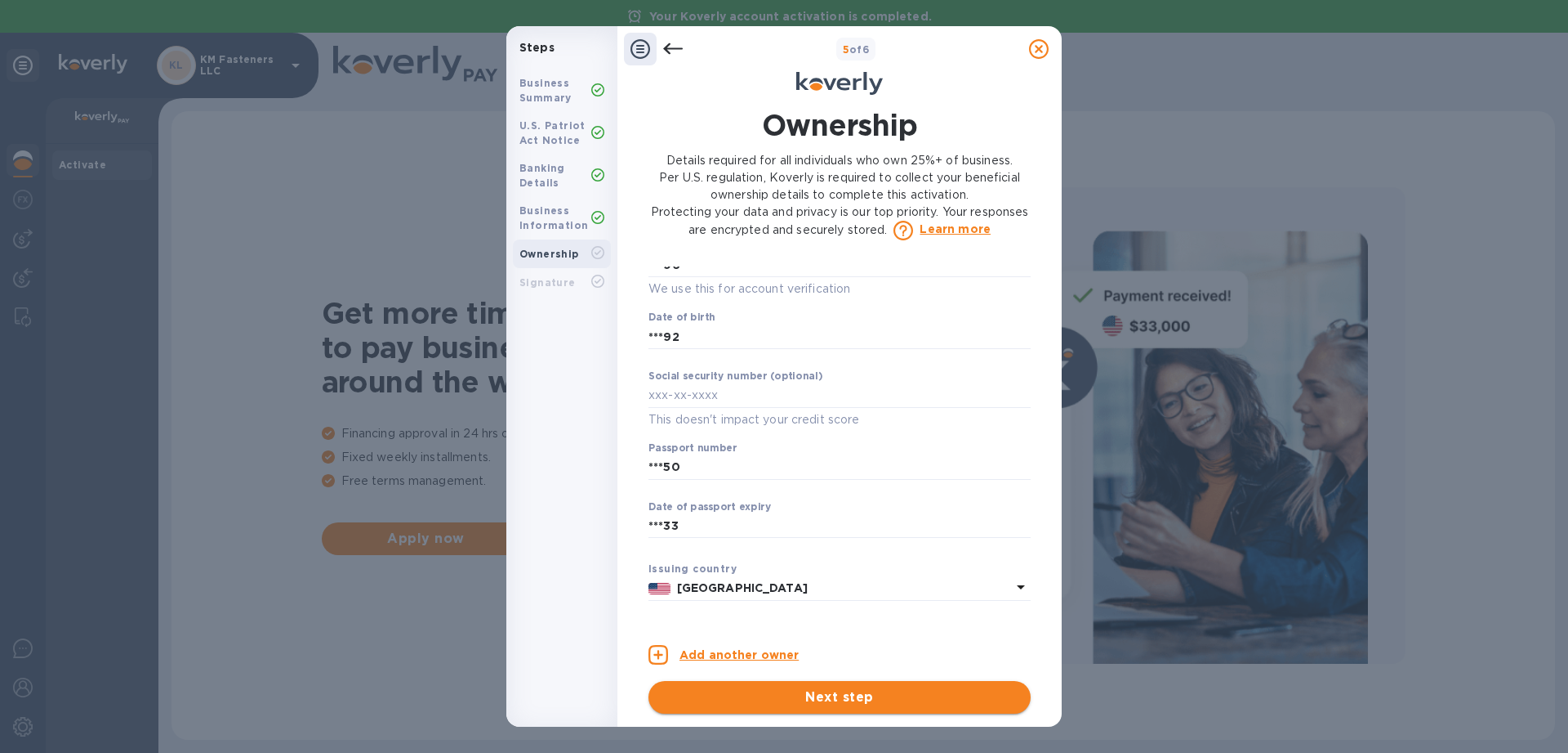
click at [862, 702] on span "Next step" at bounding box center [840, 697] width 356 height 20
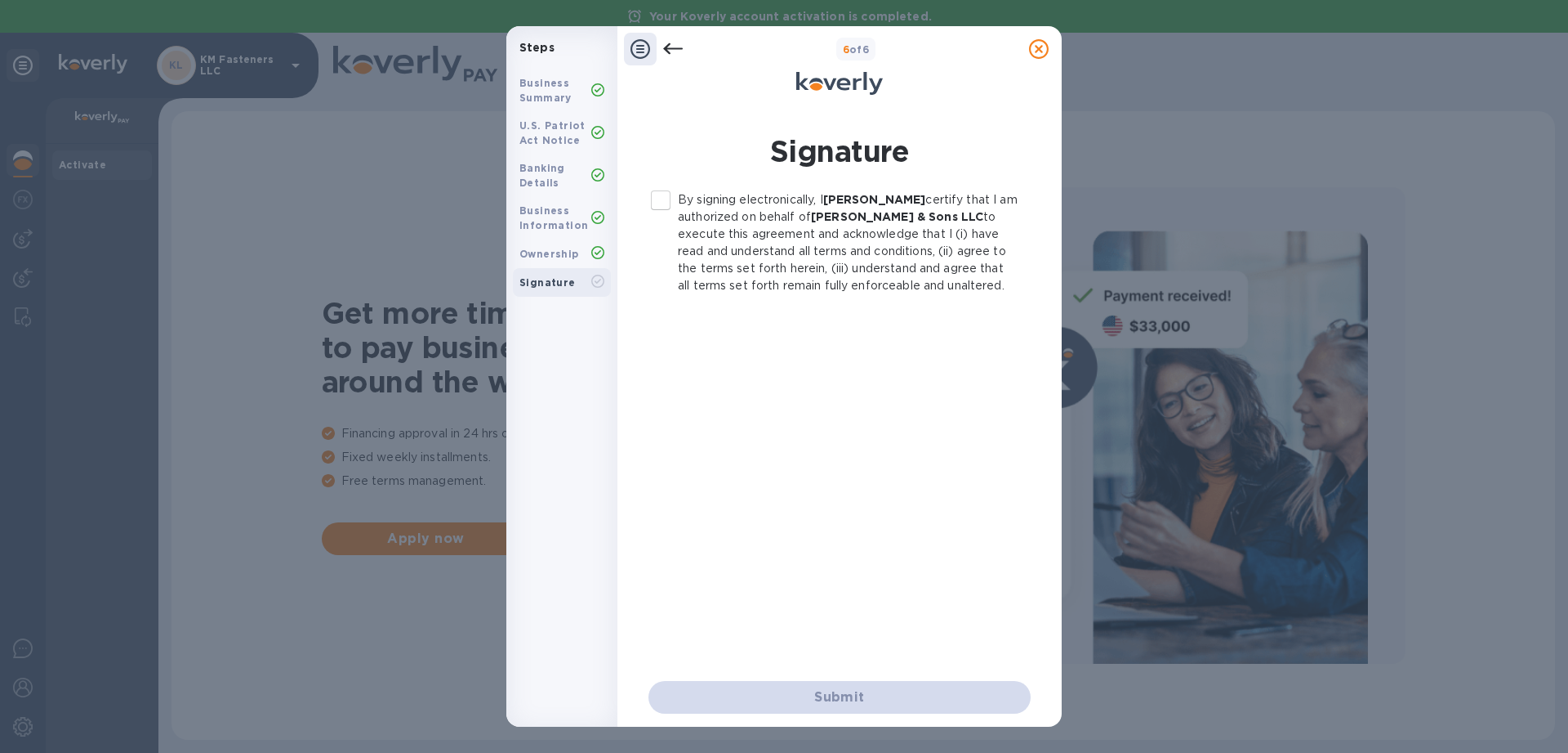
click at [658, 198] on input "By signing electronically, I Krunal Patel certify that I am authorized on behal…" at bounding box center [661, 200] width 35 height 35
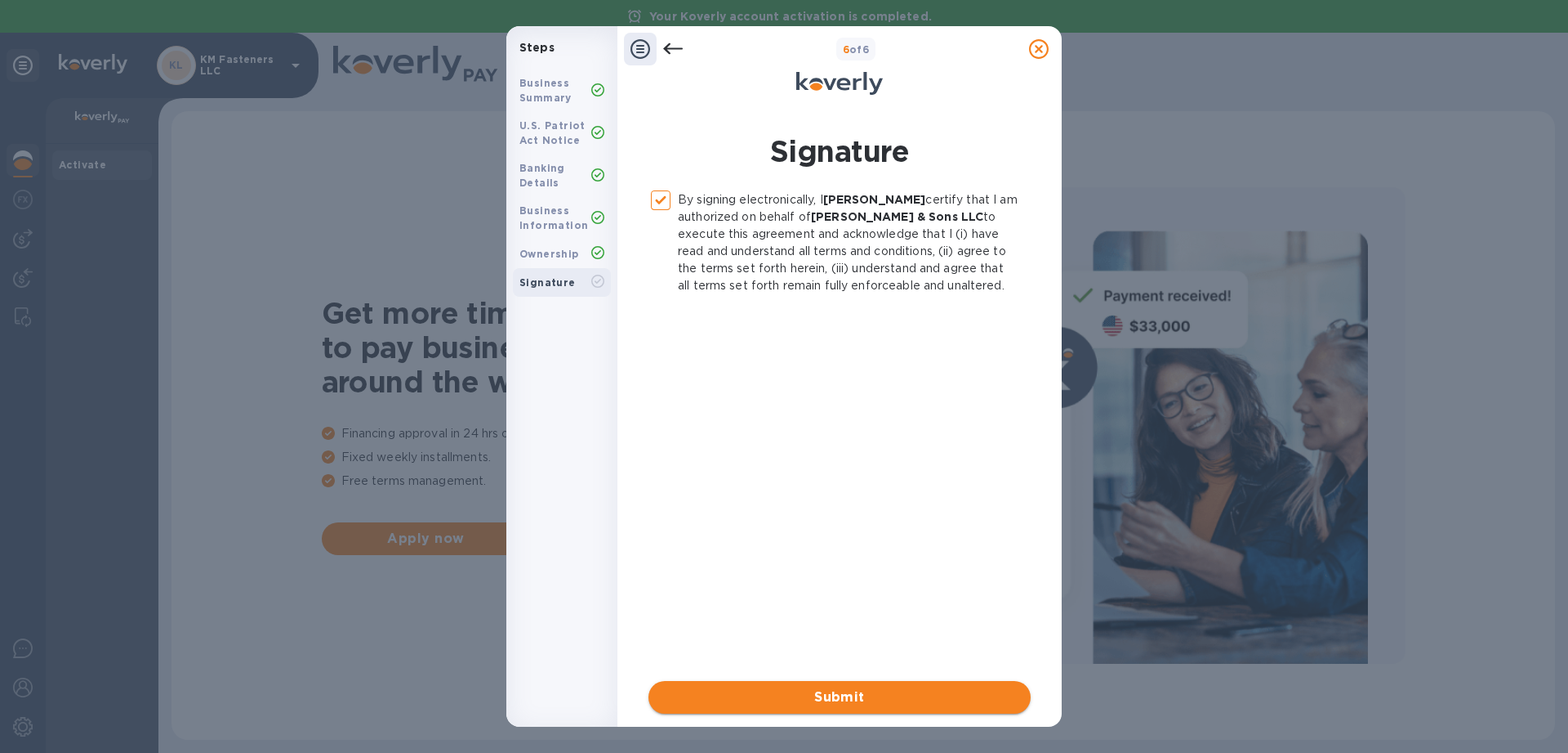
click at [897, 693] on span "Submit" at bounding box center [840, 697] width 356 height 20
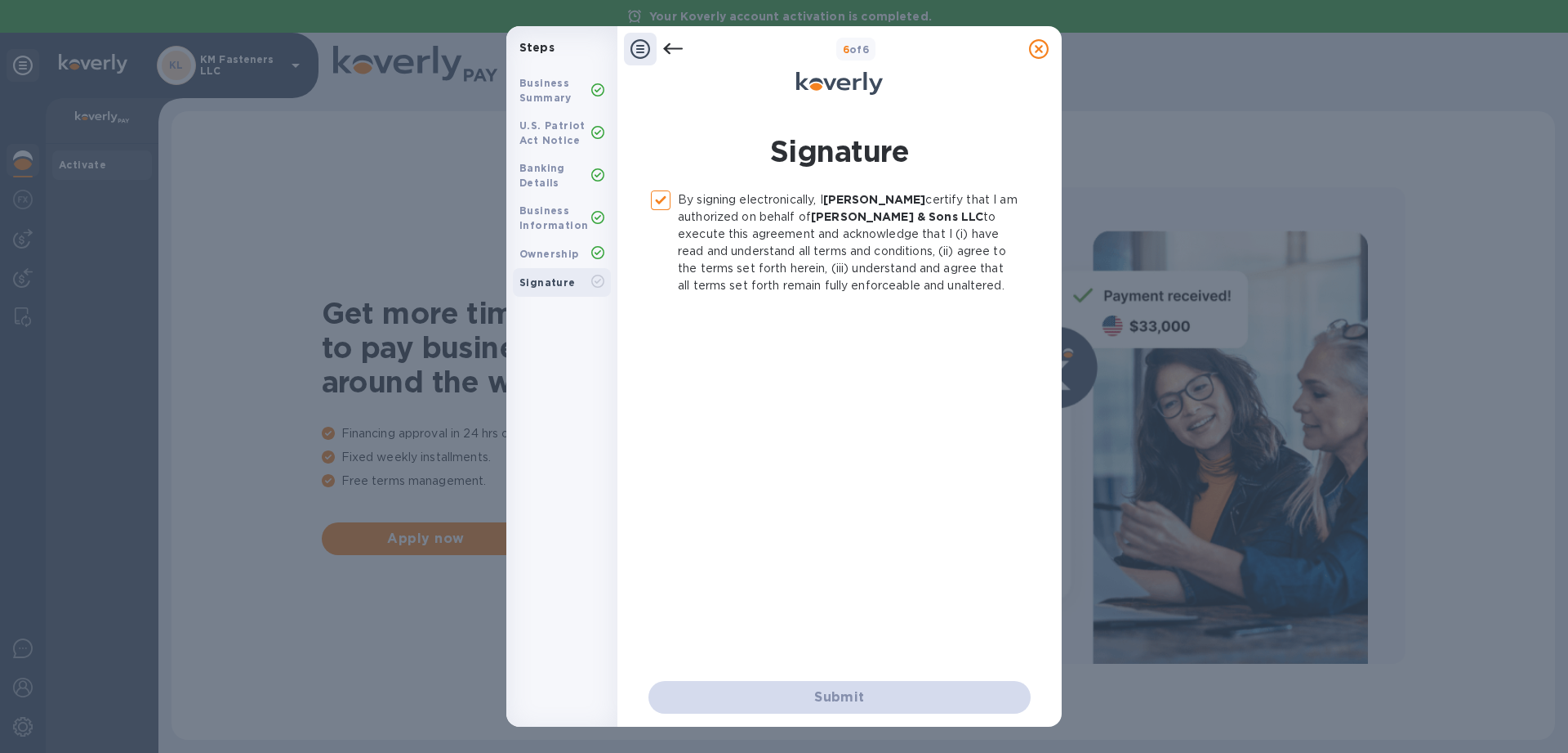
checkbox input "false"
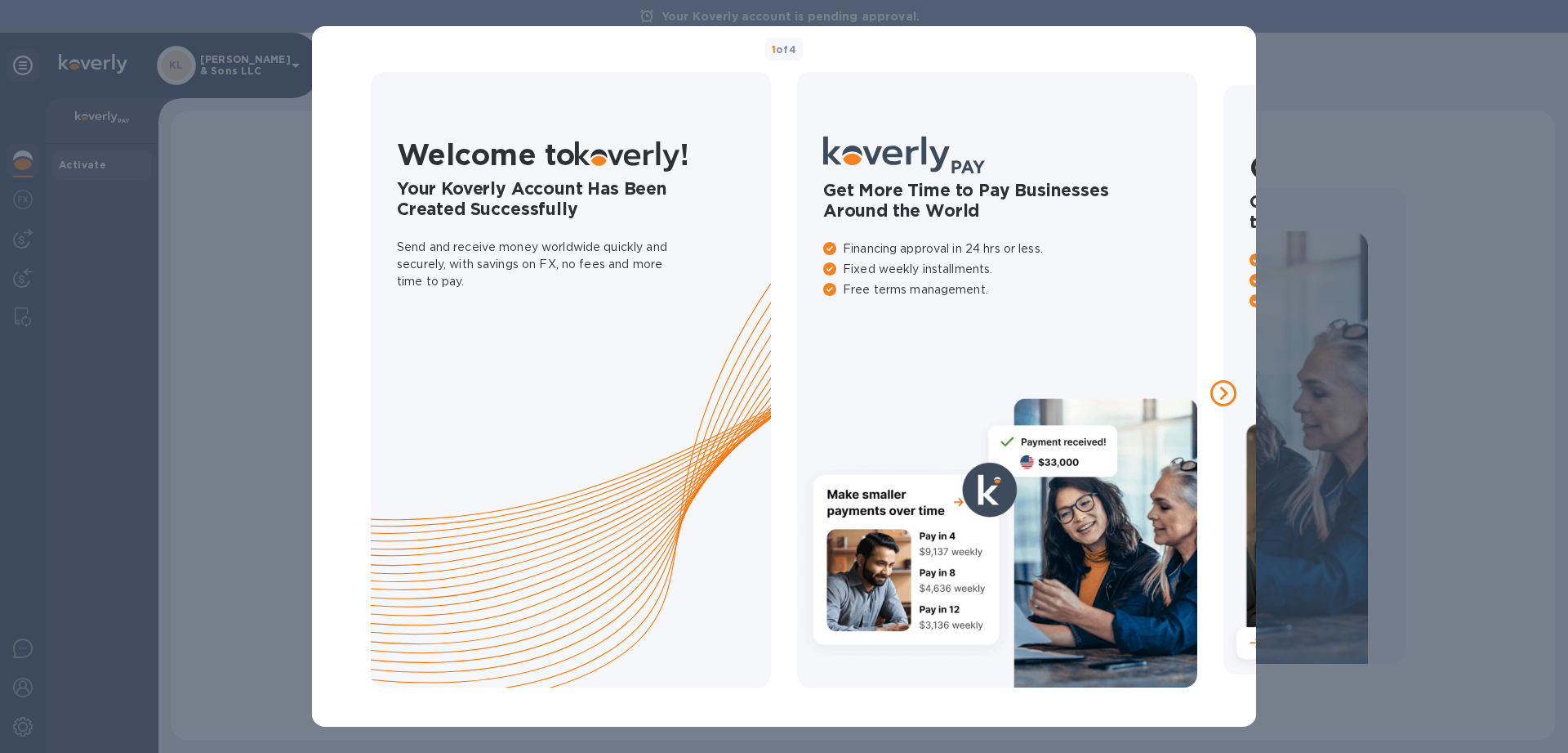
click at [1380, 187] on div "1 of 4 Welcome to ! Your Koverly Account Has Been Created Successfully Send and…" at bounding box center [784, 376] width 1568 height 753
click at [186, 146] on div "1 of 4 Welcome to ! Your Koverly Account Has Been Created Successfully Send and…" at bounding box center [784, 376] width 1568 height 753
click at [236, 204] on div "1 of 4 Welcome to ! Your Koverly Account Has Been Created Successfully Send and…" at bounding box center [784, 376] width 1568 height 753
click at [1314, 184] on div "1 of 4 Welcome to ! Your Koverly Account Has Been Created Successfully Send and…" at bounding box center [784, 376] width 1568 height 753
click at [1213, 392] on icon at bounding box center [1224, 393] width 26 height 26
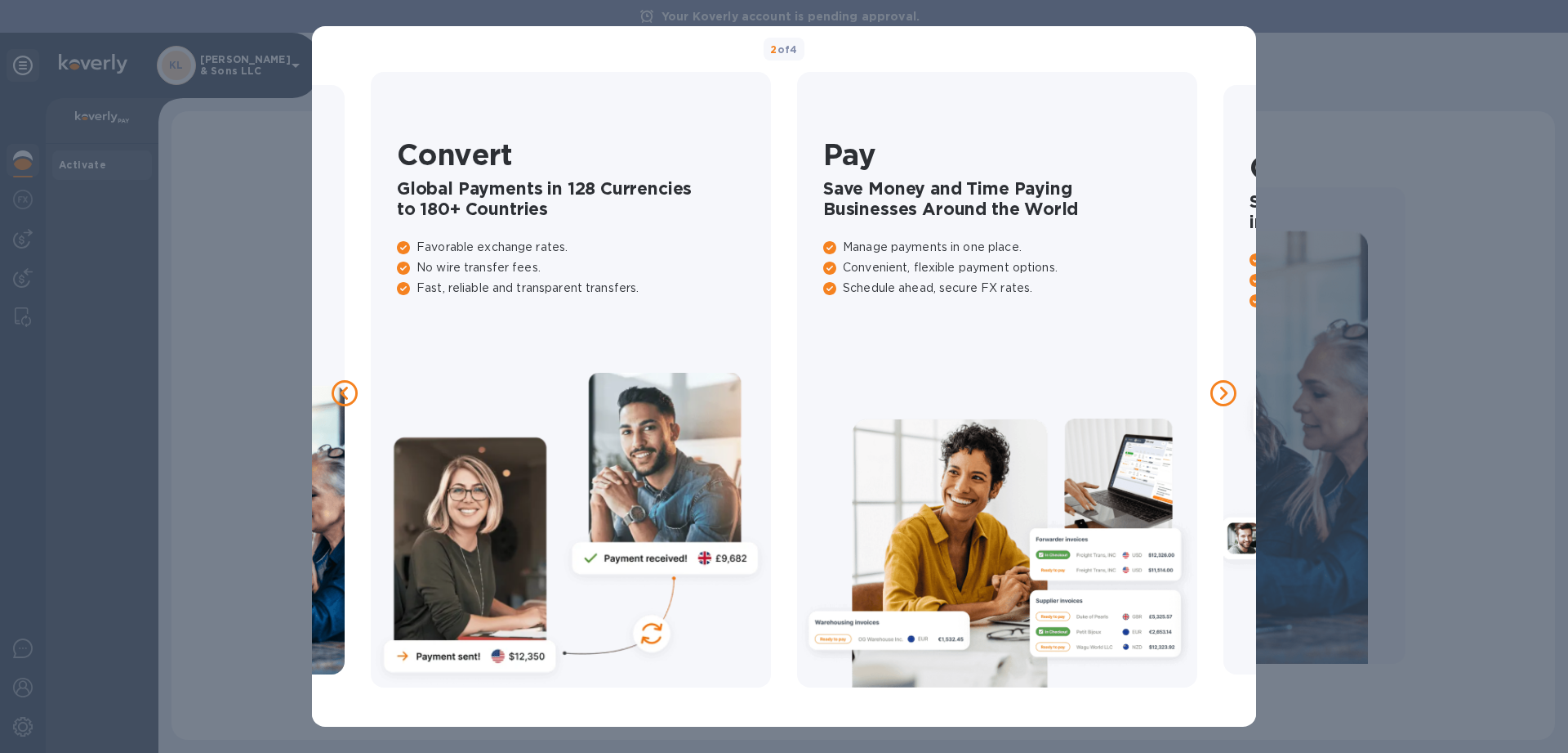
click at [1213, 392] on icon at bounding box center [1224, 393] width 26 height 26
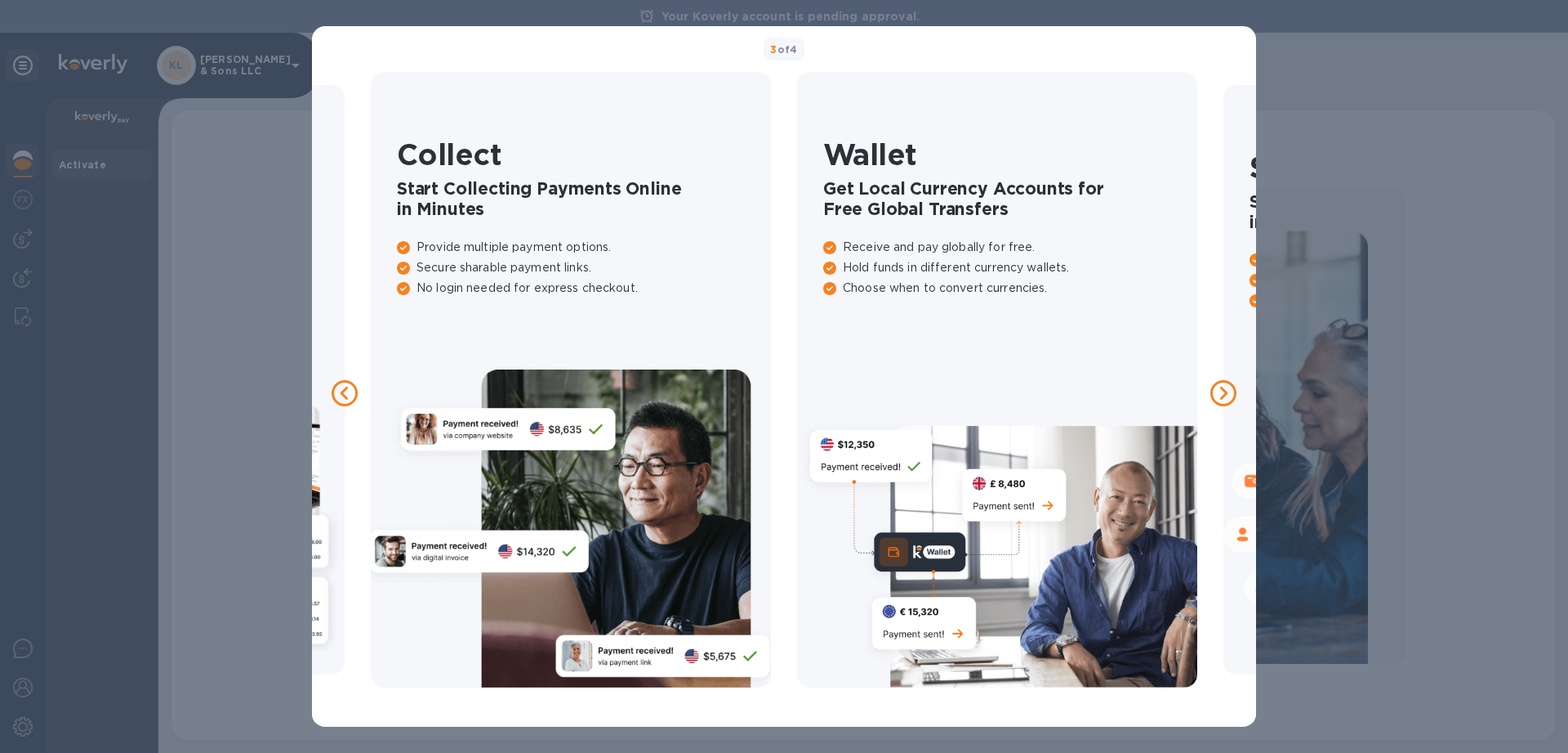
click at [1213, 392] on icon at bounding box center [1224, 393] width 26 height 26
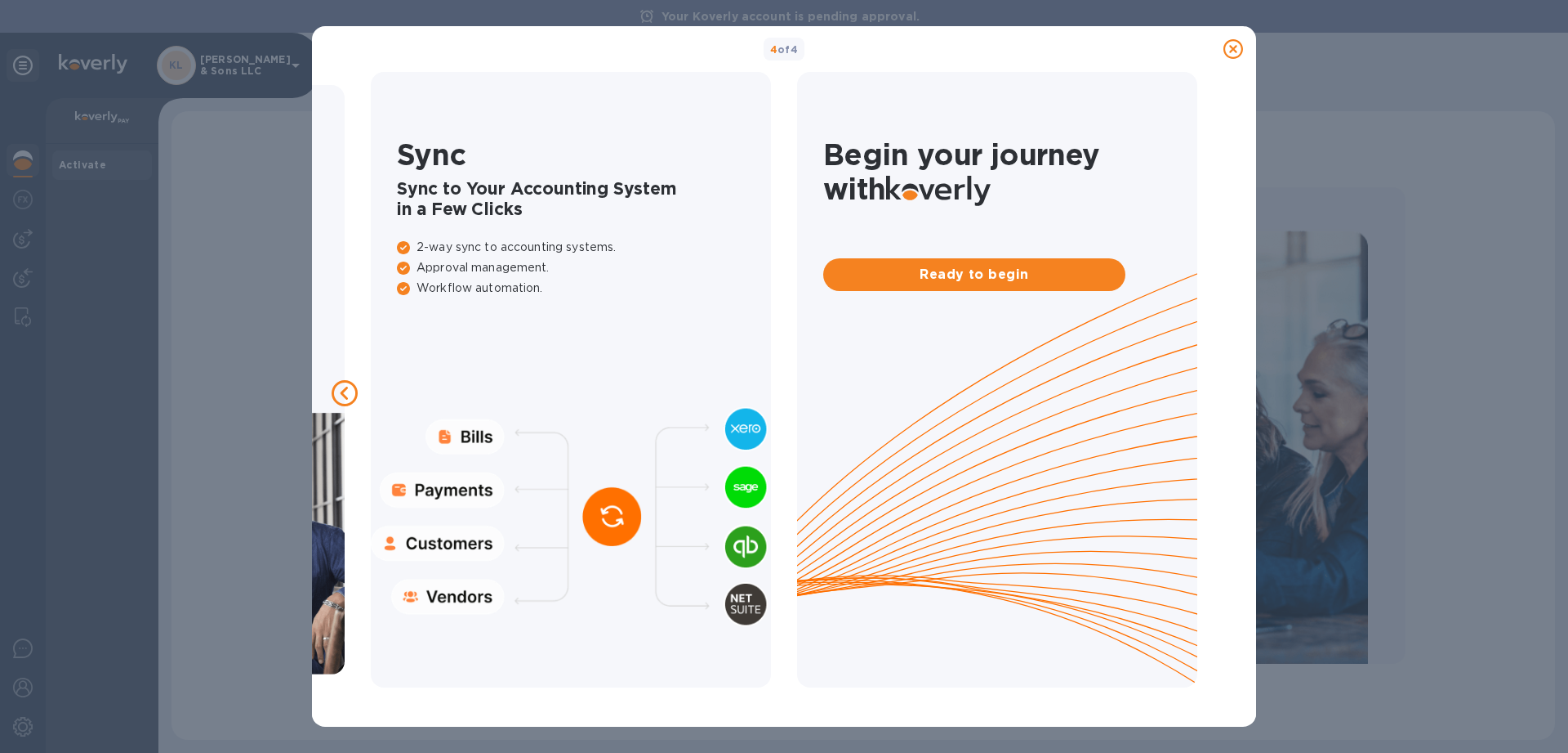
click at [1351, 302] on div "4 of 4 Welcome to ! Your Koverly Account Has Been Created Successfully Send and…" at bounding box center [784, 376] width 1568 height 753
click at [1236, 48] on icon at bounding box center [1233, 48] width 20 height 20
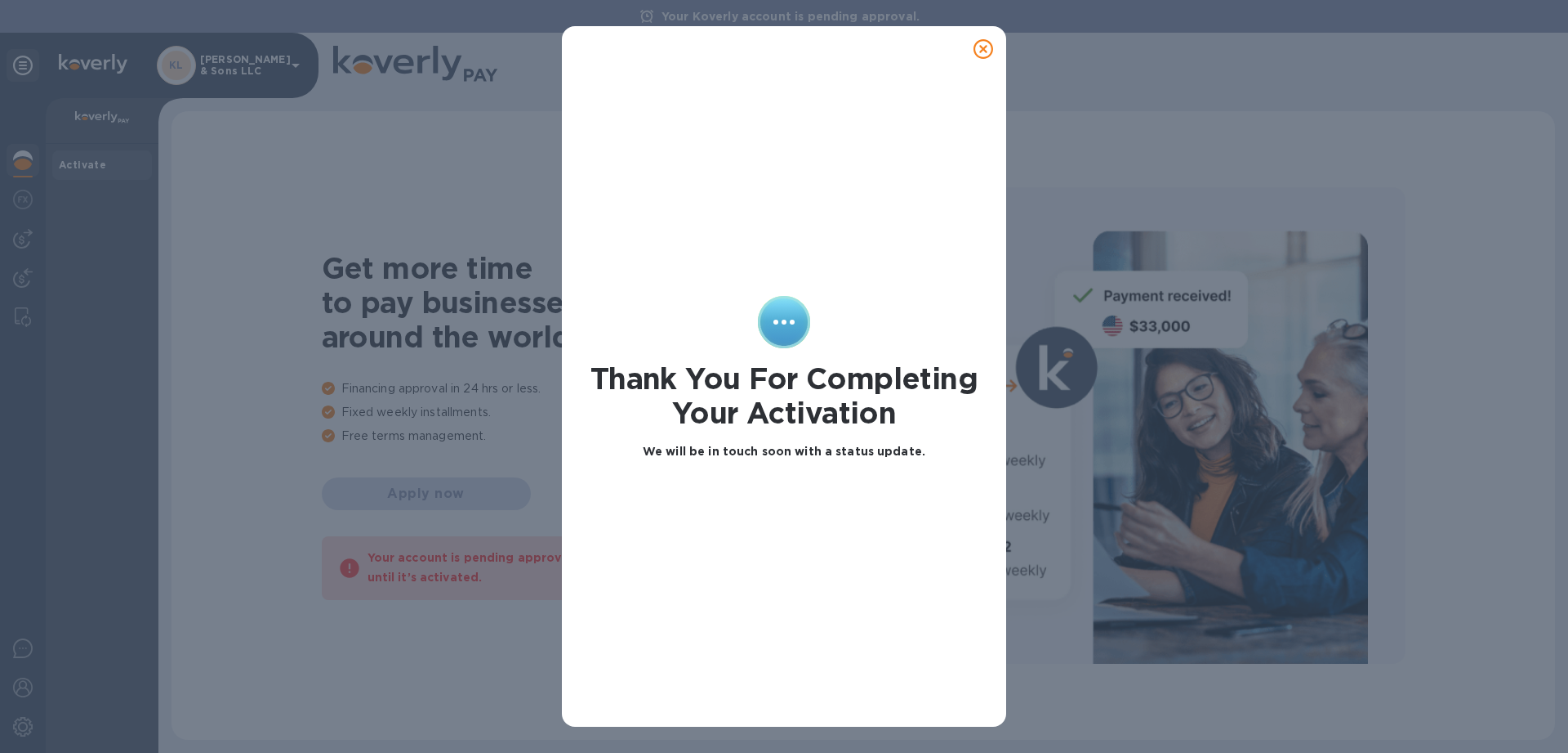
click at [980, 45] on icon at bounding box center [983, 48] width 20 height 20
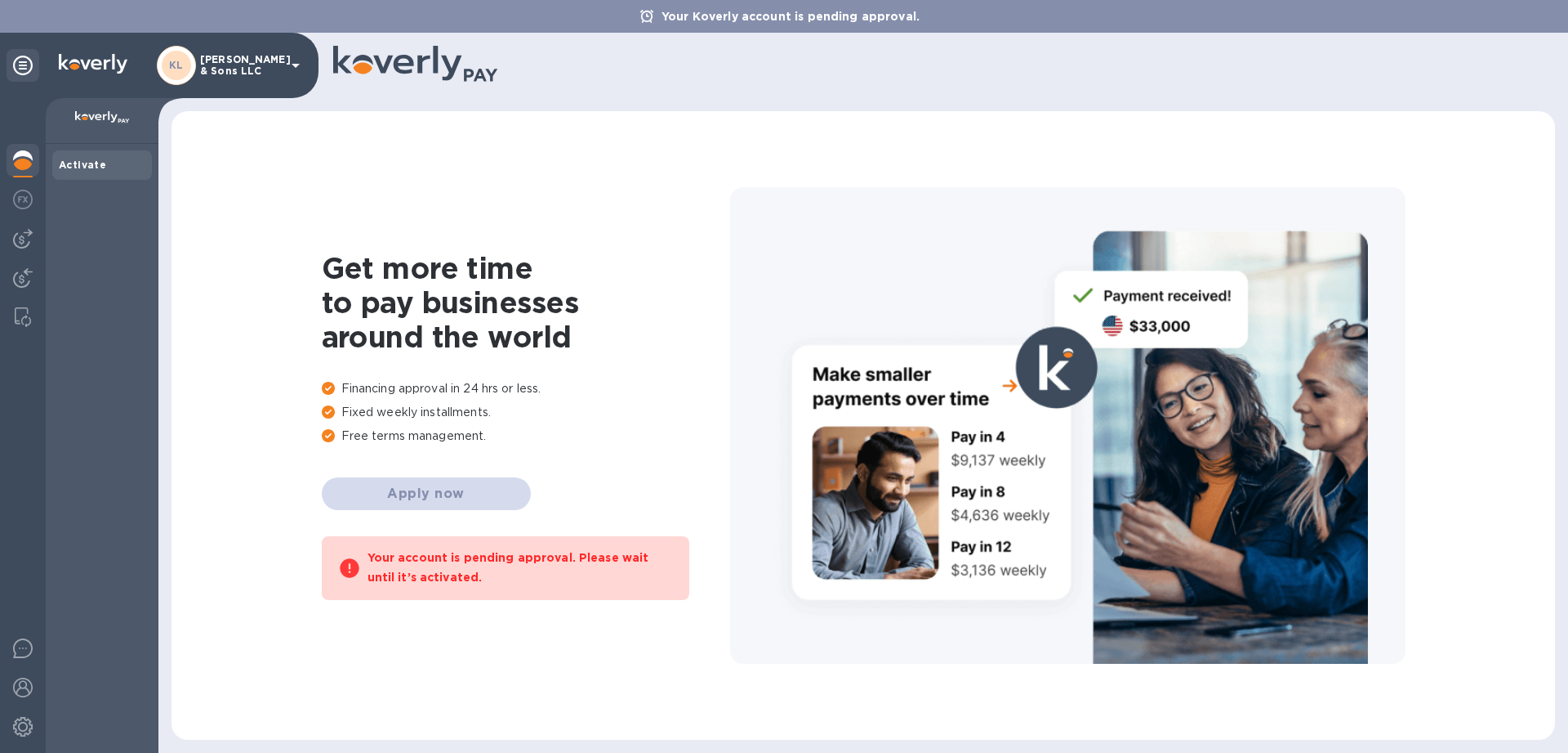
click at [294, 67] on icon at bounding box center [295, 65] width 20 height 20
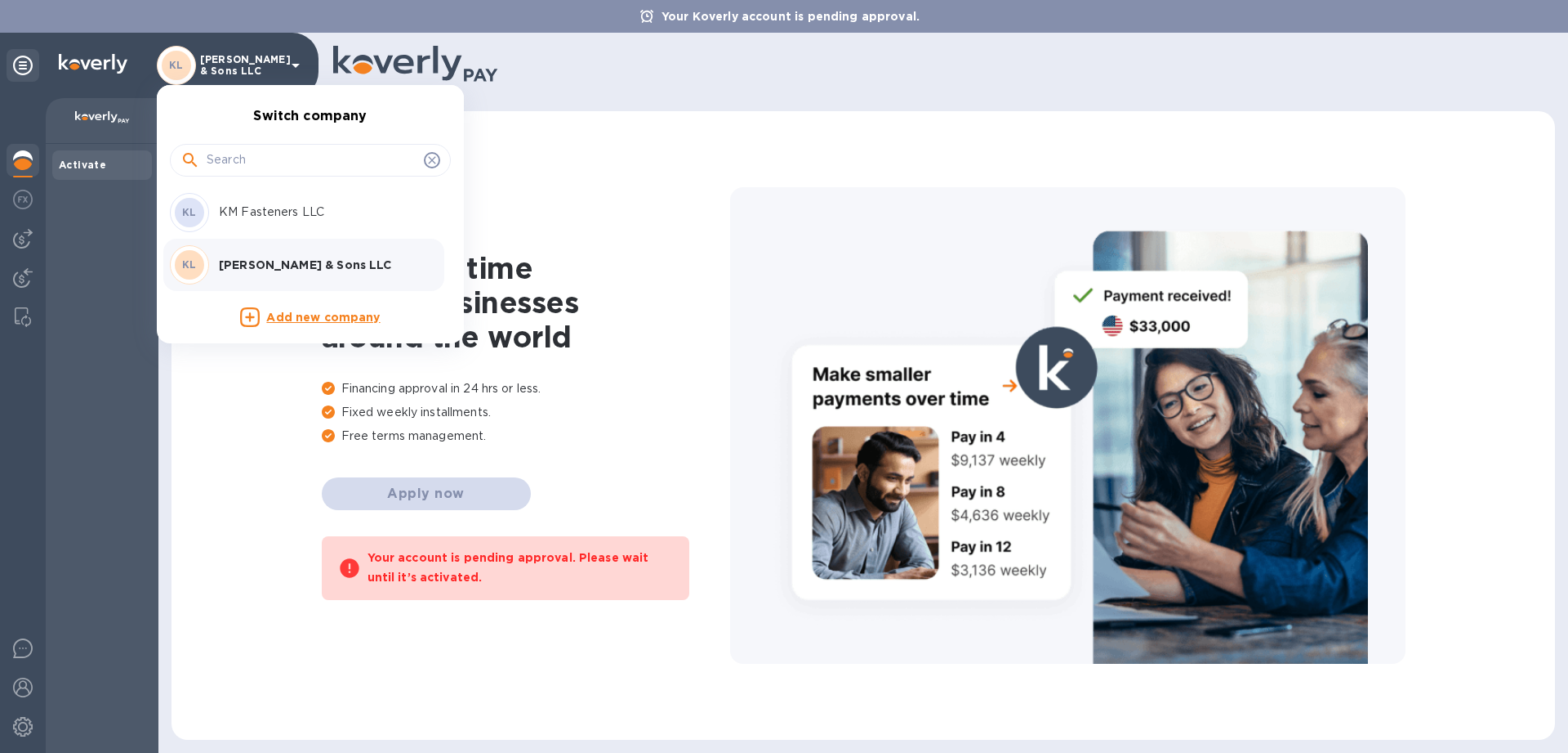
click at [545, 224] on div at bounding box center [784, 376] width 1568 height 753
